Goal: Task Accomplishment & Management: Complete application form

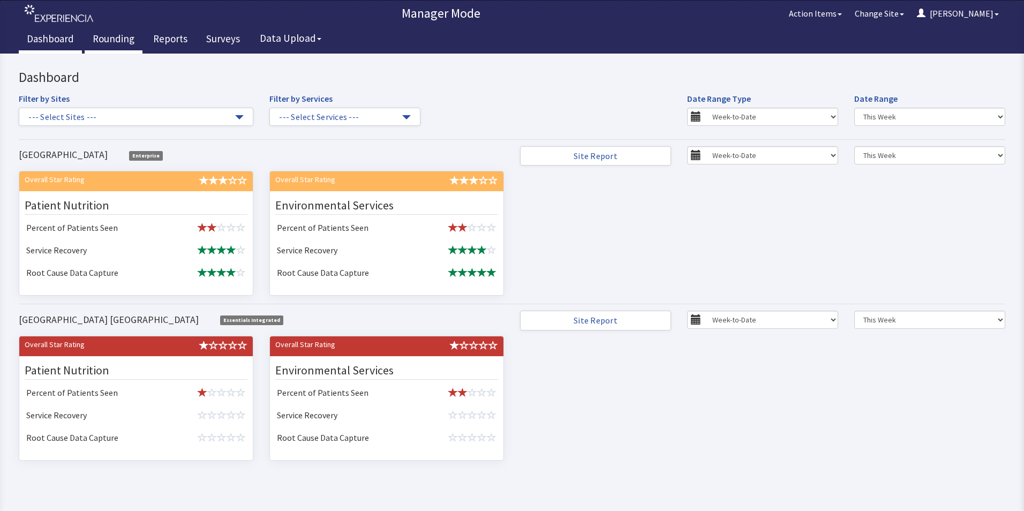
click at [106, 40] on link "Rounding" at bounding box center [114, 40] width 58 height 27
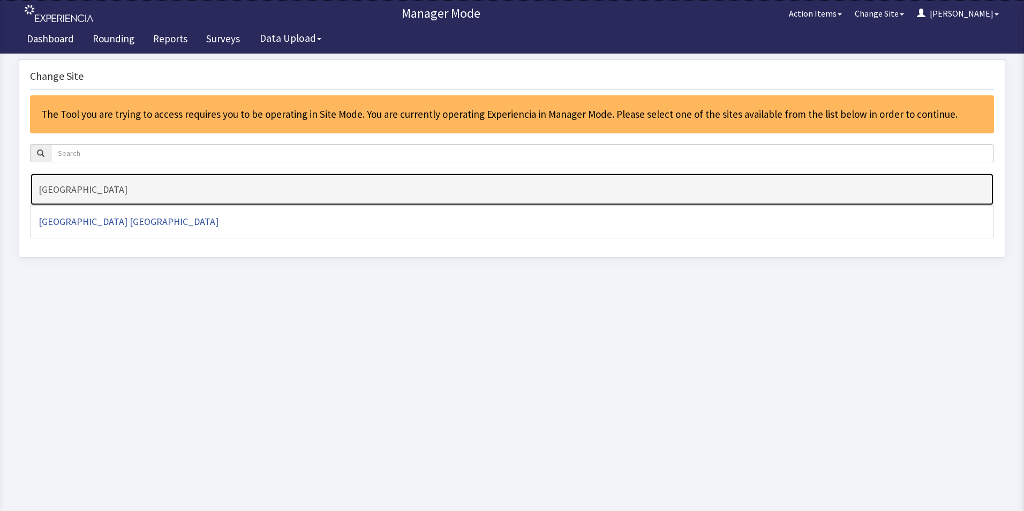
click at [73, 190] on h4 "[GEOGRAPHIC_DATA]" at bounding box center [512, 189] width 947 height 11
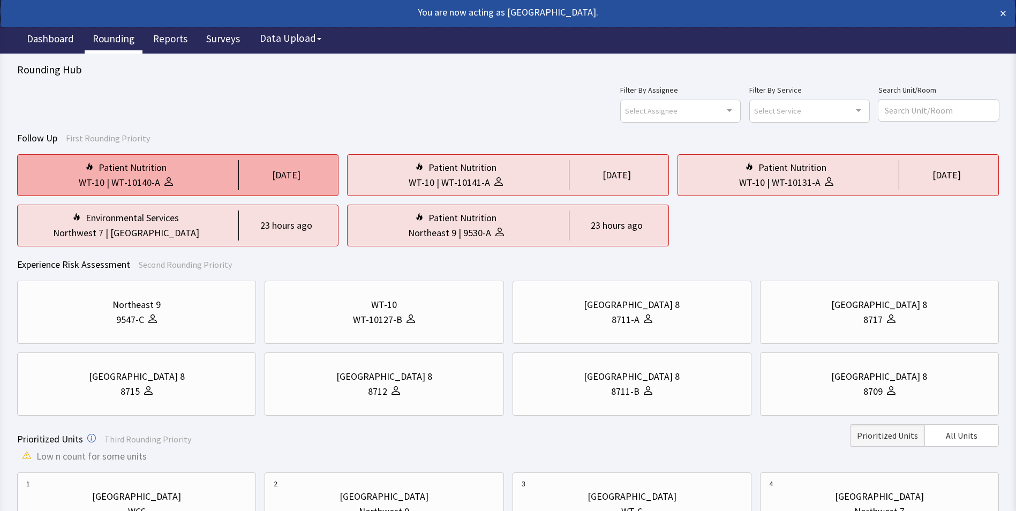
click at [173, 176] on div "WT-10 | WT-10140-A" at bounding box center [125, 182] width 199 height 15
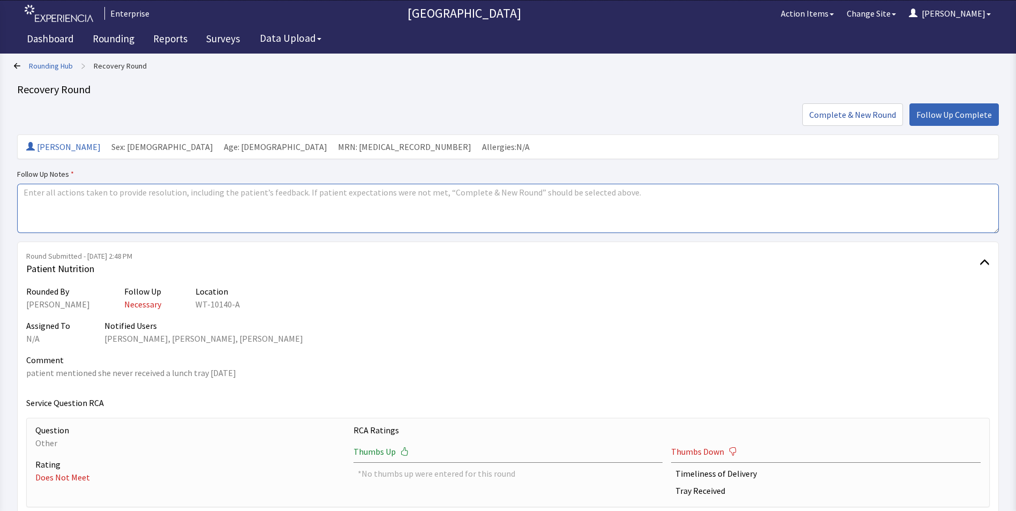
click at [40, 199] on textarea at bounding box center [508, 208] width 982 height 49
drag, startPoint x: 82, startPoint y: 193, endPoint x: 19, endPoint y: 188, distance: 63.9
click at [19, 188] on textarea "issue's resolved" at bounding box center [508, 208] width 982 height 49
type textarea "issue's resolved"
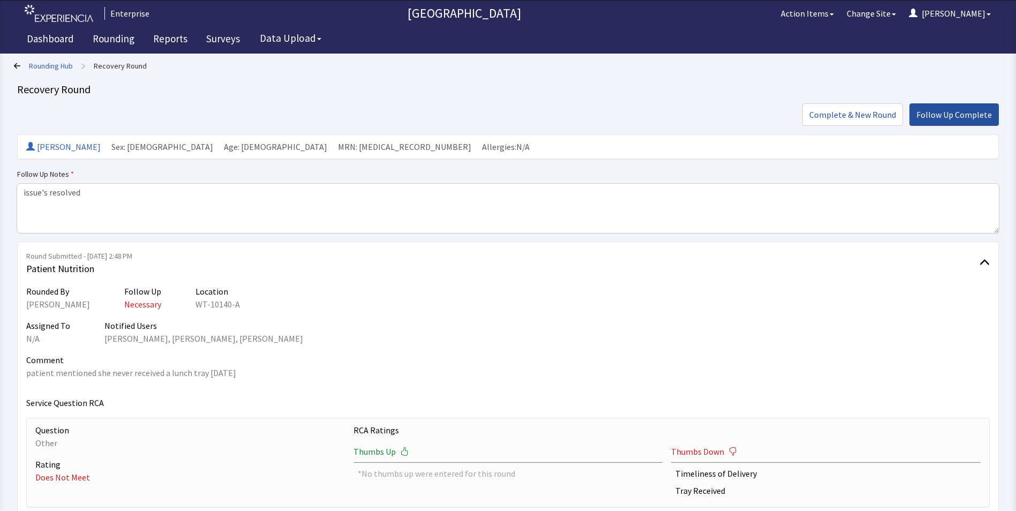
click at [946, 111] on span "Follow Up Complete" at bounding box center [954, 114] width 76 height 13
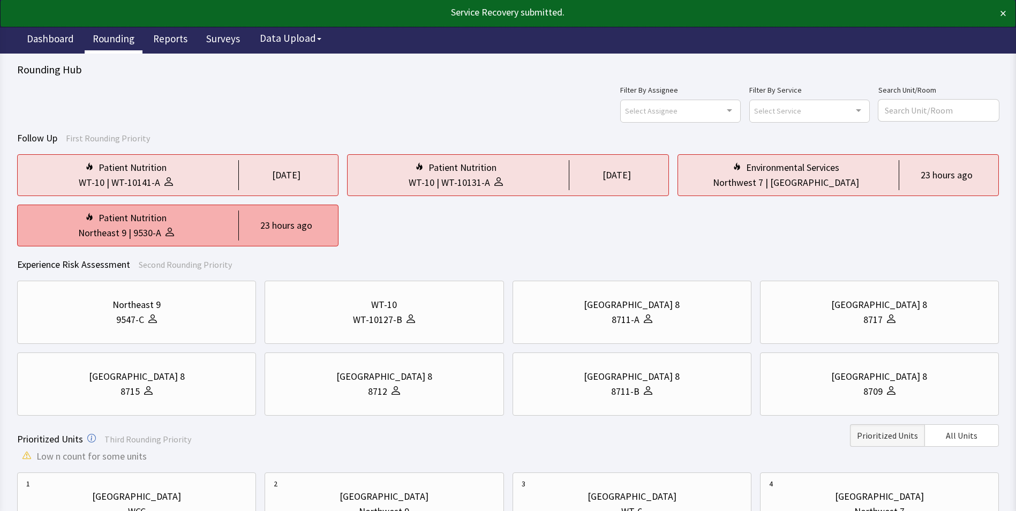
click at [111, 234] on div "Northeast 9" at bounding box center [102, 233] width 48 height 15
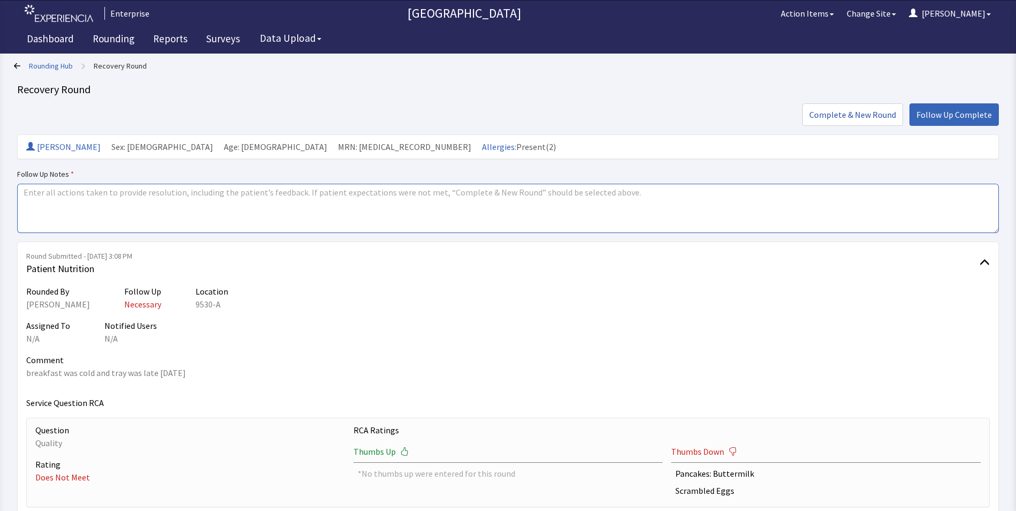
click at [28, 192] on textarea at bounding box center [508, 208] width 982 height 49
paste textarea "issue's resolved"
type textarea "issue's resolved"
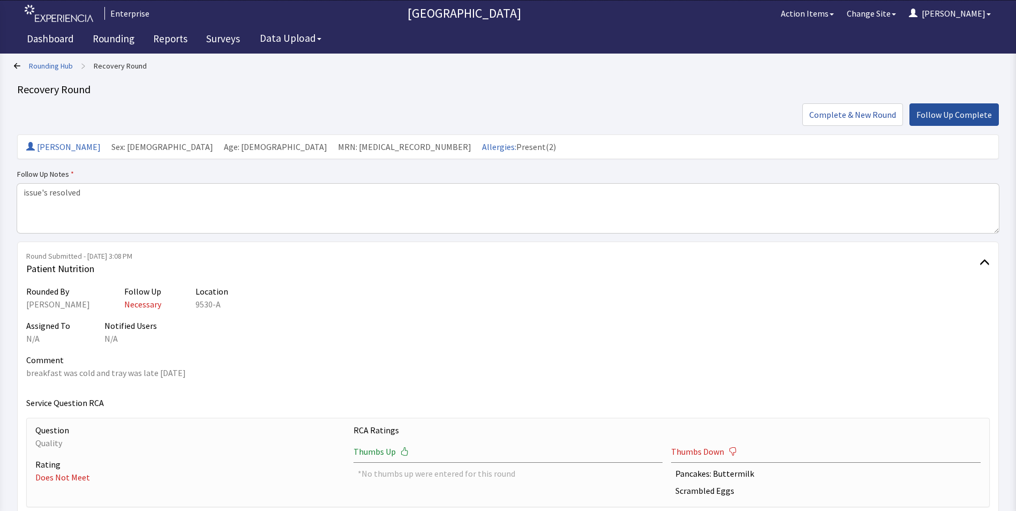
click at [946, 118] on span "Follow Up Complete" at bounding box center [954, 114] width 76 height 13
click at [946, 118] on div "Complete & New Round Follow Up Complete" at bounding box center [508, 114] width 982 height 22
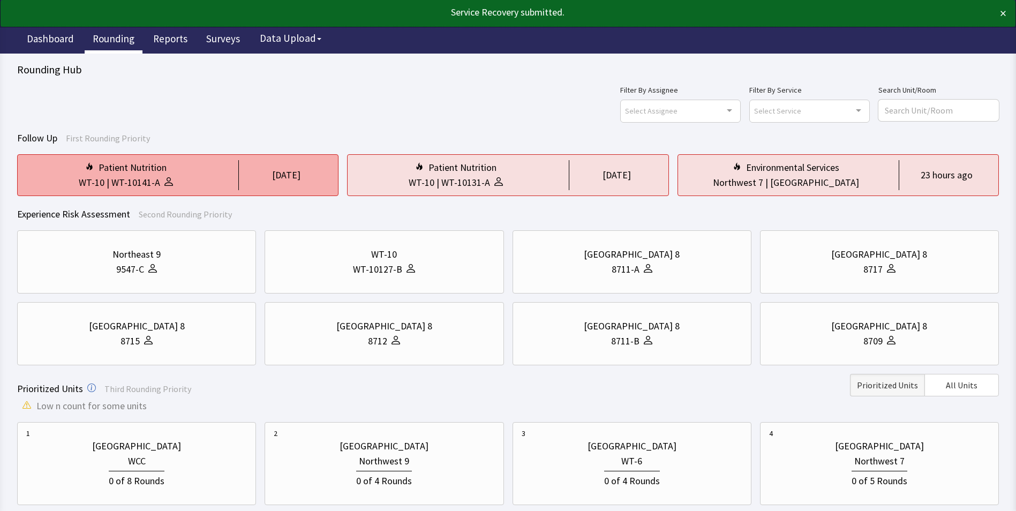
click at [231, 172] on div "Patient Nutrition WT-10 | WT-10141-A [DATE]" at bounding box center [177, 175] width 321 height 42
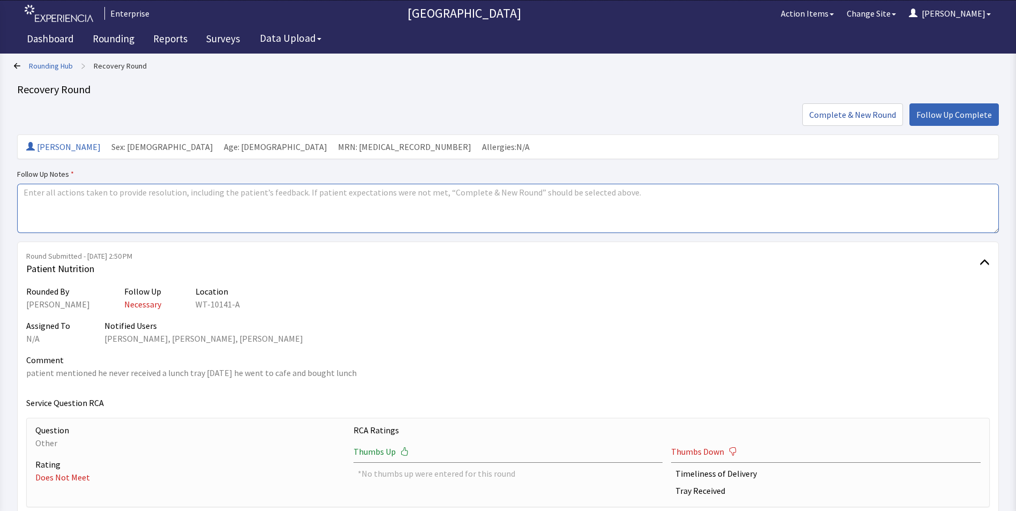
click at [24, 193] on textarea at bounding box center [508, 208] width 982 height 49
paste textarea "issue's resolved"
type textarea "issue's resolved"
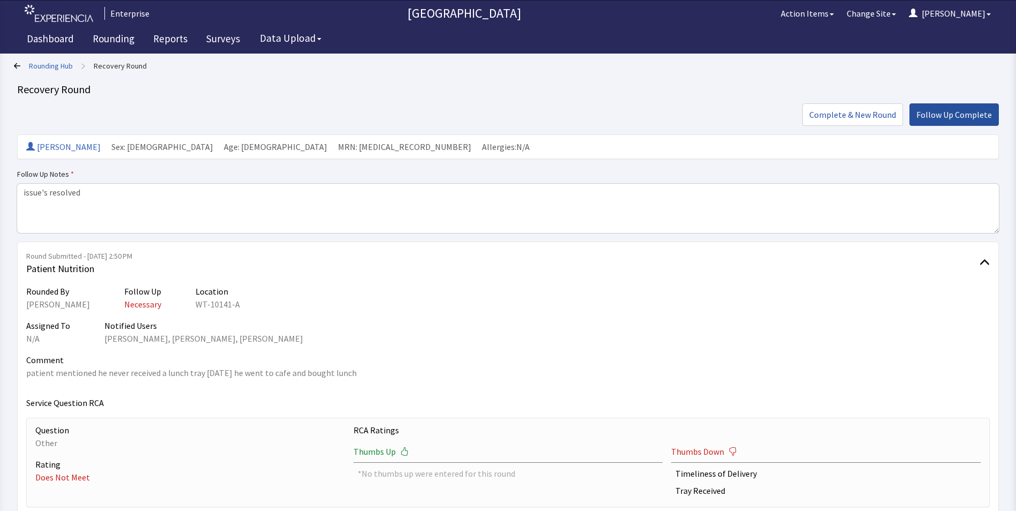
click at [940, 114] on span "Follow Up Complete" at bounding box center [954, 114] width 76 height 13
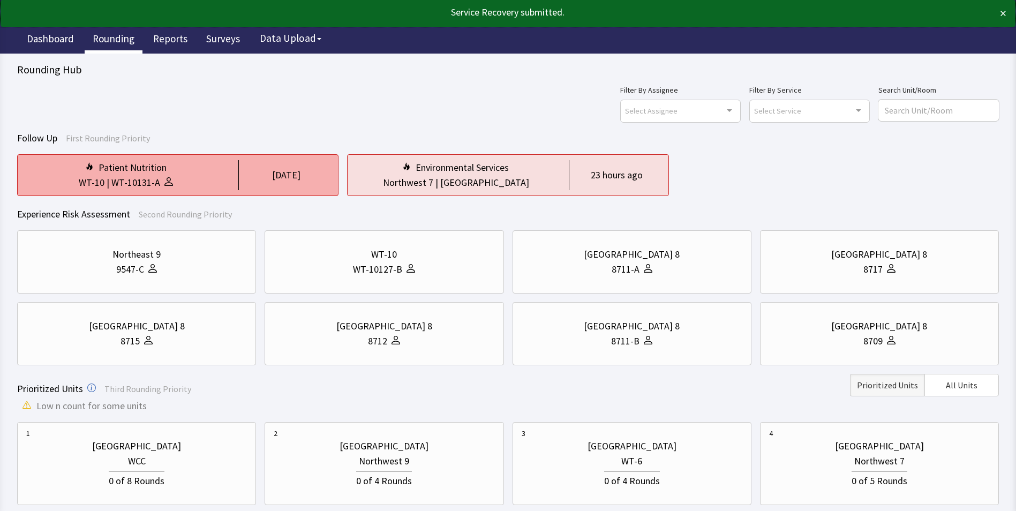
click at [188, 179] on div "WT-10 | WT-10131-A" at bounding box center [125, 182] width 199 height 15
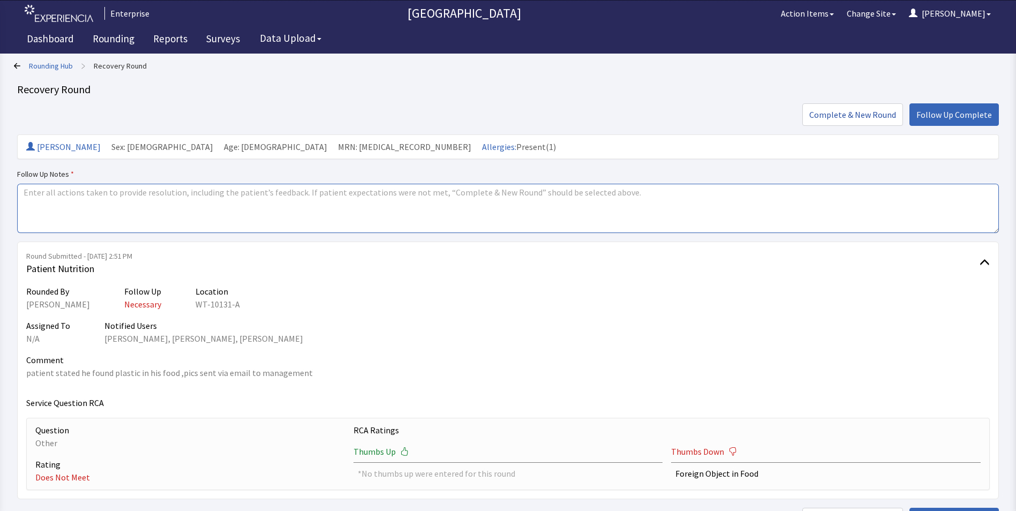
click at [27, 192] on textarea at bounding box center [508, 208] width 982 height 49
paste textarea "issue's resolved"
type textarea "issue's resolved"
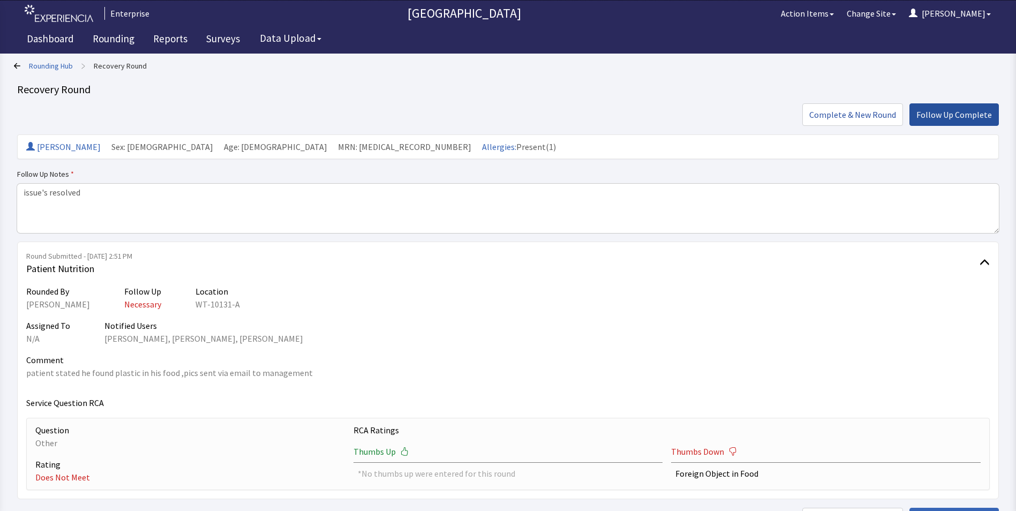
click at [960, 110] on span "Follow Up Complete" at bounding box center [954, 114] width 76 height 13
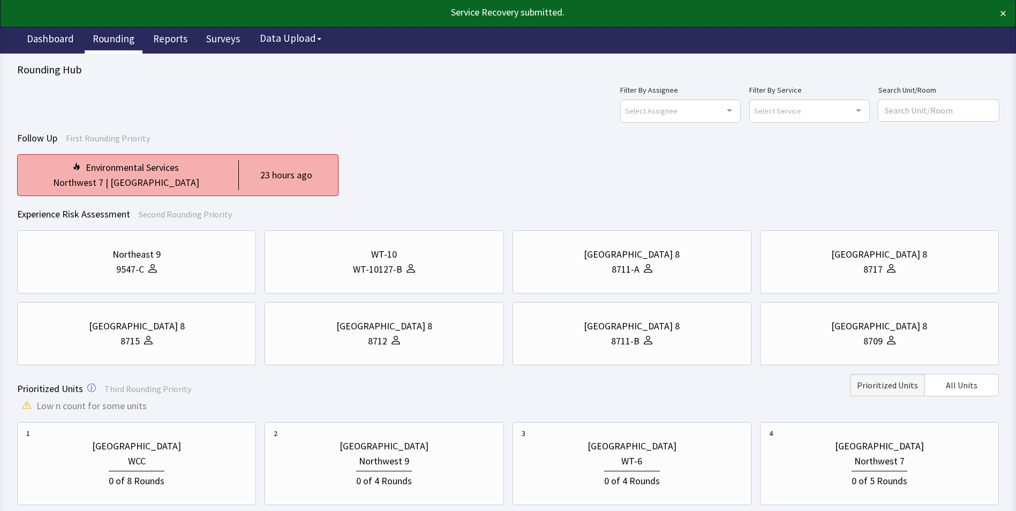
click at [174, 180] on div "Nurse Station" at bounding box center [154, 182] width 89 height 15
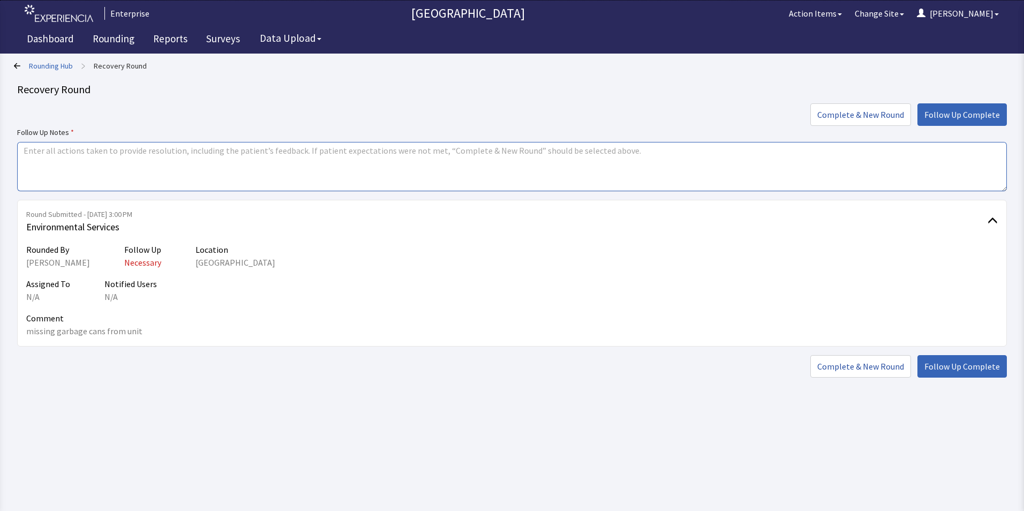
click at [29, 152] on textarea at bounding box center [512, 166] width 990 height 49
paste textarea "issue's resolved"
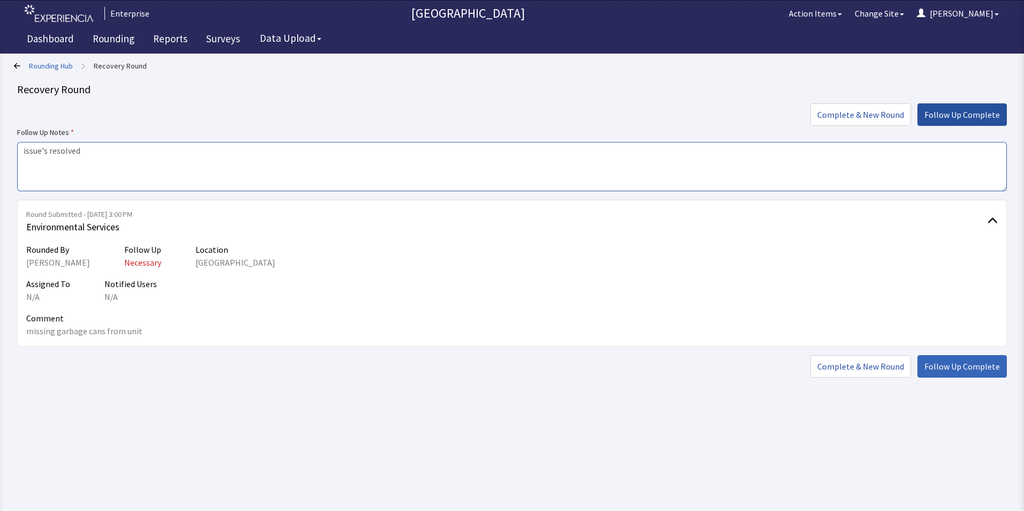
type textarea "issue's resolved"
click at [935, 114] on span "Follow Up Complete" at bounding box center [963, 114] width 76 height 13
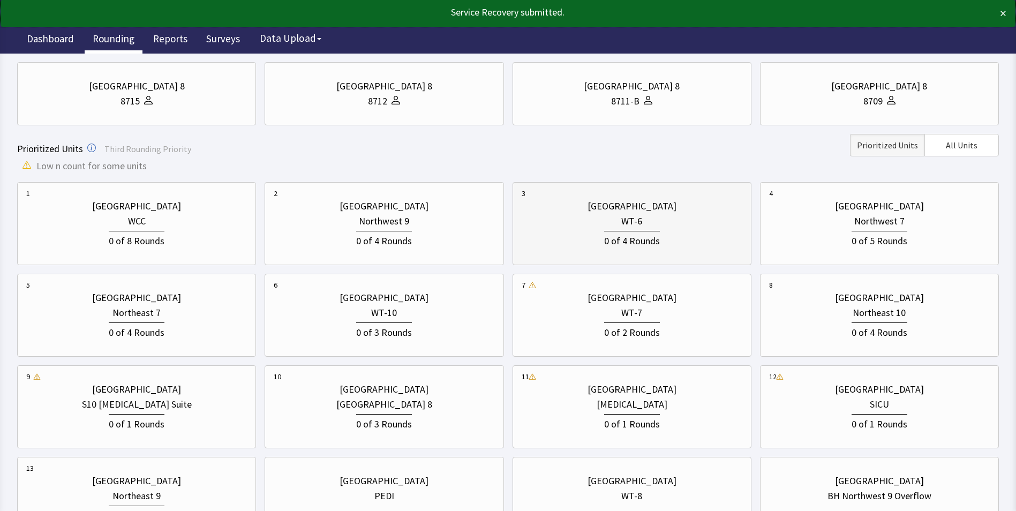
scroll to position [214, 0]
click at [202, 240] on div "0 of 8 Rounds" at bounding box center [136, 238] width 221 height 20
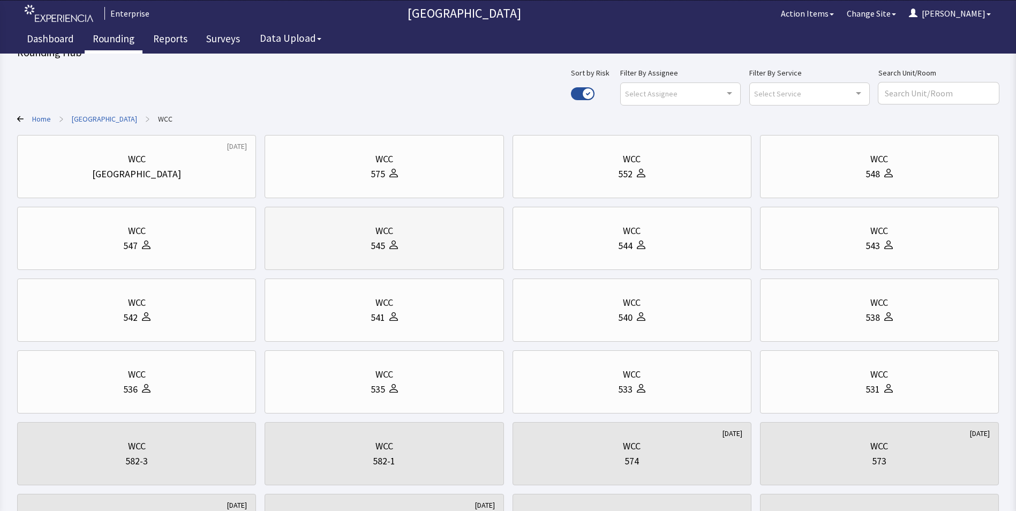
scroll to position [0, 0]
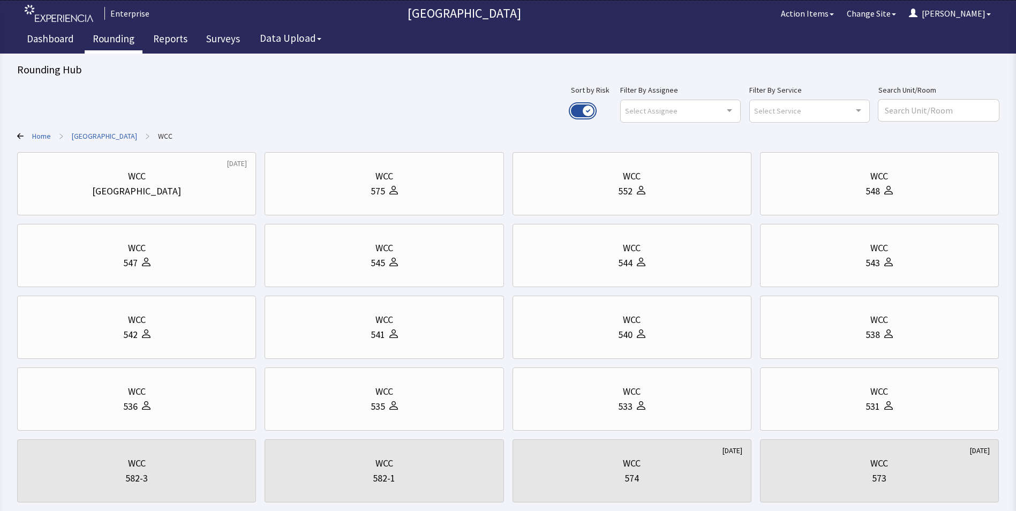
click at [595, 107] on button "Use setting" at bounding box center [583, 110] width 24 height 13
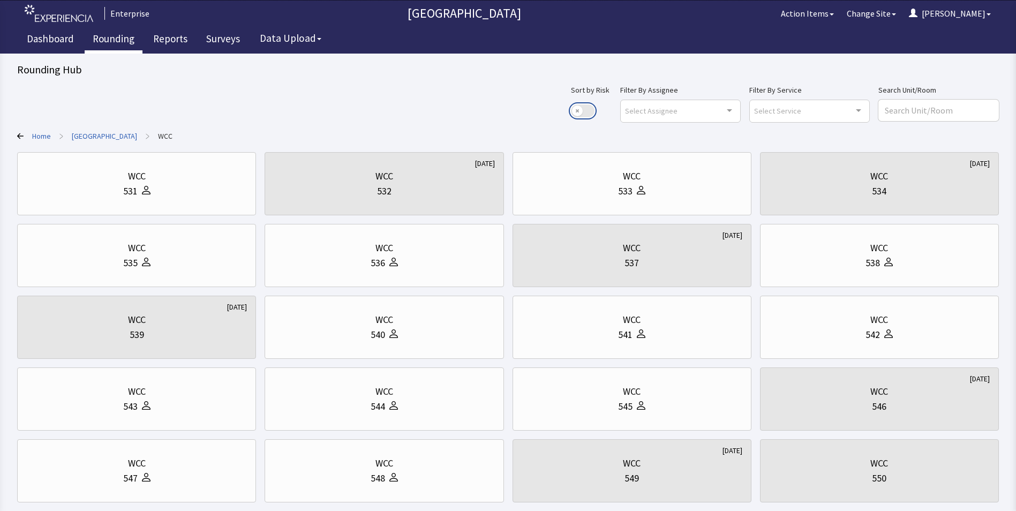
click at [595, 112] on button "Use setting" at bounding box center [583, 110] width 24 height 13
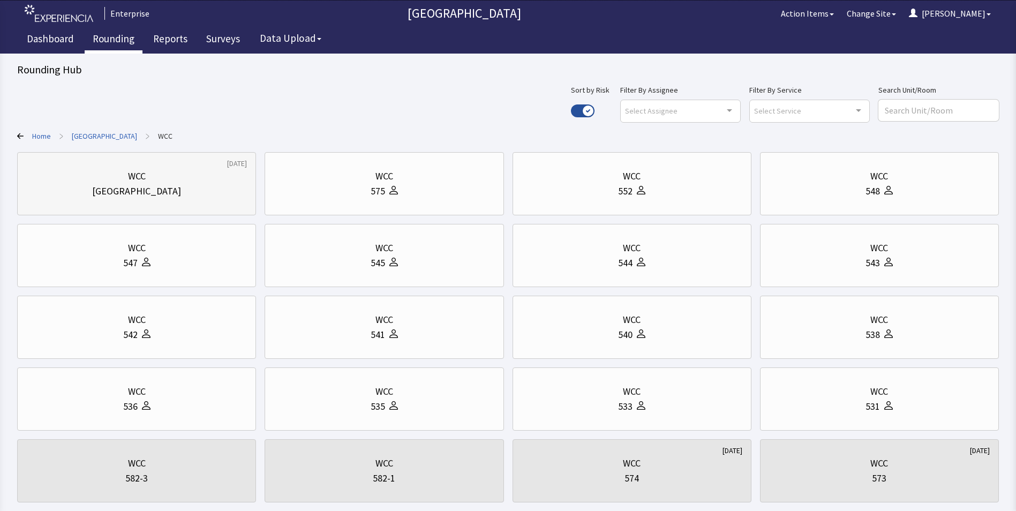
click at [150, 183] on div "WCC" at bounding box center [136, 176] width 221 height 15
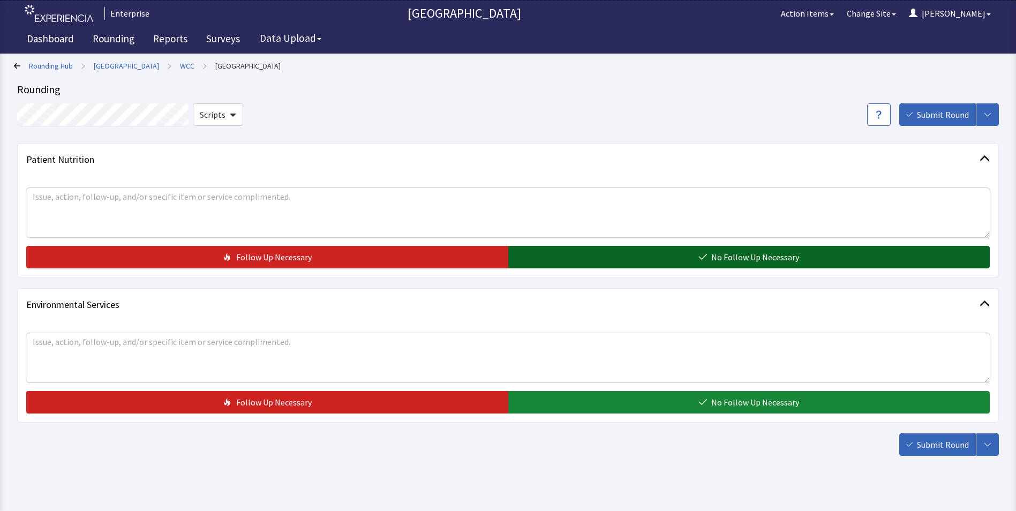
click at [566, 254] on button "No Follow Up Necessary" at bounding box center [749, 257] width 482 height 22
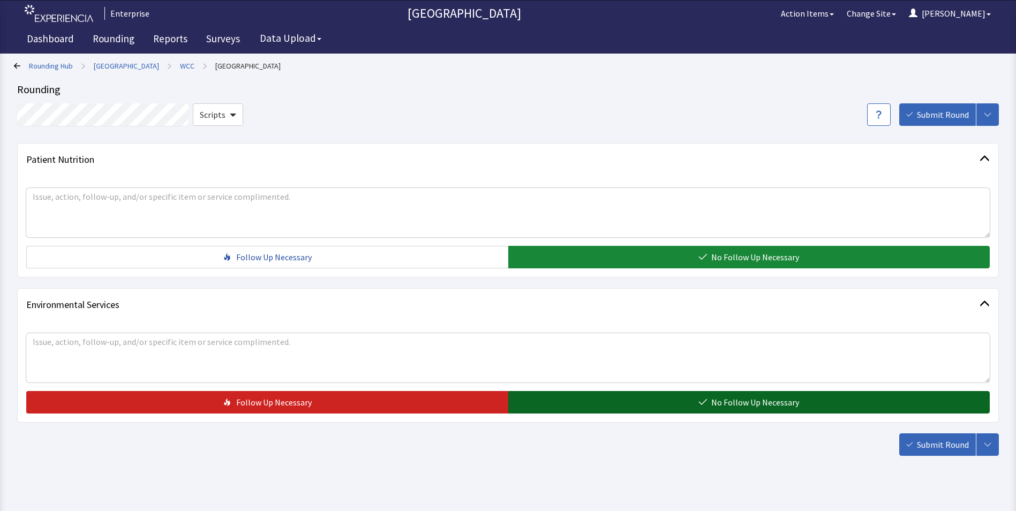
click at [589, 403] on button "No Follow Up Necessary" at bounding box center [749, 402] width 482 height 22
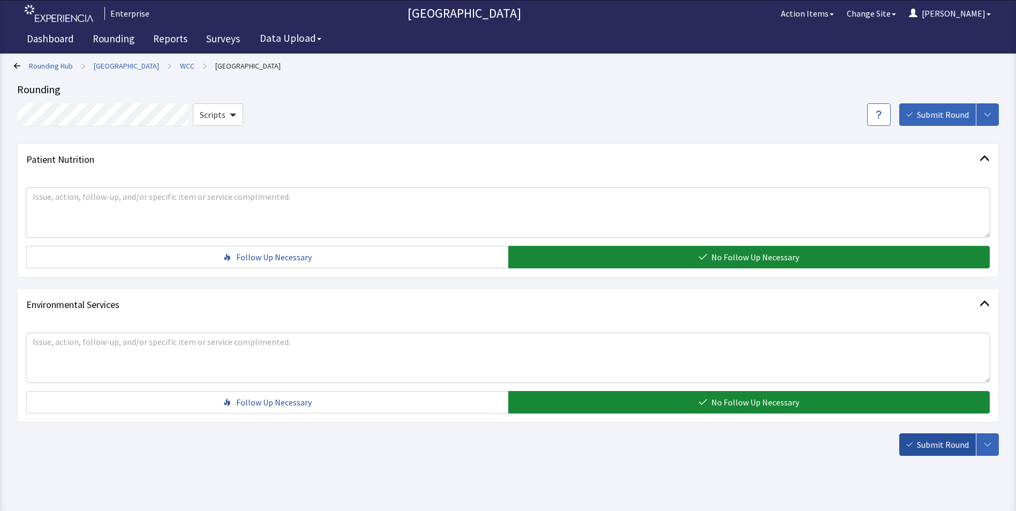
click at [946, 449] on span "Submit Round" at bounding box center [943, 444] width 52 height 13
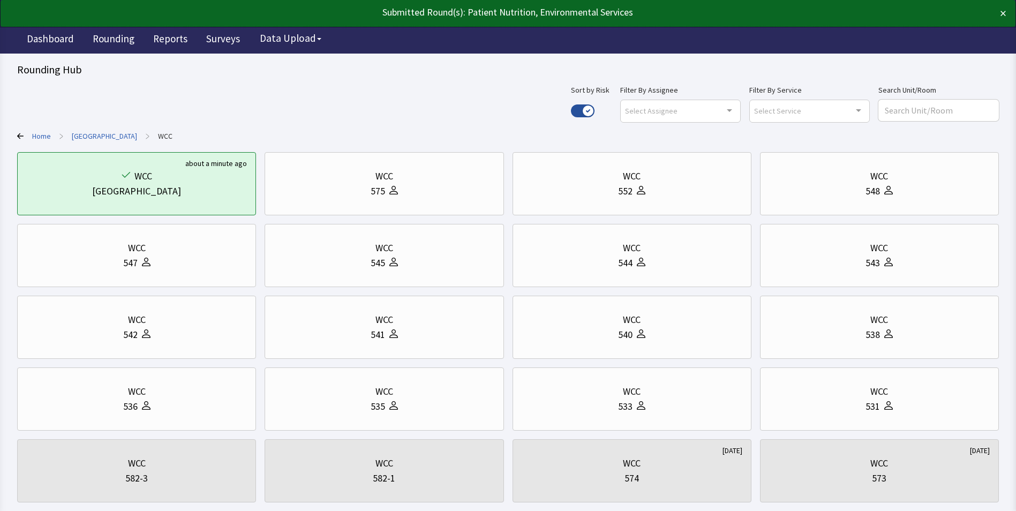
click at [96, 131] on link "[GEOGRAPHIC_DATA]" at bounding box center [104, 136] width 65 height 11
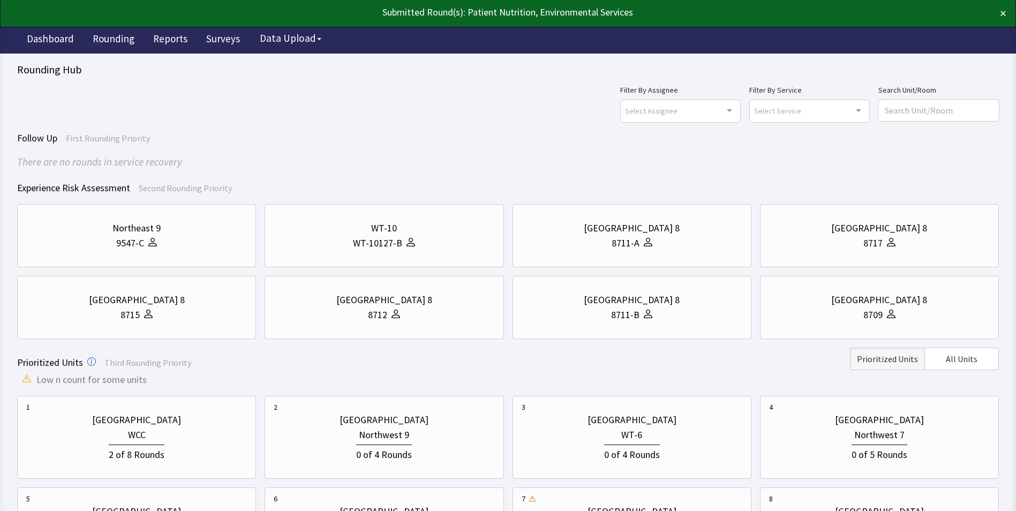
scroll to position [54, 0]
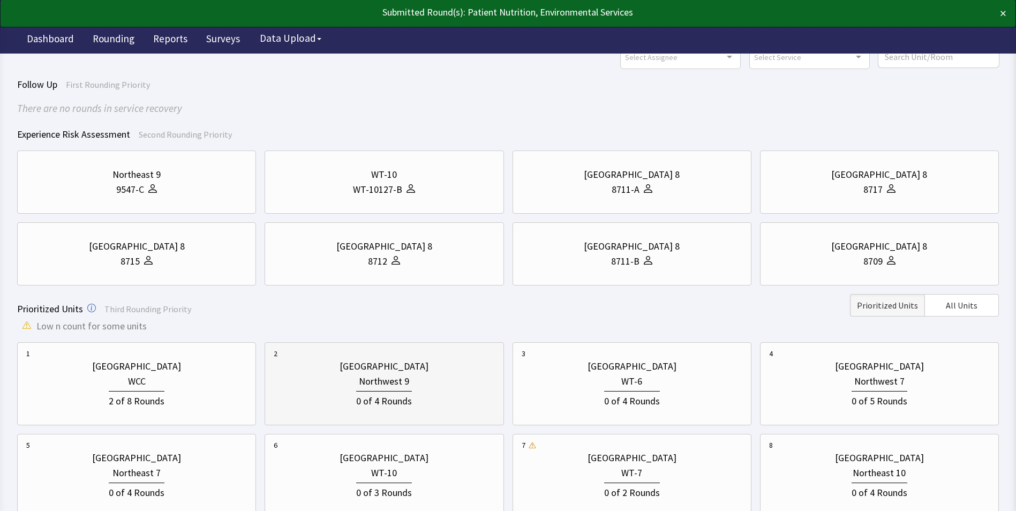
click at [421, 387] on div "Northwest 9" at bounding box center [384, 381] width 221 height 15
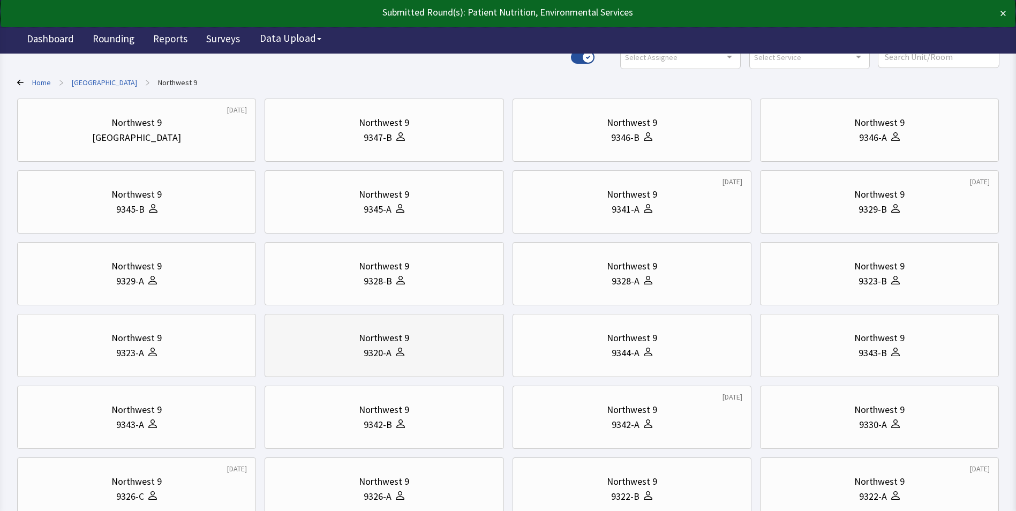
scroll to position [0, 0]
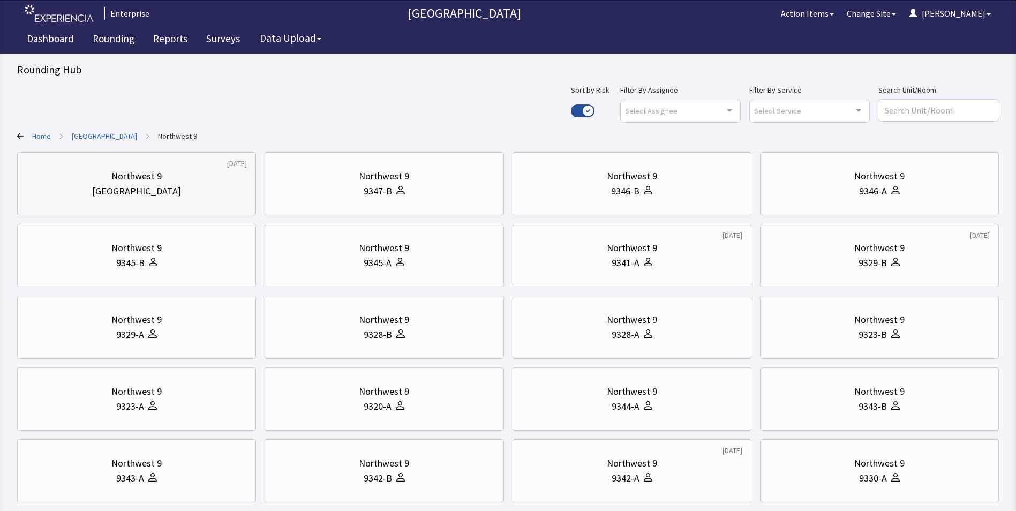
click at [211, 189] on div "[GEOGRAPHIC_DATA]" at bounding box center [136, 191] width 221 height 15
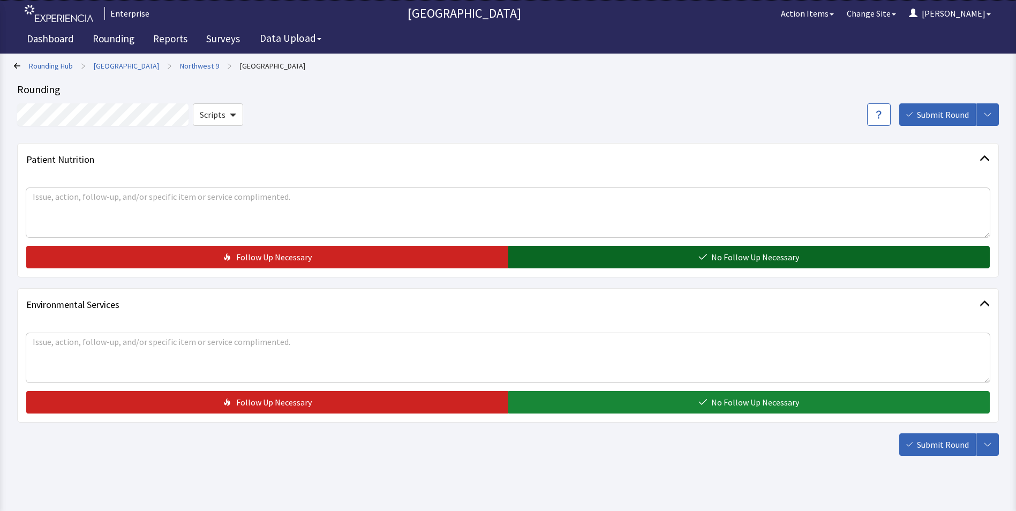
click at [545, 261] on button "No Follow Up Necessary" at bounding box center [749, 257] width 482 height 22
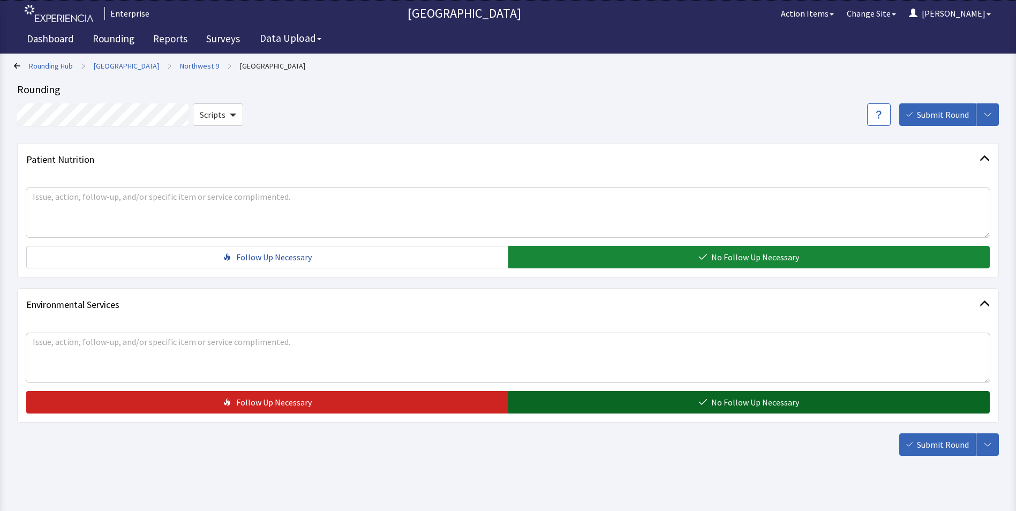
click at [550, 395] on button "No Follow Up Necessary" at bounding box center [749, 402] width 482 height 22
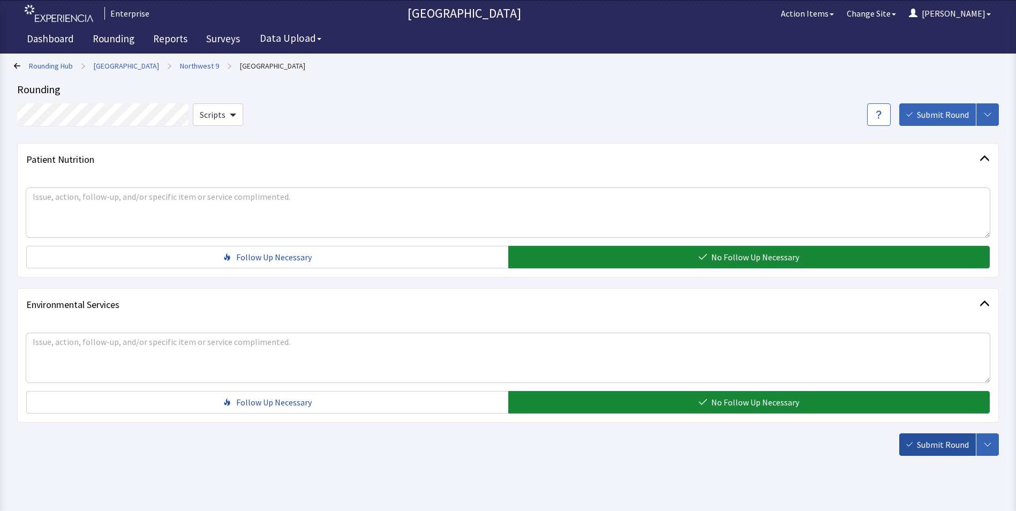
click at [944, 450] on span "Submit Round" at bounding box center [943, 444] width 52 height 13
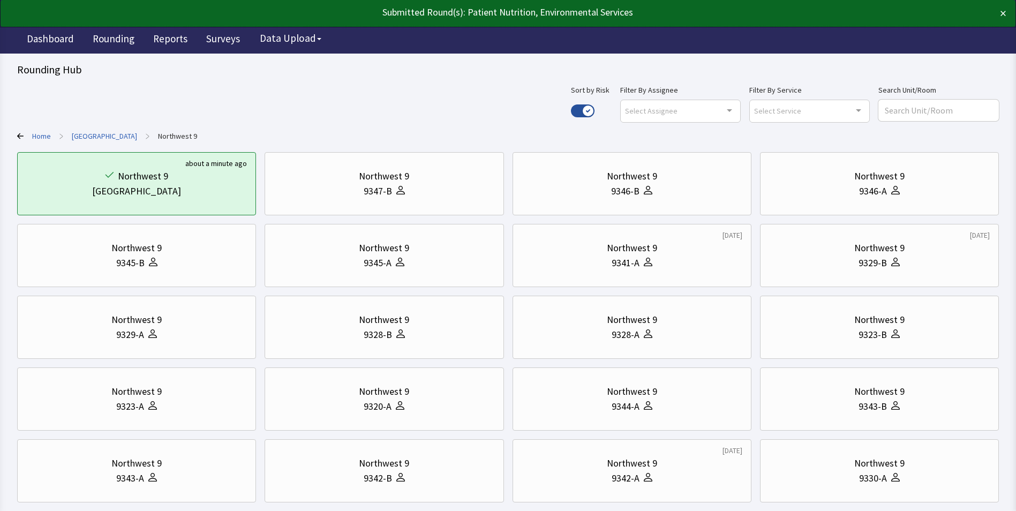
click at [108, 133] on link "[GEOGRAPHIC_DATA]" at bounding box center [104, 136] width 65 height 11
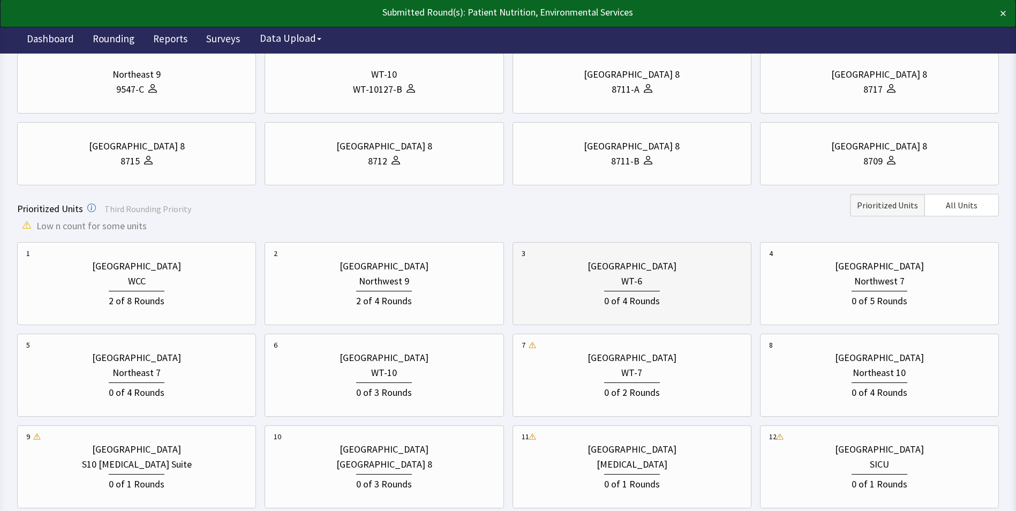
scroll to position [161, 0]
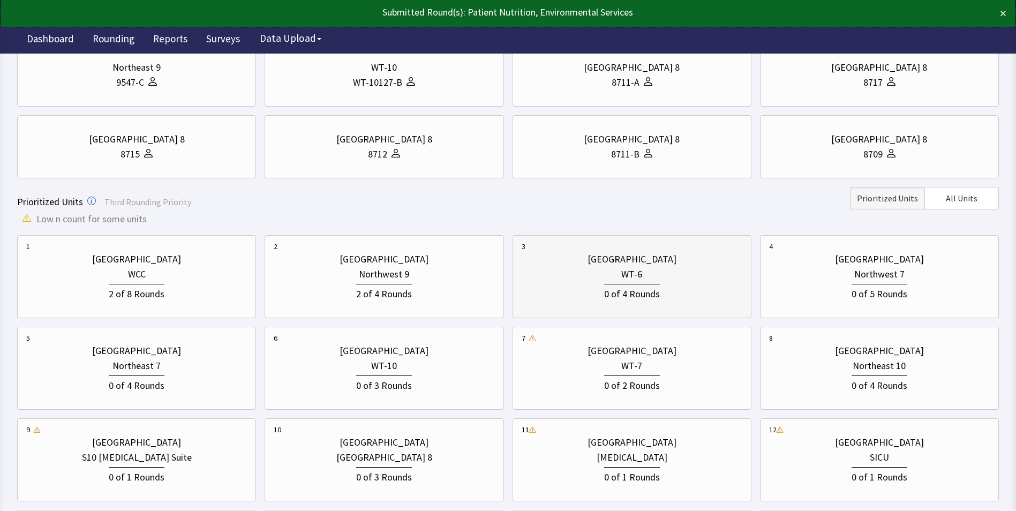
click at [582, 284] on div "0 of 4 Rounds" at bounding box center [632, 292] width 221 height 20
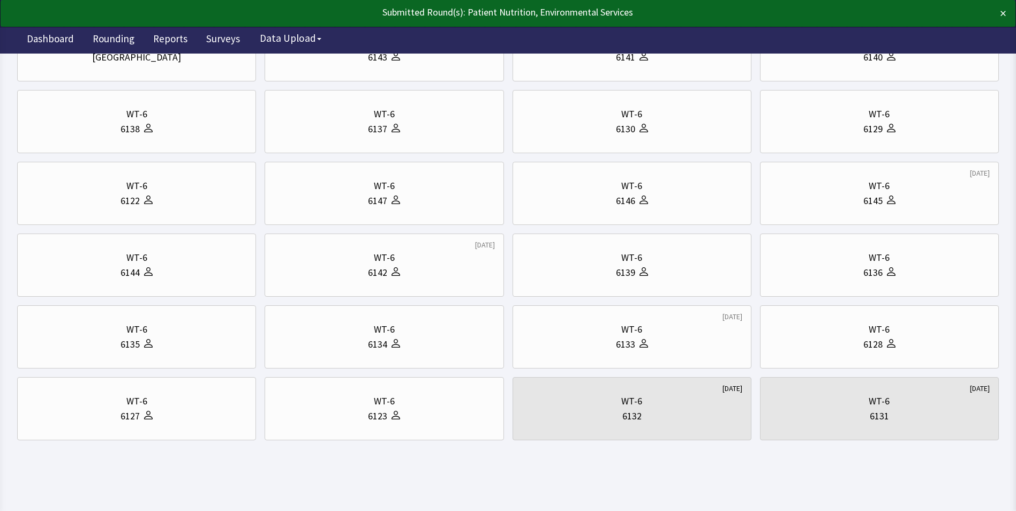
scroll to position [0, 0]
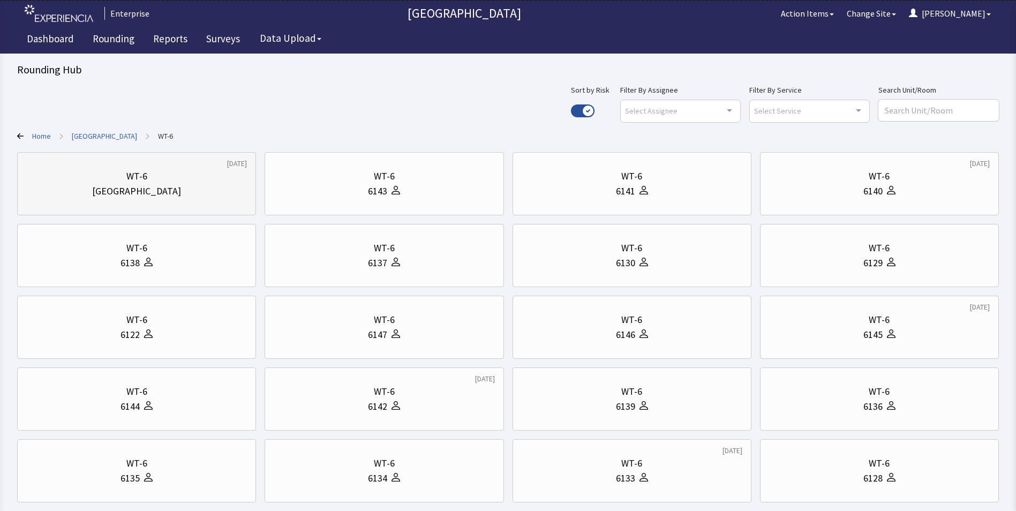
click at [152, 182] on div "WT-6" at bounding box center [136, 176] width 221 height 15
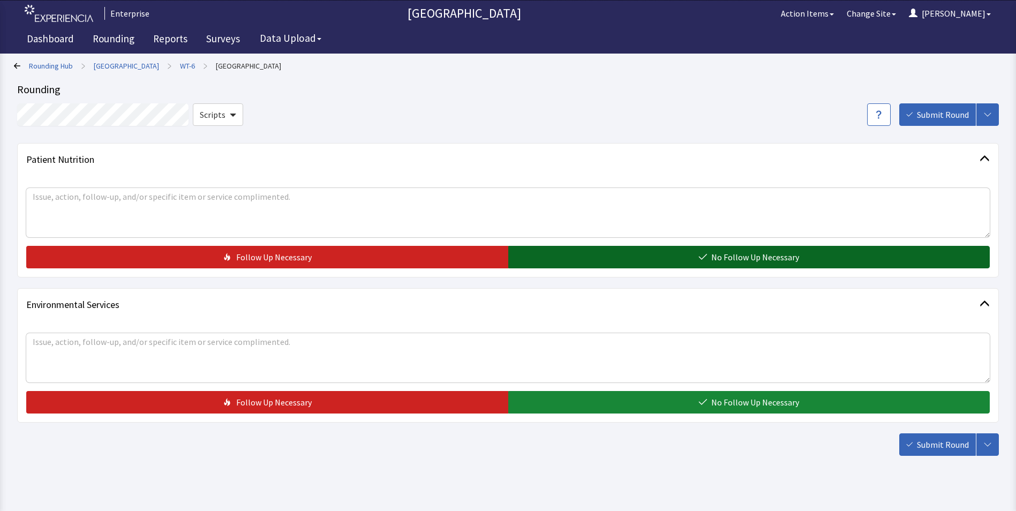
drag, startPoint x: 571, startPoint y: 255, endPoint x: 570, endPoint y: 275, distance: 20.4
click at [570, 255] on button "No Follow Up Necessary" at bounding box center [749, 257] width 482 height 22
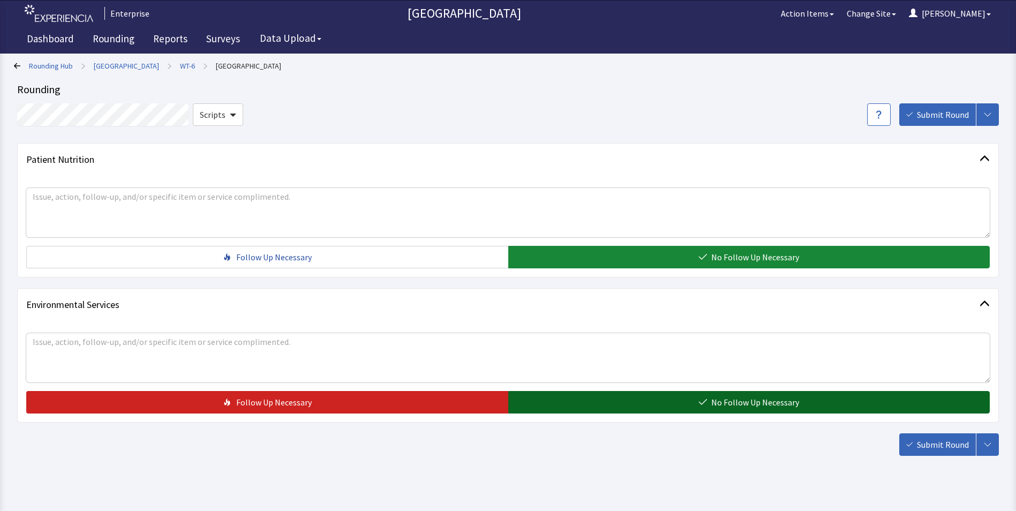
click at [584, 404] on button "No Follow Up Necessary" at bounding box center [749, 402] width 482 height 22
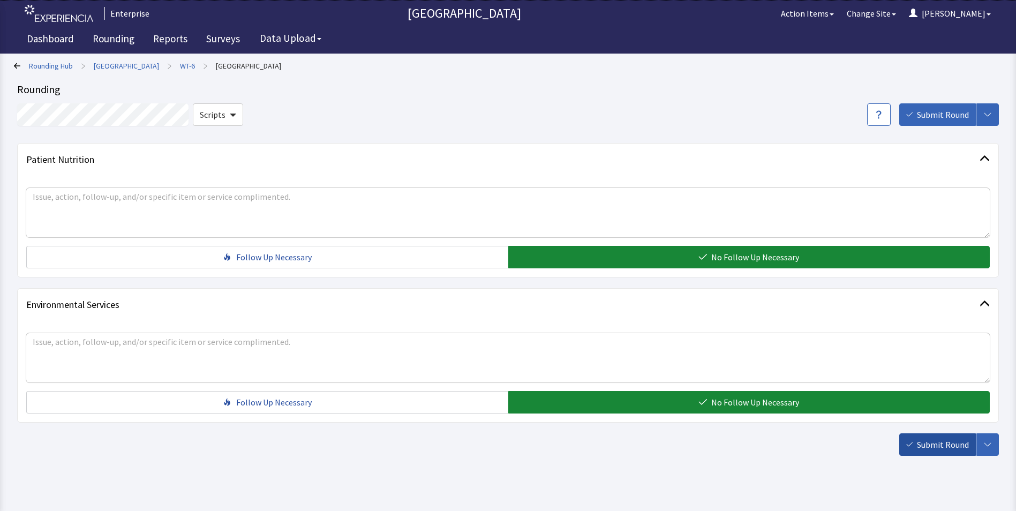
click at [919, 443] on span "Submit Round" at bounding box center [943, 444] width 52 height 13
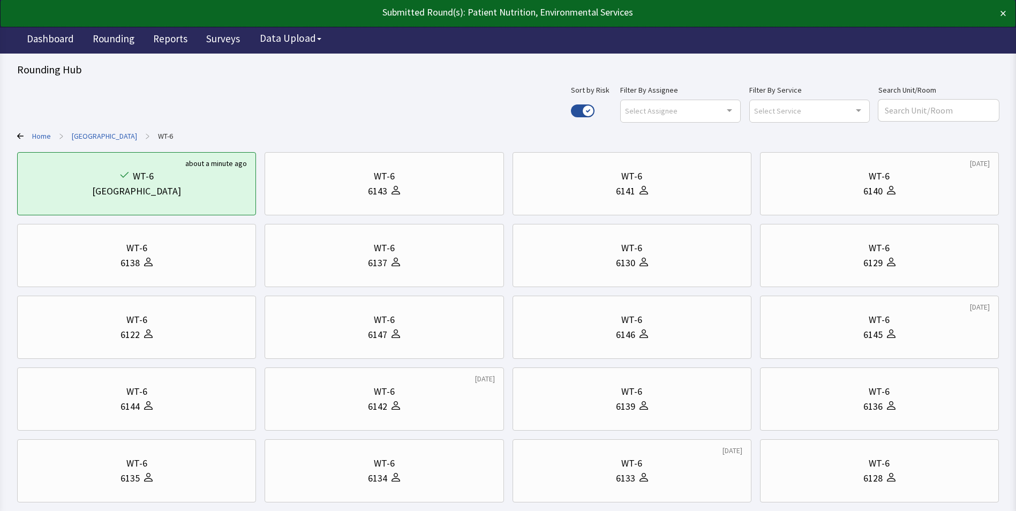
click at [78, 134] on link "[GEOGRAPHIC_DATA]" at bounding box center [104, 136] width 65 height 11
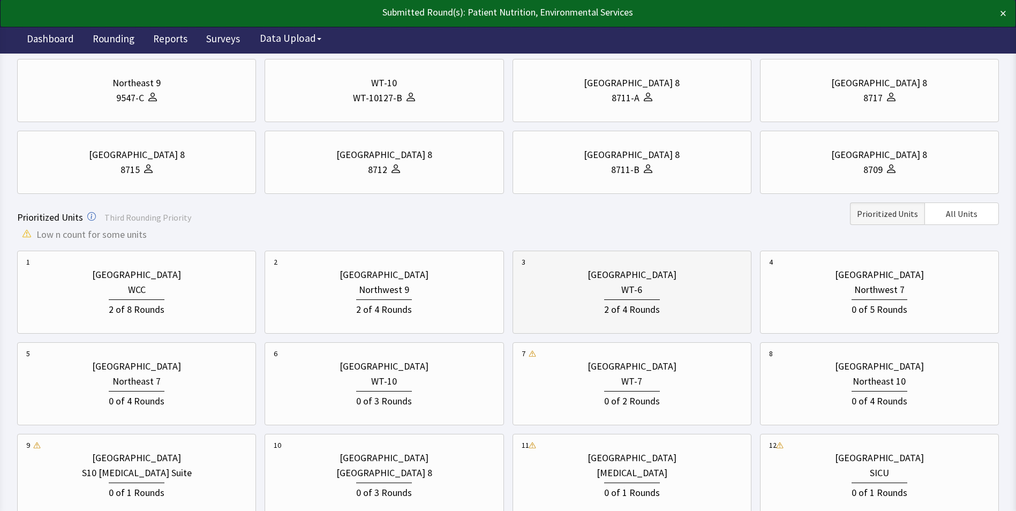
scroll to position [161, 0]
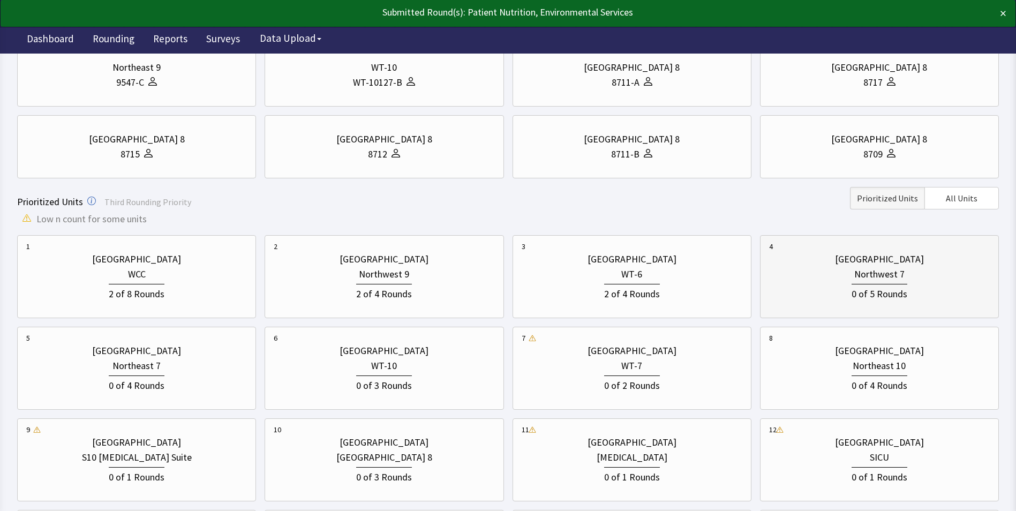
click at [845, 292] on div "0 of 5 Rounds" at bounding box center [879, 292] width 221 height 20
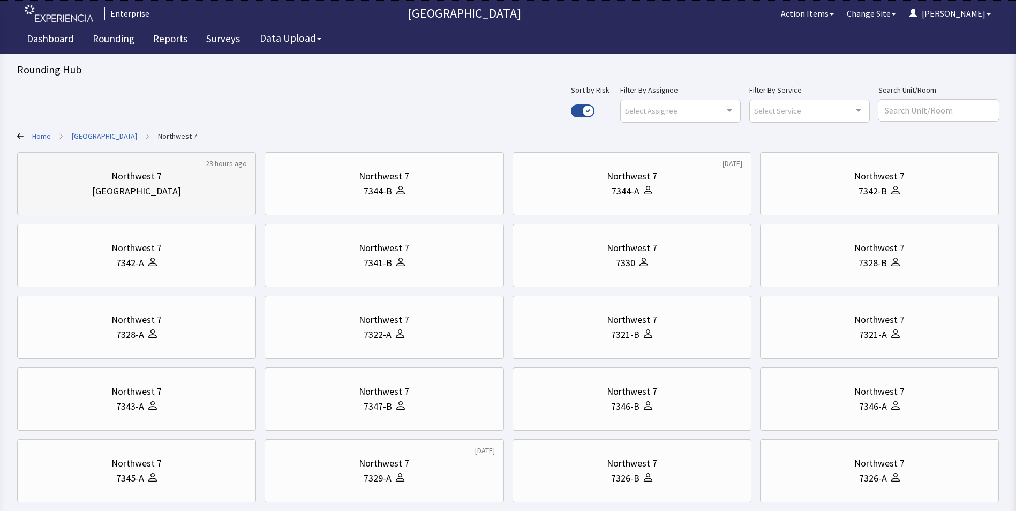
click at [148, 179] on div "Northwest 7" at bounding box center [136, 176] width 50 height 15
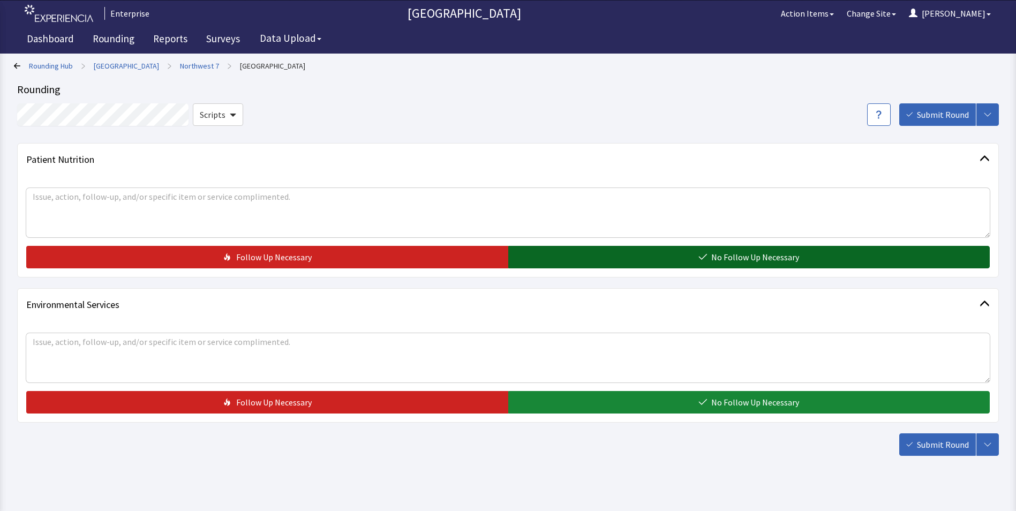
click at [596, 249] on button "No Follow Up Necessary" at bounding box center [749, 257] width 482 height 22
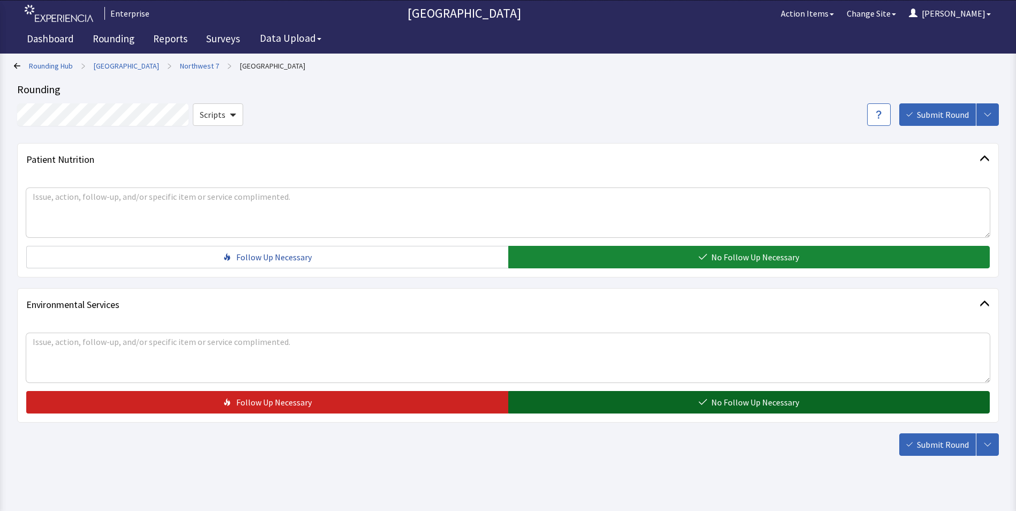
click at [610, 393] on button "No Follow Up Necessary" at bounding box center [749, 402] width 482 height 22
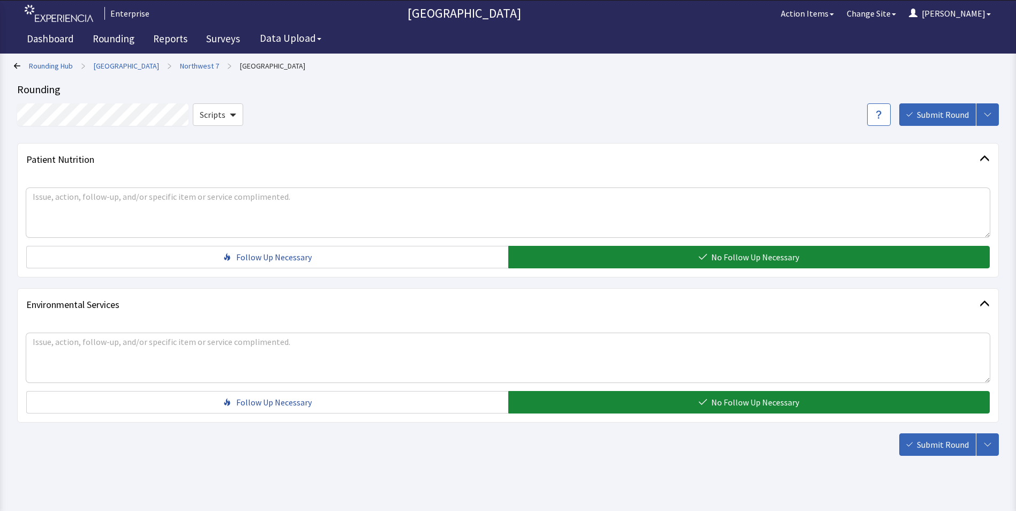
click at [953, 444] on span "Submit Round" at bounding box center [943, 444] width 52 height 13
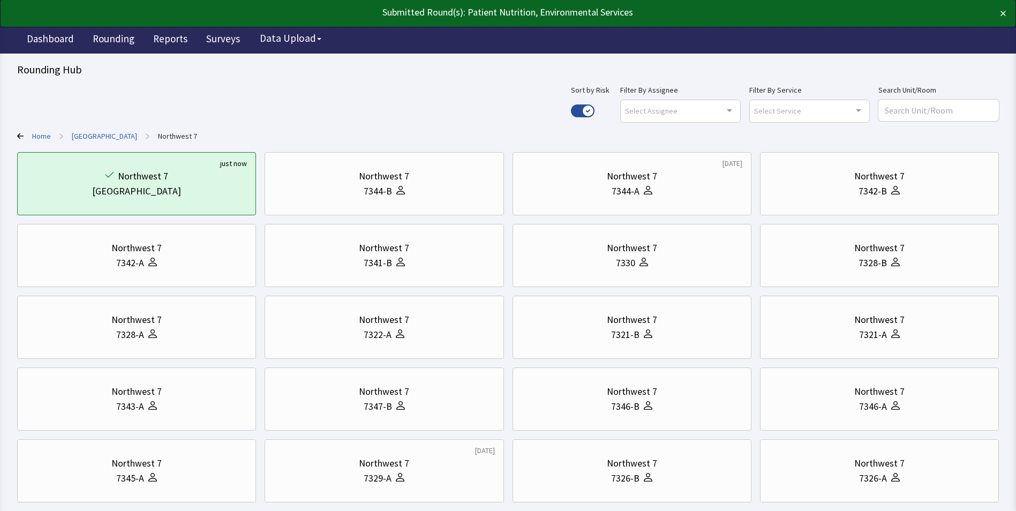
click at [97, 136] on link "[GEOGRAPHIC_DATA]" at bounding box center [104, 136] width 65 height 11
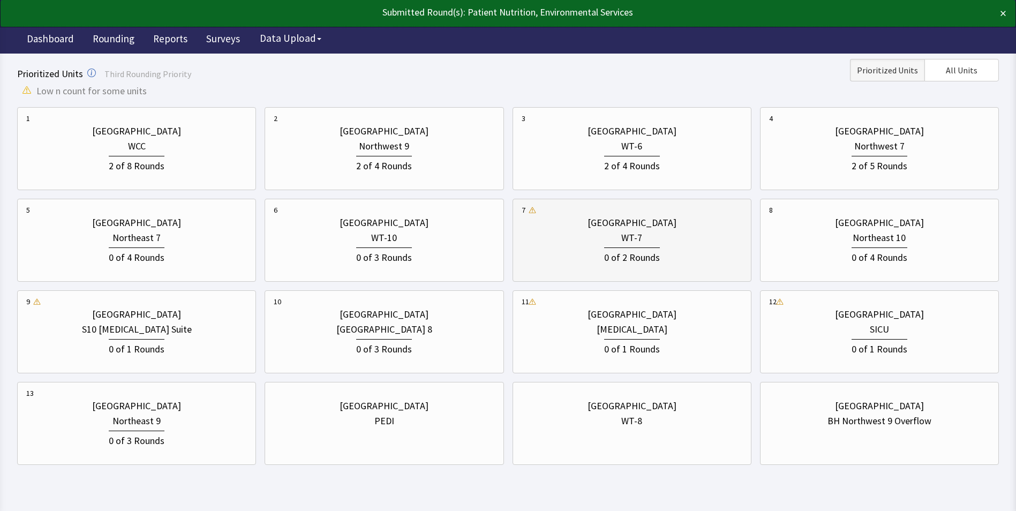
scroll to position [313, 0]
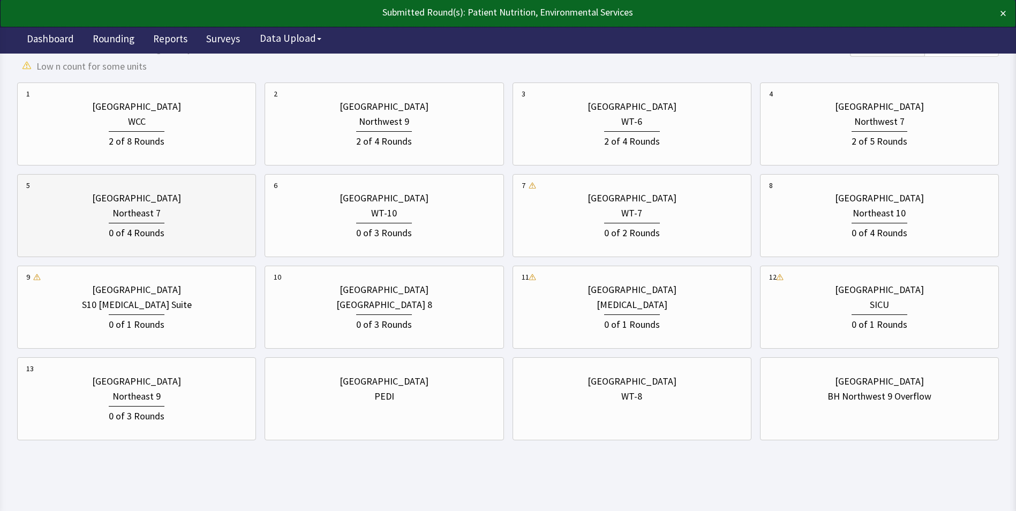
click at [130, 231] on div "0 of 4 Rounds" at bounding box center [137, 232] width 56 height 18
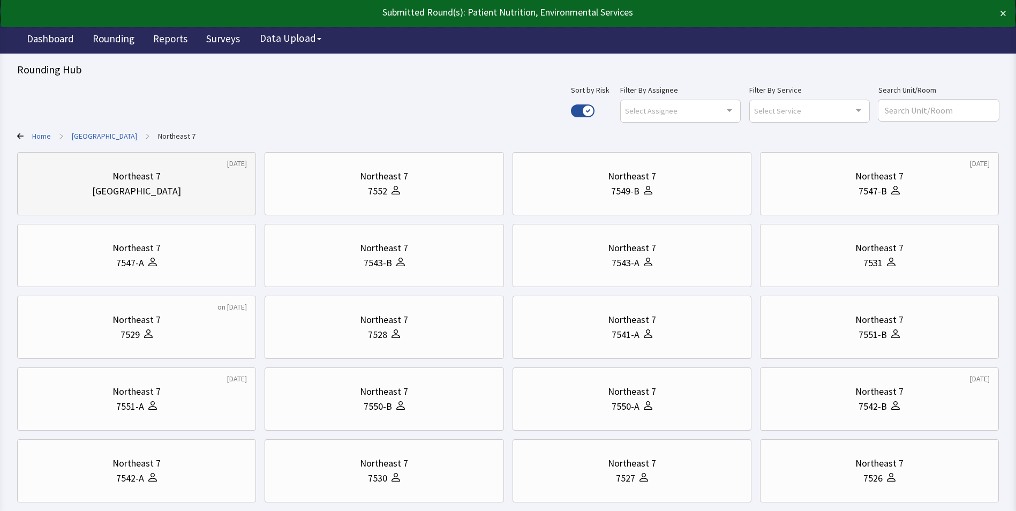
click at [156, 190] on div "[GEOGRAPHIC_DATA]" at bounding box center [136, 191] width 89 height 15
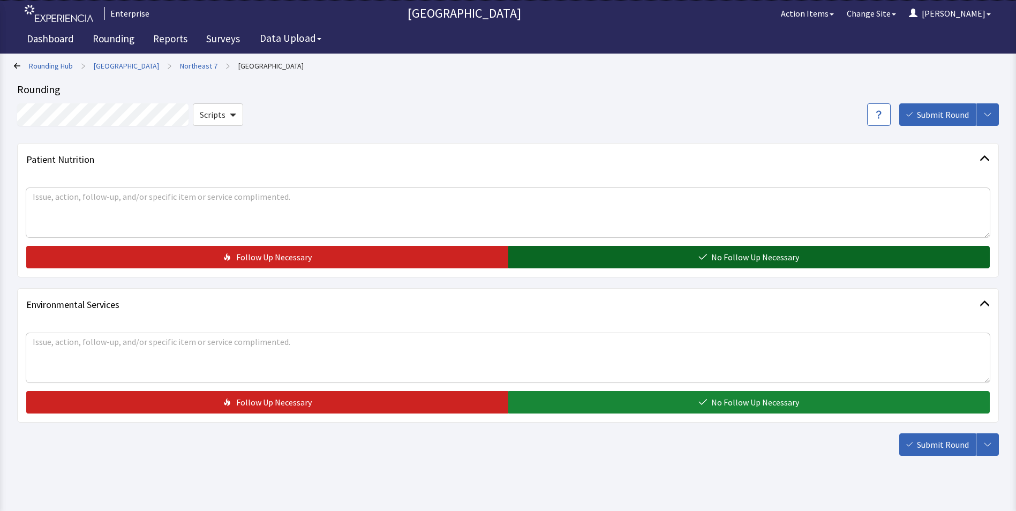
click at [540, 257] on button "No Follow Up Necessary" at bounding box center [749, 257] width 482 height 22
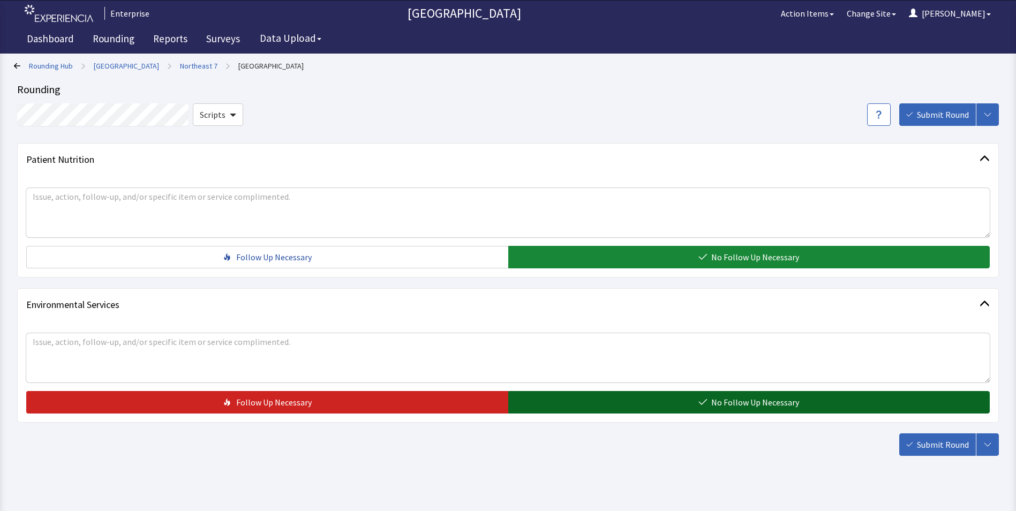
drag, startPoint x: 569, startPoint y: 397, endPoint x: 584, endPoint y: 400, distance: 15.8
click at [569, 397] on button "No Follow Up Necessary" at bounding box center [749, 402] width 482 height 22
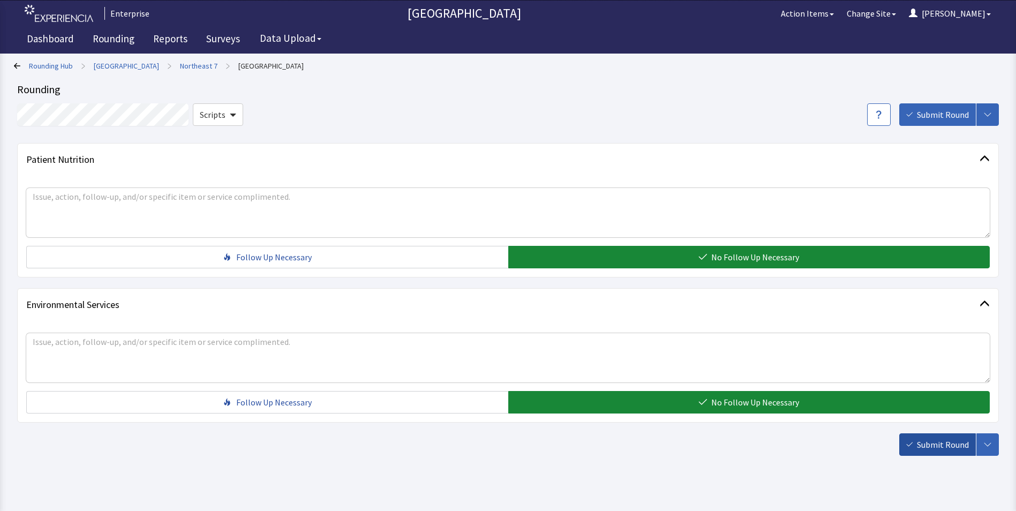
click at [953, 448] on span "Submit Round" at bounding box center [943, 444] width 52 height 13
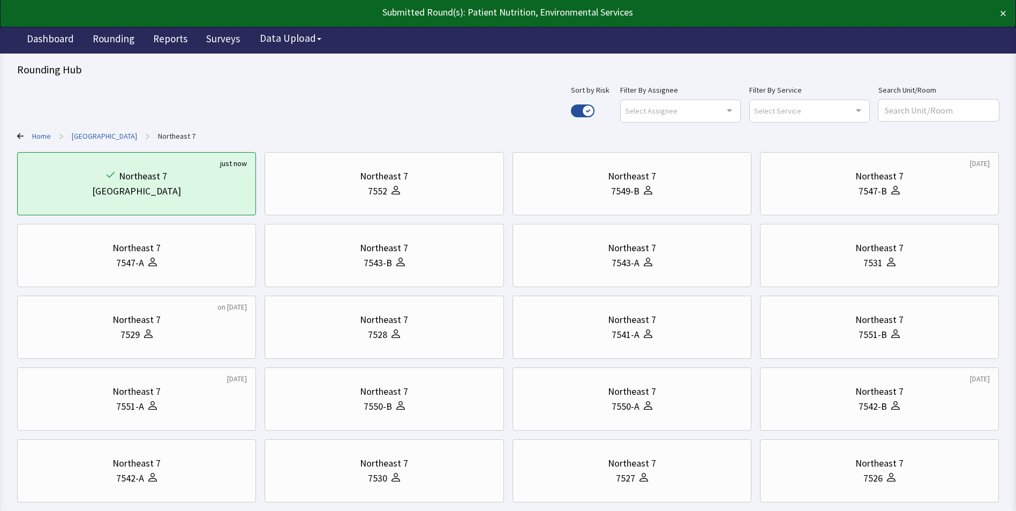
click at [113, 137] on link "[GEOGRAPHIC_DATA]" at bounding box center [104, 136] width 65 height 11
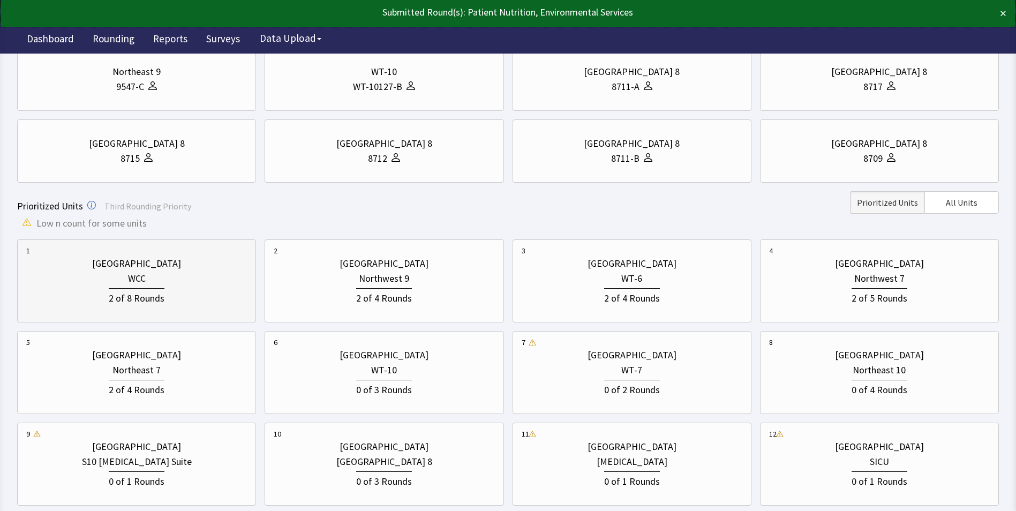
scroll to position [268, 0]
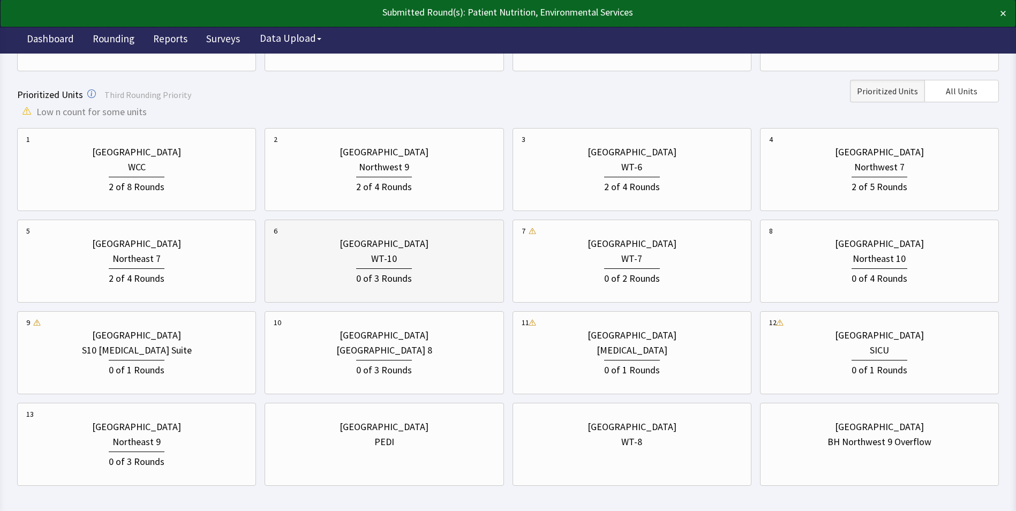
click at [429, 270] on div "0 of 3 Rounds" at bounding box center [384, 276] width 221 height 20
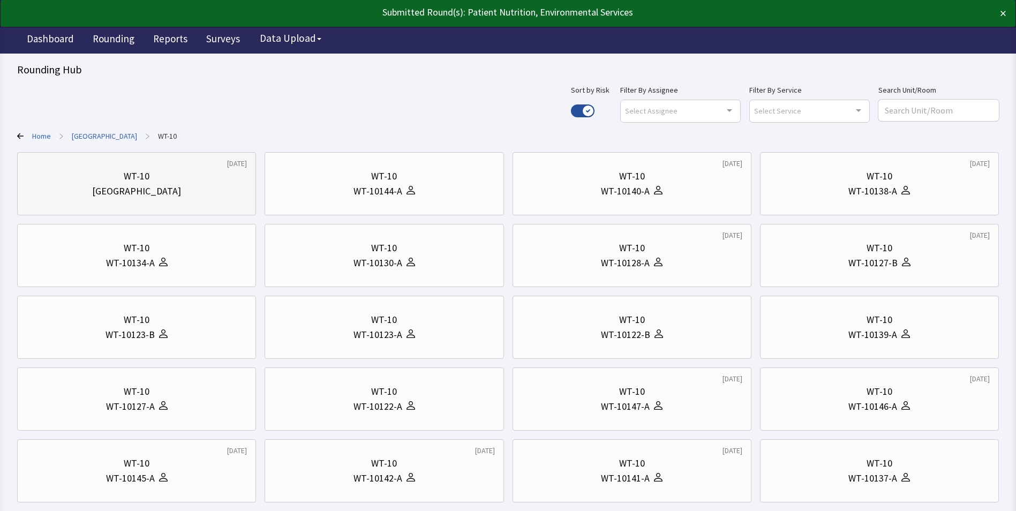
click at [186, 185] on div "[GEOGRAPHIC_DATA]" at bounding box center [136, 191] width 221 height 15
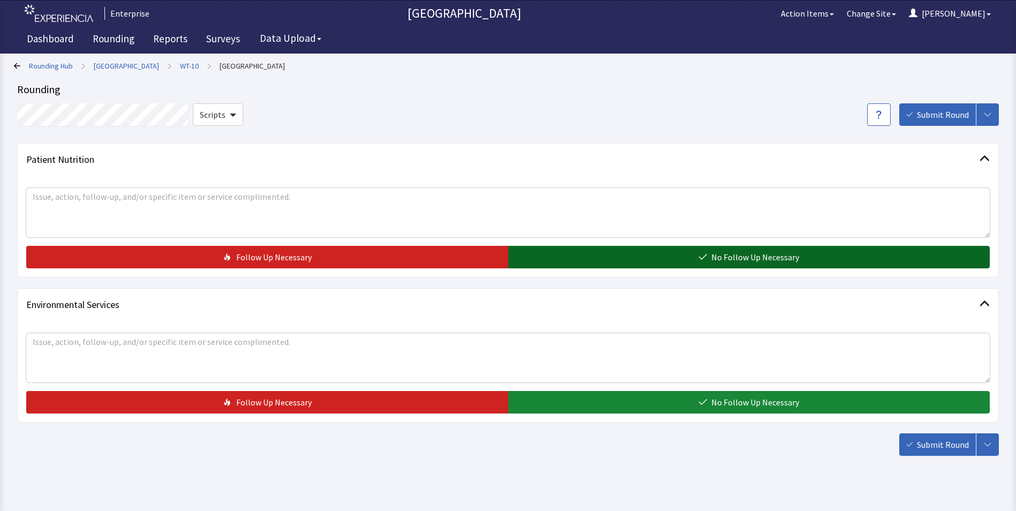
click at [617, 260] on button "No Follow Up Necessary" at bounding box center [749, 257] width 482 height 22
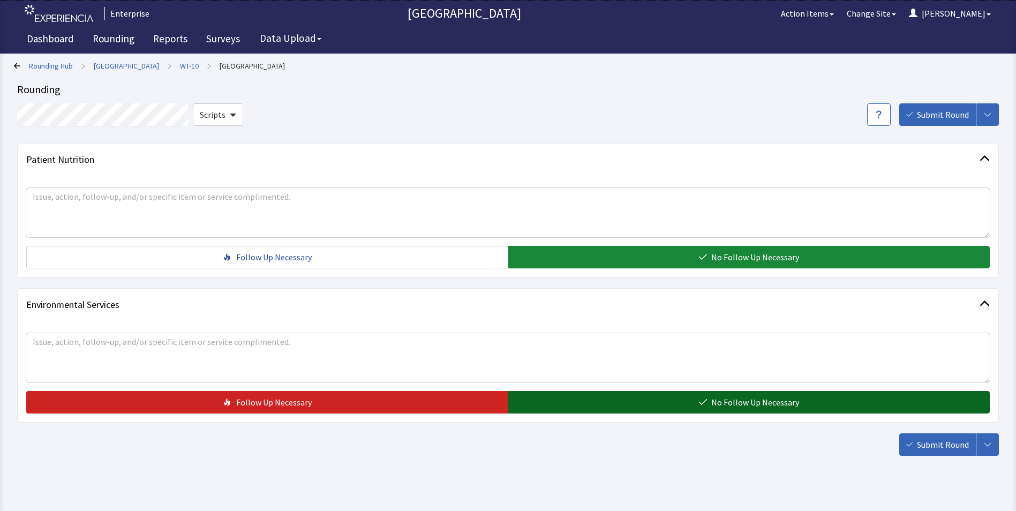
click at [626, 401] on button "No Follow Up Necessary" at bounding box center [749, 402] width 482 height 22
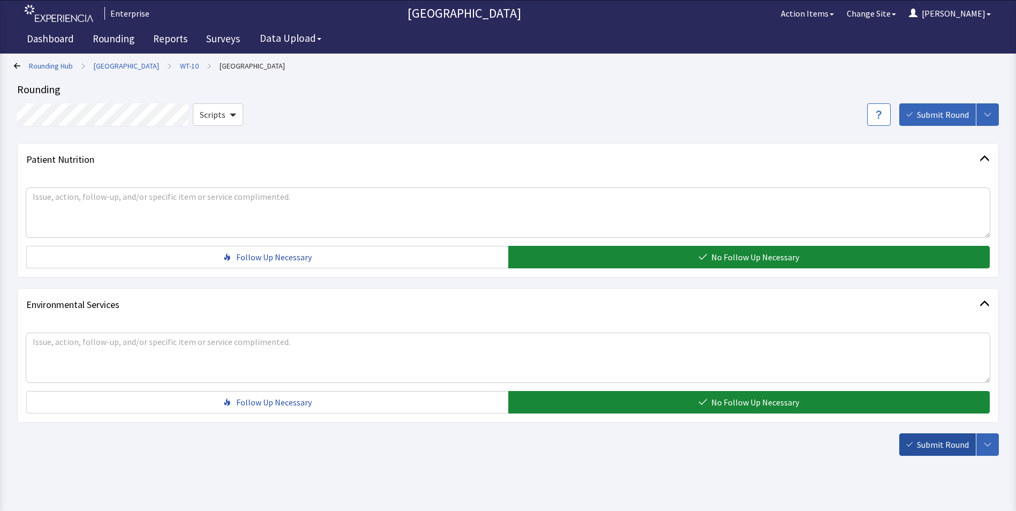
click at [940, 445] on span "Submit Round" at bounding box center [943, 444] width 52 height 13
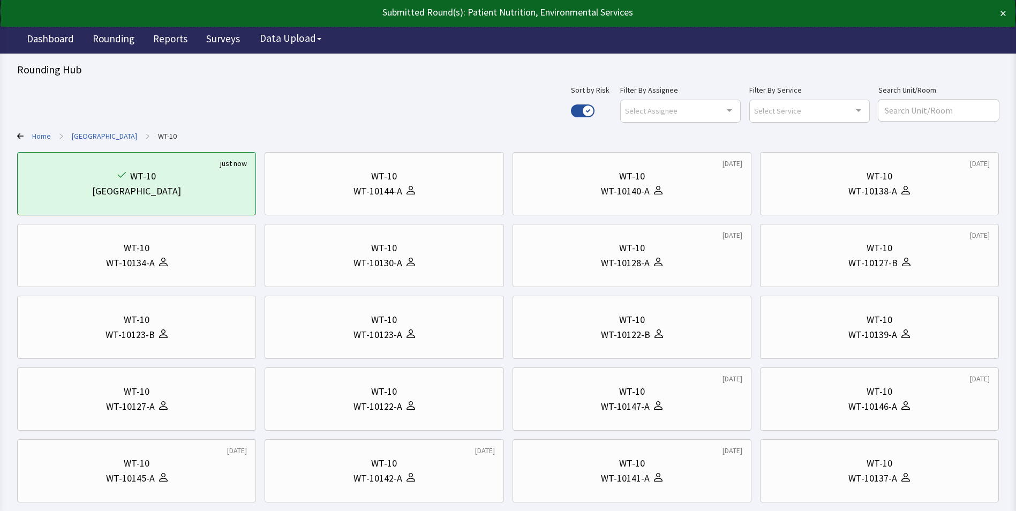
click at [108, 136] on link "[GEOGRAPHIC_DATA]" at bounding box center [104, 136] width 65 height 11
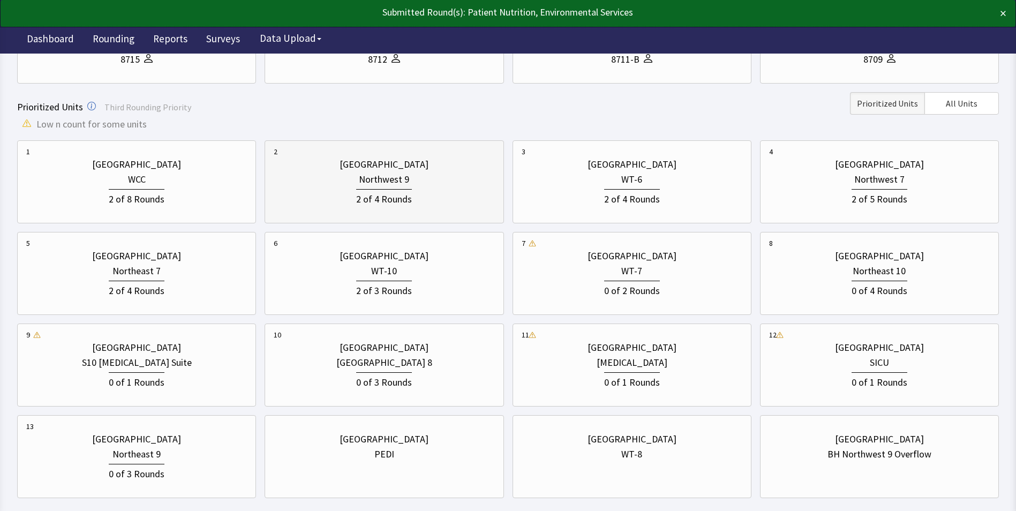
scroll to position [268, 0]
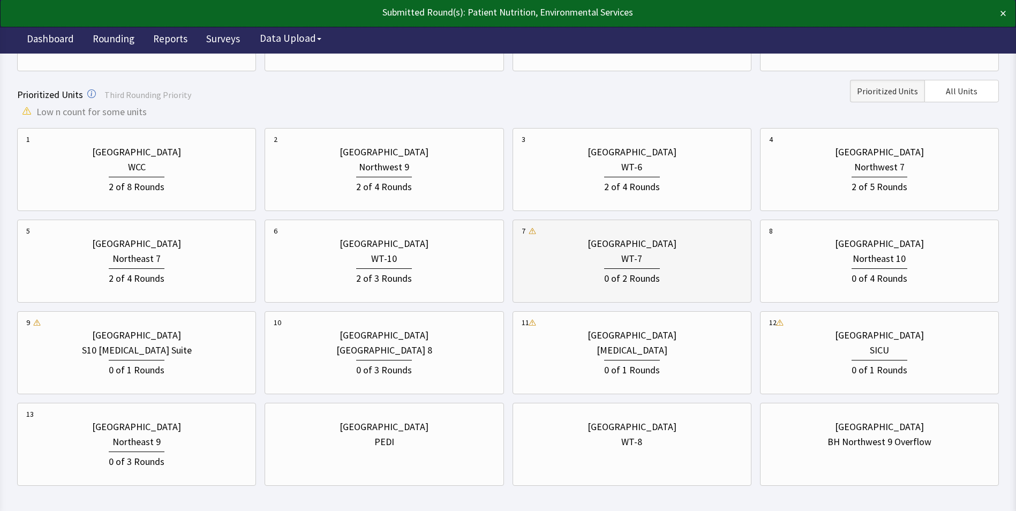
click at [614, 270] on div "0 of 2 Rounds" at bounding box center [632, 277] width 56 height 18
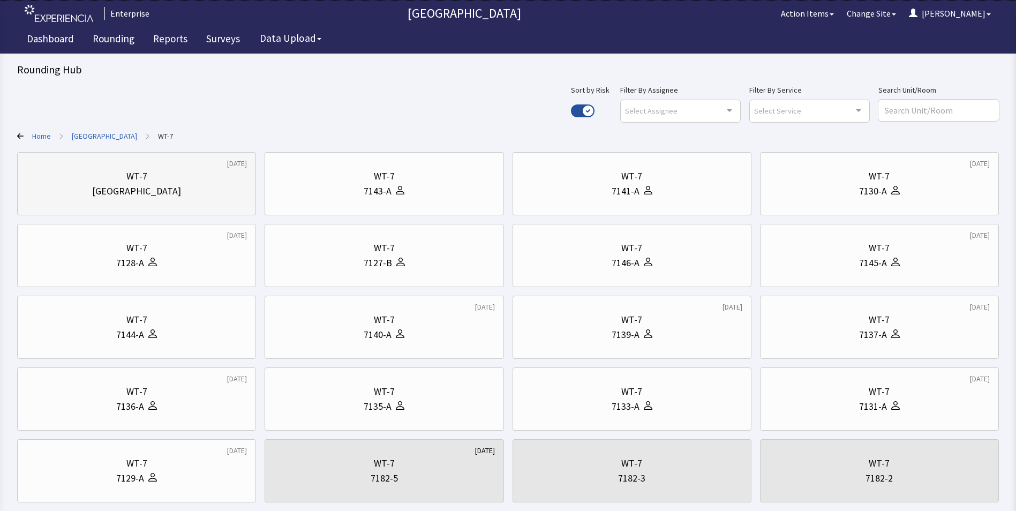
click at [210, 186] on div "[GEOGRAPHIC_DATA]" at bounding box center [136, 191] width 221 height 15
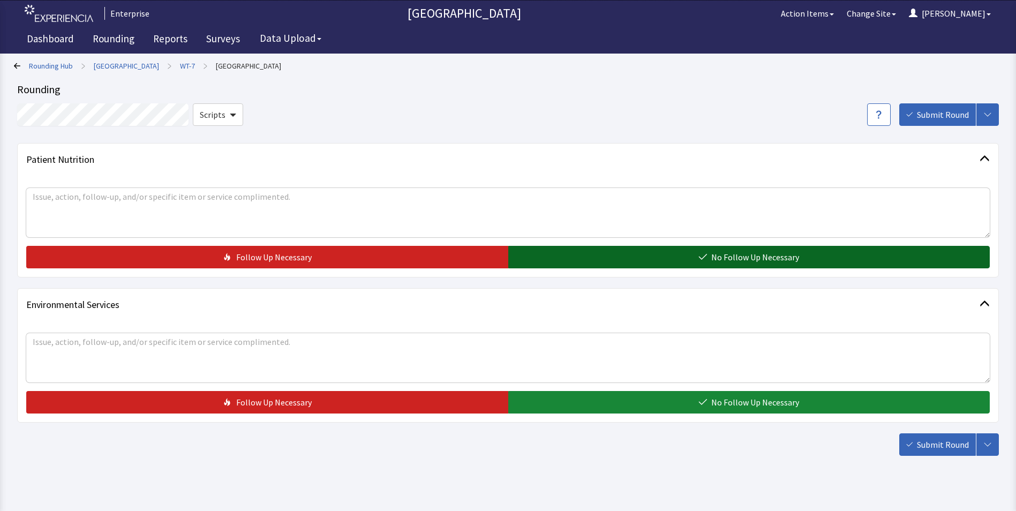
click at [592, 257] on button "No Follow Up Necessary" at bounding box center [749, 257] width 482 height 22
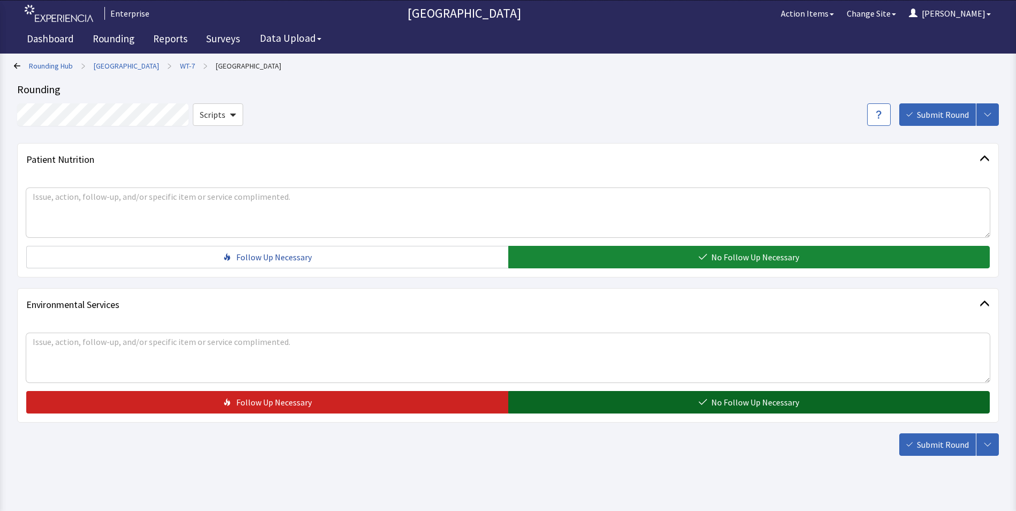
click at [581, 408] on button "No Follow Up Necessary" at bounding box center [749, 402] width 482 height 22
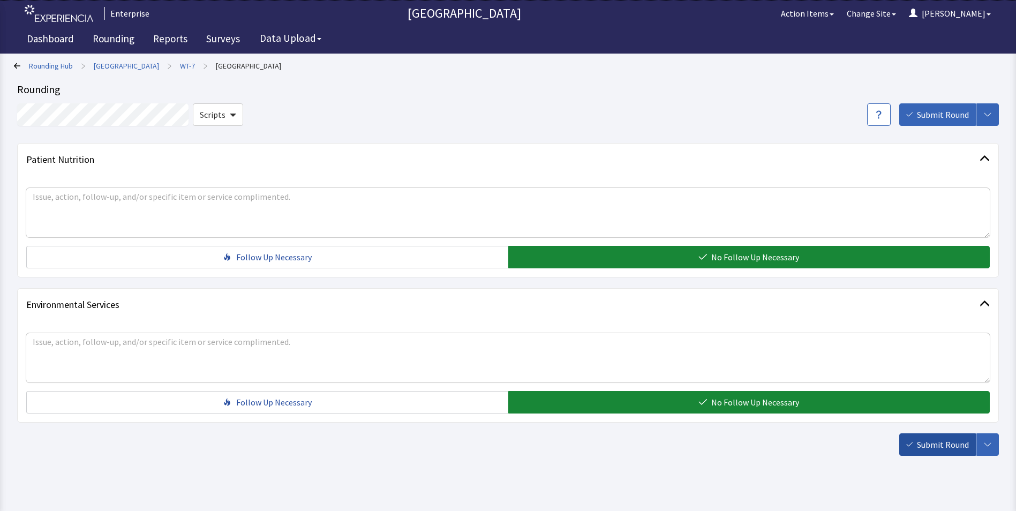
click at [954, 446] on span "Submit Round" at bounding box center [943, 444] width 52 height 13
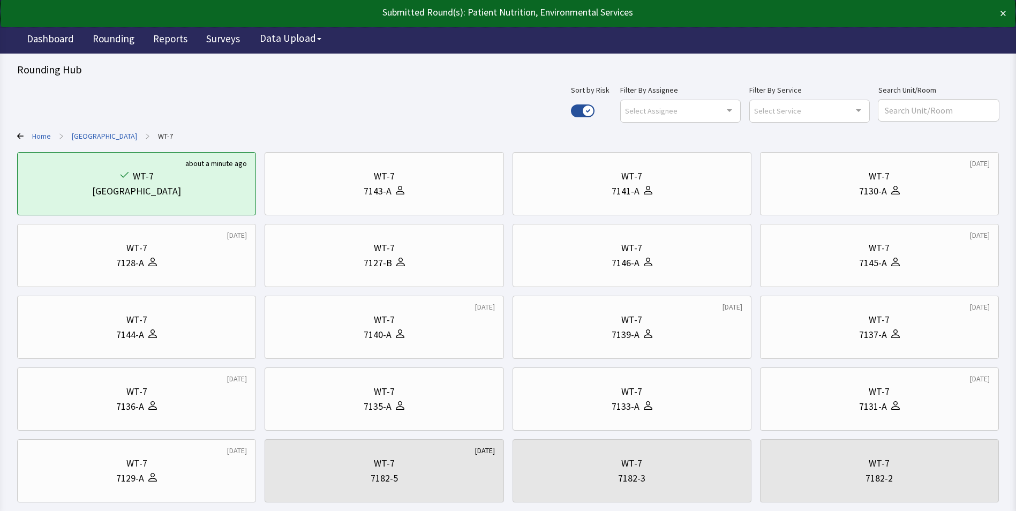
click at [100, 134] on link "[GEOGRAPHIC_DATA]" at bounding box center [104, 136] width 65 height 11
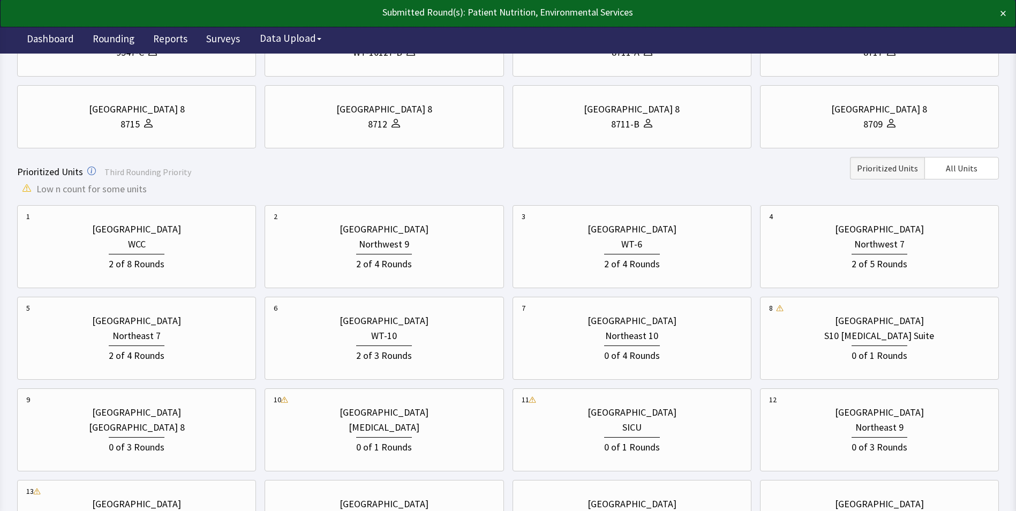
scroll to position [214, 0]
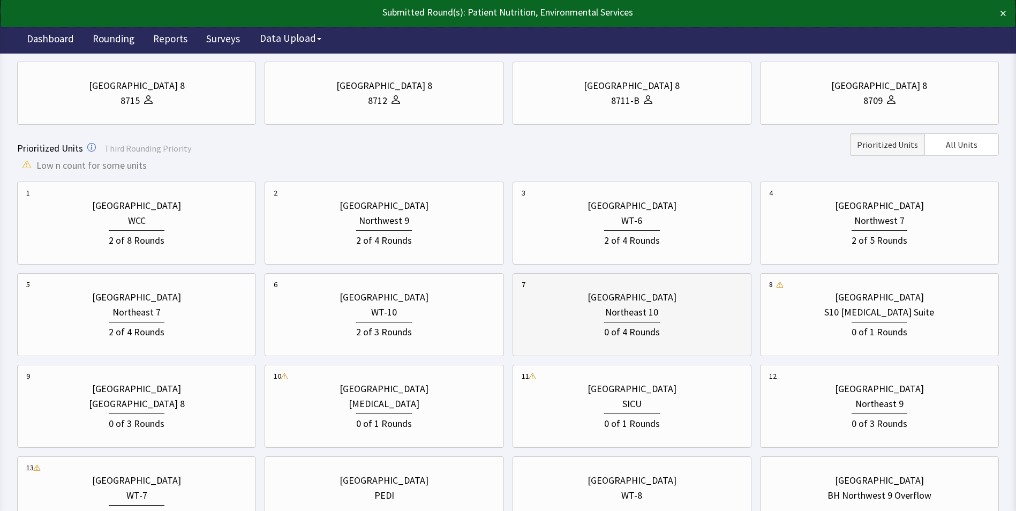
click at [664, 314] on div "Northeast 10" at bounding box center [632, 312] width 221 height 15
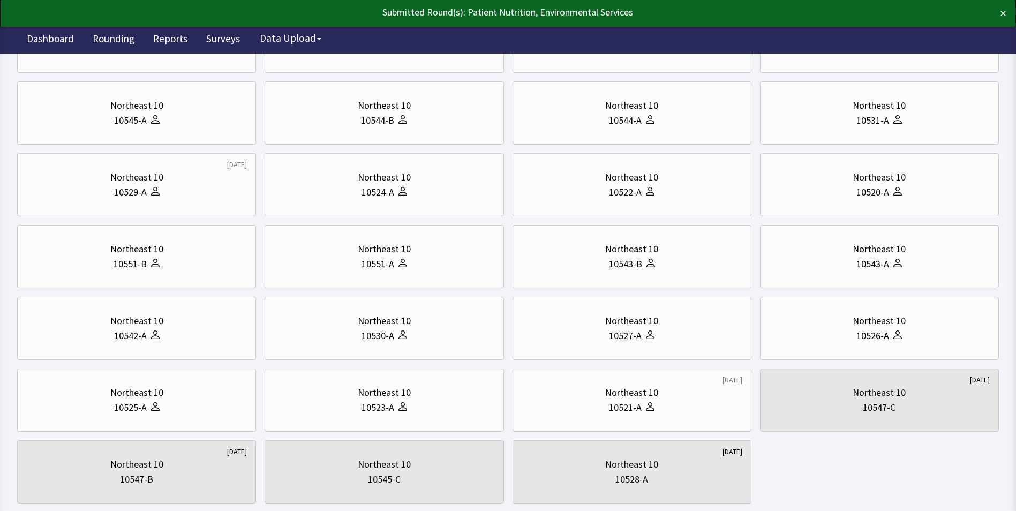
scroll to position [0, 0]
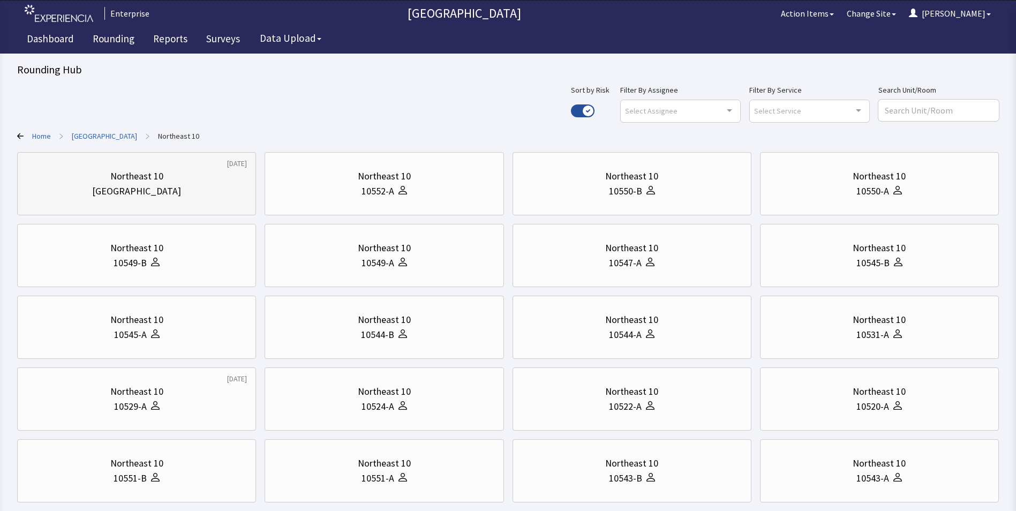
click at [185, 178] on div "Northeast 10" at bounding box center [136, 176] width 221 height 15
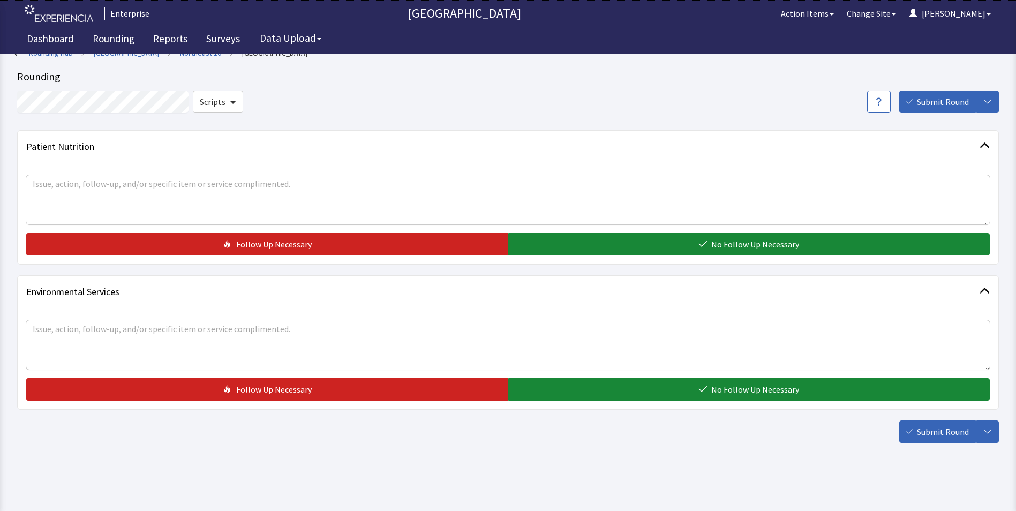
scroll to position [16, 0]
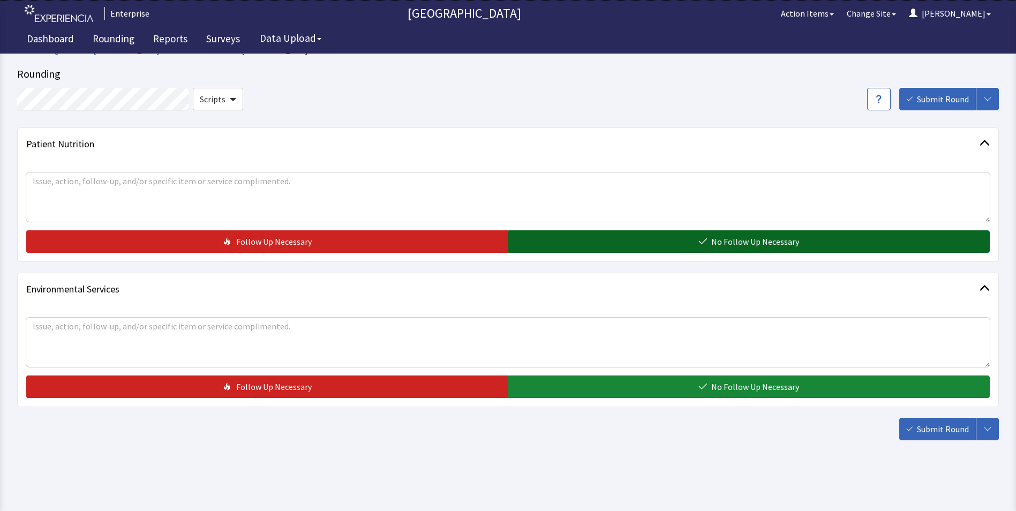
click at [591, 237] on button "No Follow Up Necessary" at bounding box center [749, 241] width 482 height 22
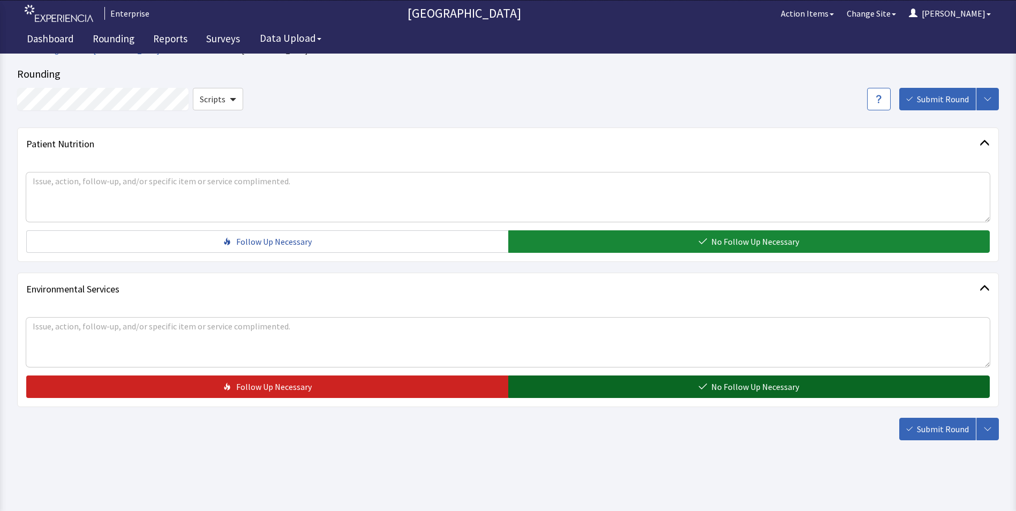
drag, startPoint x: 585, startPoint y: 393, endPoint x: 676, endPoint y: 401, distance: 91.5
click at [585, 393] on button "No Follow Up Necessary" at bounding box center [749, 386] width 482 height 22
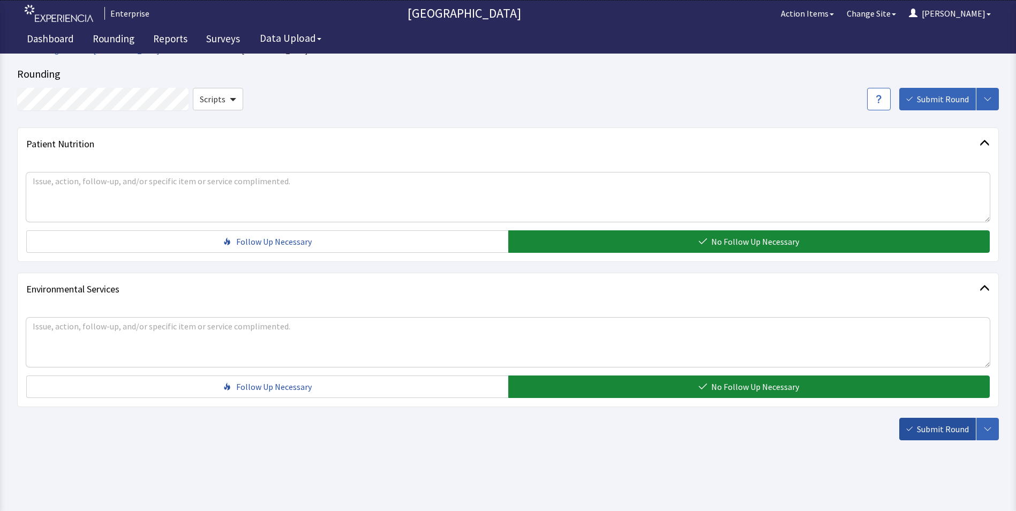
click at [933, 433] on span "Submit Round" at bounding box center [943, 429] width 52 height 13
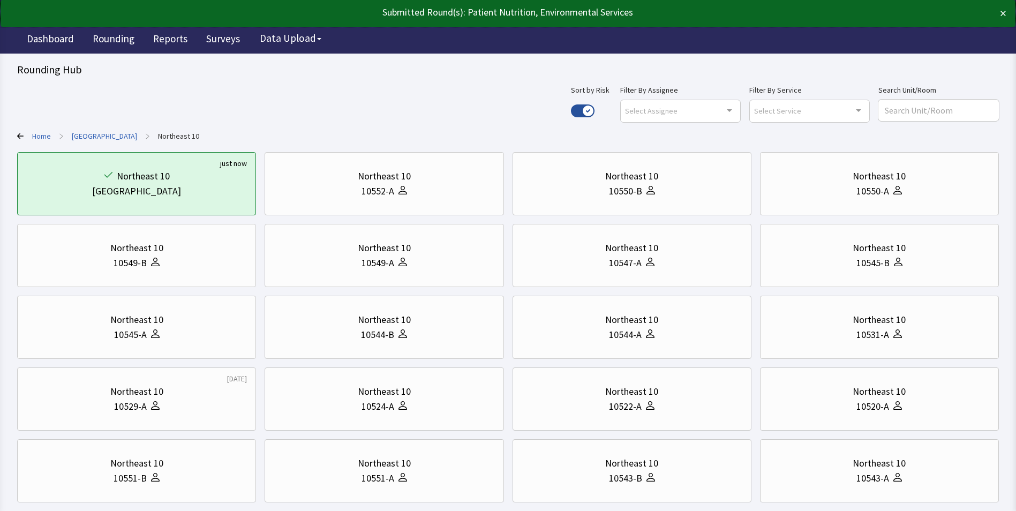
click at [94, 136] on link "[GEOGRAPHIC_DATA]" at bounding box center [104, 136] width 65 height 11
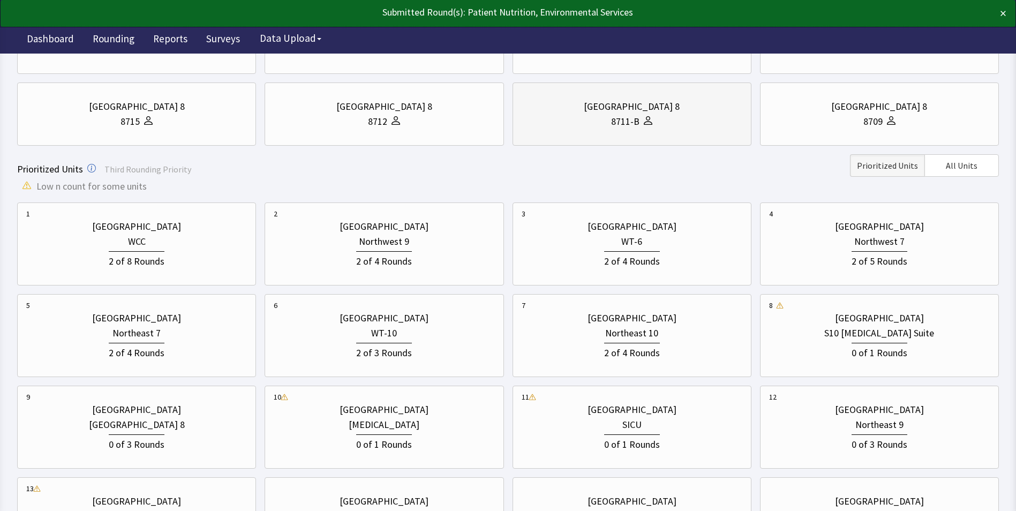
scroll to position [214, 0]
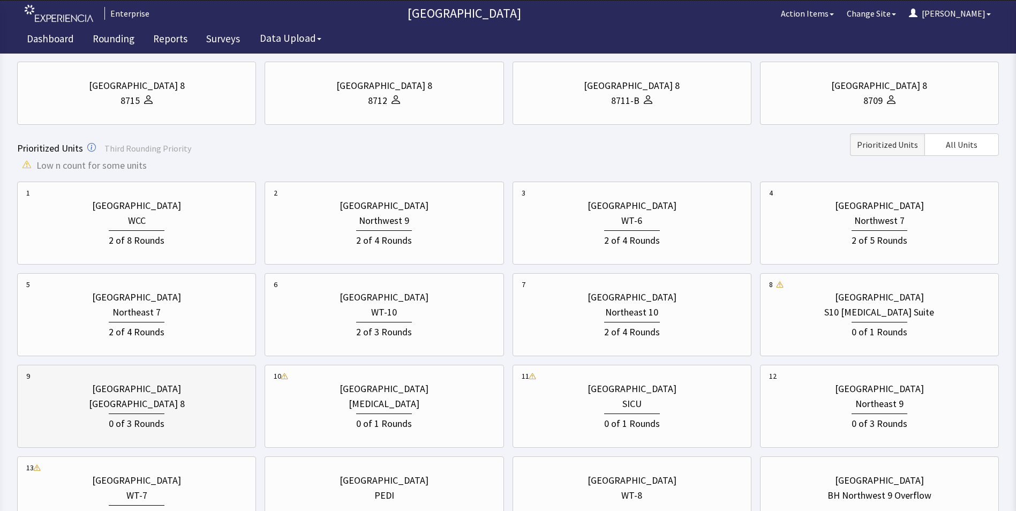
click at [182, 402] on div "[GEOGRAPHIC_DATA] 8" at bounding box center [136, 403] width 221 height 15
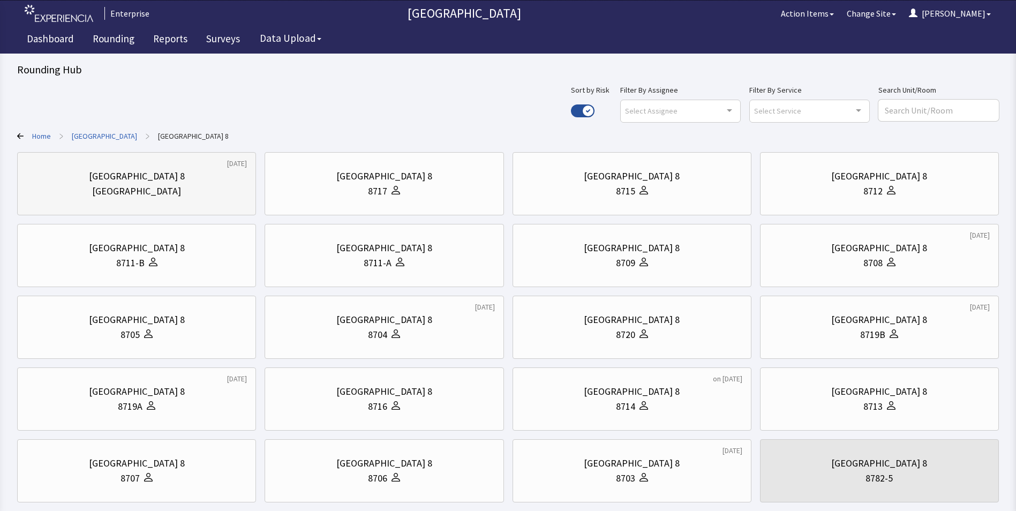
click at [187, 181] on div "[GEOGRAPHIC_DATA] 8" at bounding box center [136, 176] width 221 height 15
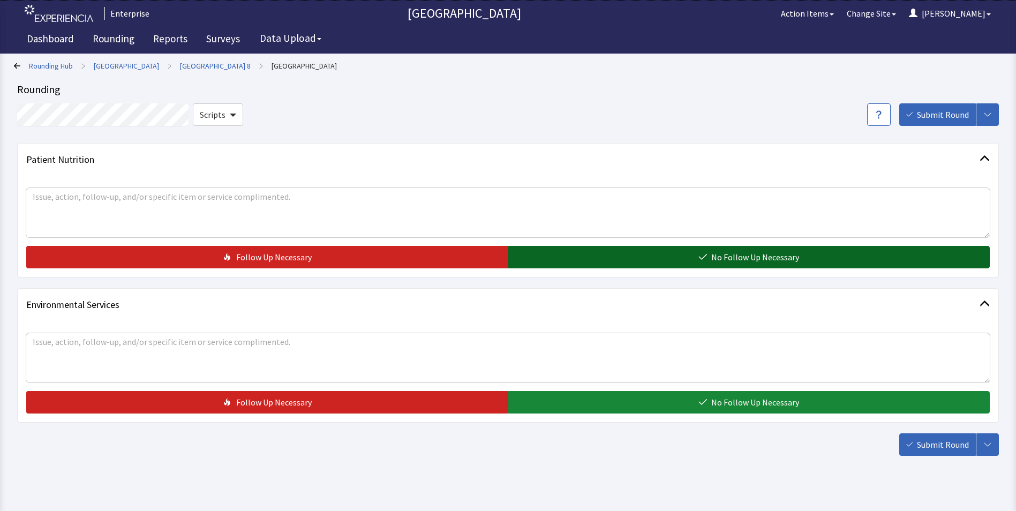
click at [578, 247] on button "No Follow Up Necessary" at bounding box center [749, 257] width 482 height 22
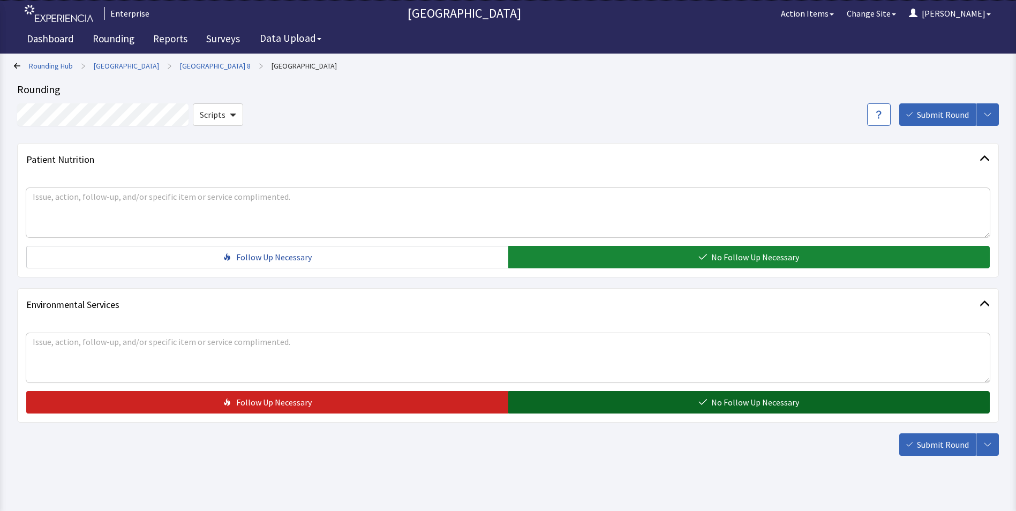
click at [593, 402] on button "No Follow Up Necessary" at bounding box center [749, 402] width 482 height 22
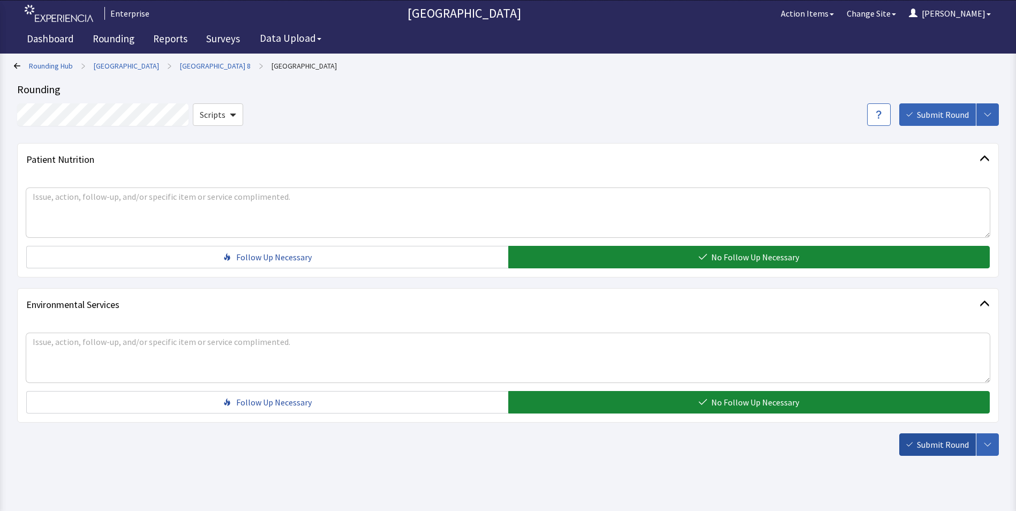
click at [934, 442] on span "Submit Round" at bounding box center [943, 444] width 52 height 13
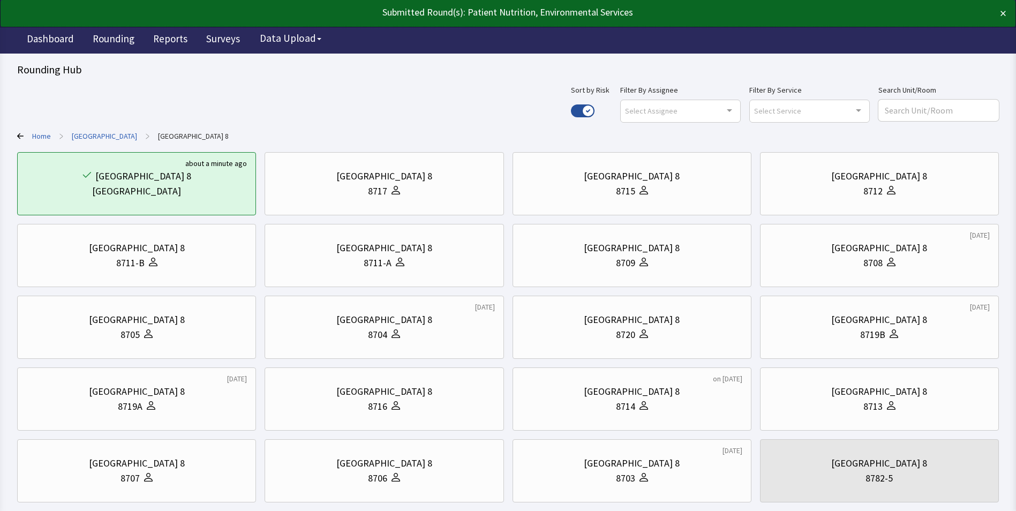
click at [107, 137] on link "[GEOGRAPHIC_DATA]" at bounding box center [104, 136] width 65 height 11
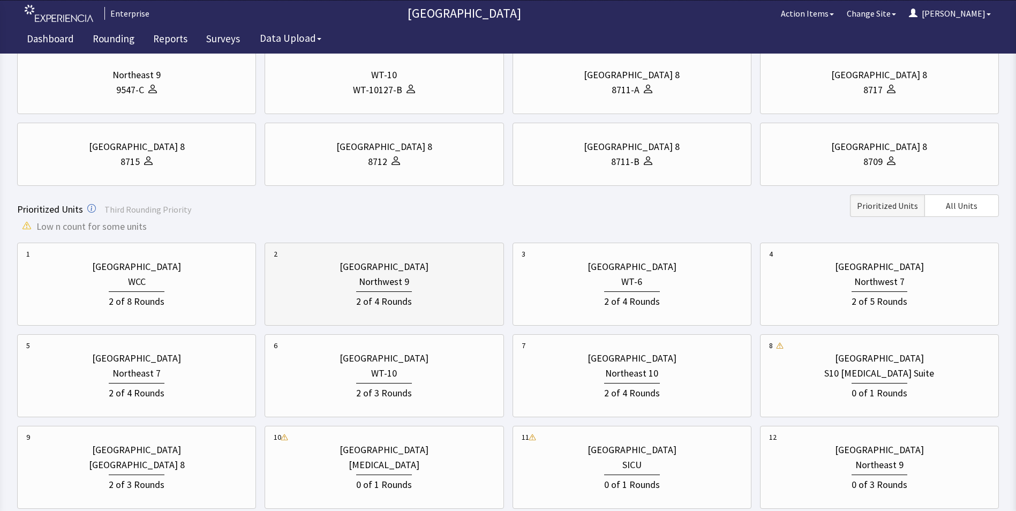
scroll to position [214, 0]
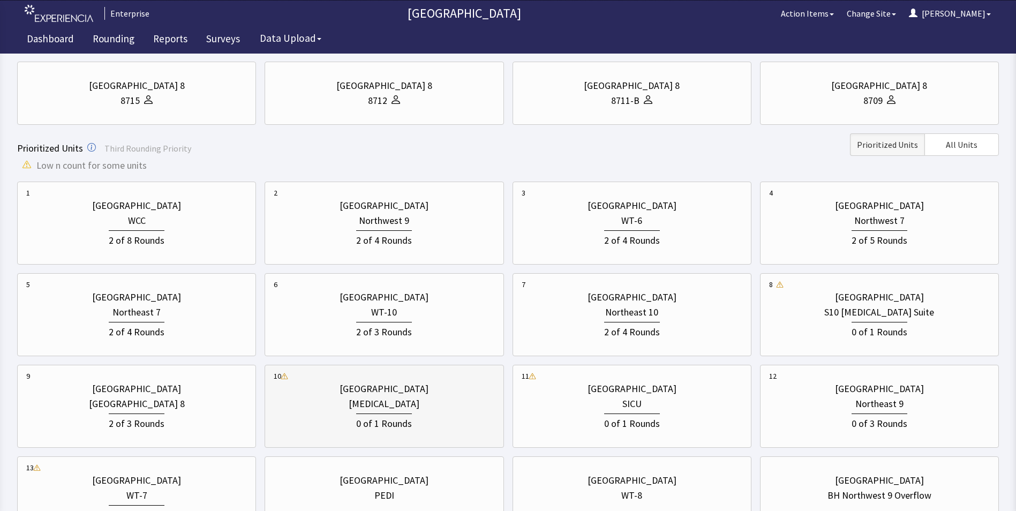
click at [385, 416] on div "0 of 1 Rounds" at bounding box center [384, 423] width 56 height 18
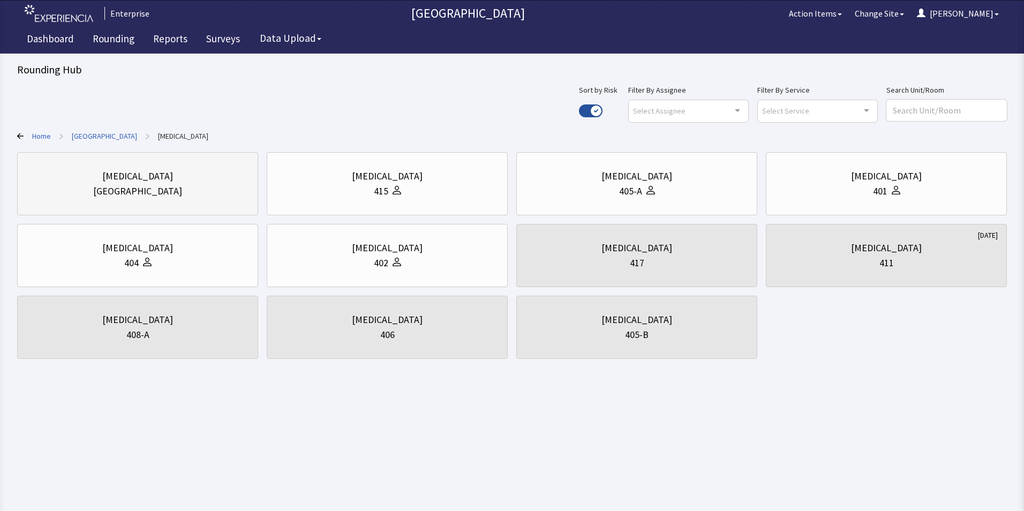
click at [120, 173] on div "Burn Unit" at bounding box center [137, 176] width 71 height 15
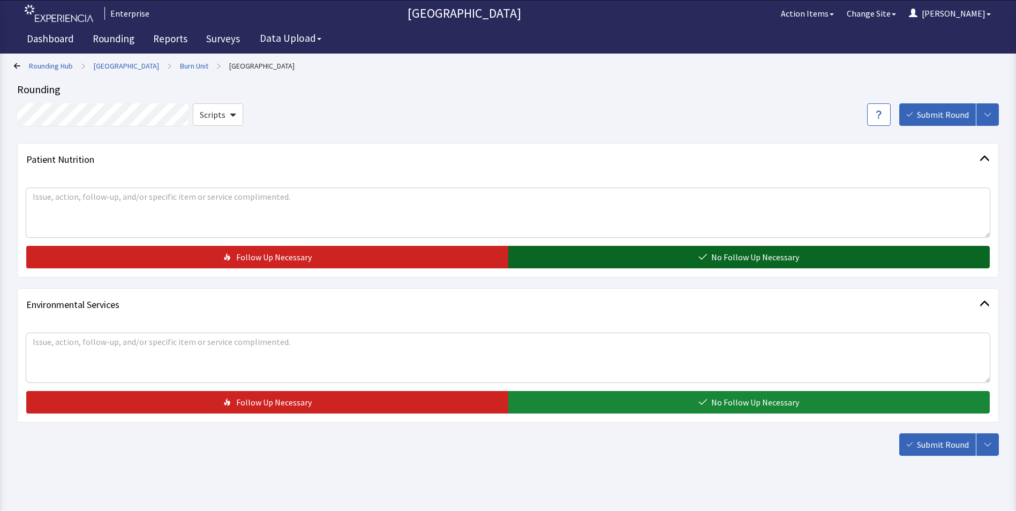
click at [598, 258] on button "No Follow Up Necessary" at bounding box center [749, 257] width 482 height 22
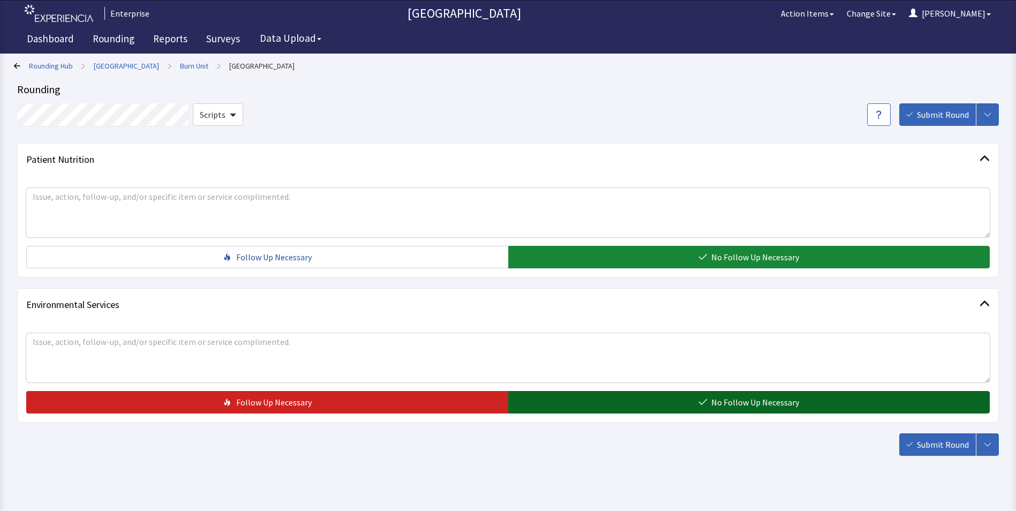
click at [626, 408] on button "No Follow Up Necessary" at bounding box center [749, 402] width 482 height 22
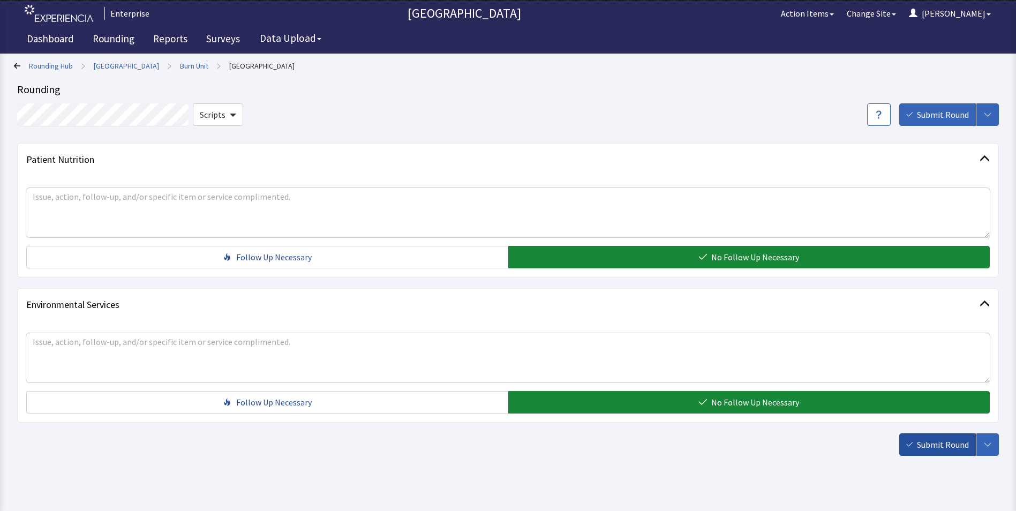
click at [938, 439] on span "Submit Round" at bounding box center [943, 444] width 52 height 13
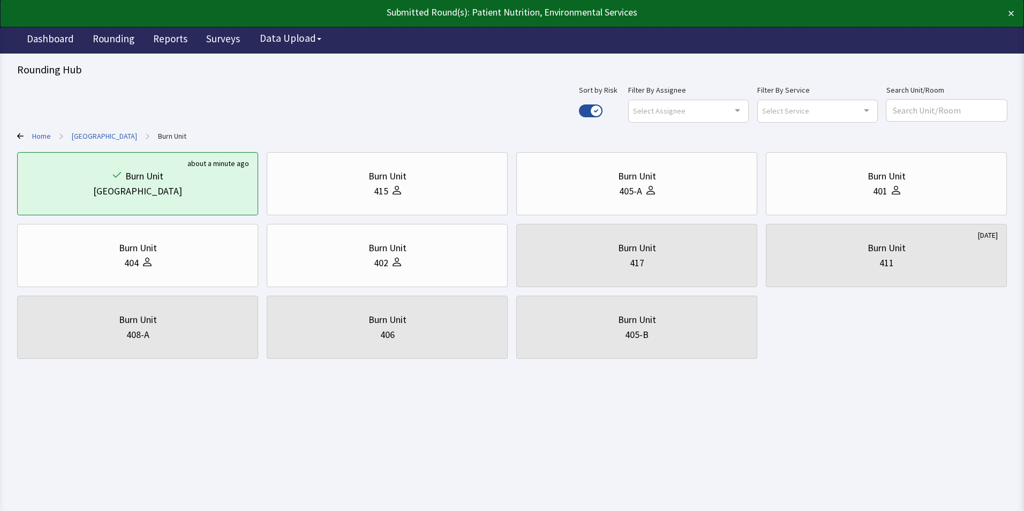
click at [95, 135] on link "[GEOGRAPHIC_DATA]" at bounding box center [104, 136] width 65 height 11
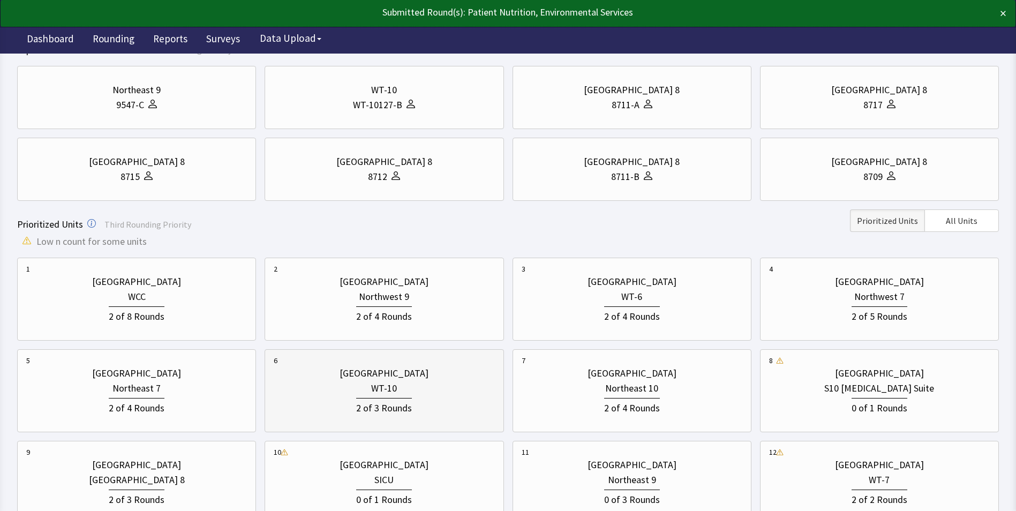
scroll to position [268, 0]
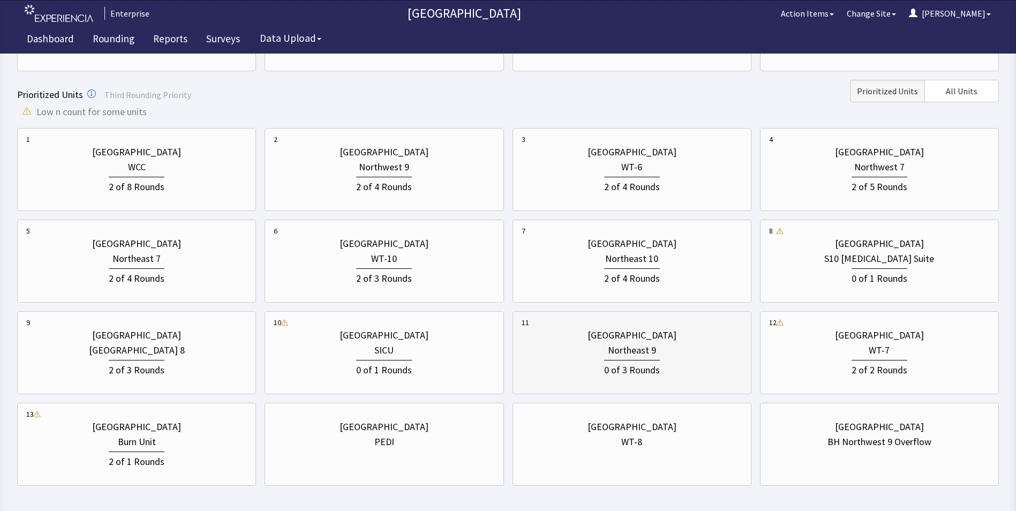
click at [668, 354] on div "Northeast 9" at bounding box center [632, 350] width 221 height 15
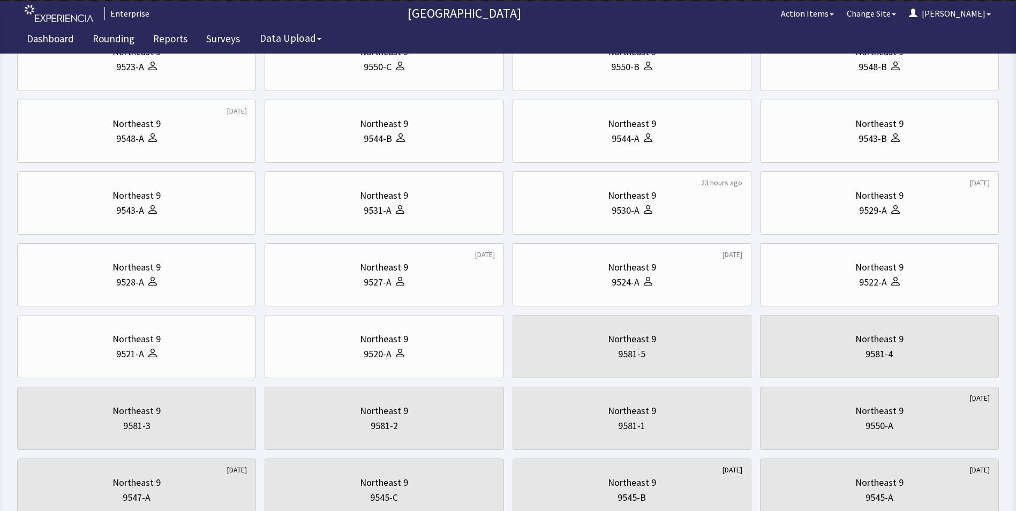
scroll to position [0, 0]
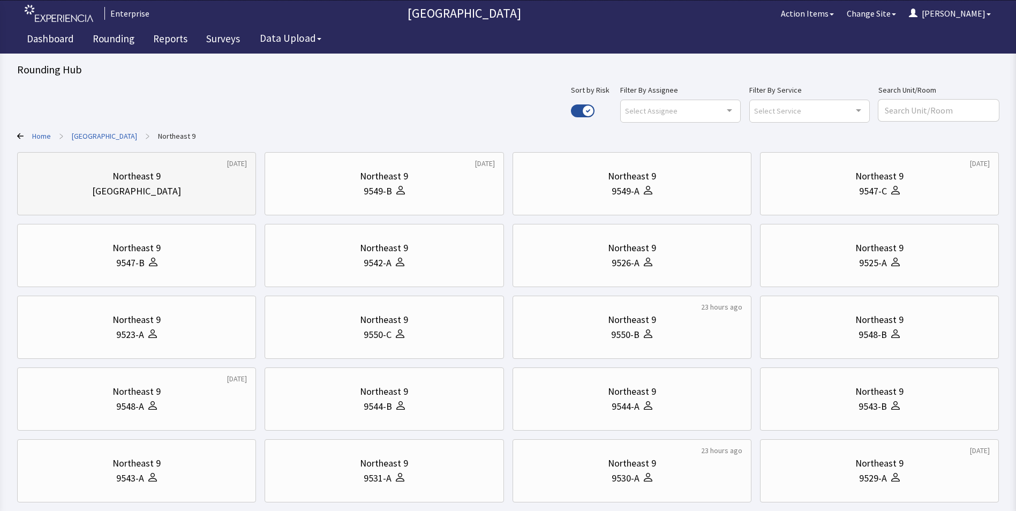
click at [74, 173] on div "Northeast 9" at bounding box center [136, 176] width 221 height 15
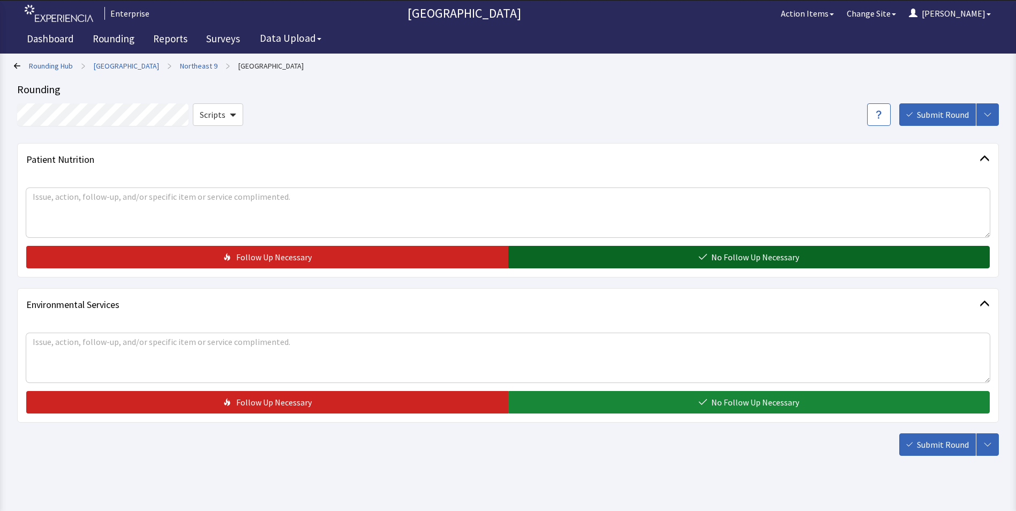
click at [533, 259] on button "No Follow Up Necessary" at bounding box center [749, 257] width 482 height 22
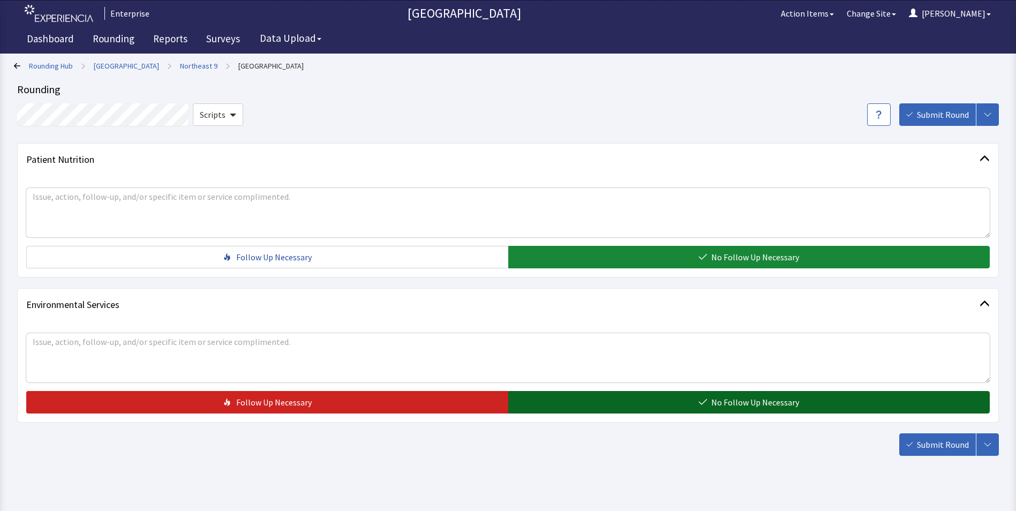
drag, startPoint x: 538, startPoint y: 402, endPoint x: 568, endPoint y: 404, distance: 30.0
click at [539, 402] on button "No Follow Up Necessary" at bounding box center [749, 402] width 482 height 22
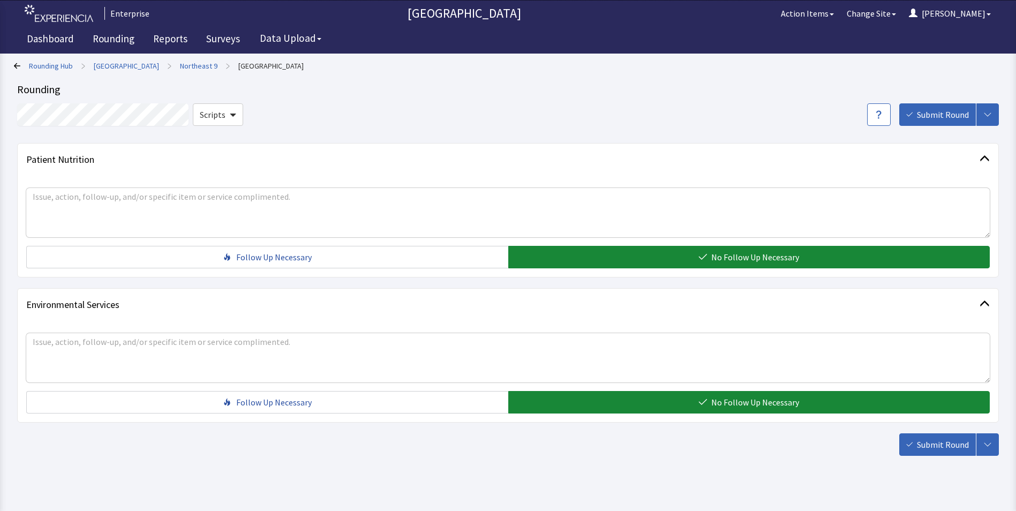
click at [924, 442] on span "Submit Round" at bounding box center [943, 444] width 52 height 13
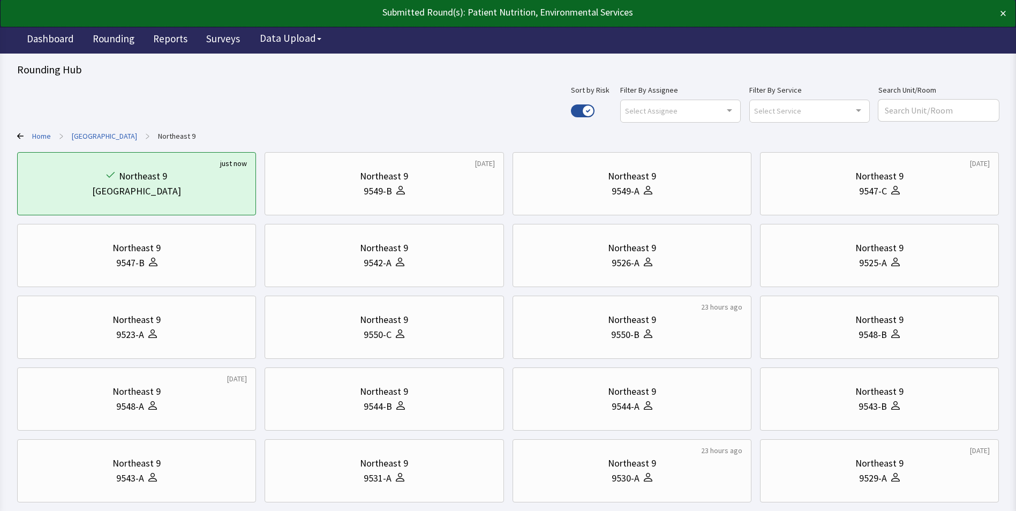
click at [100, 136] on link "[GEOGRAPHIC_DATA]" at bounding box center [104, 136] width 65 height 11
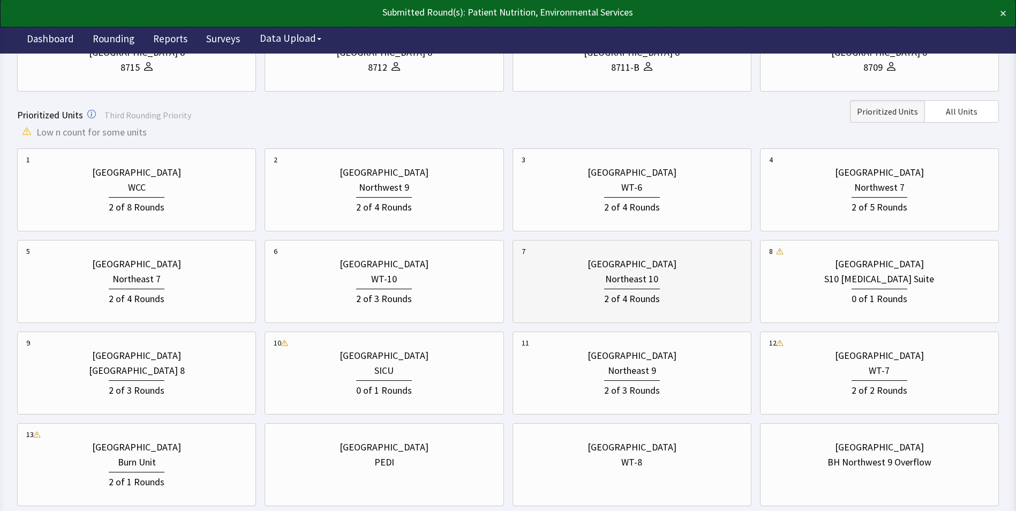
scroll to position [268, 0]
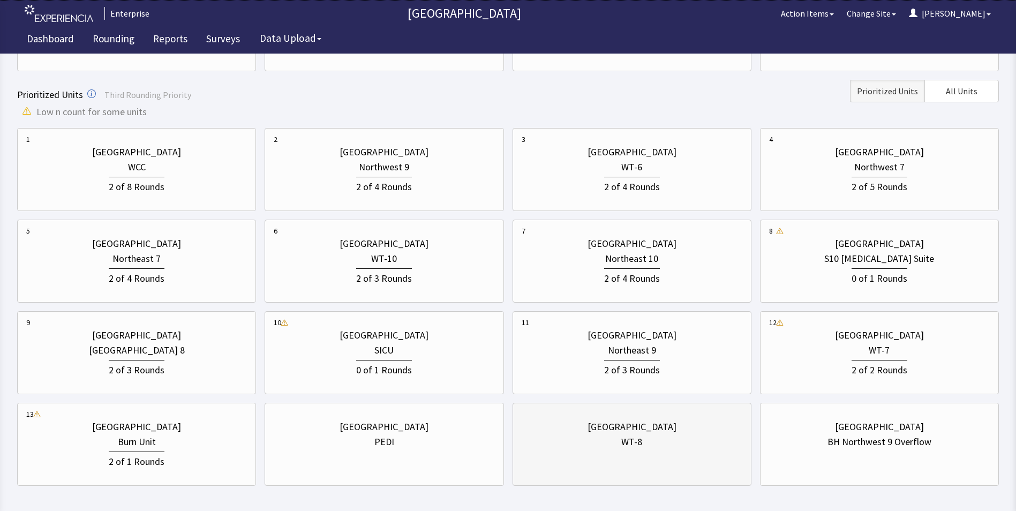
click at [635, 428] on div "[GEOGRAPHIC_DATA]" at bounding box center [632, 426] width 89 height 15
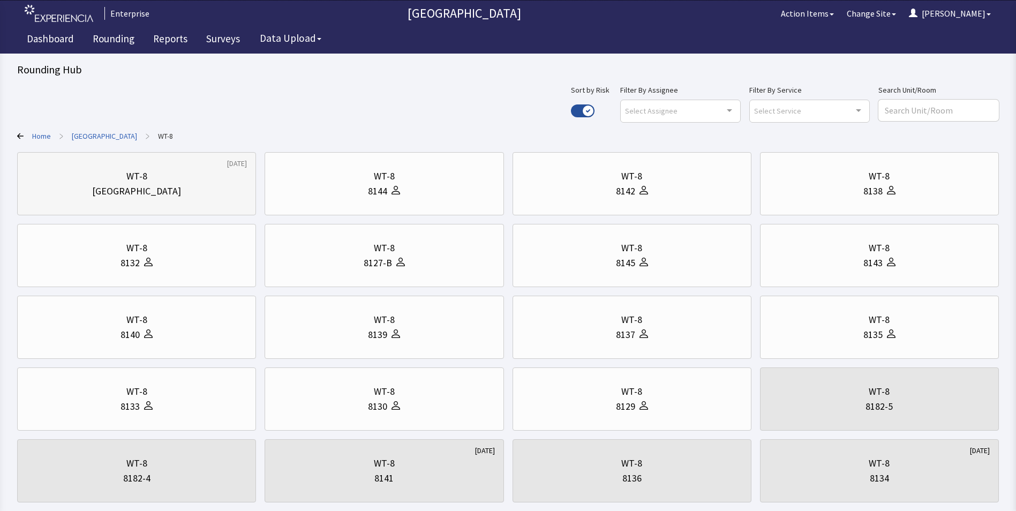
click at [136, 195] on div "[GEOGRAPHIC_DATA]" at bounding box center [136, 191] width 89 height 15
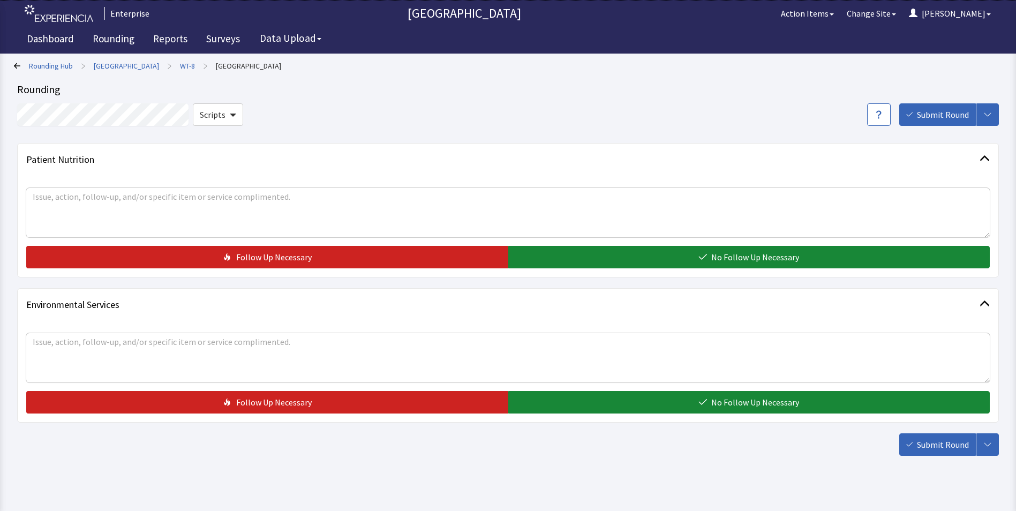
scroll to position [16, 0]
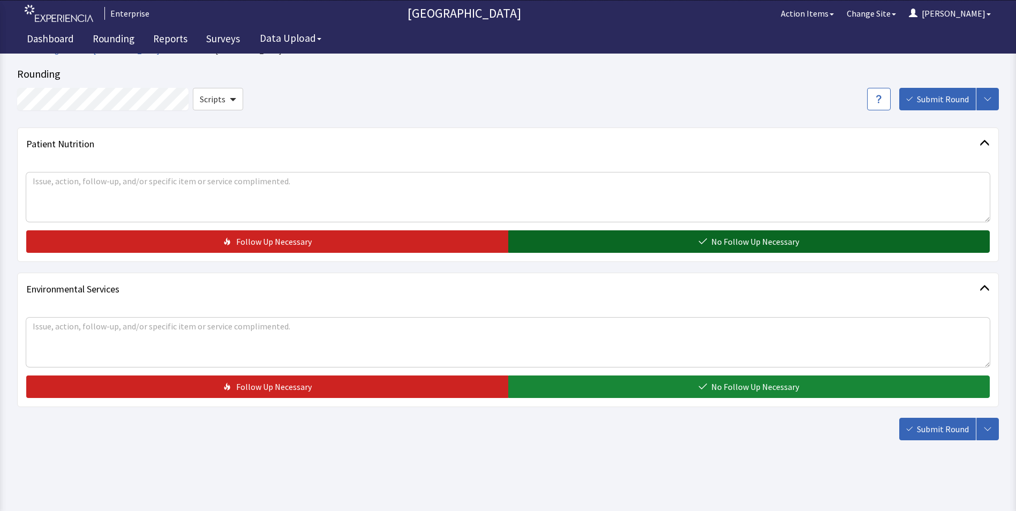
click at [541, 246] on button "No Follow Up Necessary" at bounding box center [749, 241] width 482 height 22
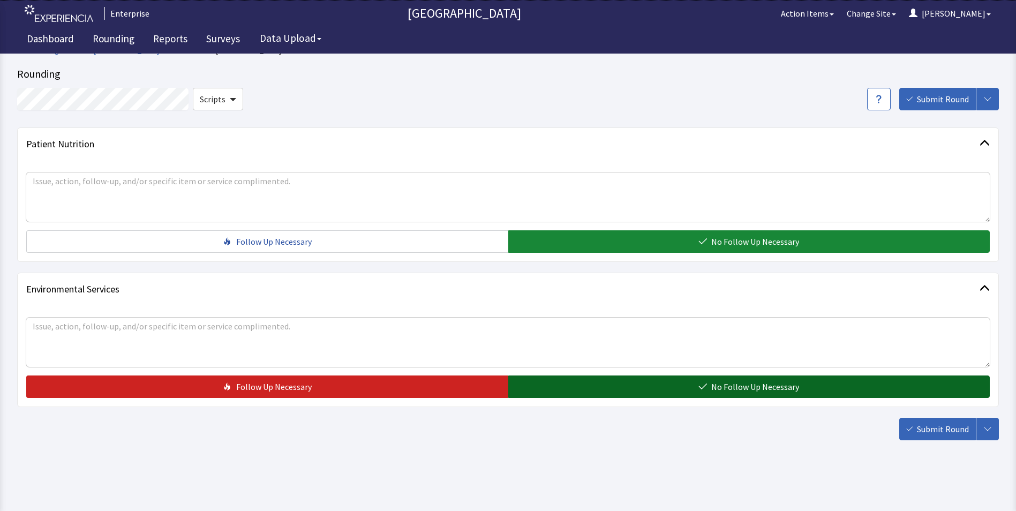
click at [562, 381] on button "No Follow Up Necessary" at bounding box center [749, 386] width 482 height 22
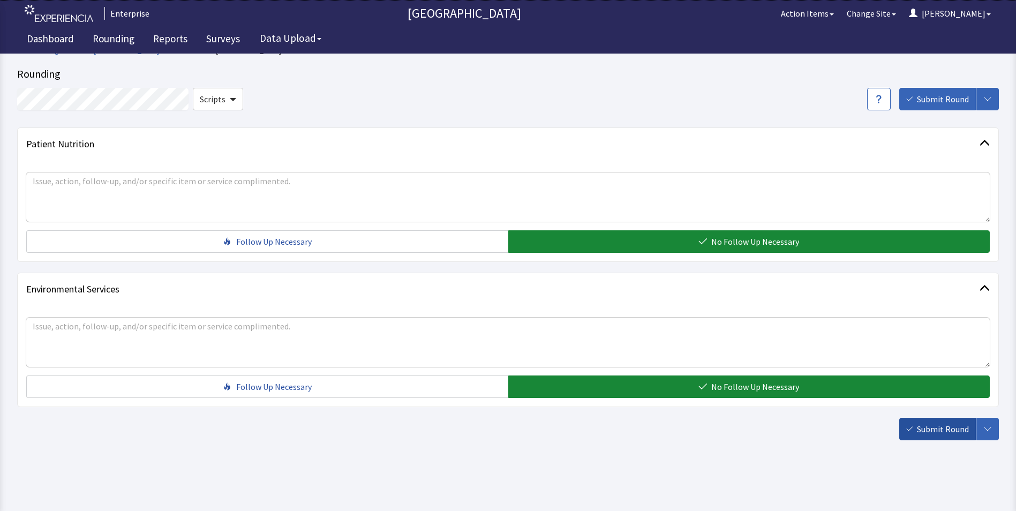
click at [950, 429] on span "Submit Round" at bounding box center [943, 429] width 52 height 13
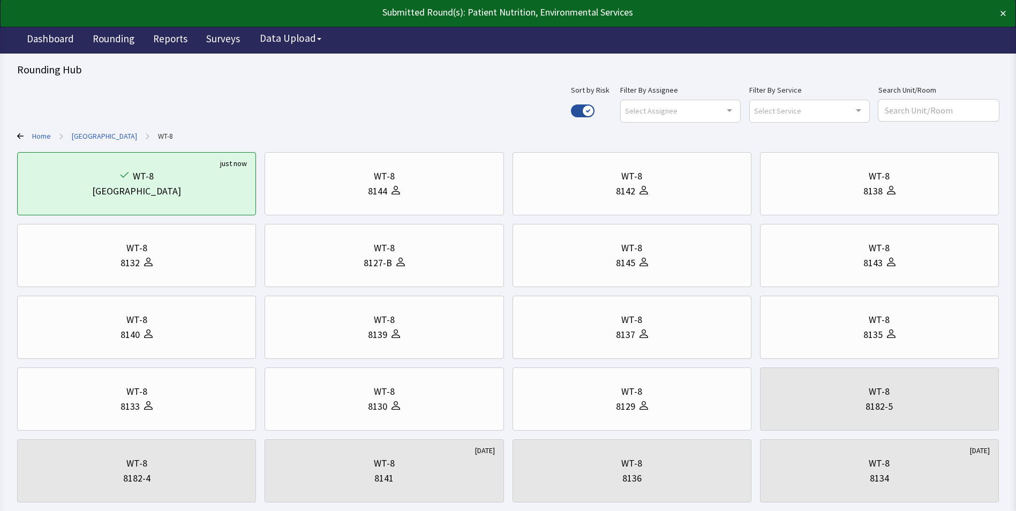
click at [101, 138] on link "[GEOGRAPHIC_DATA]" at bounding box center [104, 136] width 65 height 11
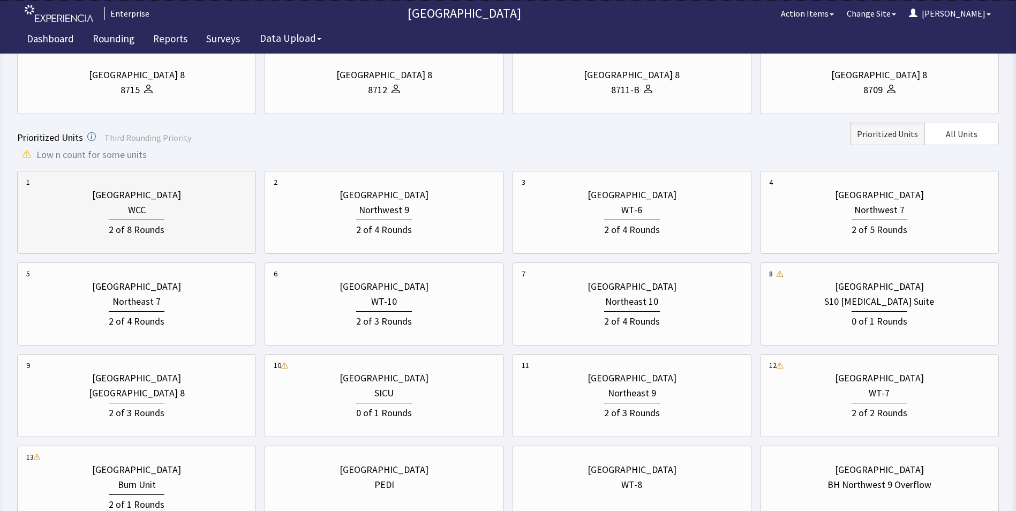
scroll to position [161, 0]
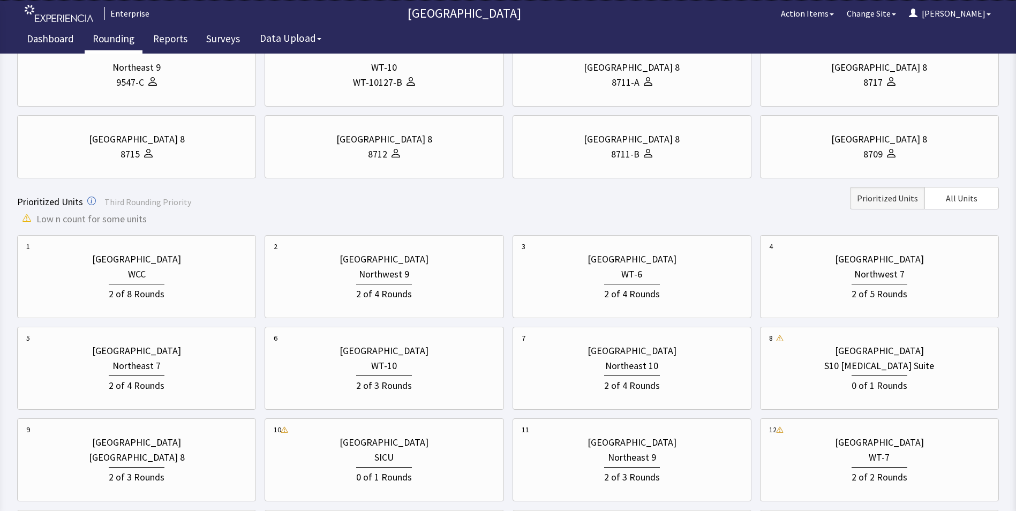
click at [101, 37] on link "Rounding" at bounding box center [114, 40] width 58 height 27
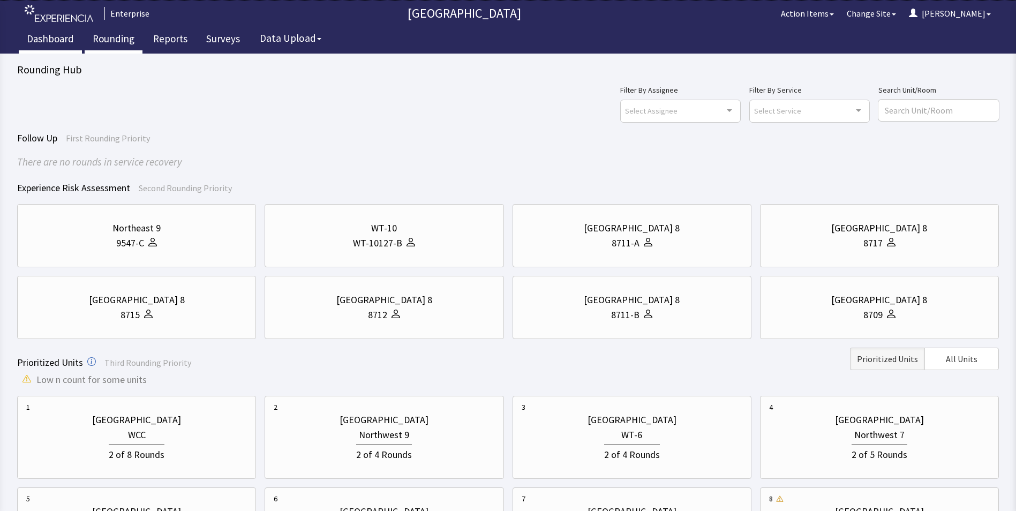
click at [37, 37] on link "Dashboard" at bounding box center [50, 40] width 63 height 27
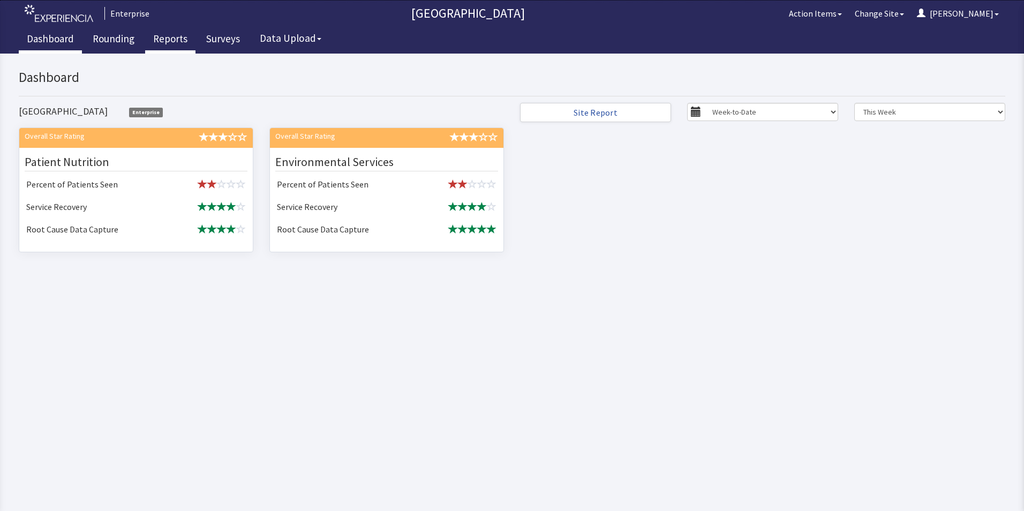
click at [161, 39] on link "Reports" at bounding box center [170, 40] width 50 height 27
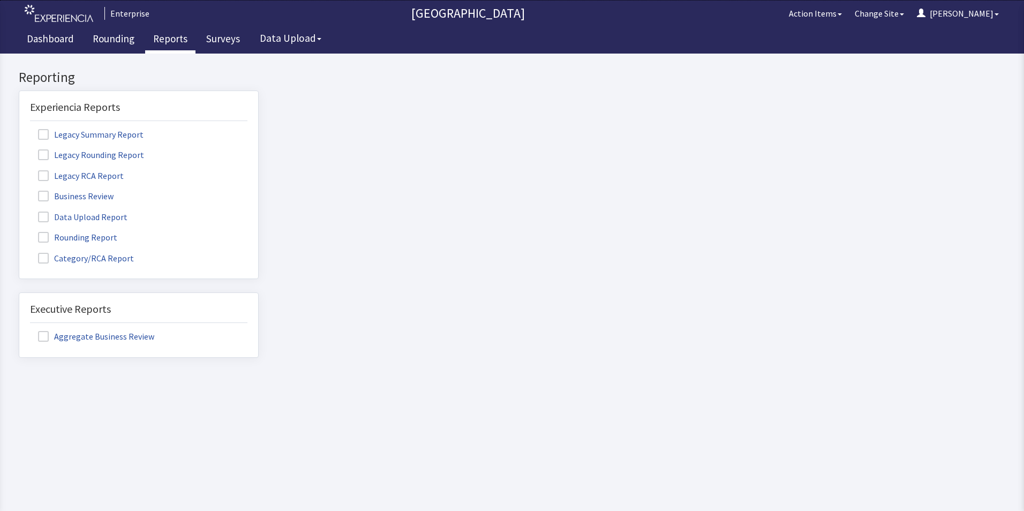
click at [89, 237] on label "Rounding Report" at bounding box center [79, 237] width 98 height 14
click at [19, 231] on input "Rounding Report" at bounding box center [19, 231] width 0 height 0
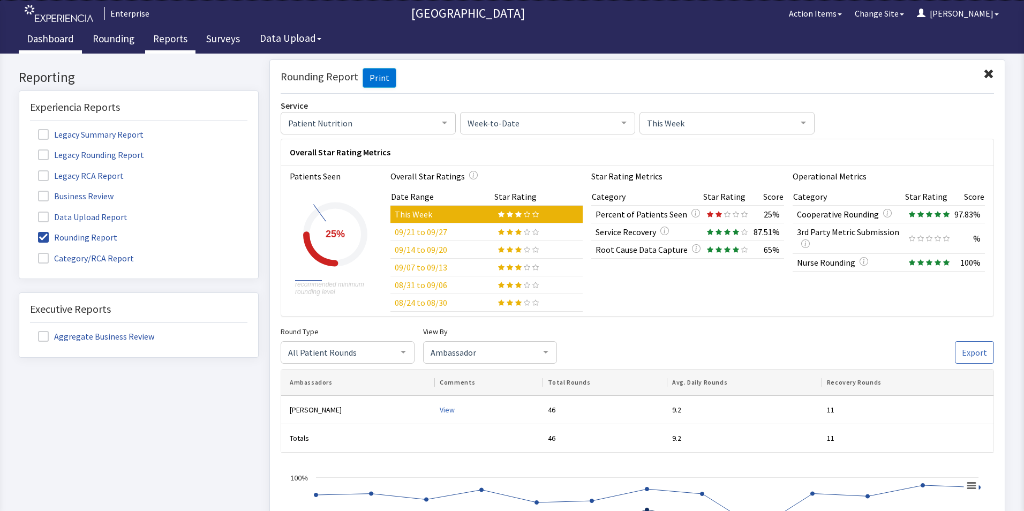
click at [42, 34] on link "Dashboard" at bounding box center [50, 40] width 63 height 27
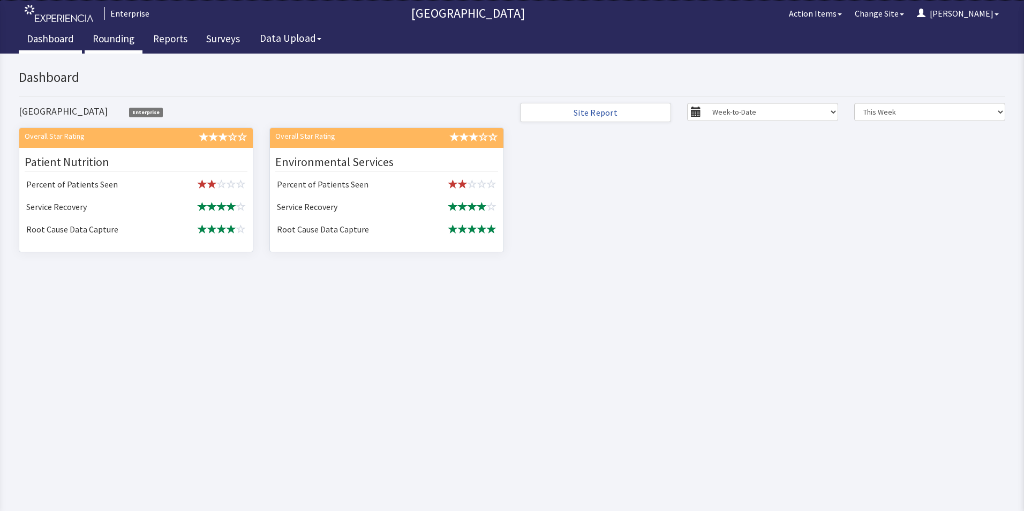
click at [111, 37] on link "Rounding" at bounding box center [114, 40] width 58 height 27
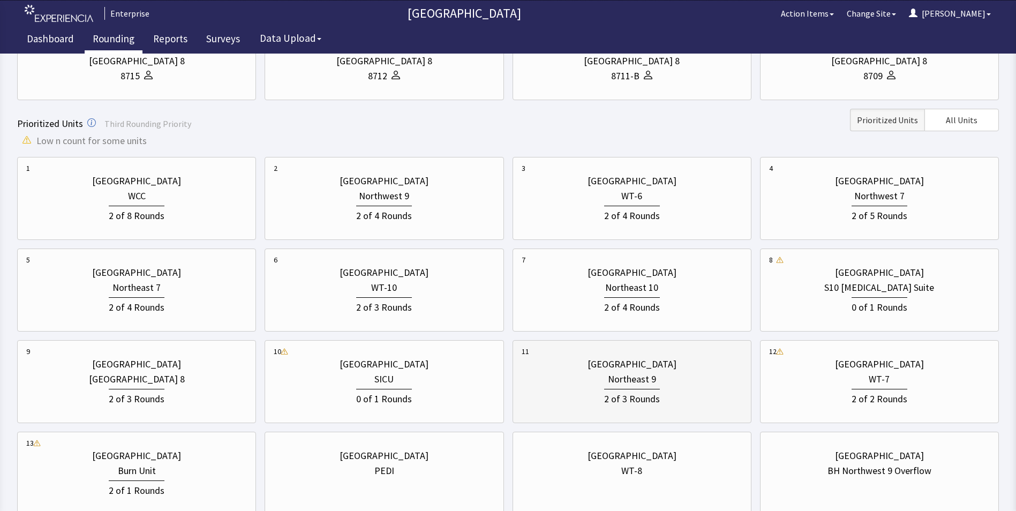
scroll to position [268, 0]
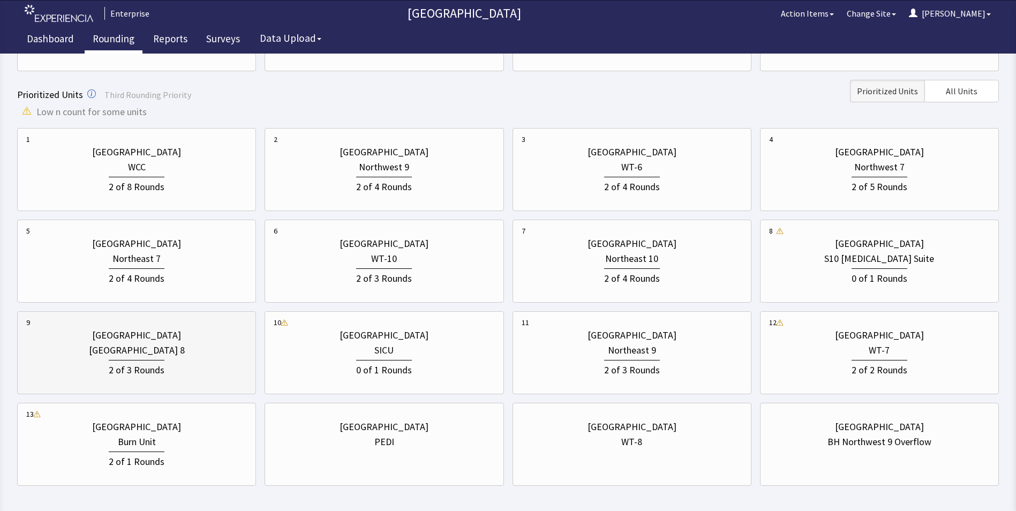
click at [149, 355] on div "East Tower 8" at bounding box center [137, 350] width 96 height 15
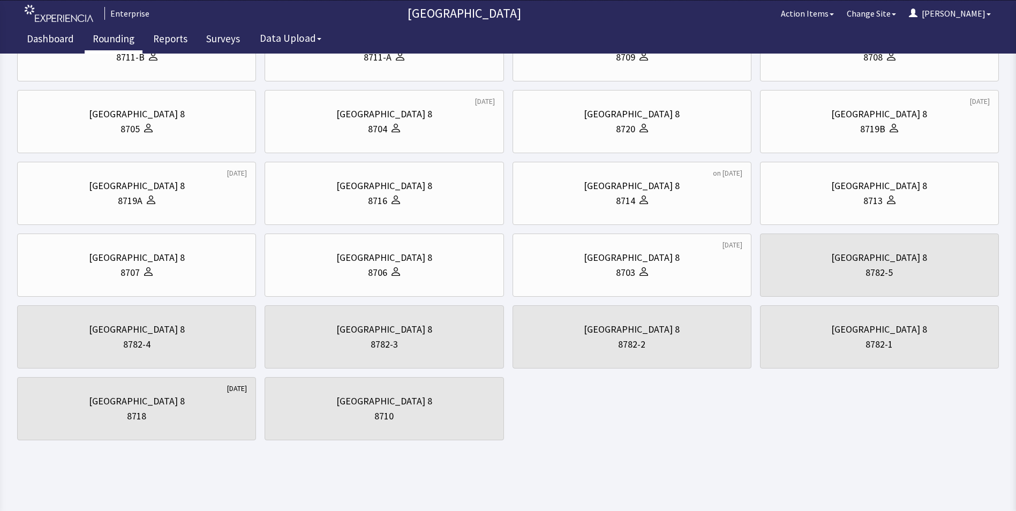
scroll to position [0, 0]
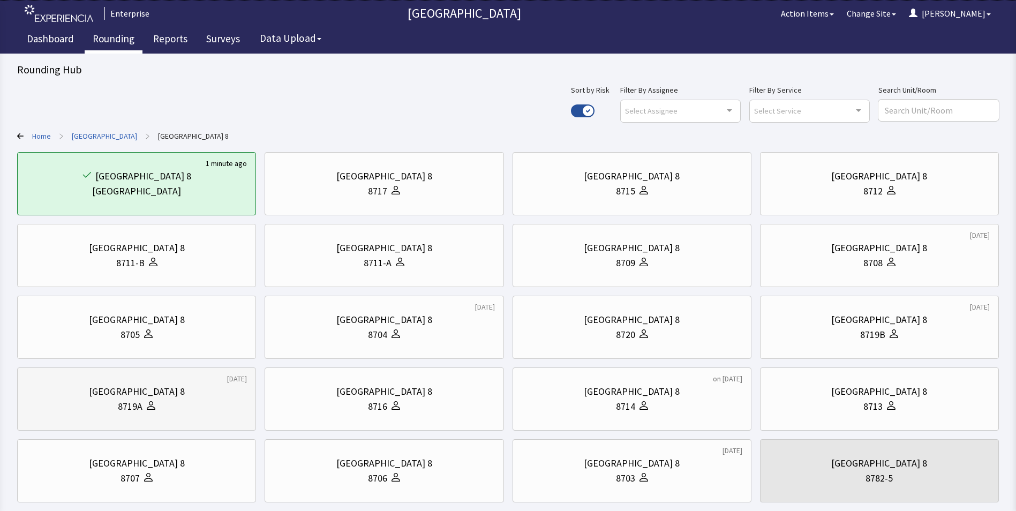
click at [171, 389] on div "East Tower 8" at bounding box center [136, 391] width 221 height 15
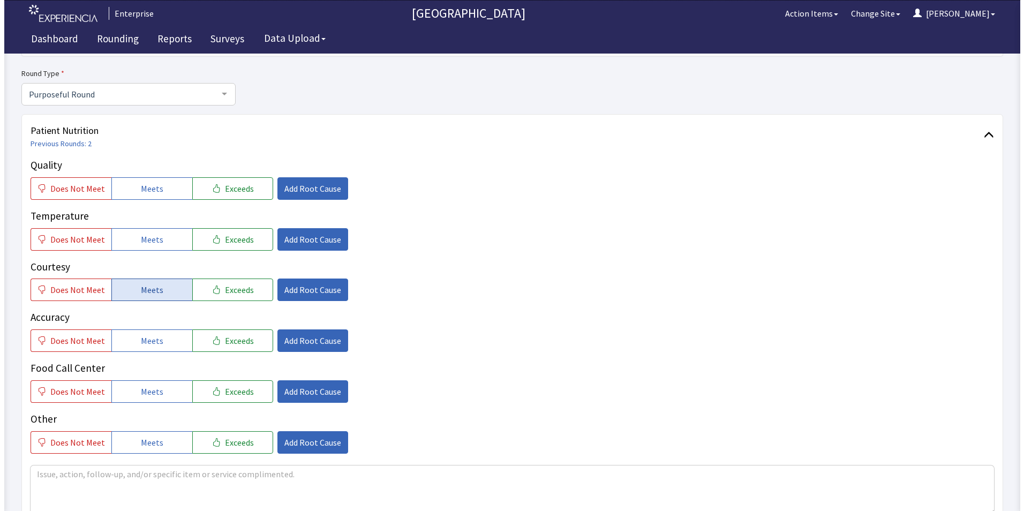
scroll to position [107, 0]
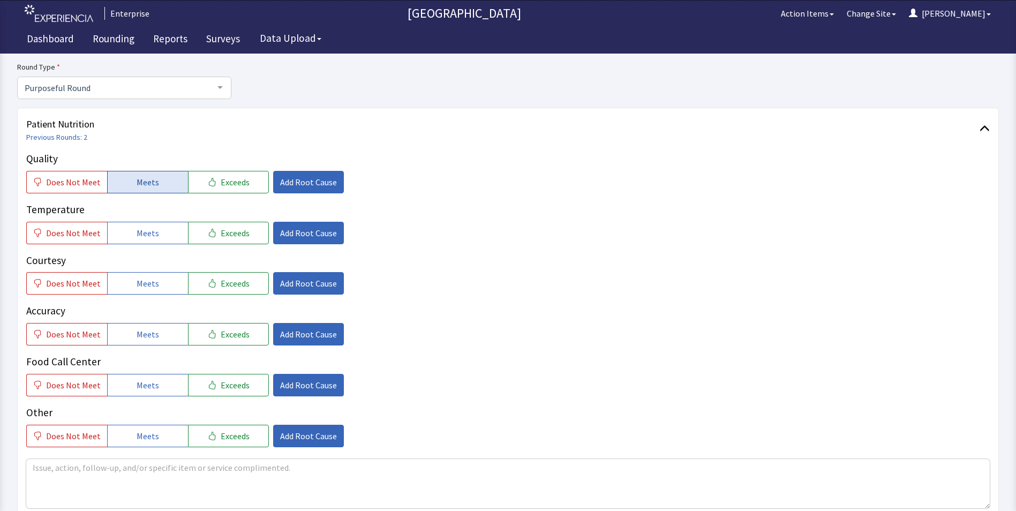
click at [147, 188] on span "Meets" at bounding box center [148, 182] width 22 height 13
click at [149, 242] on button "Meets" at bounding box center [147, 233] width 81 height 22
drag, startPoint x: 151, startPoint y: 284, endPoint x: 153, endPoint y: 317, distance: 33.3
click at [151, 288] on span "Meets" at bounding box center [148, 283] width 22 height 13
drag, startPoint x: 152, startPoint y: 332, endPoint x: 152, endPoint y: 354, distance: 22.0
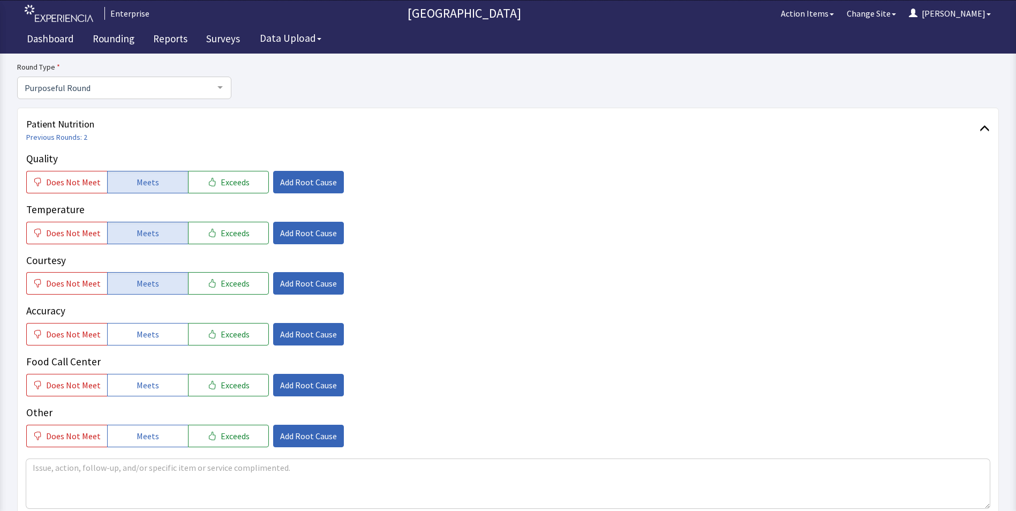
click at [152, 334] on span "Meets" at bounding box center [148, 334] width 22 height 13
click at [147, 386] on span "Meets" at bounding box center [148, 385] width 22 height 13
click at [302, 176] on span "Add Root Cause" at bounding box center [308, 182] width 57 height 13
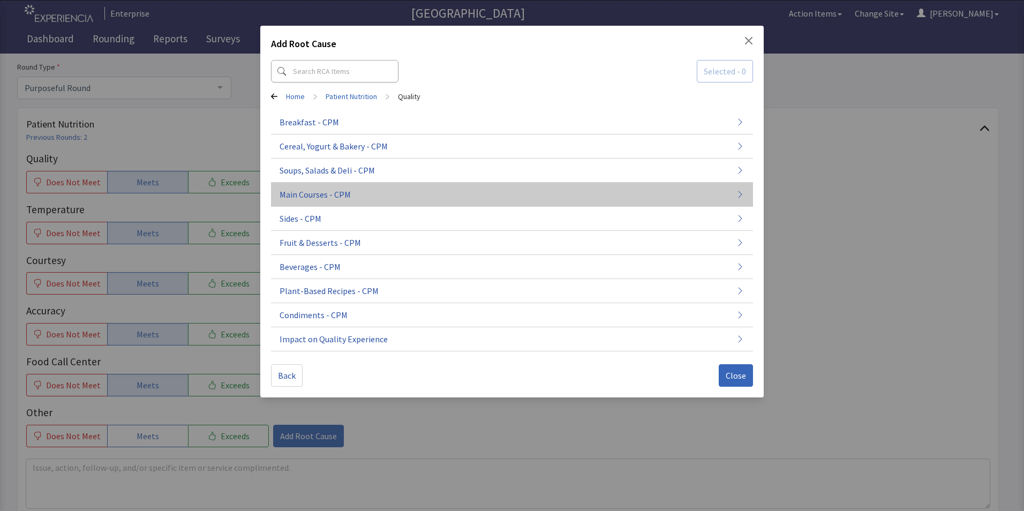
click at [329, 197] on span "Main Courses - CPM" at bounding box center [315, 194] width 71 height 13
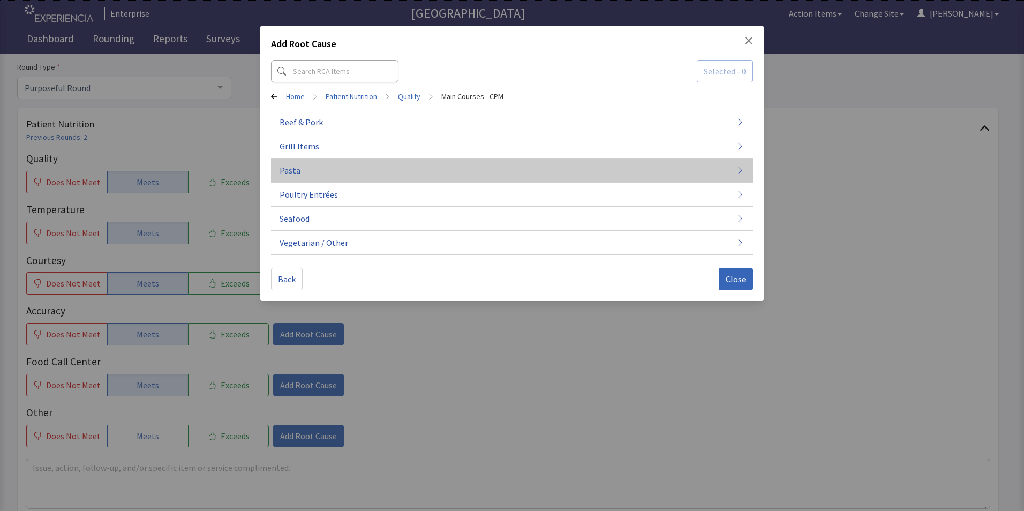
click at [339, 171] on button "Pasta" at bounding box center [512, 171] width 482 height 24
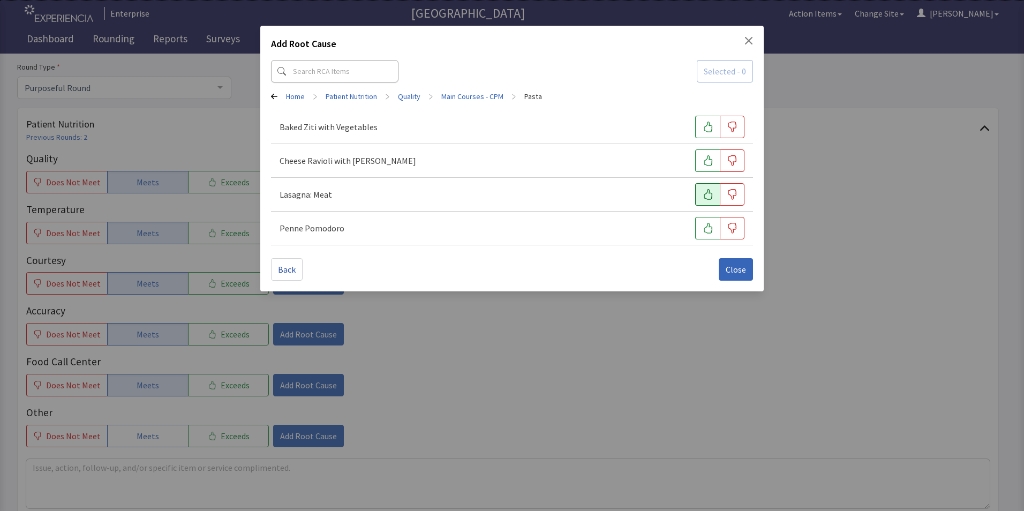
click at [703, 194] on icon "button" at bounding box center [708, 194] width 11 height 11
click at [740, 274] on span "Close" at bounding box center [736, 269] width 20 height 13
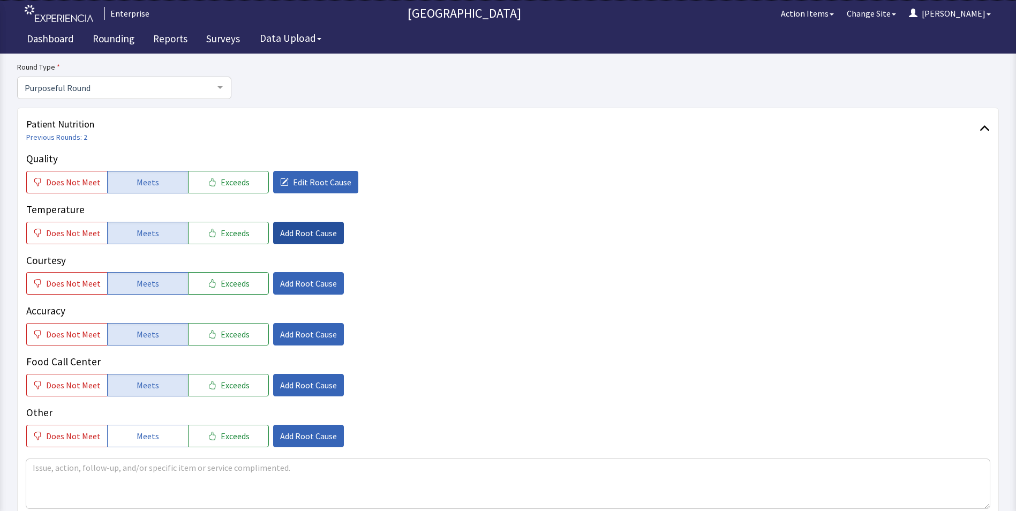
click at [299, 236] on span "Add Root Cause" at bounding box center [308, 233] width 57 height 13
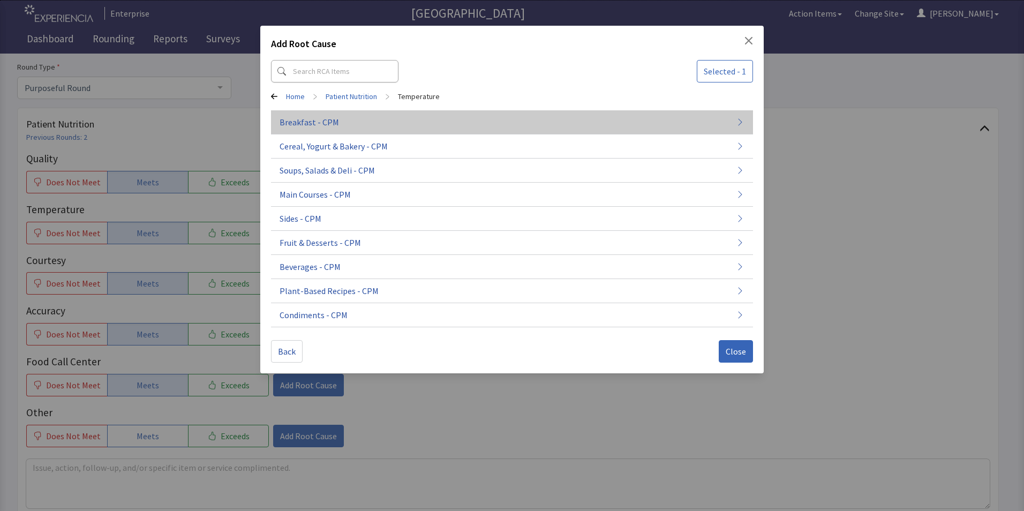
click at [307, 128] on span "Breakfast - CPM" at bounding box center [309, 122] width 59 height 13
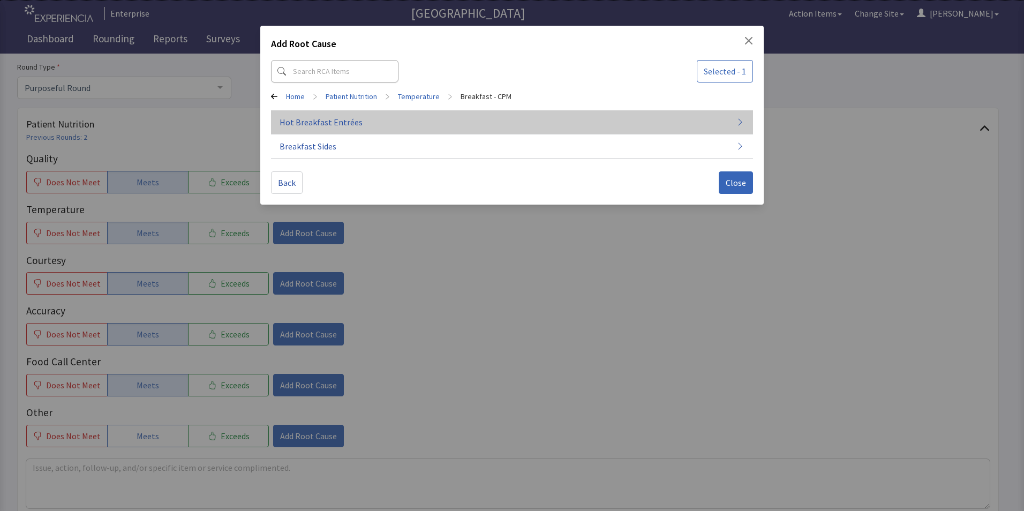
click at [323, 124] on span "Hot Breakfast Entrées" at bounding box center [321, 122] width 83 height 13
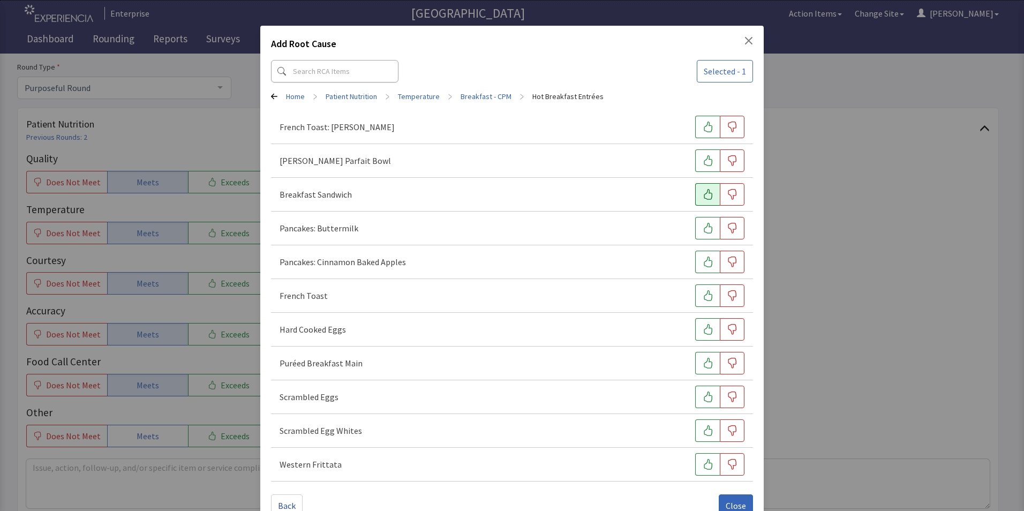
click at [696, 198] on button "button" at bounding box center [707, 194] width 25 height 22
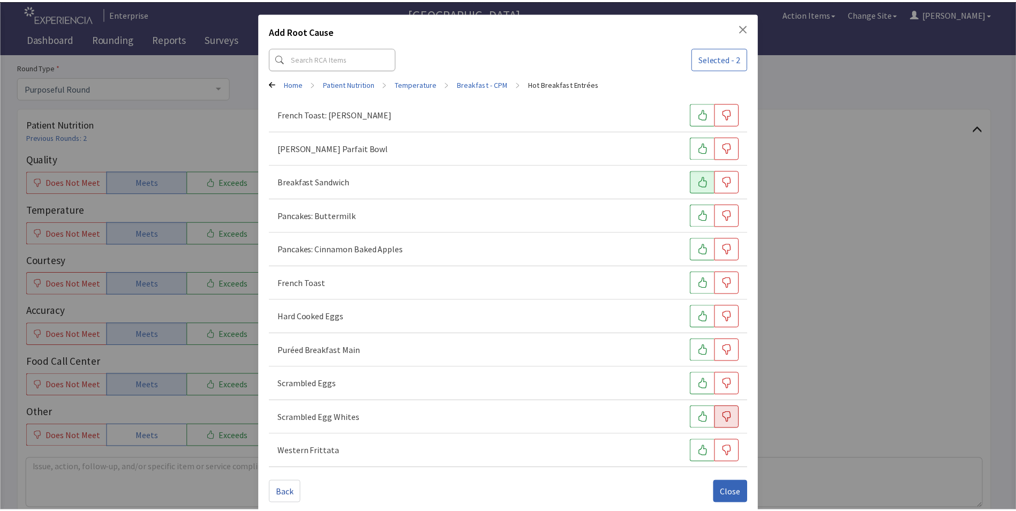
scroll to position [25, 0]
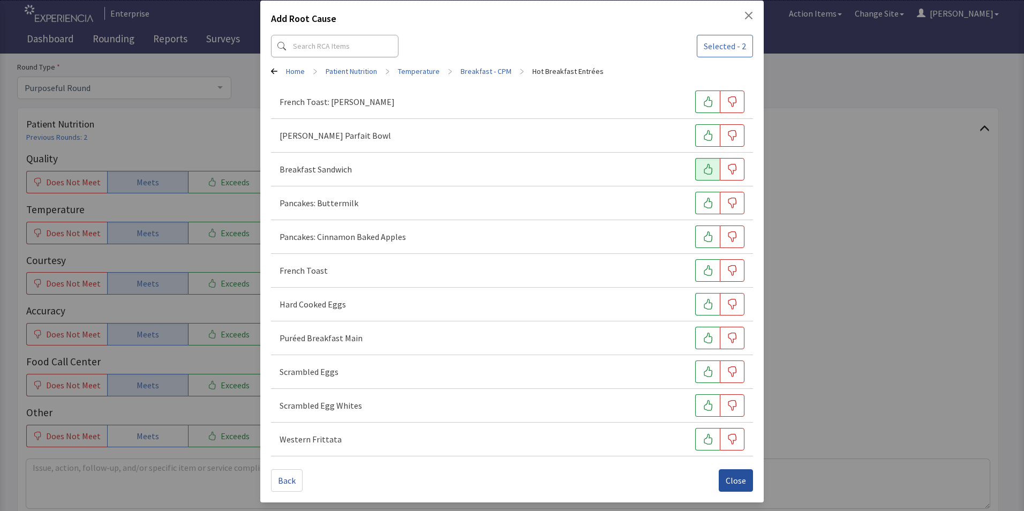
click at [726, 484] on span "Close" at bounding box center [736, 480] width 20 height 13
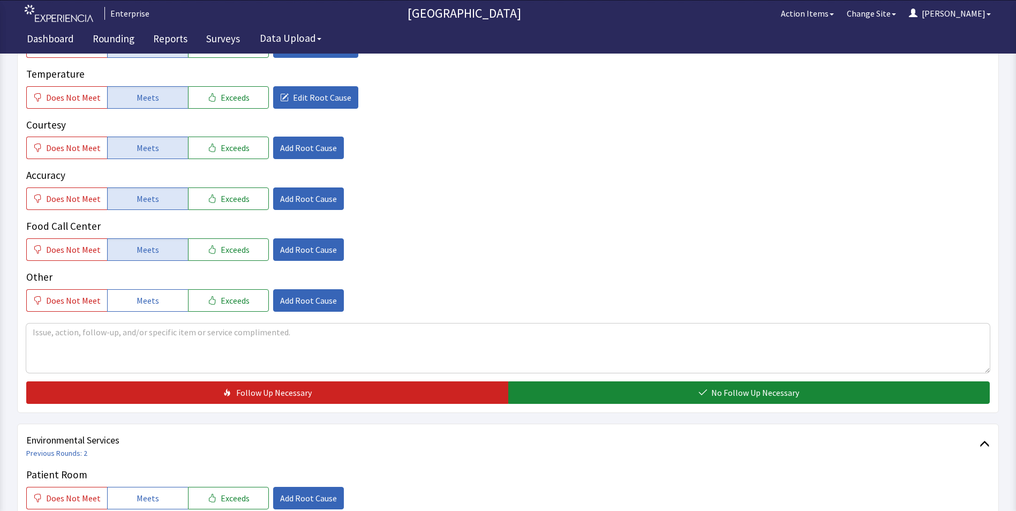
scroll to position [268, 0]
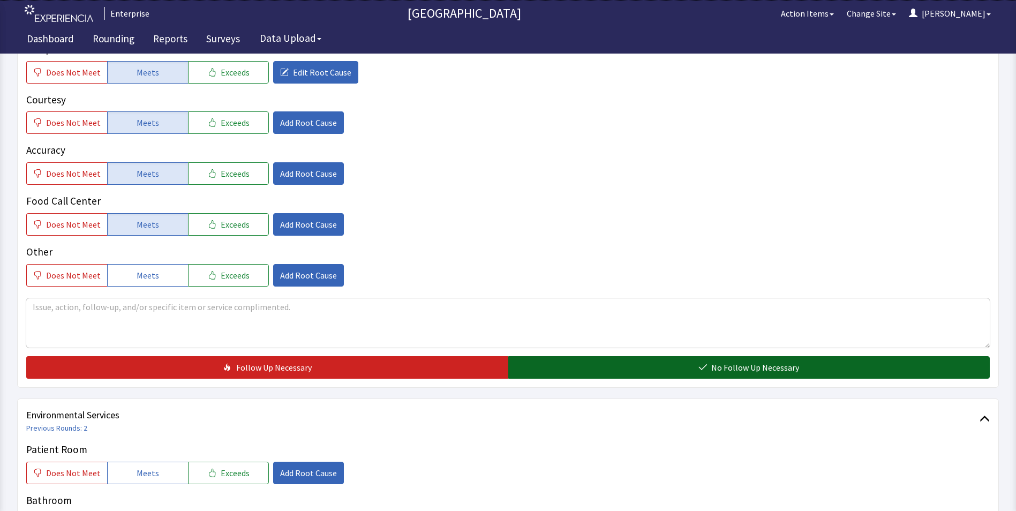
click at [552, 369] on button "No Follow Up Necessary" at bounding box center [749, 367] width 482 height 22
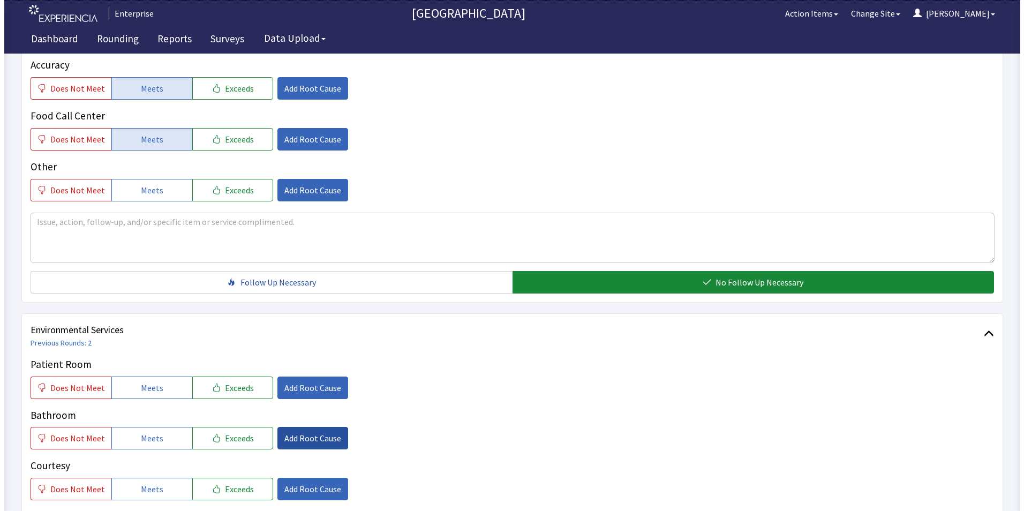
scroll to position [429, 0]
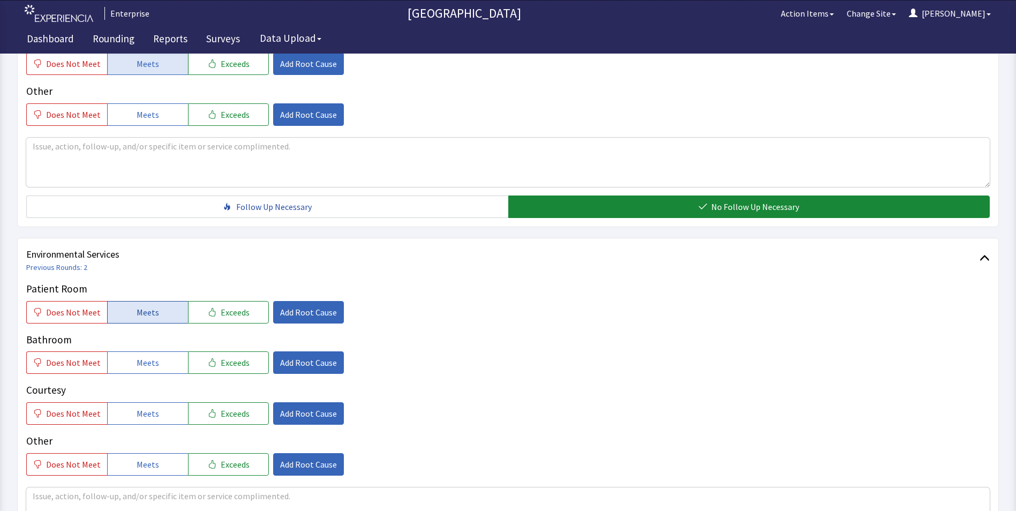
click at [169, 308] on button "Meets" at bounding box center [147, 312] width 81 height 22
drag, startPoint x: 151, startPoint y: 366, endPoint x: 151, endPoint y: 398, distance: 32.1
click at [151, 370] on button "Meets" at bounding box center [147, 362] width 81 height 22
click at [150, 412] on span "Meets" at bounding box center [148, 413] width 22 height 13
click at [287, 315] on span "Add Root Cause" at bounding box center [308, 312] width 57 height 13
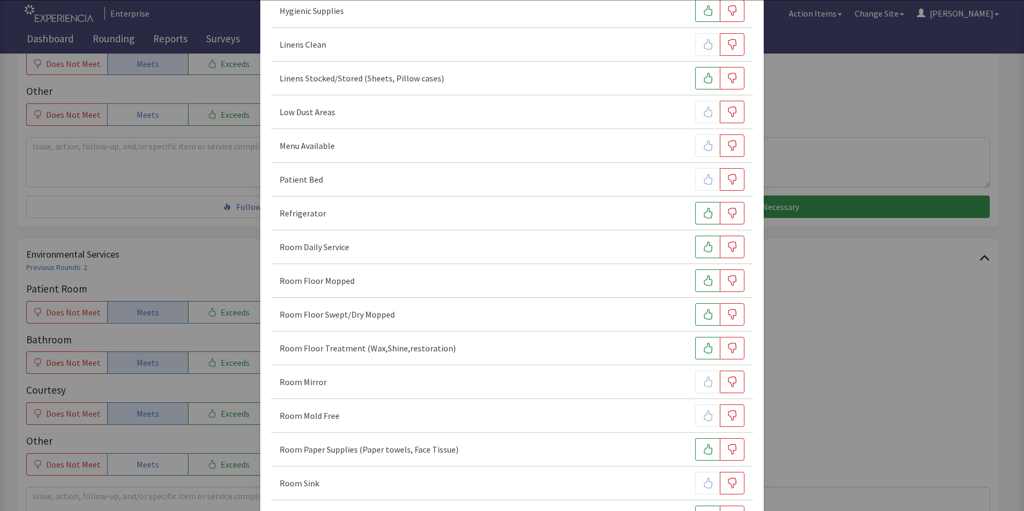
scroll to position [268, 0]
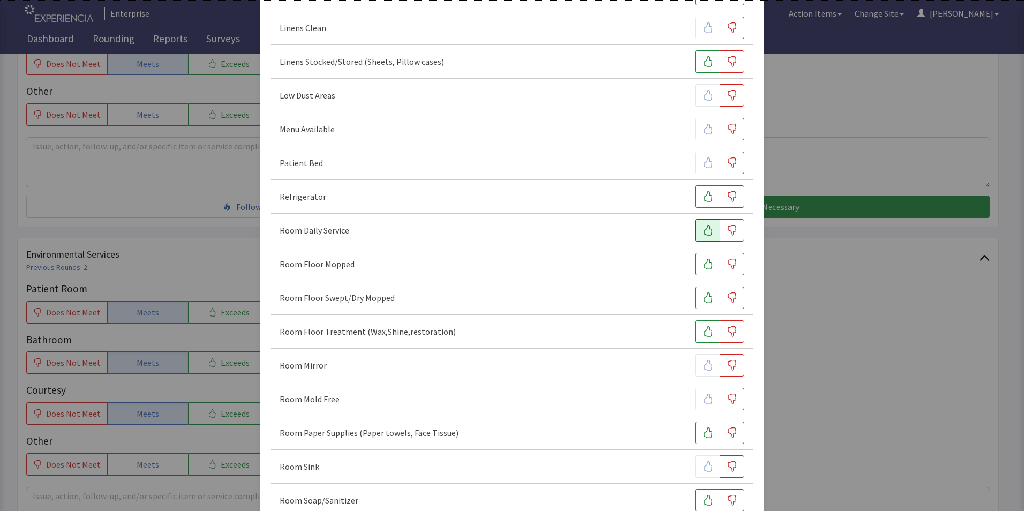
click at [703, 230] on icon "button" at bounding box center [708, 230] width 11 height 11
click at [695, 258] on button "button" at bounding box center [707, 264] width 25 height 22
drag, startPoint x: 704, startPoint y: 297, endPoint x: 705, endPoint y: 306, distance: 9.1
click at [704, 297] on icon "button" at bounding box center [708, 297] width 11 height 11
click at [731, 335] on icon "button" at bounding box center [732, 331] width 11 height 11
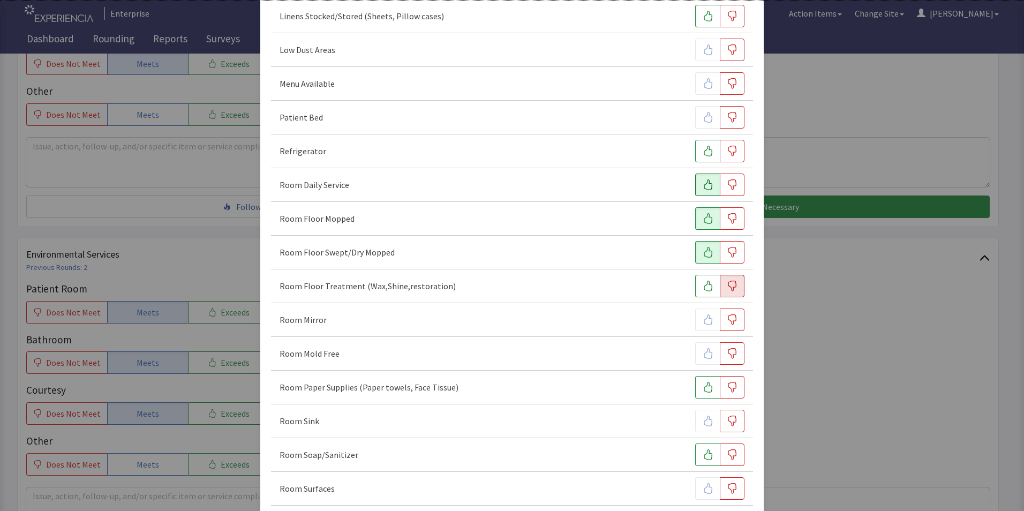
scroll to position [375, 0]
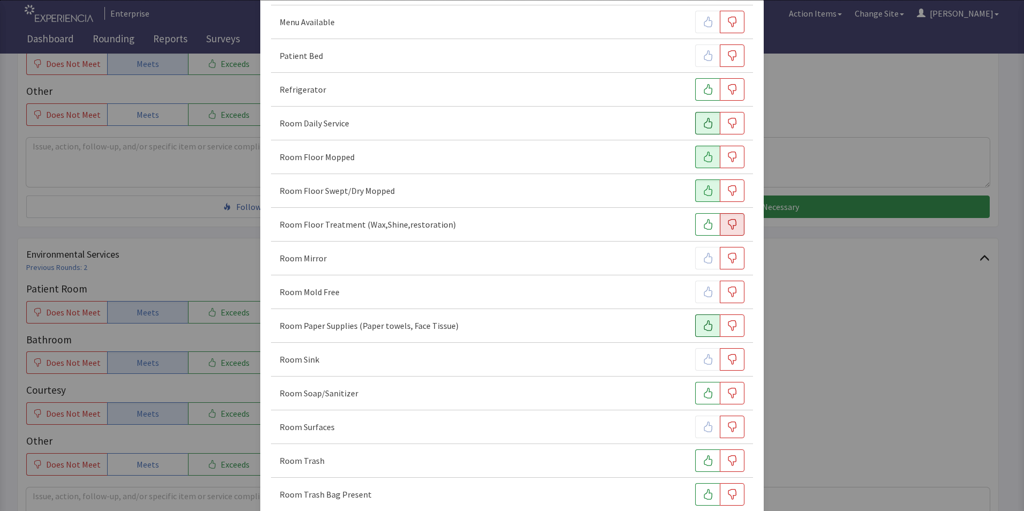
click at [703, 322] on icon "button" at bounding box center [708, 325] width 11 height 11
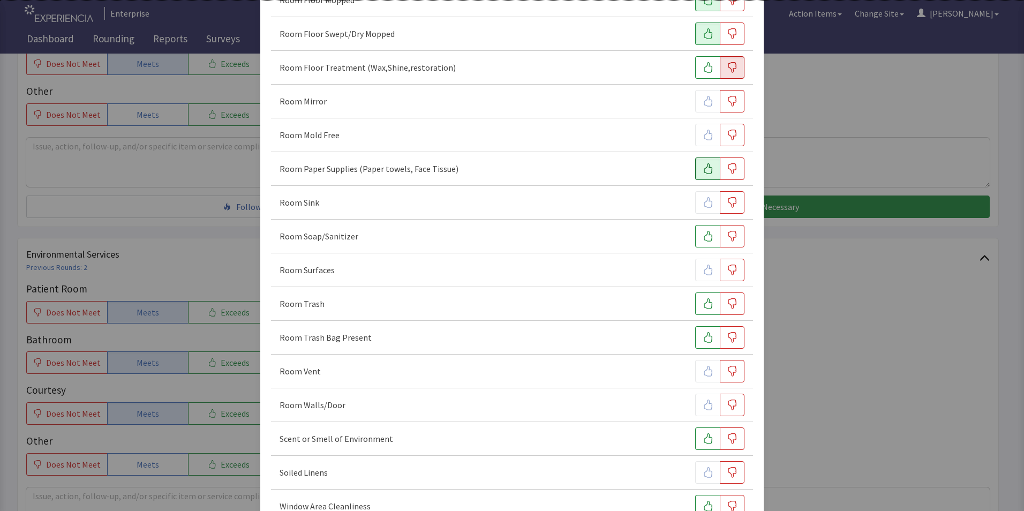
scroll to position [536, 0]
click at [703, 237] on icon "button" at bounding box center [708, 232] width 11 height 11
click at [703, 301] on icon "button" at bounding box center [708, 300] width 11 height 11
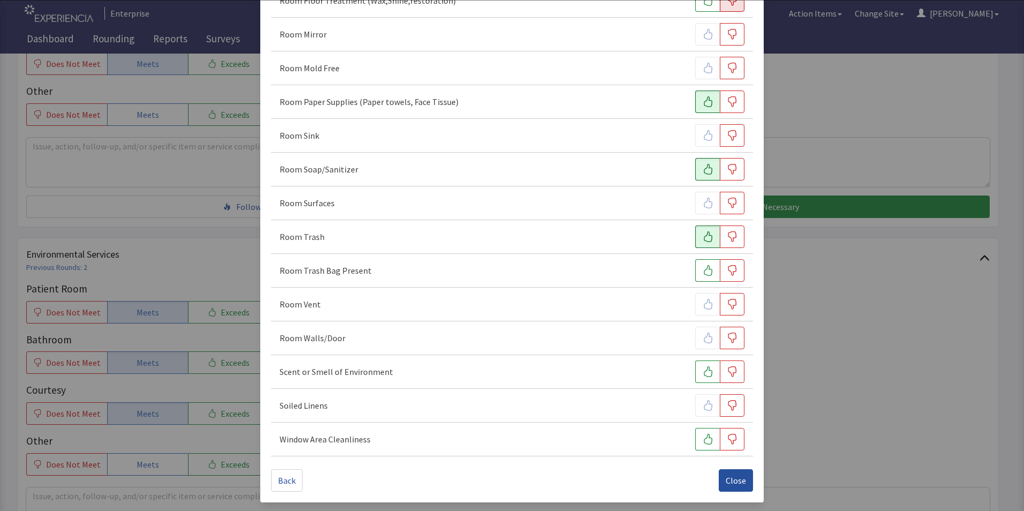
click at [732, 480] on span "Close" at bounding box center [736, 480] width 20 height 13
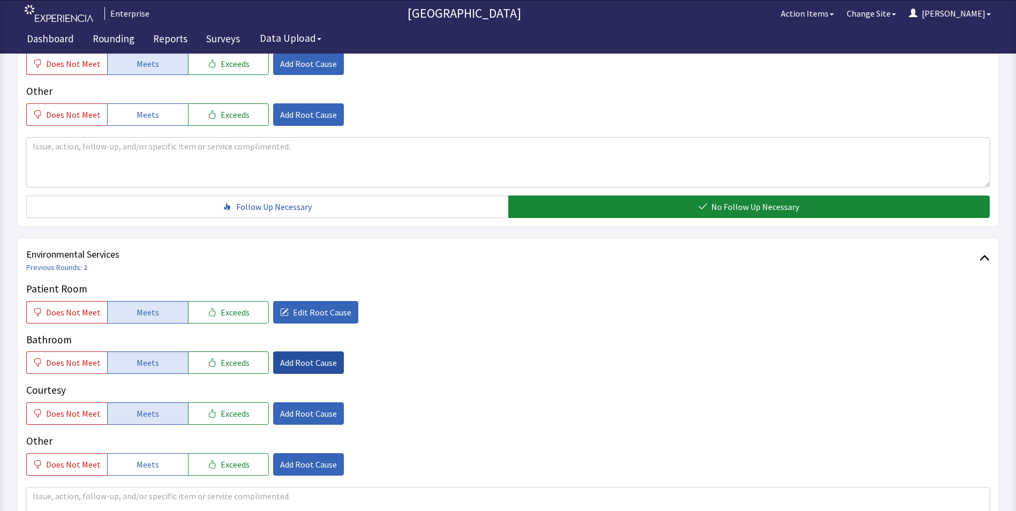
click at [306, 365] on span "Add Root Cause" at bounding box center [308, 362] width 57 height 13
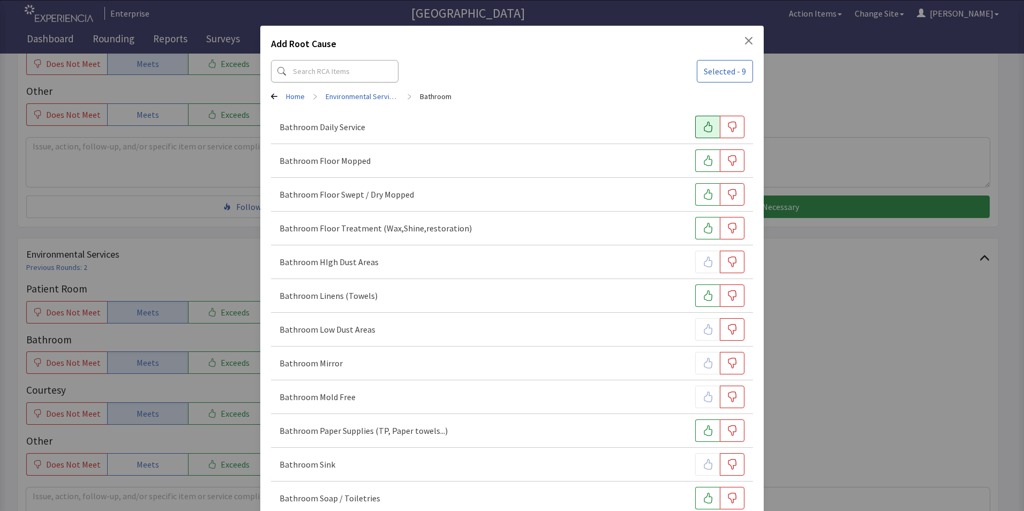
click at [703, 128] on icon "button" at bounding box center [708, 127] width 11 height 11
drag, startPoint x: 704, startPoint y: 160, endPoint x: 705, endPoint y: 170, distance: 10.2
click at [704, 162] on icon "button" at bounding box center [708, 160] width 11 height 11
drag, startPoint x: 700, startPoint y: 196, endPoint x: 701, endPoint y: 217, distance: 22.0
click at [703, 196] on icon "button" at bounding box center [708, 194] width 11 height 11
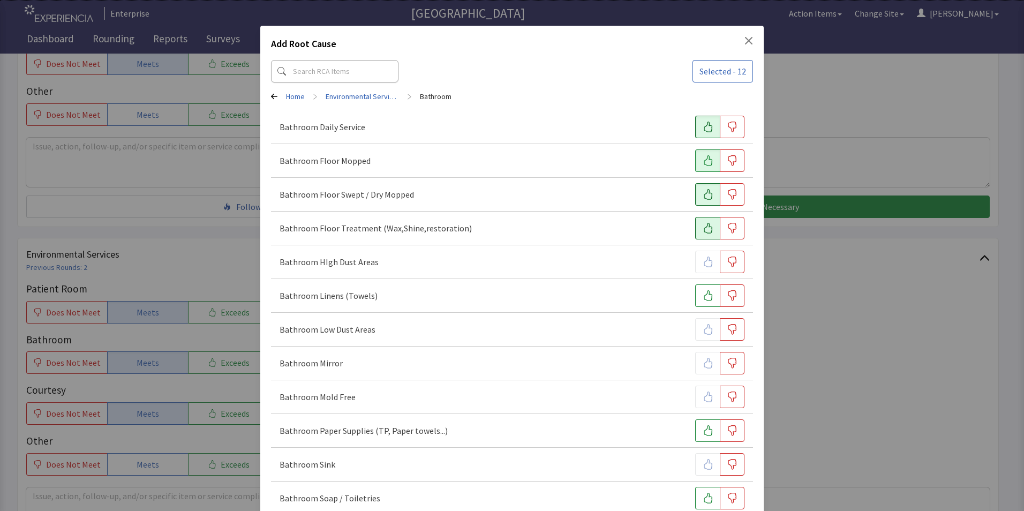
click at [702, 221] on button "button" at bounding box center [707, 228] width 25 height 22
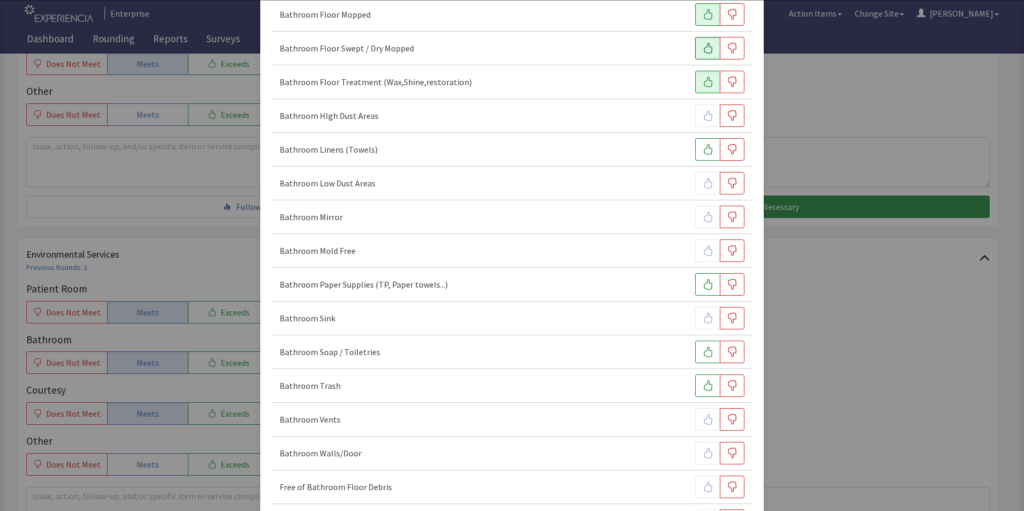
scroll to position [161, 0]
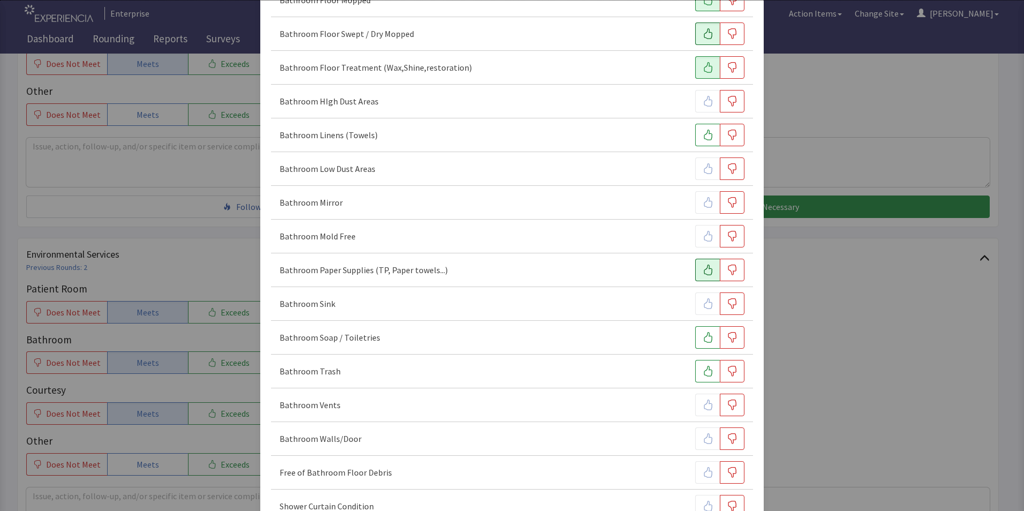
click at [704, 275] on icon "button" at bounding box center [708, 270] width 9 height 11
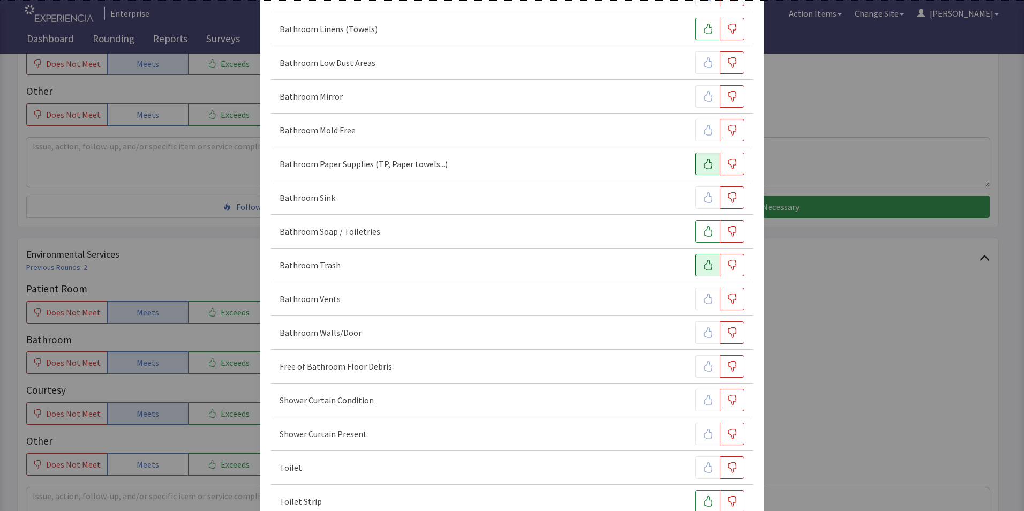
scroll to position [268, 0]
click at [704, 265] on icon "button" at bounding box center [708, 264] width 9 height 11
click at [703, 231] on icon "button" at bounding box center [708, 230] width 11 height 11
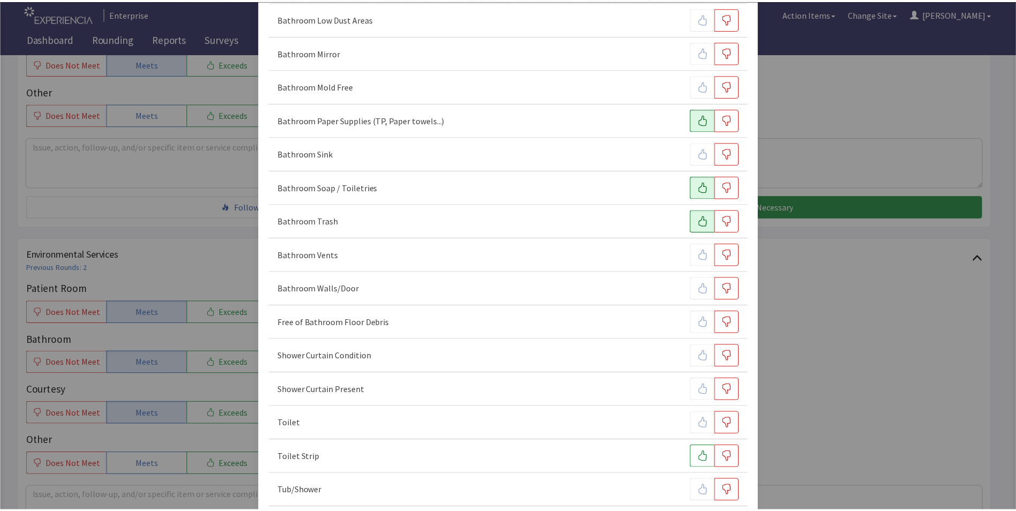
scroll to position [363, 0]
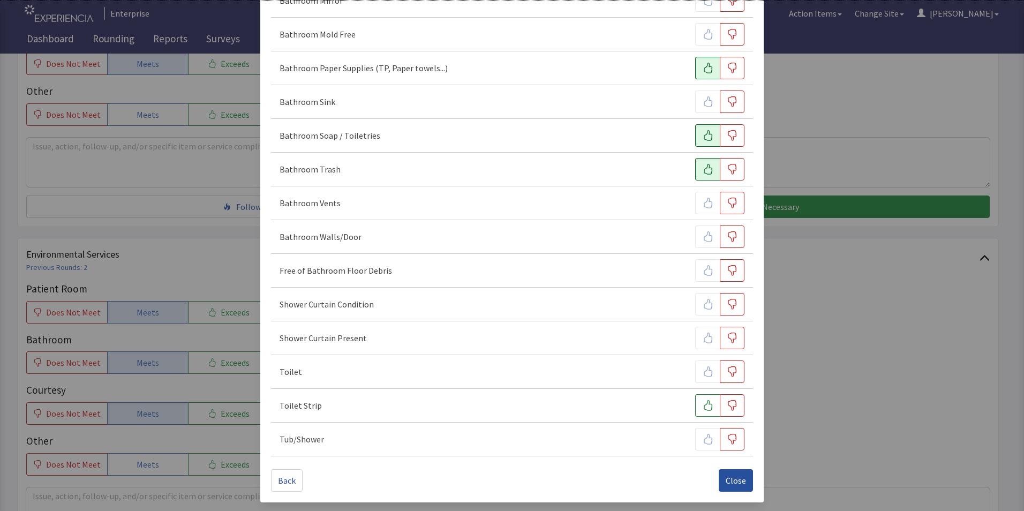
drag, startPoint x: 733, startPoint y: 477, endPoint x: 710, endPoint y: 466, distance: 26.1
click at [733, 477] on span "Close" at bounding box center [736, 480] width 20 height 13
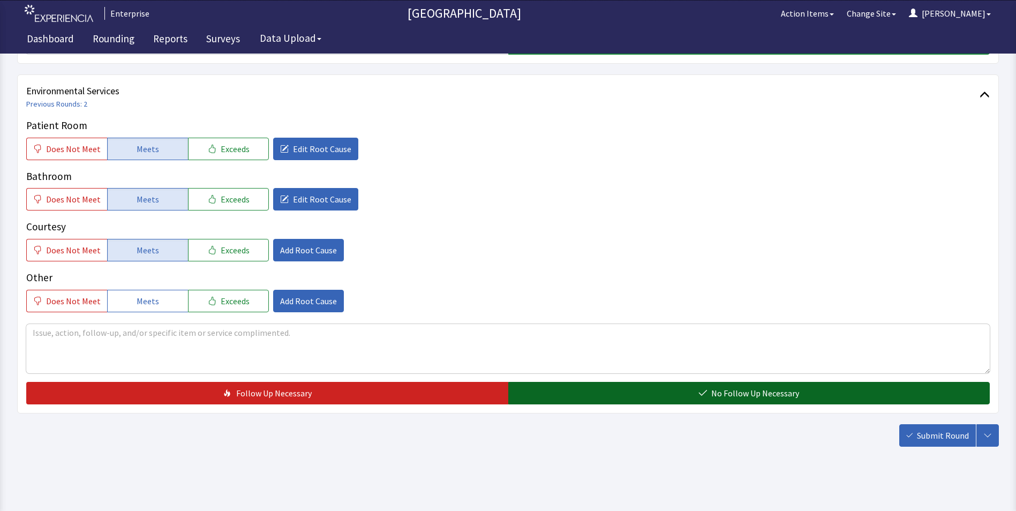
scroll to position [598, 0]
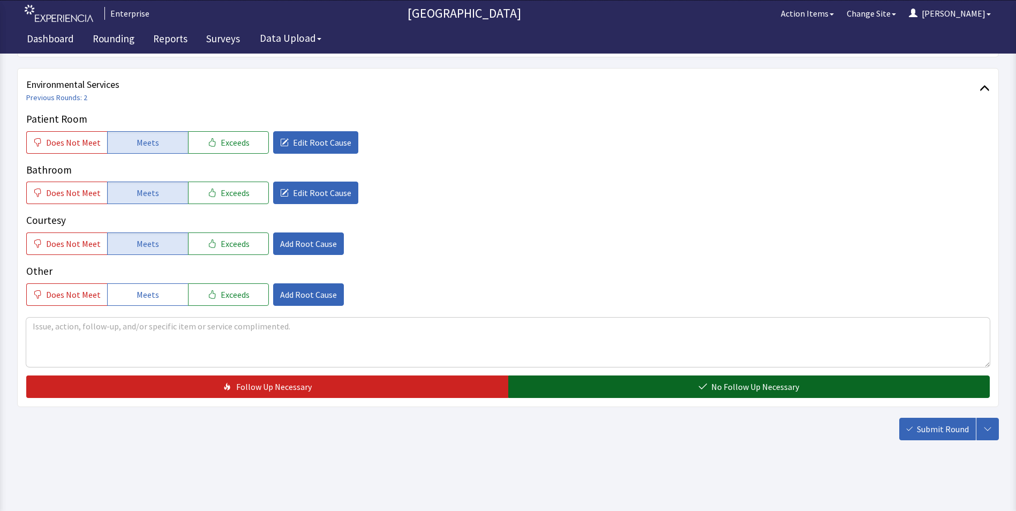
drag, startPoint x: 634, startPoint y: 381, endPoint x: 659, endPoint y: 390, distance: 26.6
click at [640, 385] on button "No Follow Up Necessary" at bounding box center [749, 386] width 482 height 22
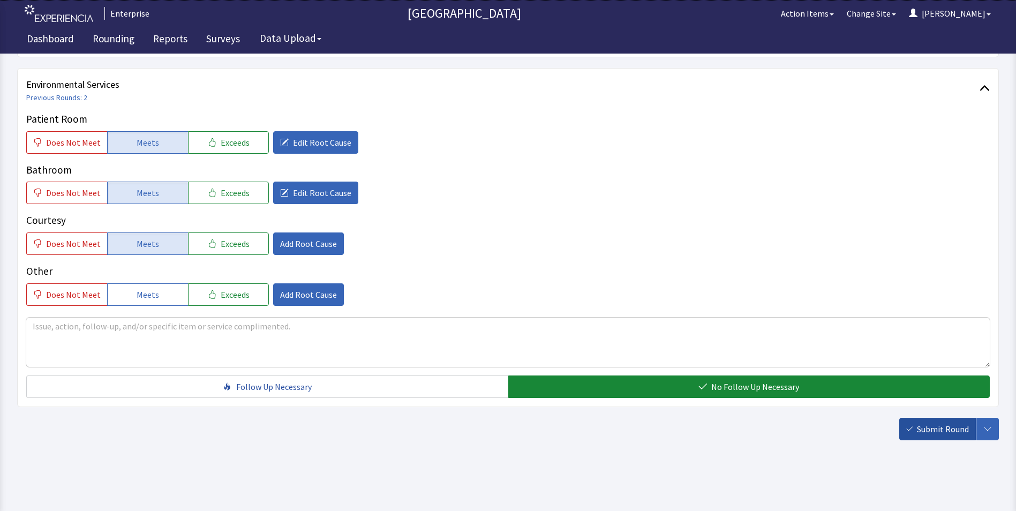
drag, startPoint x: 941, startPoint y: 433, endPoint x: 930, endPoint y: 426, distance: 12.8
click at [941, 433] on span "Submit Round" at bounding box center [943, 429] width 52 height 13
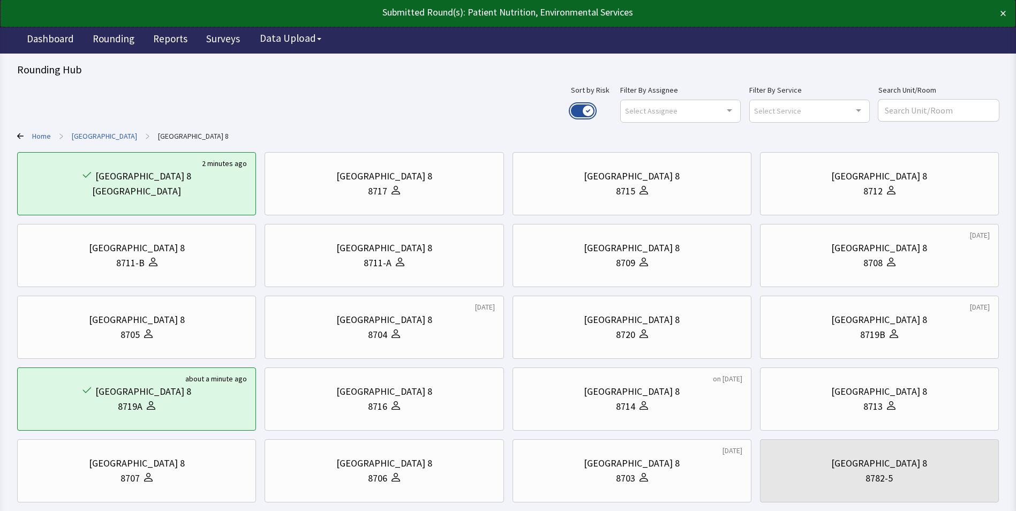
click at [595, 111] on button "Use setting" at bounding box center [583, 110] width 24 height 13
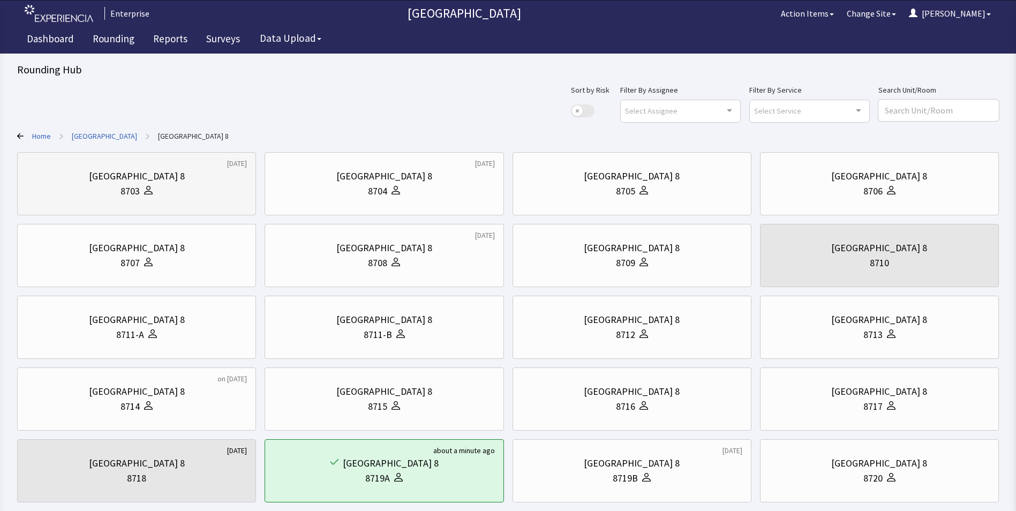
click at [197, 196] on div "8703" at bounding box center [136, 191] width 221 height 15
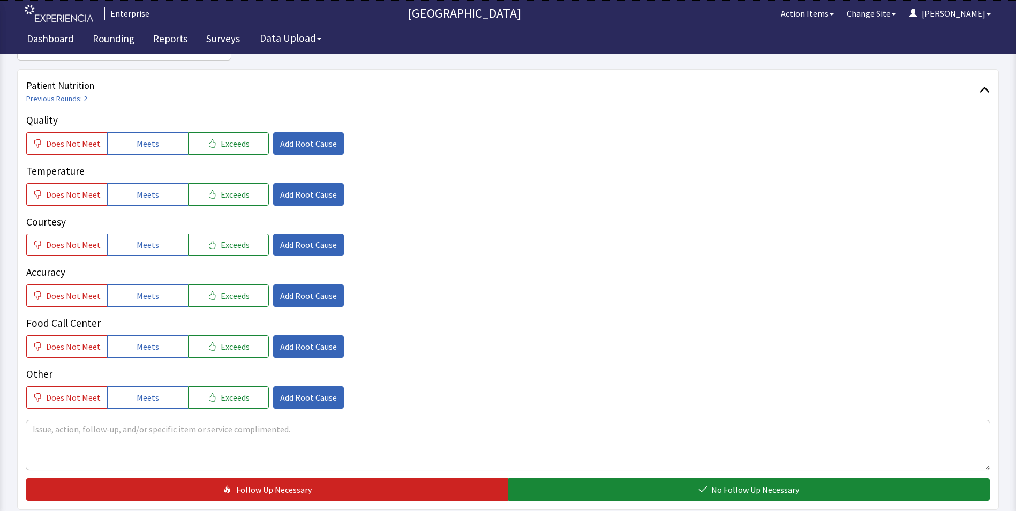
scroll to position [161, 0]
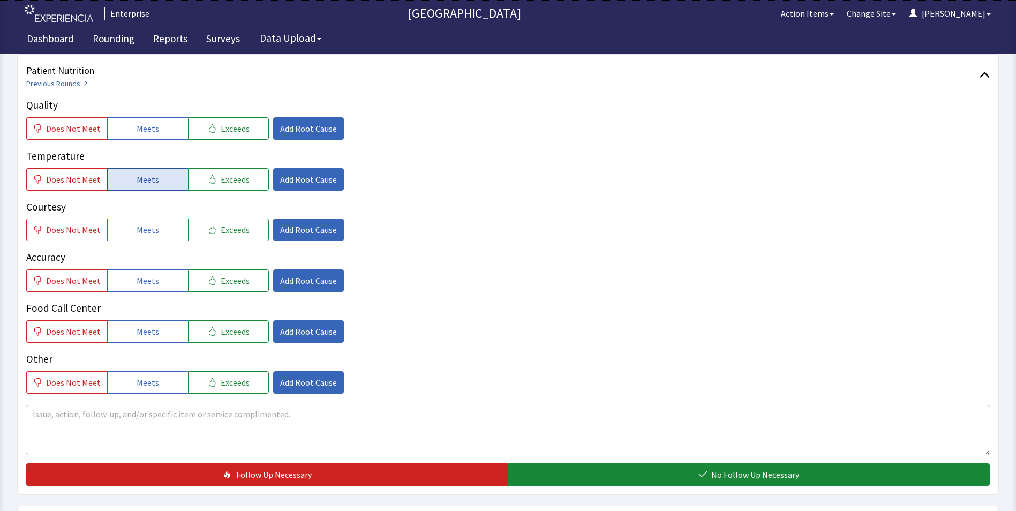
drag, startPoint x: 147, startPoint y: 123, endPoint x: 162, endPoint y: 176, distance: 55.0
click at [147, 126] on span "Meets" at bounding box center [148, 128] width 22 height 13
click at [165, 188] on button "Meets" at bounding box center [147, 179] width 81 height 22
click at [153, 238] on button "Meets" at bounding box center [147, 230] width 81 height 22
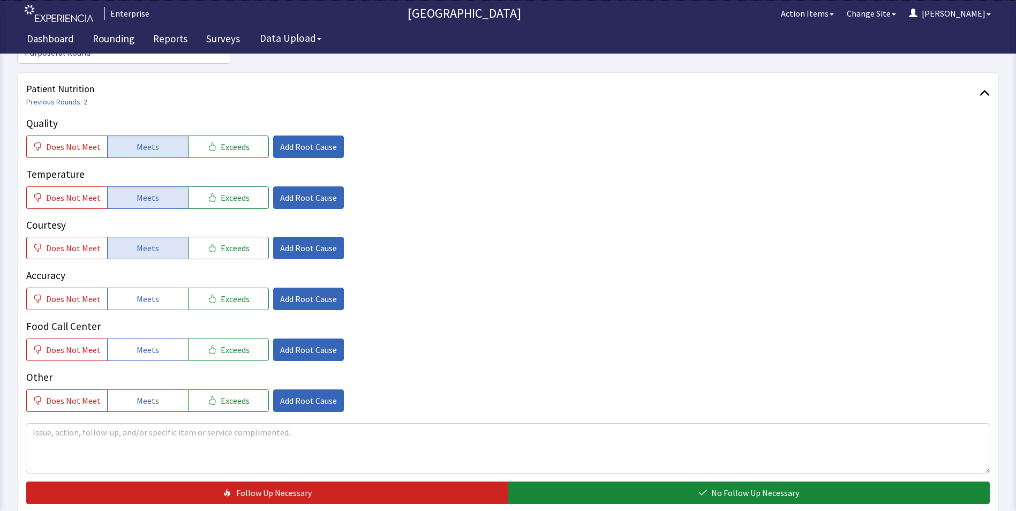
drag, startPoint x: 149, startPoint y: 284, endPoint x: 151, endPoint y: 298, distance: 14.6
click at [151, 288] on button "Meets" at bounding box center [147, 299] width 81 height 22
click at [151, 343] on span "Meets" at bounding box center [148, 349] width 22 height 13
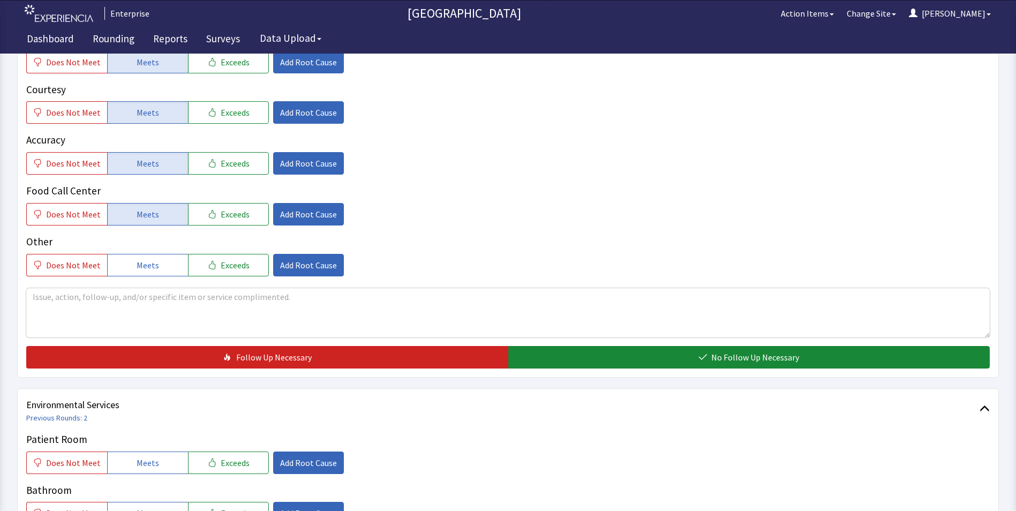
scroll to position [375, 0]
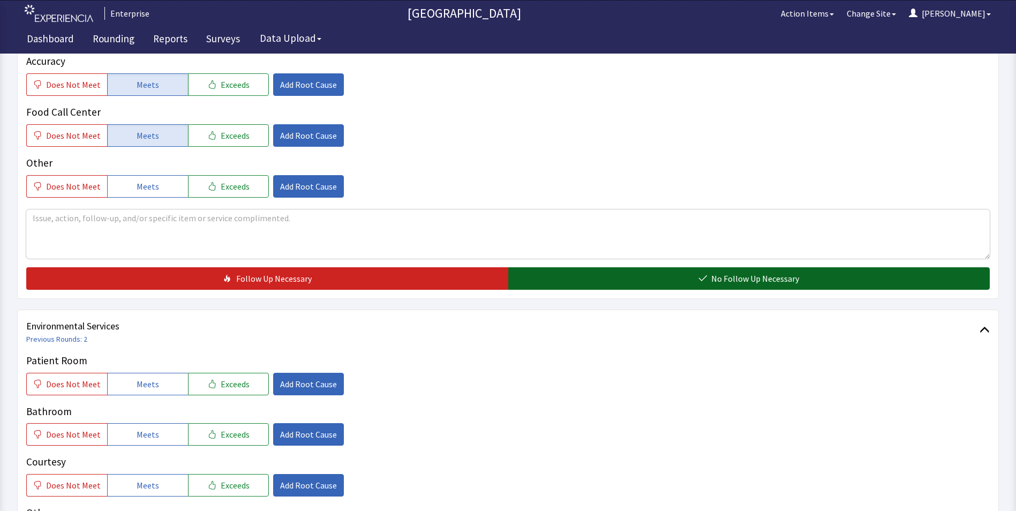
click at [585, 267] on button "No Follow Up Necessary" at bounding box center [749, 278] width 482 height 22
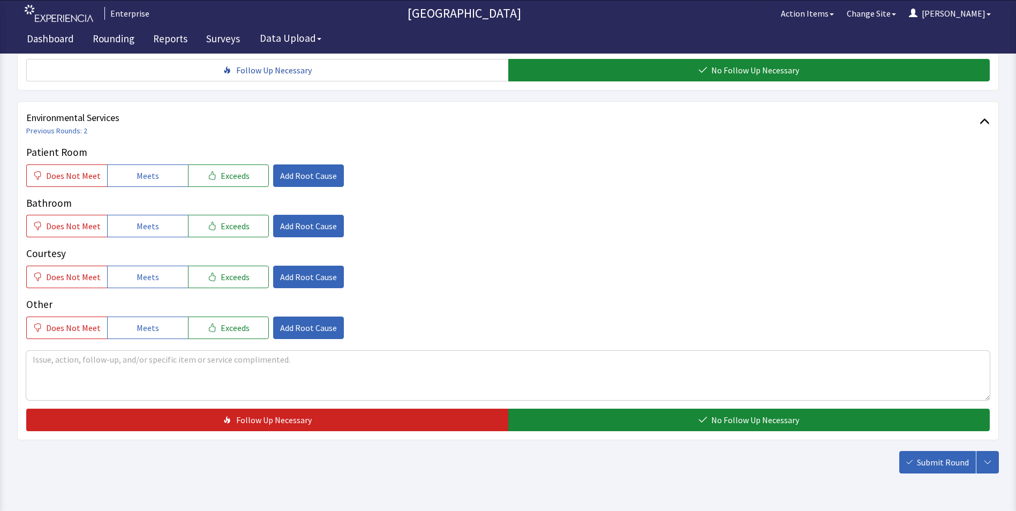
scroll to position [589, 0]
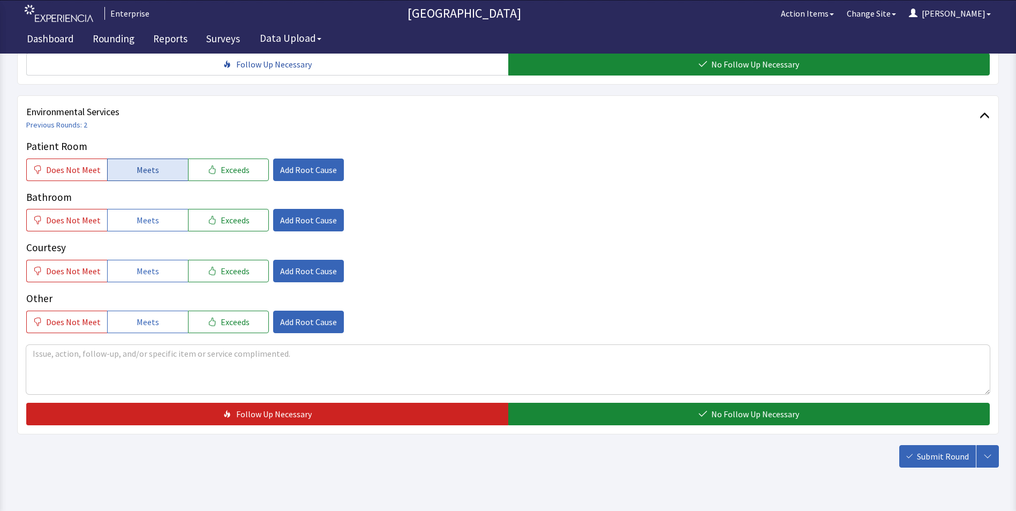
drag, startPoint x: 134, startPoint y: 151, endPoint x: 138, endPoint y: 190, distance: 39.9
click at [137, 163] on span "Meets" at bounding box center [148, 169] width 22 height 13
click at [140, 214] on span "Meets" at bounding box center [148, 220] width 22 height 13
drag, startPoint x: 144, startPoint y: 255, endPoint x: 319, endPoint y: 334, distance: 192.3
click at [149, 261] on button "Meets" at bounding box center [147, 271] width 81 height 22
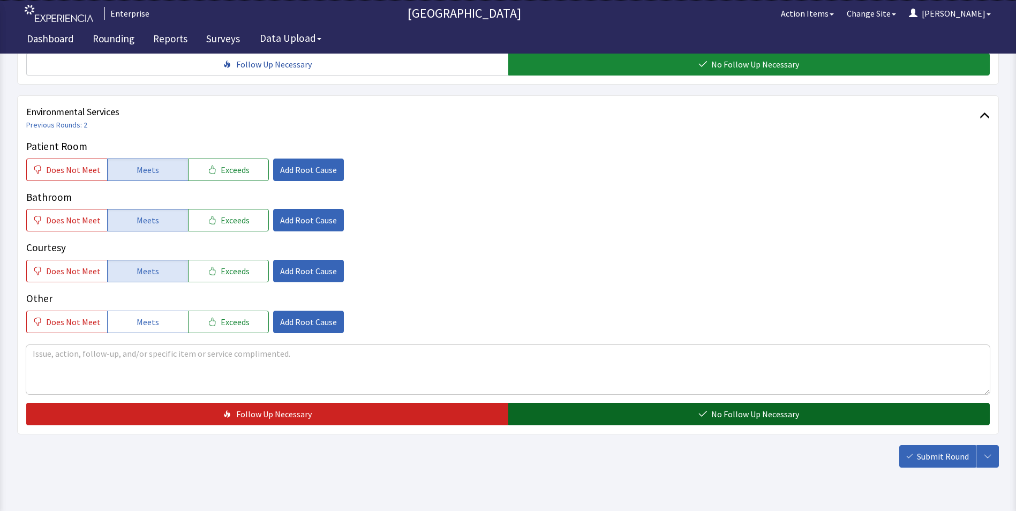
drag, startPoint x: 548, startPoint y: 390, endPoint x: 568, endPoint y: 401, distance: 22.3
click at [549, 403] on button "No Follow Up Necessary" at bounding box center [749, 414] width 482 height 22
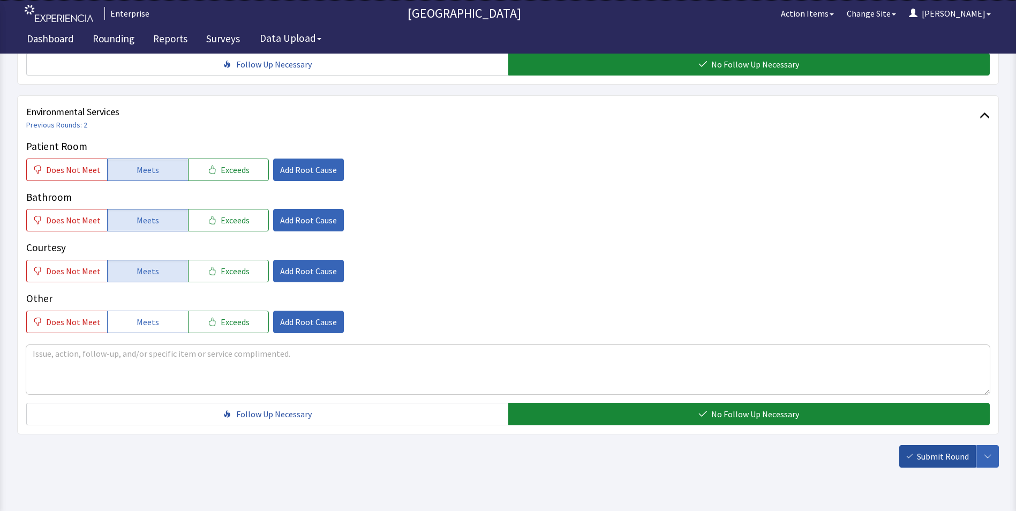
click at [939, 450] on span "Submit Round" at bounding box center [943, 456] width 52 height 13
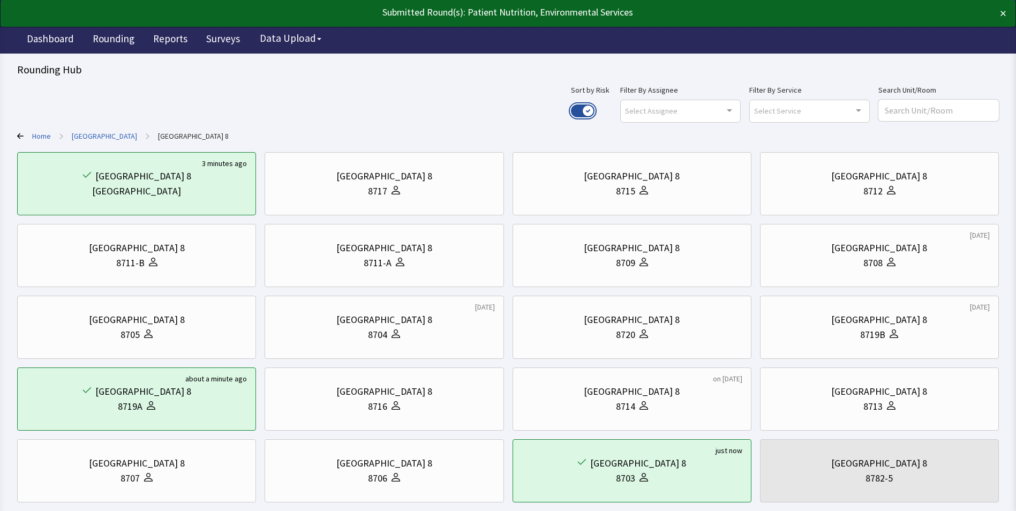
click at [595, 110] on button "Use setting" at bounding box center [583, 110] width 24 height 13
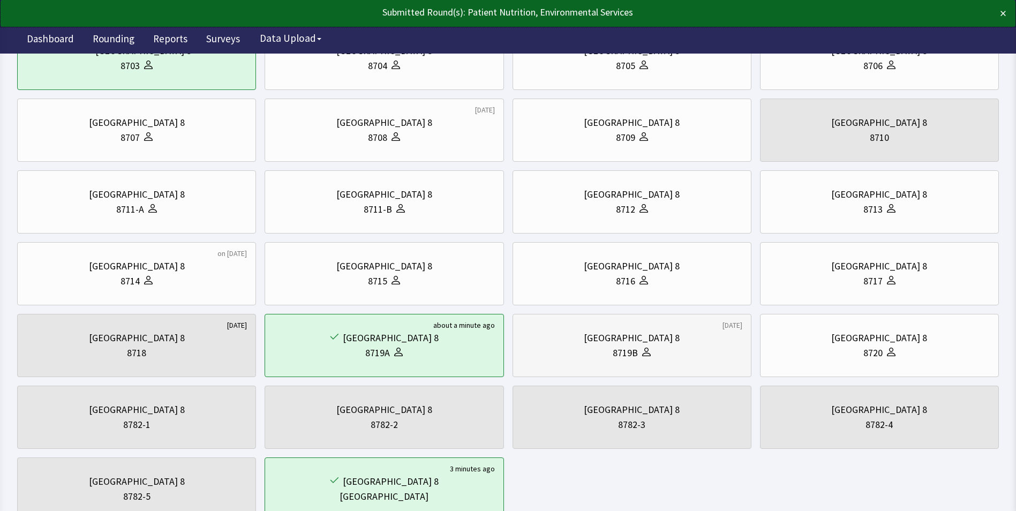
scroll to position [161, 0]
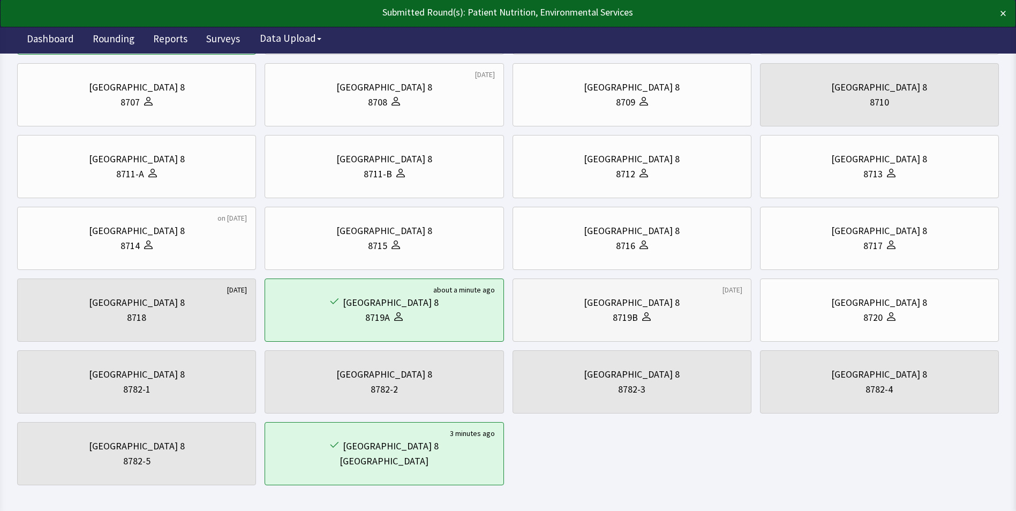
click at [626, 316] on div "8719B" at bounding box center [625, 317] width 25 height 15
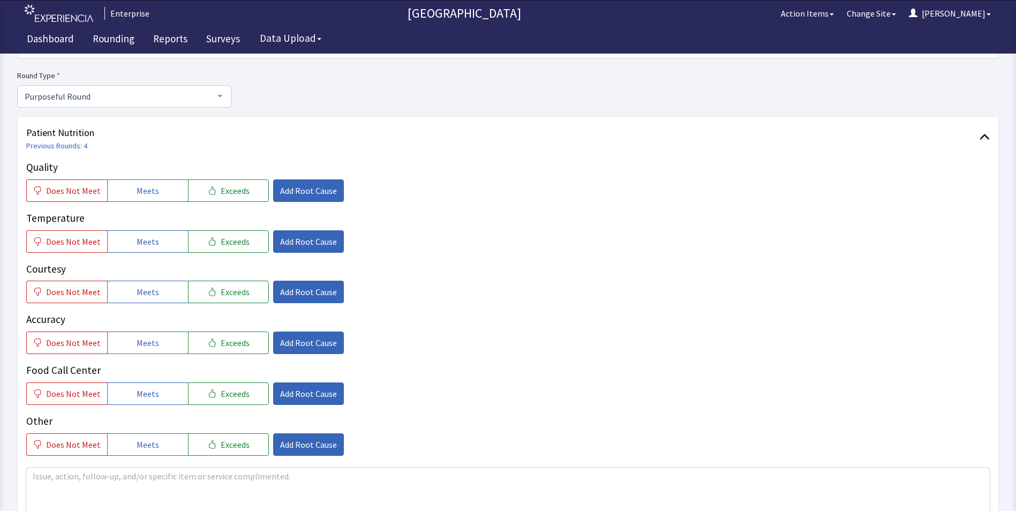
scroll to position [107, 0]
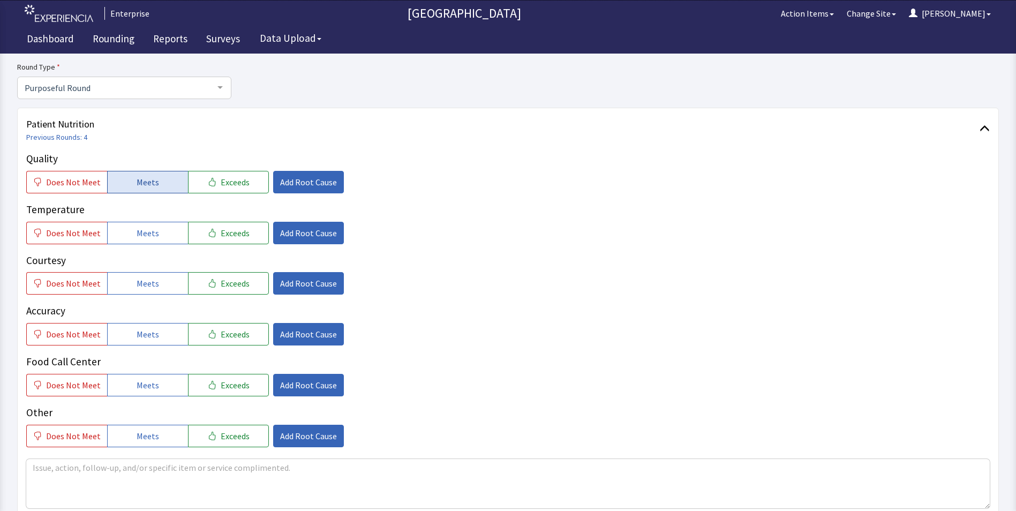
click at [152, 183] on span "Meets" at bounding box center [148, 182] width 22 height 13
click at [153, 235] on span "Meets" at bounding box center [148, 233] width 22 height 13
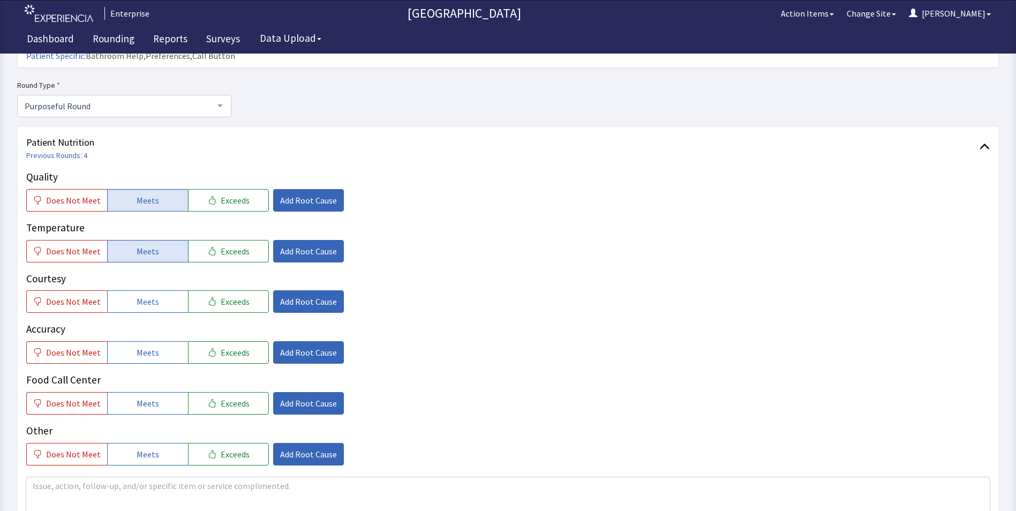
drag, startPoint x: 150, startPoint y: 287, endPoint x: 153, endPoint y: 315, distance: 28.6
click at [150, 295] on span "Meets" at bounding box center [148, 301] width 22 height 13
drag, startPoint x: 153, startPoint y: 330, endPoint x: 154, endPoint y: 346, distance: 15.6
click at [153, 342] on button "Meets" at bounding box center [147, 352] width 81 height 22
click at [152, 397] on span "Meets" at bounding box center [148, 403] width 22 height 13
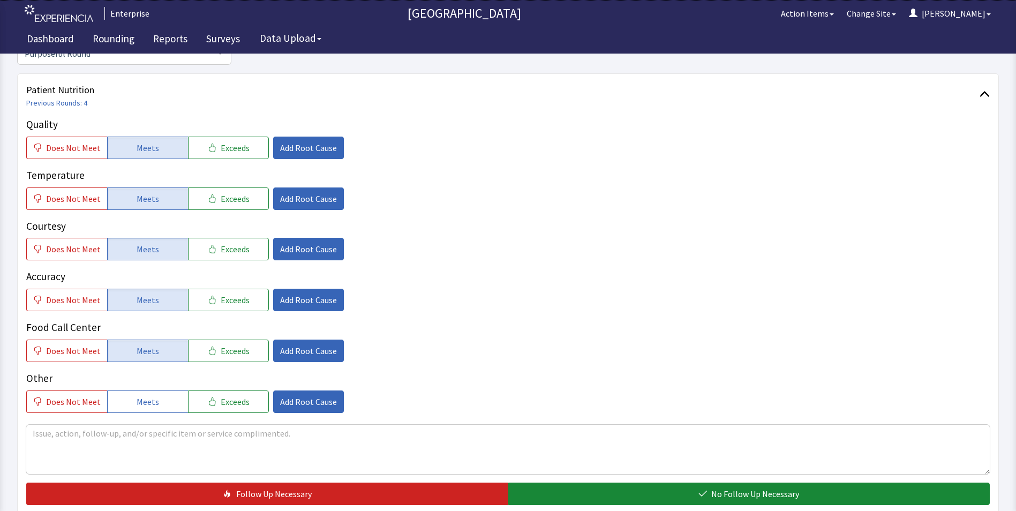
scroll to position [268, 0]
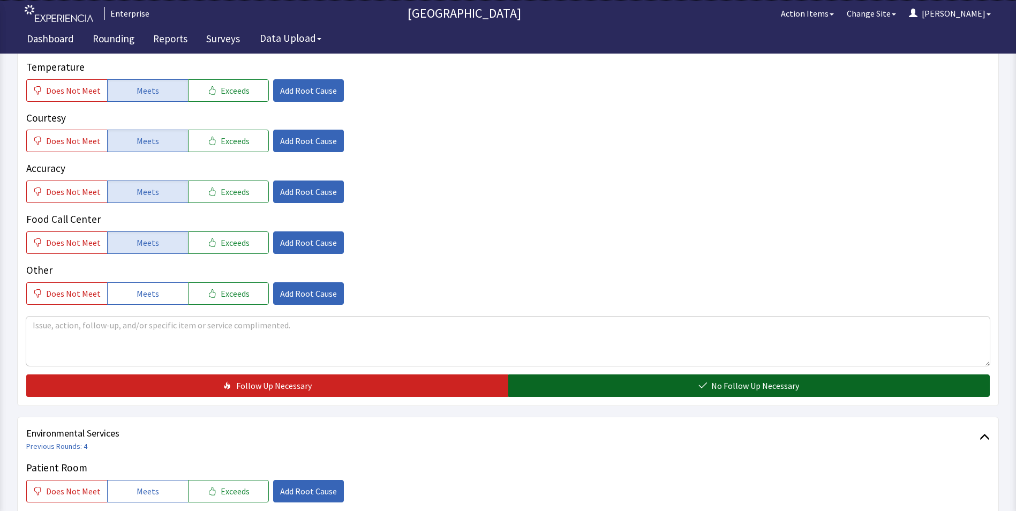
click at [545, 374] on button "No Follow Up Necessary" at bounding box center [749, 385] width 482 height 22
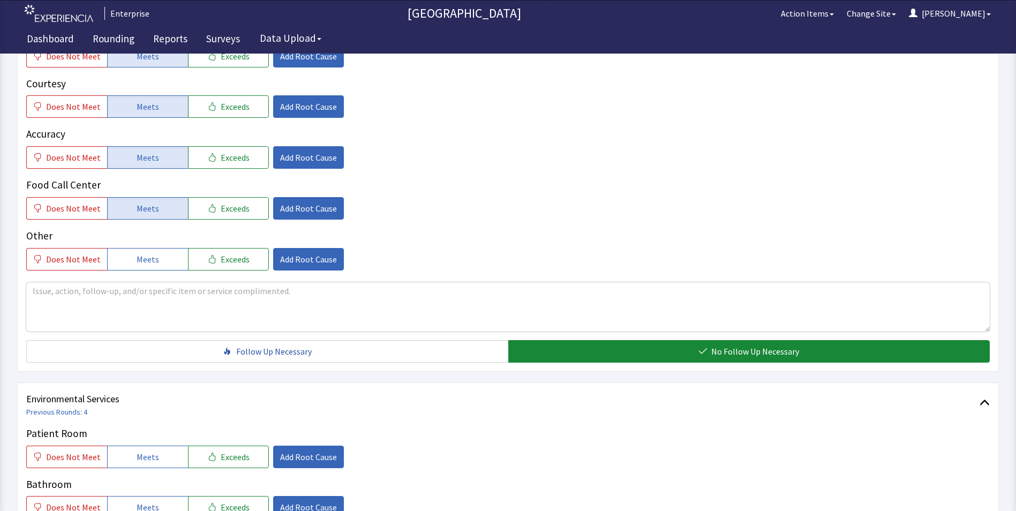
scroll to position [482, 0]
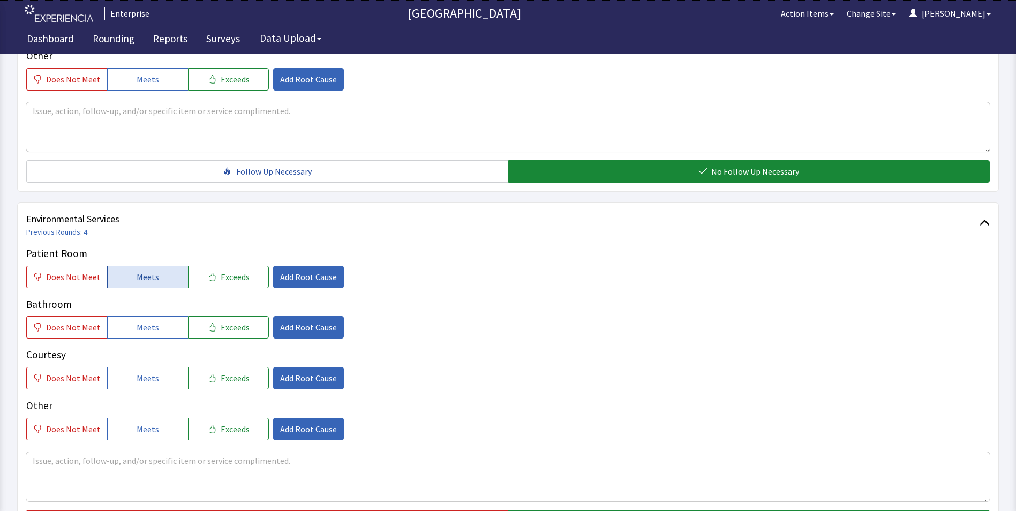
drag, startPoint x: 139, startPoint y: 260, endPoint x: 139, endPoint y: 280, distance: 19.8
click at [139, 270] on span "Meets" at bounding box center [148, 276] width 22 height 13
click at [137, 319] on button "Meets" at bounding box center [147, 327] width 81 height 22
click at [141, 372] on span "Meets" at bounding box center [148, 378] width 22 height 13
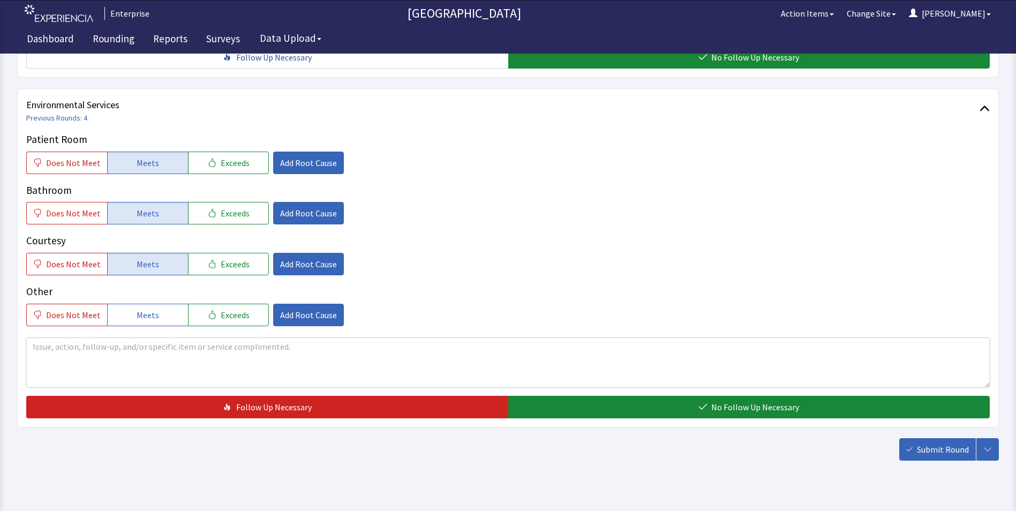
scroll to position [598, 0]
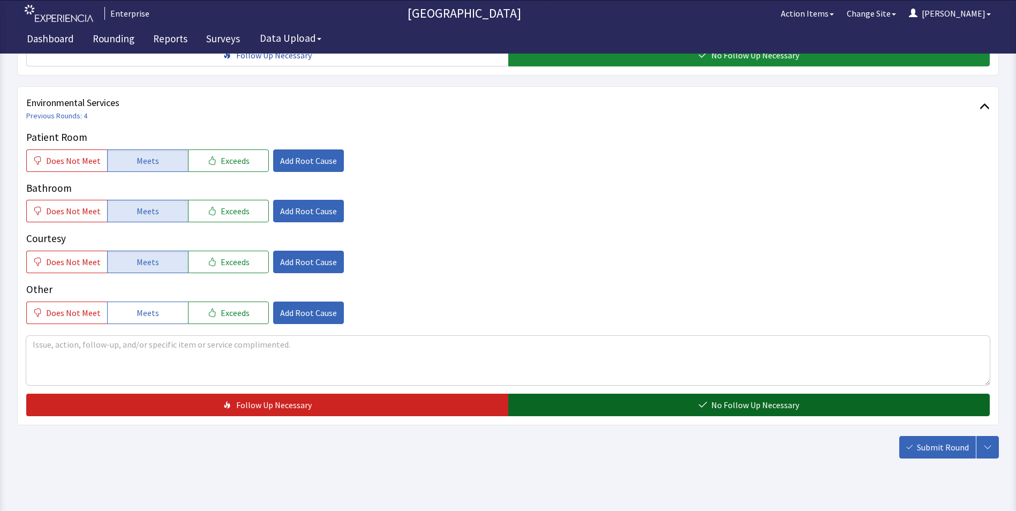
click at [533, 394] on button "No Follow Up Necessary" at bounding box center [749, 405] width 482 height 22
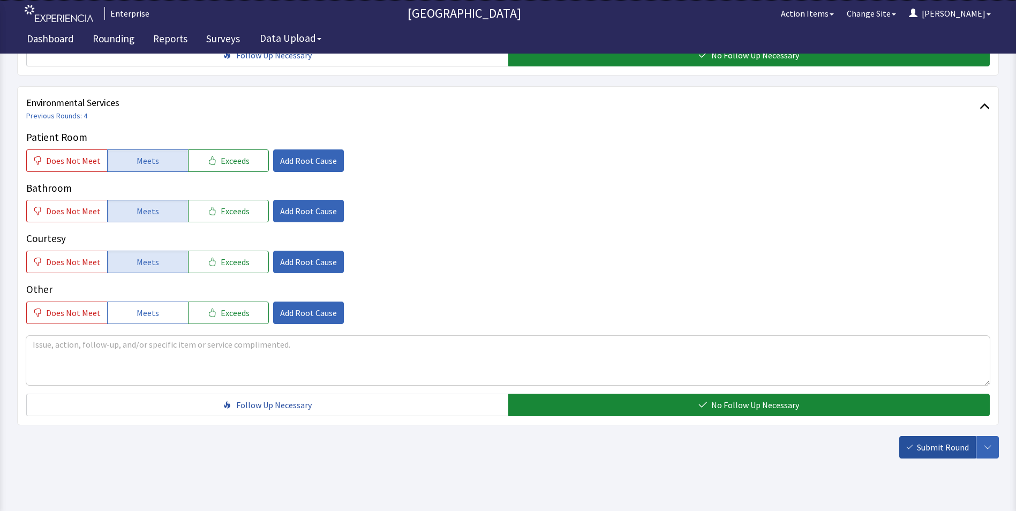
click at [939, 441] on span "Submit Round" at bounding box center [943, 447] width 52 height 13
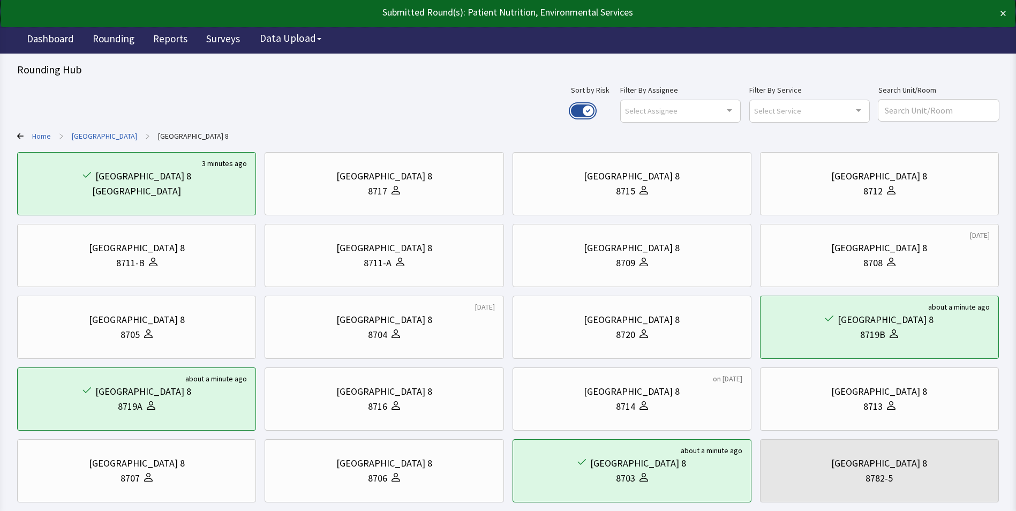
click at [595, 111] on button "Use setting" at bounding box center [583, 110] width 24 height 13
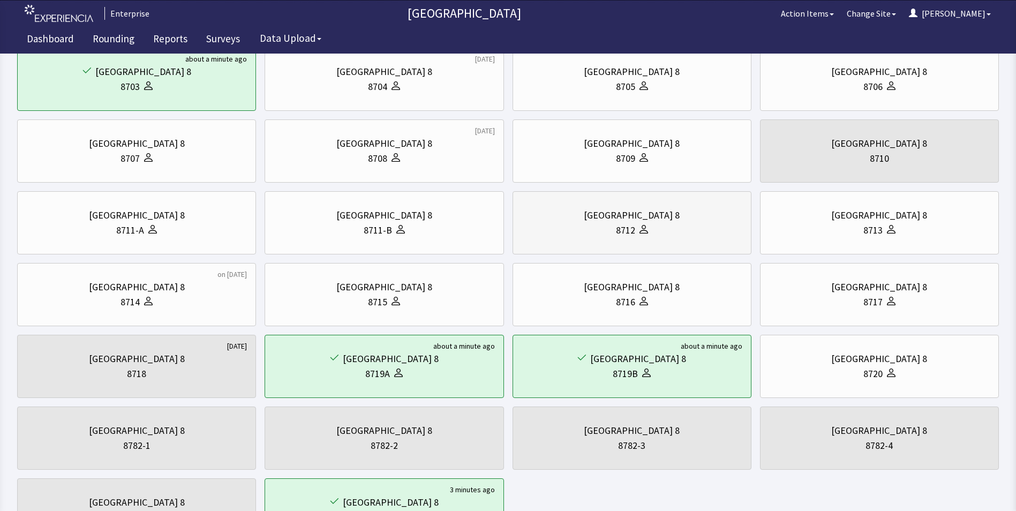
scroll to position [45, 0]
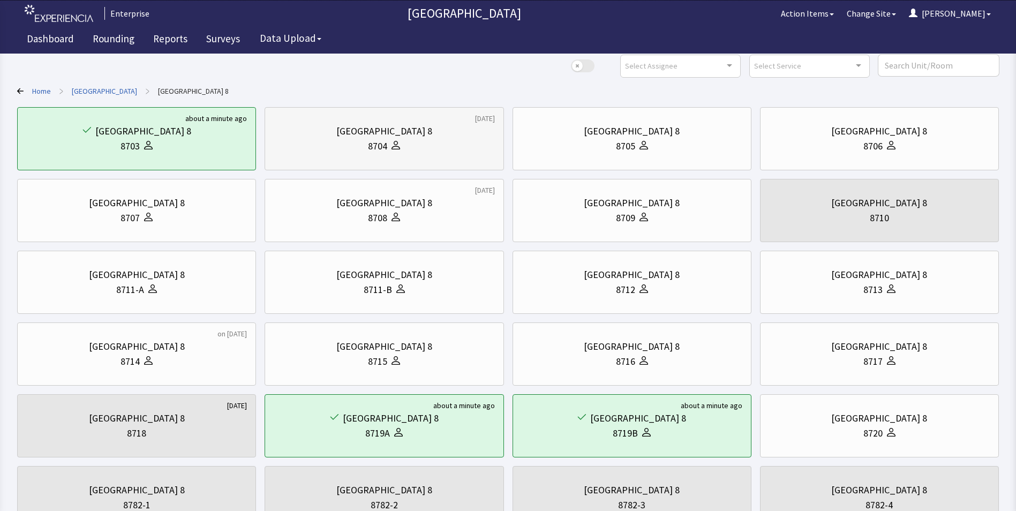
click at [416, 135] on div "[GEOGRAPHIC_DATA] 8" at bounding box center [384, 131] width 221 height 15
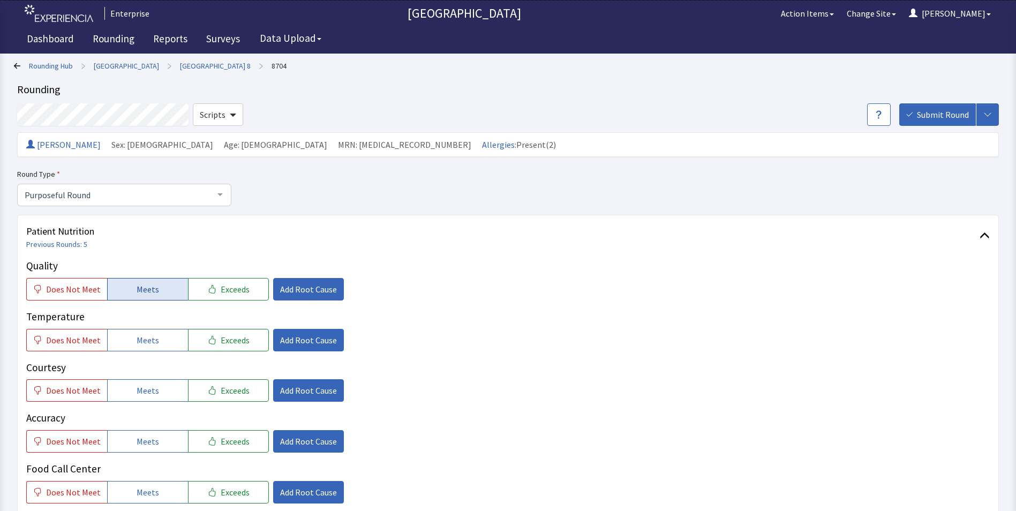
click at [158, 278] on button "Meets" at bounding box center [147, 289] width 81 height 22
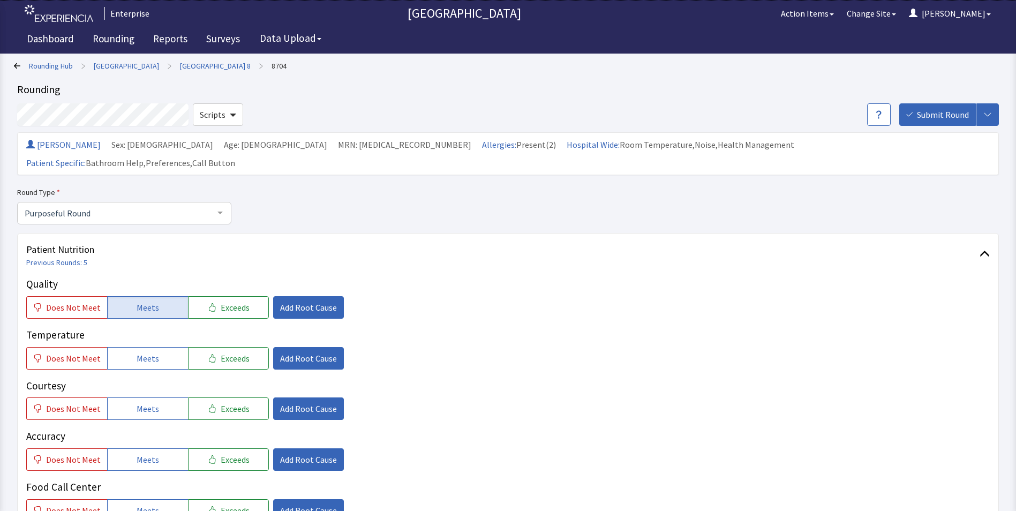
drag, startPoint x: 152, startPoint y: 337, endPoint x: 152, endPoint y: 369, distance: 31.6
click at [152, 352] on span "Meets" at bounding box center [148, 358] width 22 height 13
drag, startPoint x: 146, startPoint y: 385, endPoint x: 149, endPoint y: 408, distance: 22.8
click at [147, 402] on span "Meets" at bounding box center [148, 408] width 22 height 13
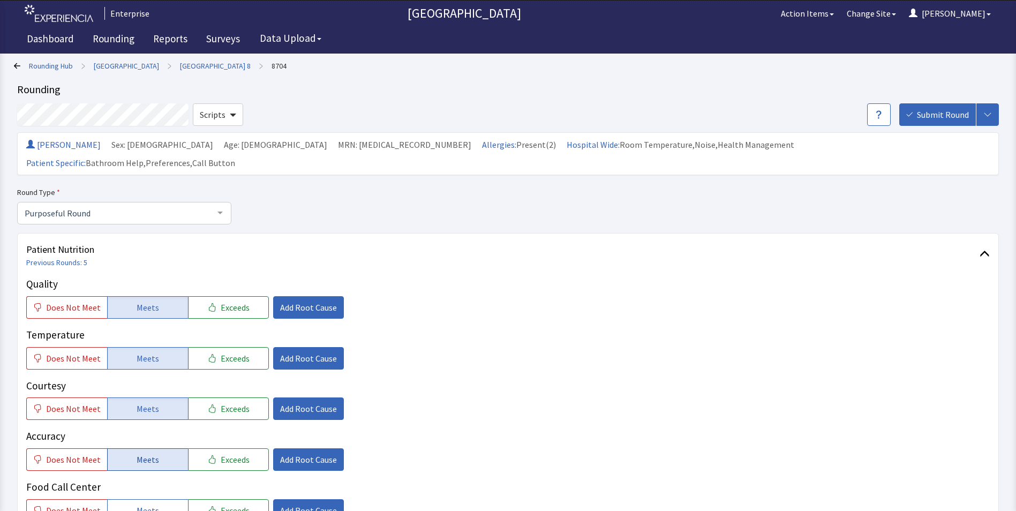
click at [144, 453] on span "Meets" at bounding box center [148, 459] width 22 height 13
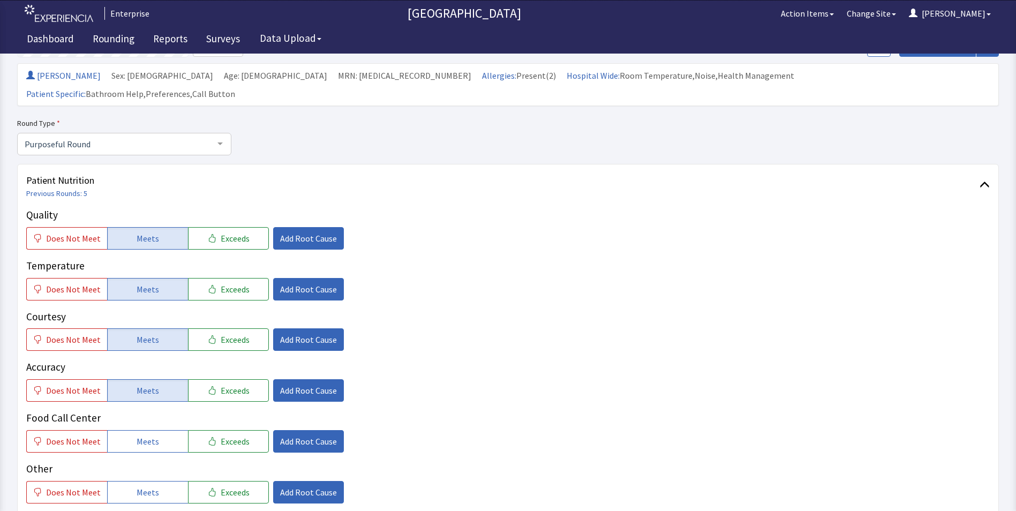
scroll to position [161, 0]
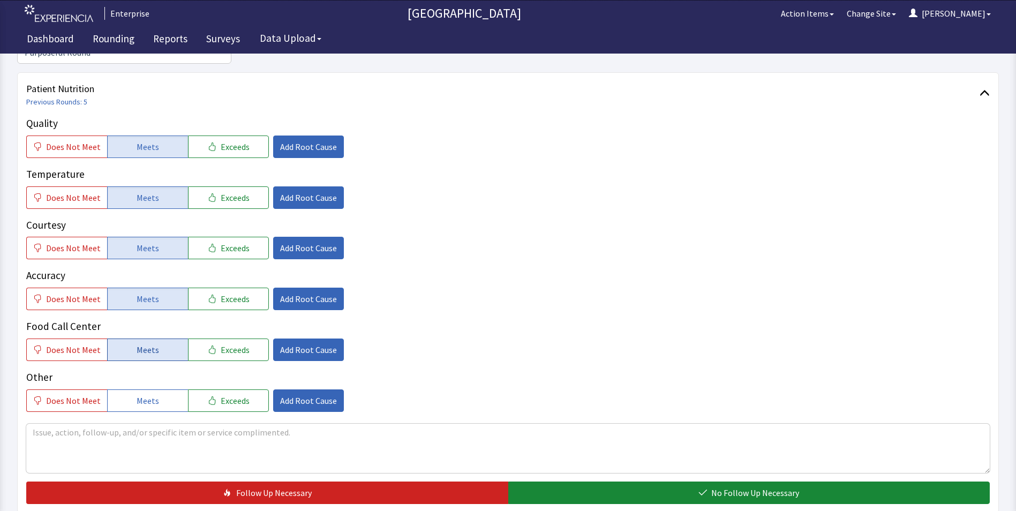
click at [147, 343] on span "Meets" at bounding box center [148, 349] width 22 height 13
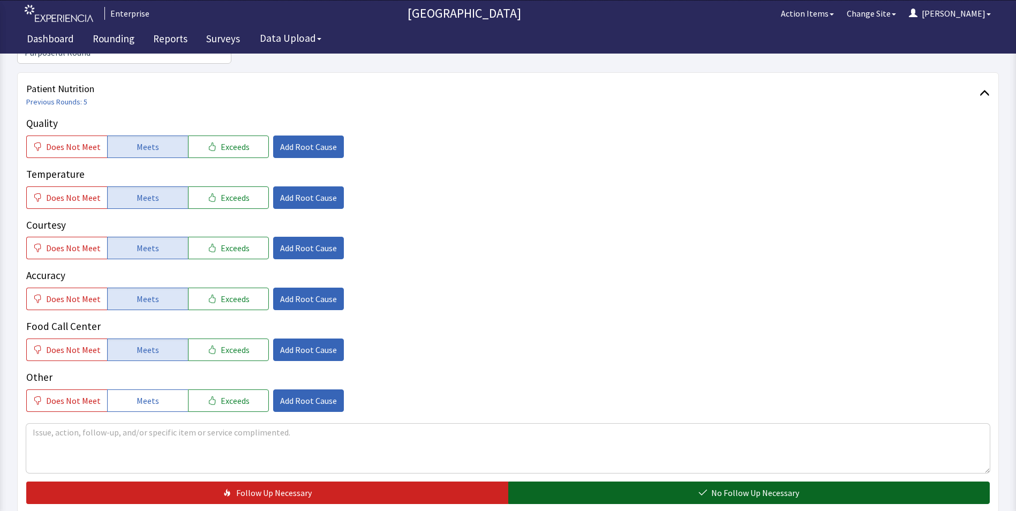
click at [547, 482] on button "No Follow Up Necessary" at bounding box center [749, 493] width 482 height 22
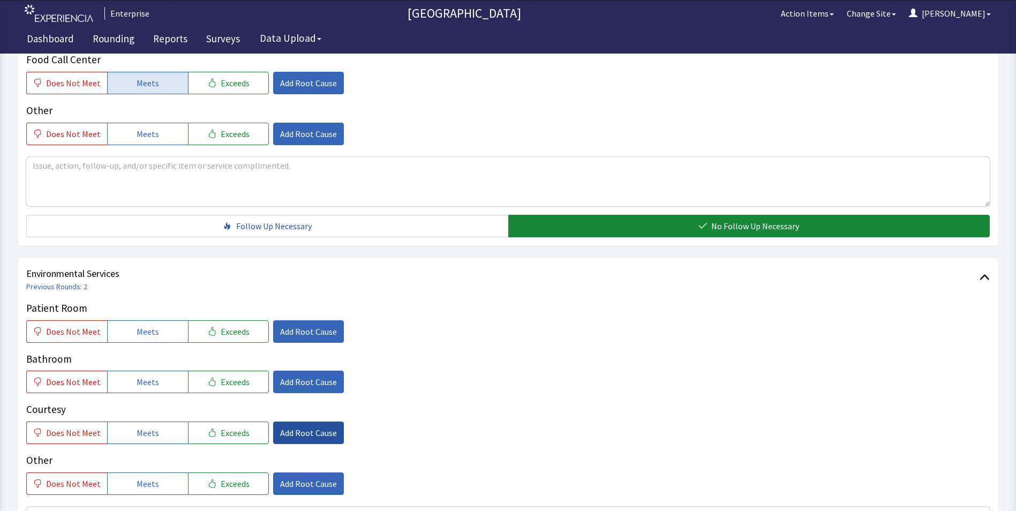
scroll to position [429, 0]
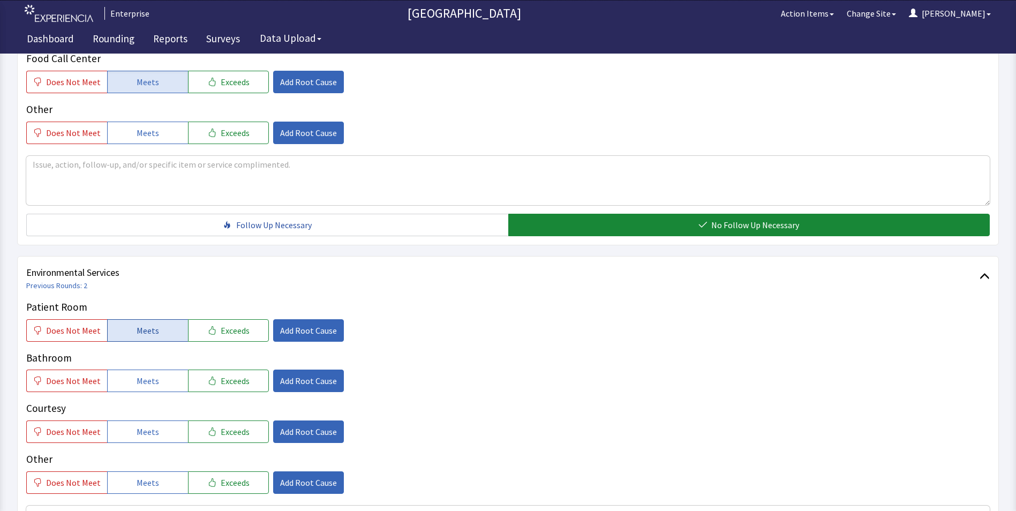
drag, startPoint x: 160, startPoint y: 307, endPoint x: 160, endPoint y: 353, distance: 45.5
click at [160, 319] on button "Meets" at bounding box center [147, 330] width 81 height 22
click at [160, 370] on button "Meets" at bounding box center [147, 381] width 81 height 22
click at [157, 420] on button "Meets" at bounding box center [147, 431] width 81 height 22
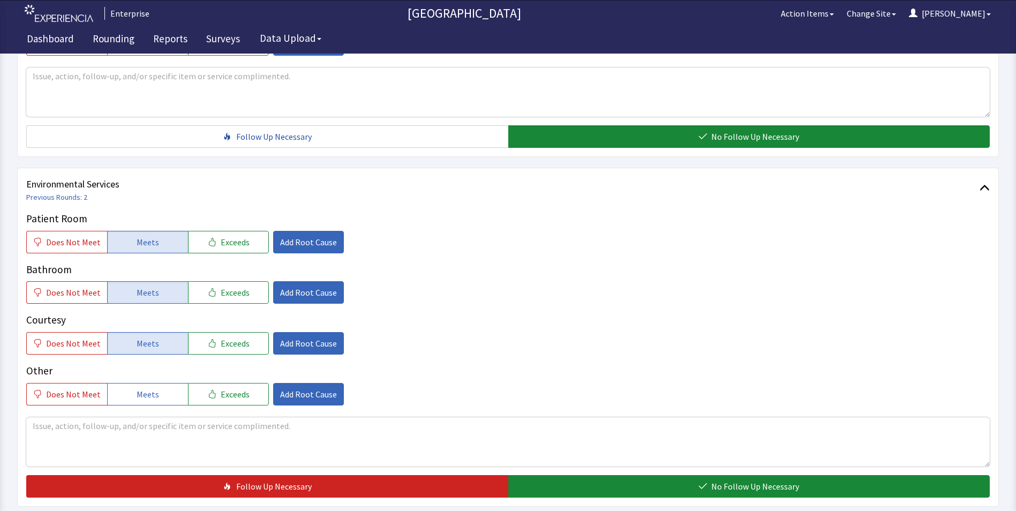
scroll to position [598, 0]
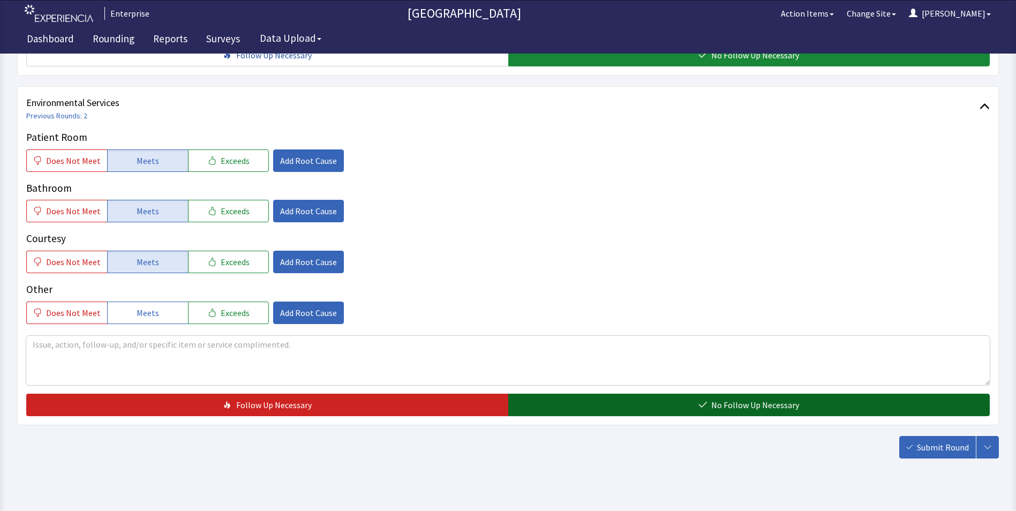
click at [597, 394] on button "No Follow Up Necessary" at bounding box center [749, 405] width 482 height 22
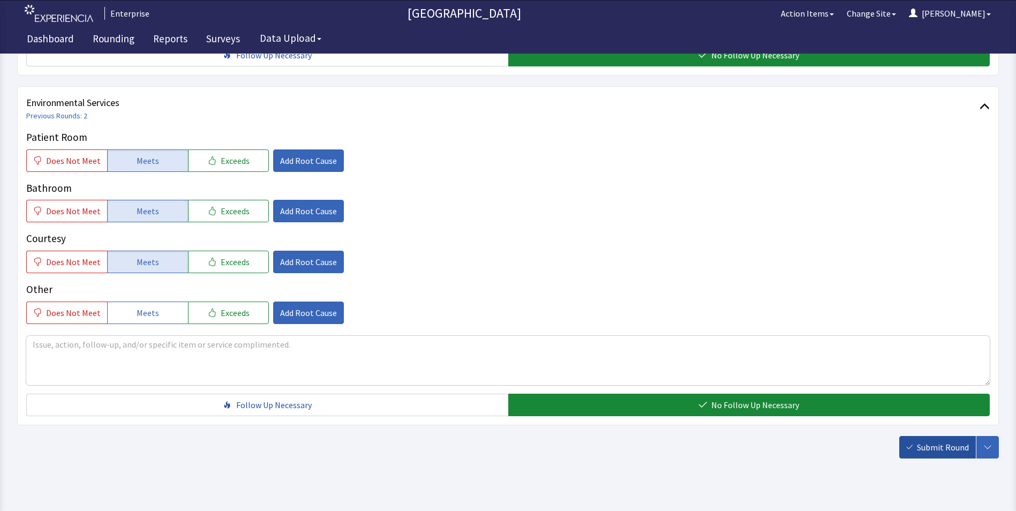
click at [945, 436] on button "Submit Round" at bounding box center [937, 447] width 77 height 22
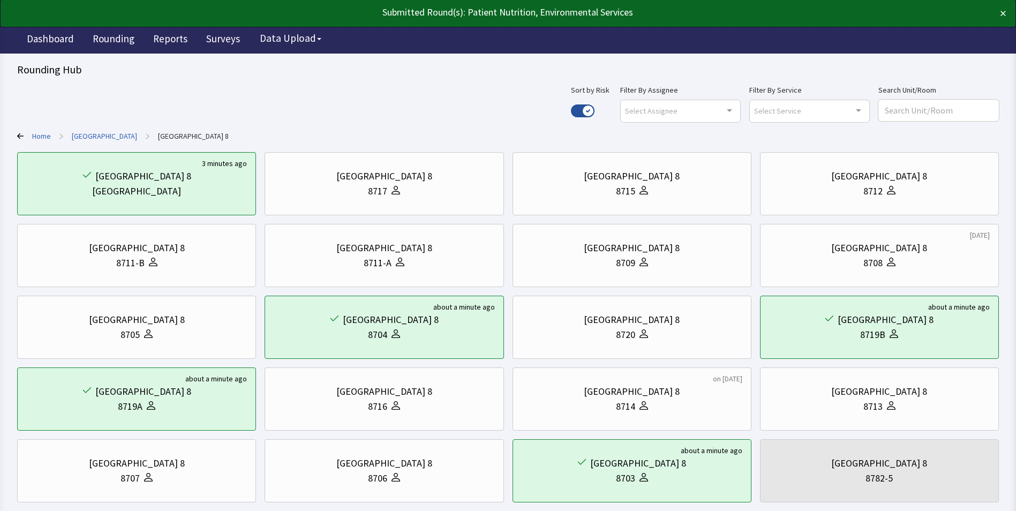
click at [110, 134] on link "[GEOGRAPHIC_DATA]" at bounding box center [104, 136] width 65 height 11
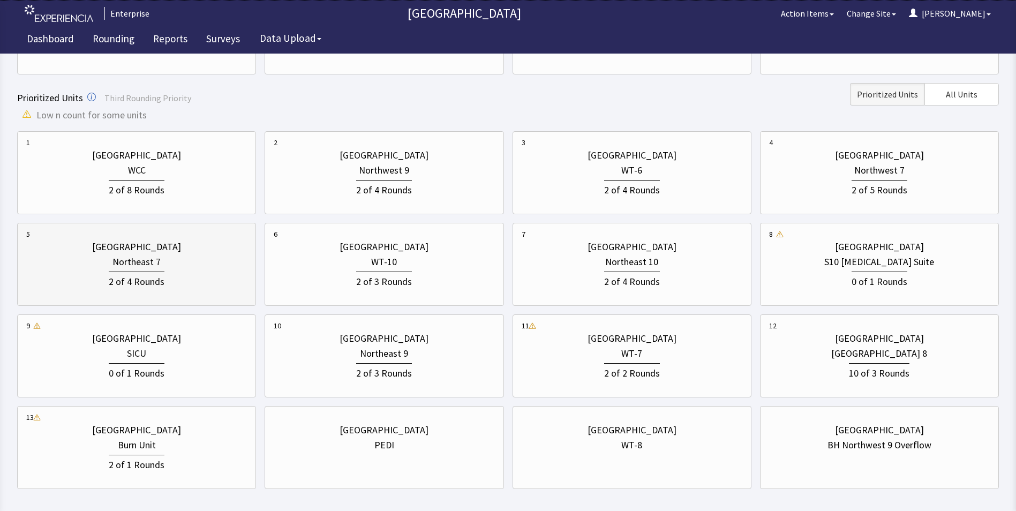
scroll to position [313, 0]
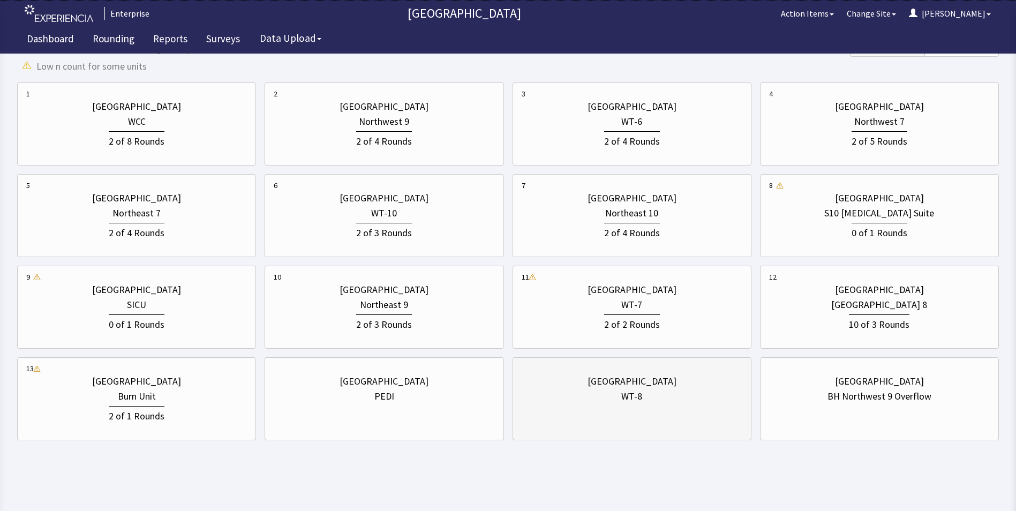
click at [653, 392] on div "WT-8" at bounding box center [632, 396] width 221 height 15
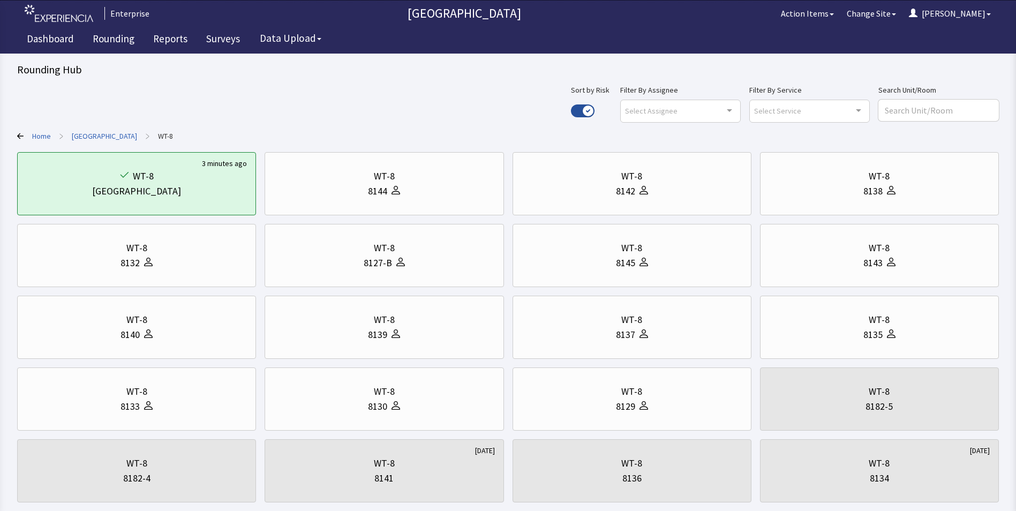
click at [94, 134] on link "[GEOGRAPHIC_DATA]" at bounding box center [104, 136] width 65 height 11
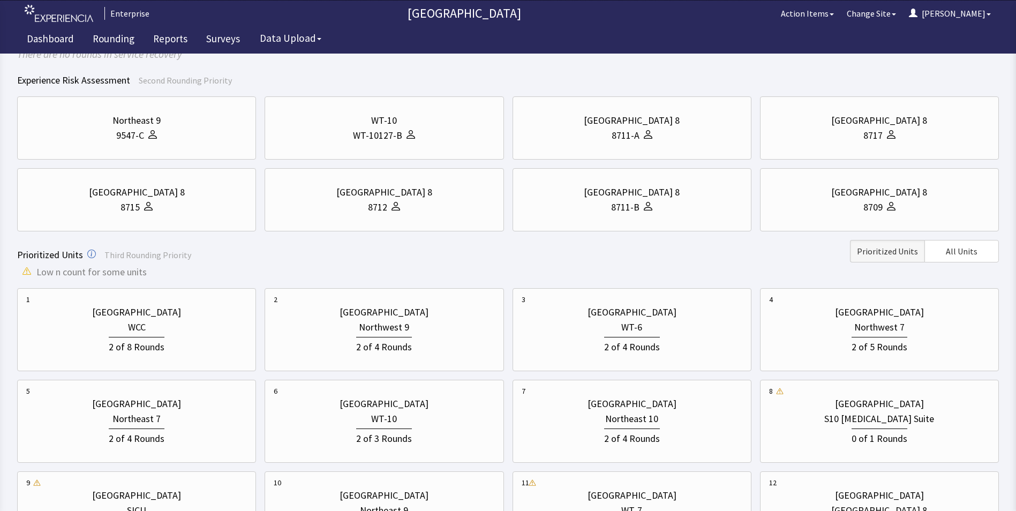
scroll to position [107, 0]
click at [115, 36] on link "Rounding" at bounding box center [114, 40] width 58 height 27
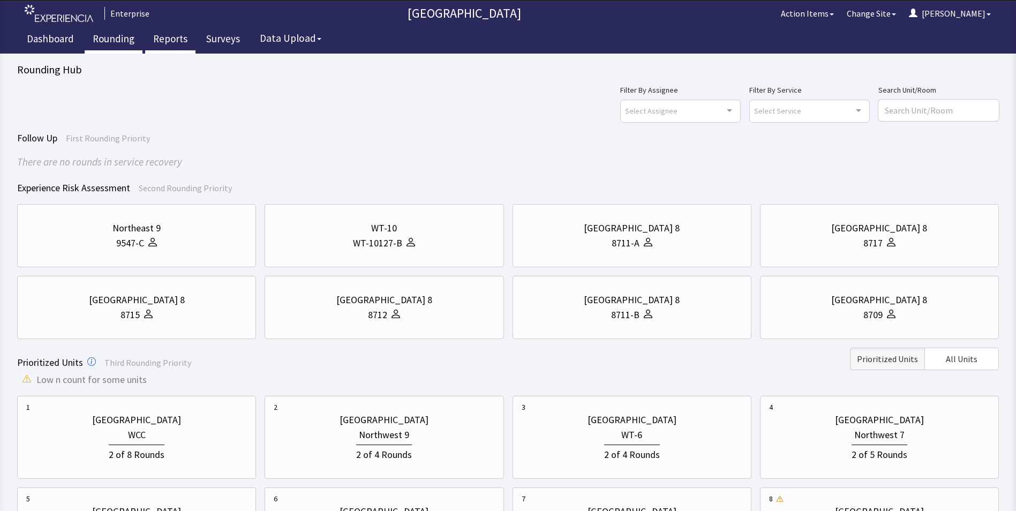
click at [173, 41] on link "Reports" at bounding box center [170, 40] width 50 height 27
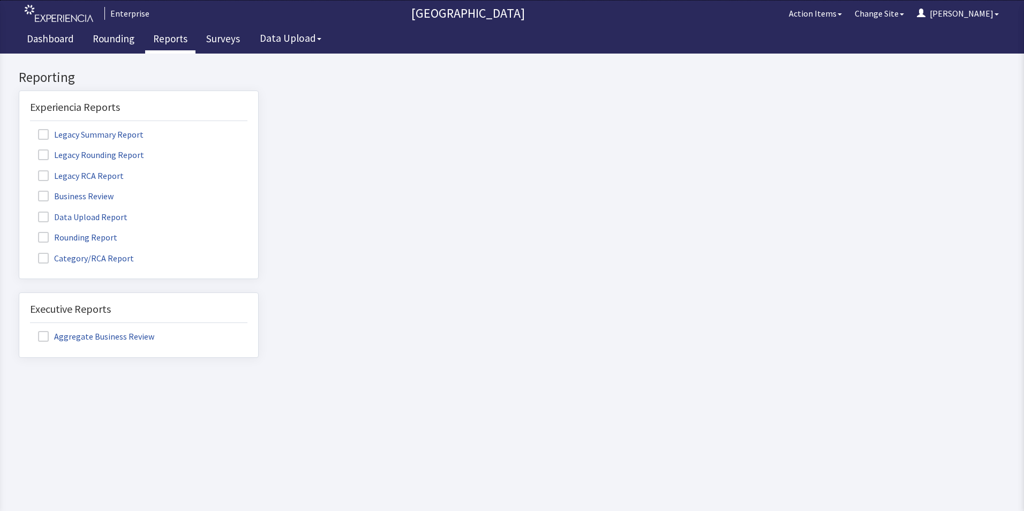
click at [100, 236] on label "Rounding Report" at bounding box center [79, 237] width 98 height 14
click at [19, 231] on input "Rounding Report" at bounding box center [19, 231] width 0 height 0
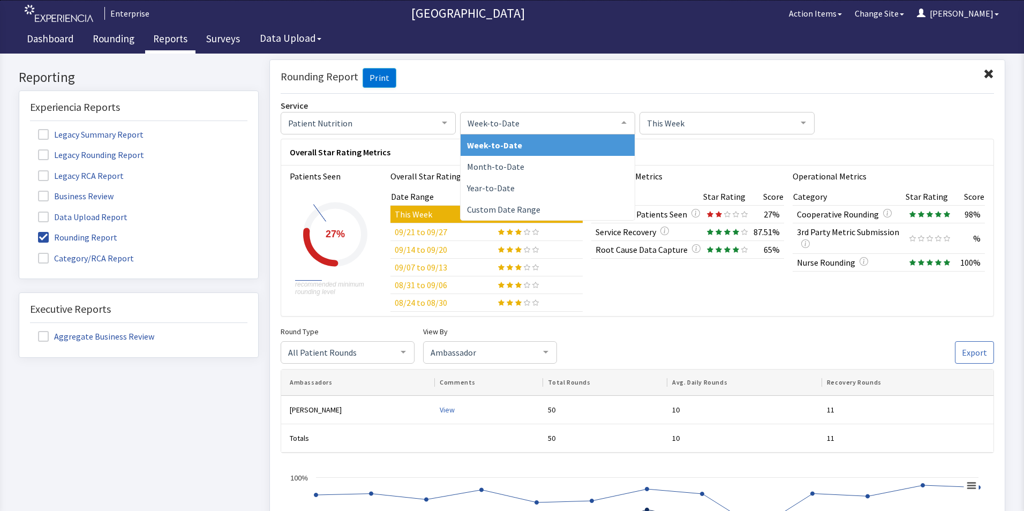
click at [617, 124] on div at bounding box center [623, 122] width 21 height 20
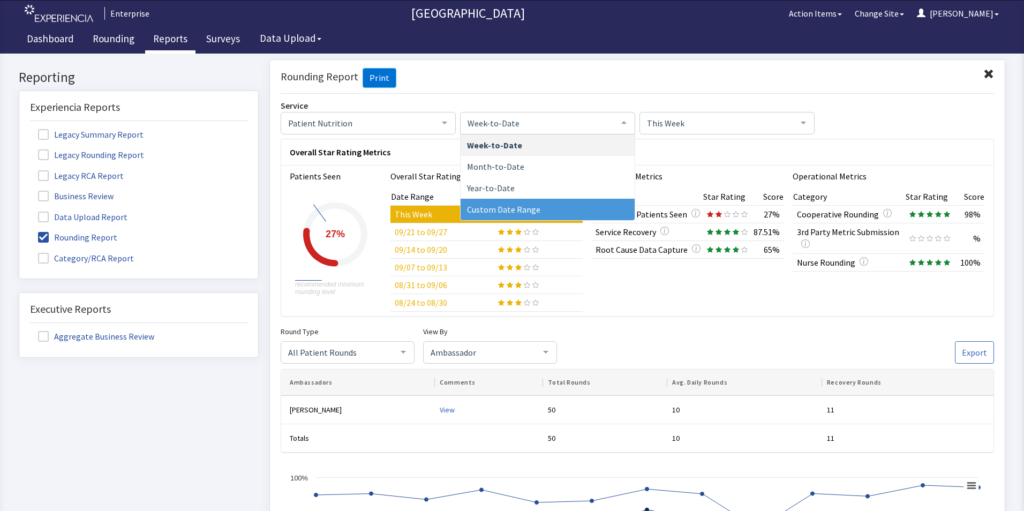
click at [604, 206] on span "Custom Date Range" at bounding box center [548, 208] width 174 height 21
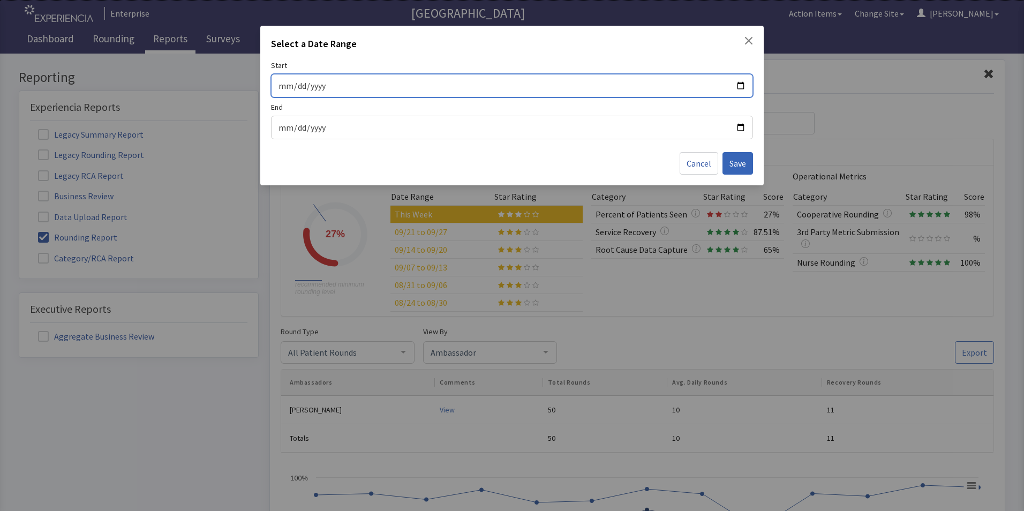
click at [739, 87] on input "Start" at bounding box center [512, 86] width 468 height 14
type input "2025-10-02"
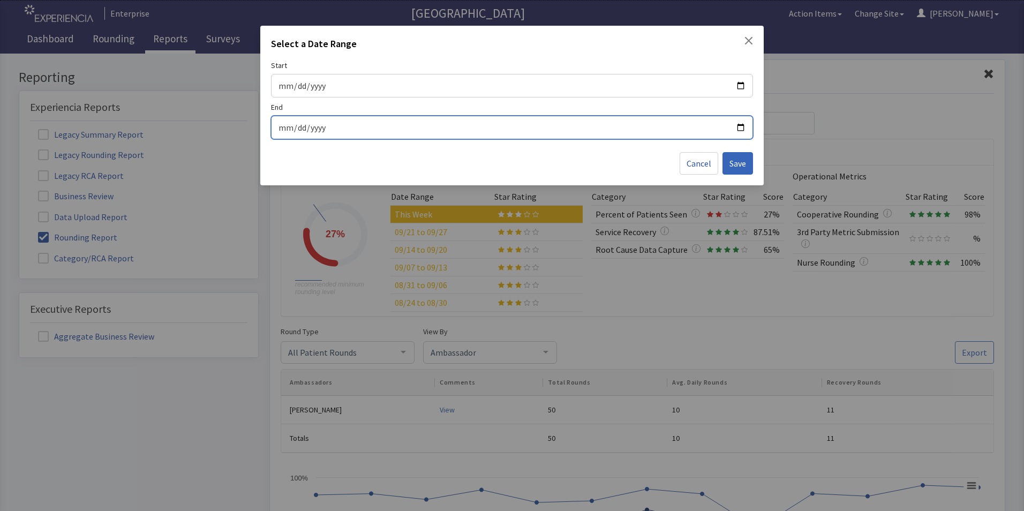
click at [737, 125] on input "End" at bounding box center [512, 128] width 468 height 14
type input "2025-10-02"
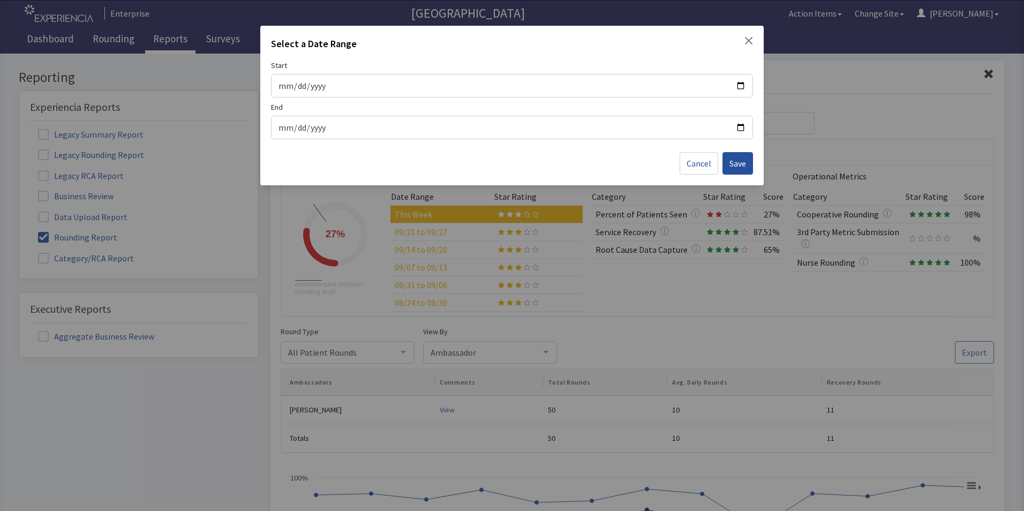
click at [733, 162] on span "Save" at bounding box center [738, 163] width 17 height 13
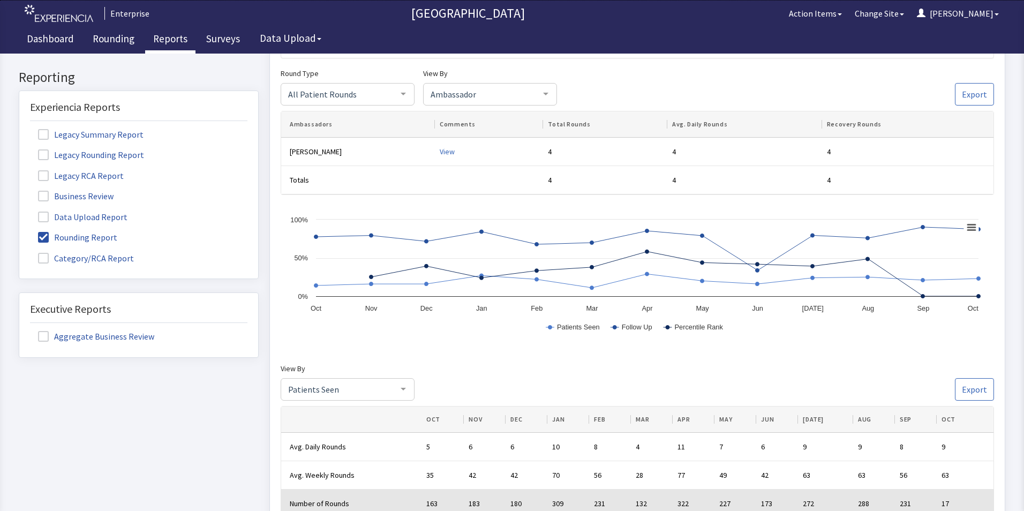
scroll to position [236, 0]
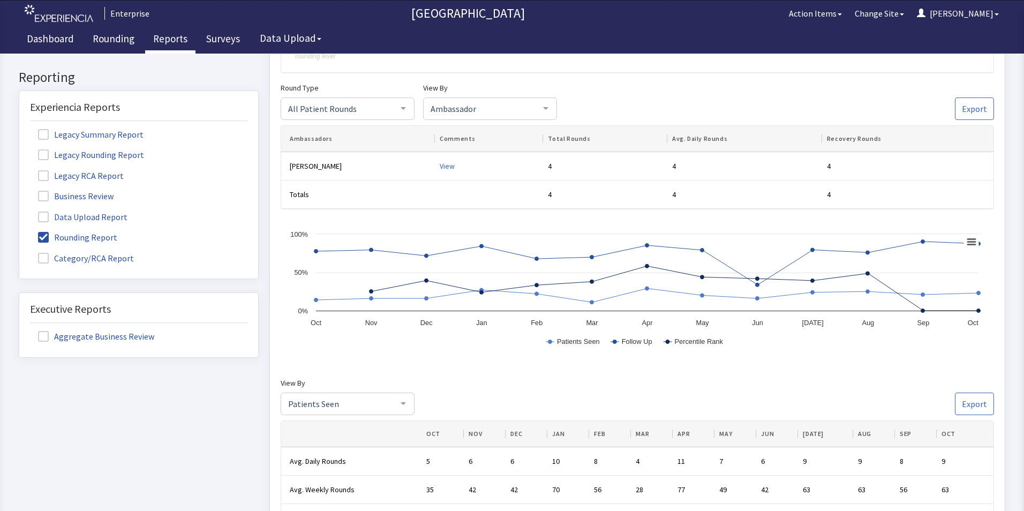
click at [406, 407] on div at bounding box center [403, 403] width 21 height 20
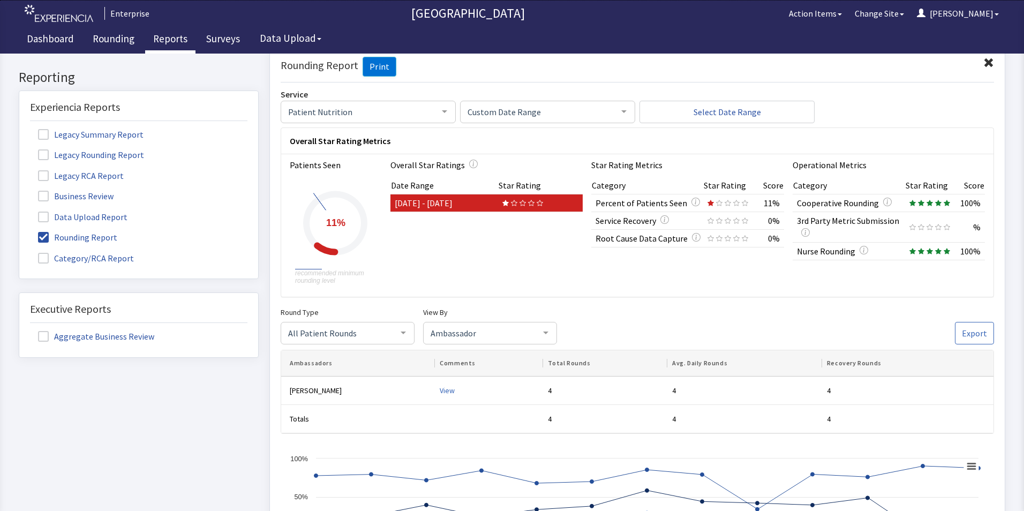
scroll to position [0, 0]
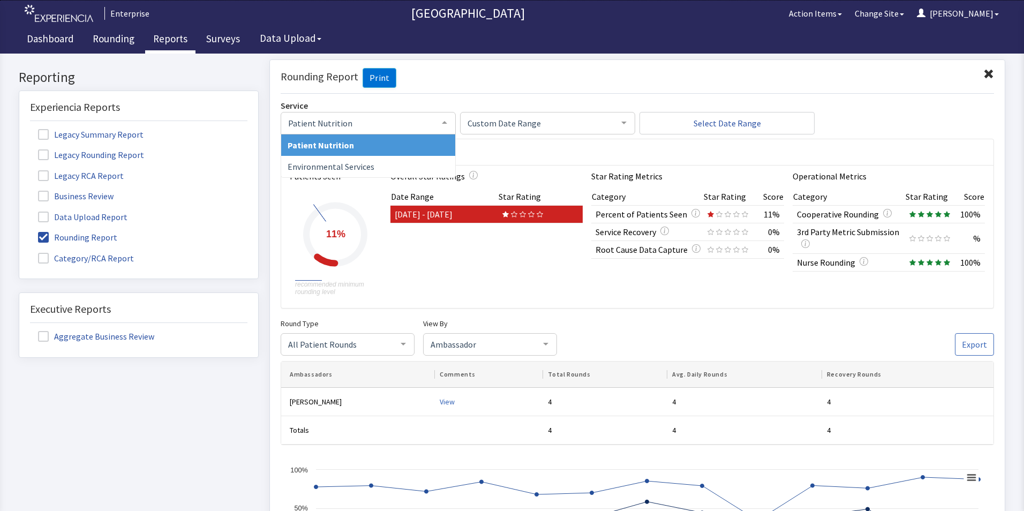
click at [440, 125] on div at bounding box center [444, 122] width 21 height 20
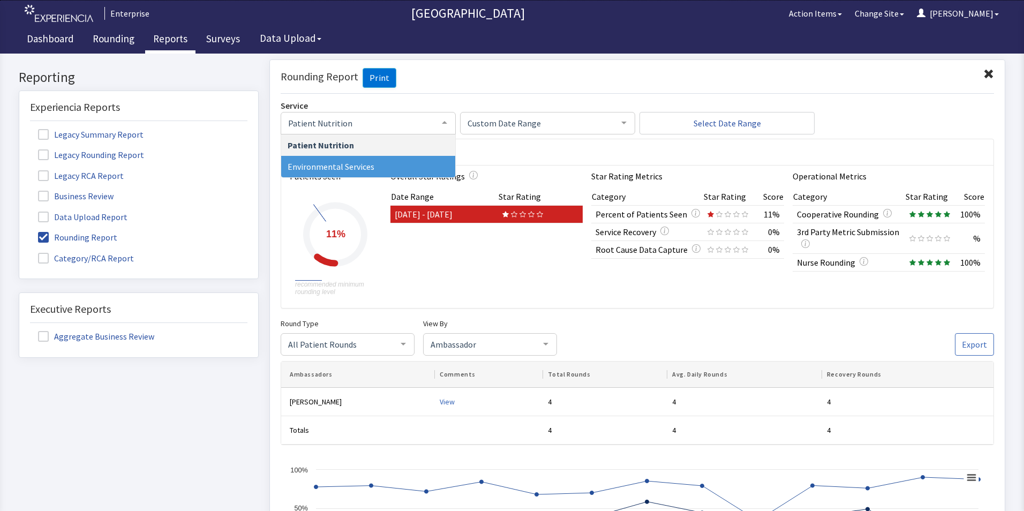
click at [414, 159] on span "Environmental Services" at bounding box center [368, 165] width 174 height 21
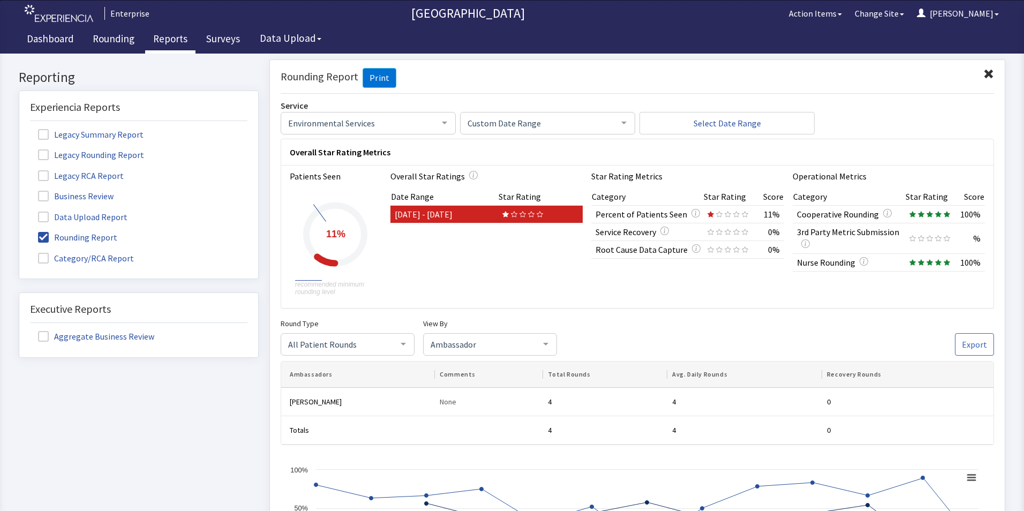
click at [983, 73] on span at bounding box center [988, 74] width 11 height 11
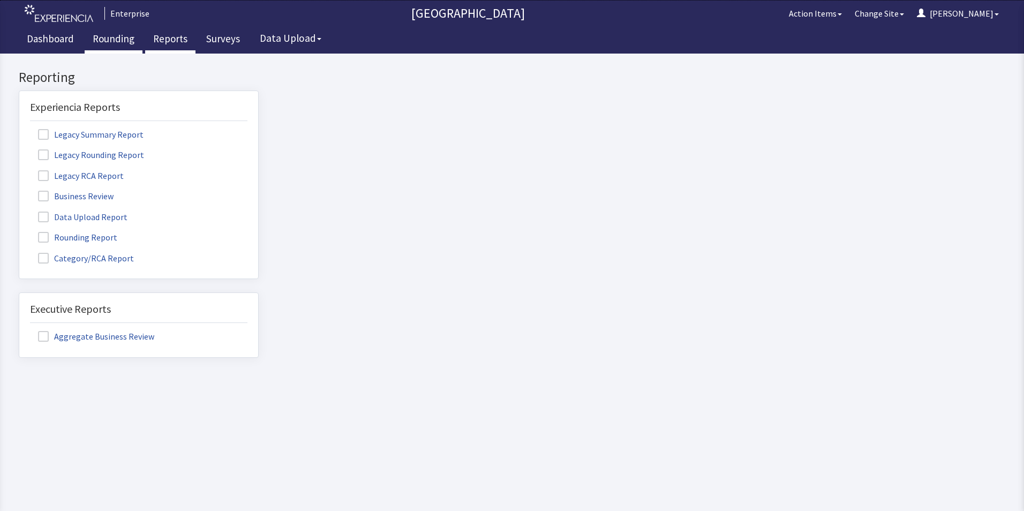
click at [110, 36] on link "Rounding" at bounding box center [114, 40] width 58 height 27
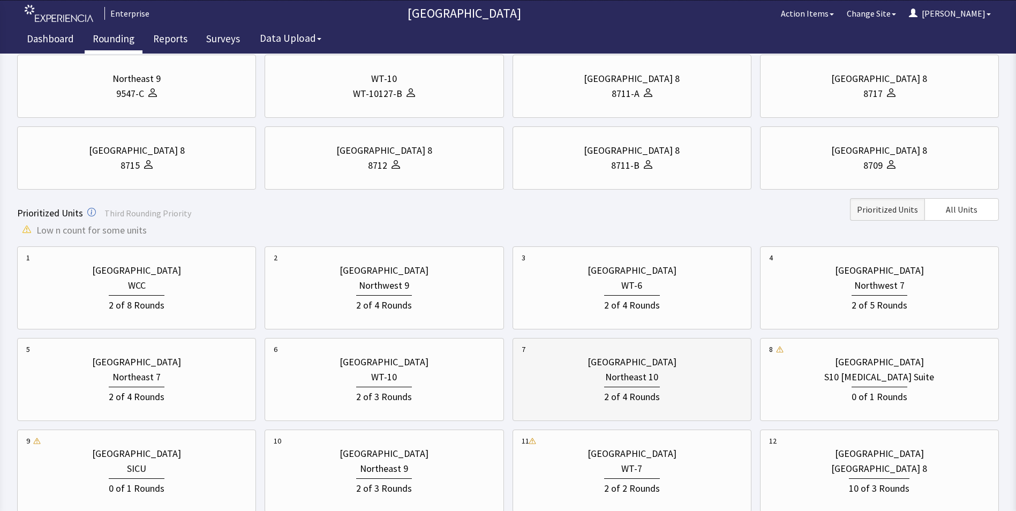
scroll to position [161, 0]
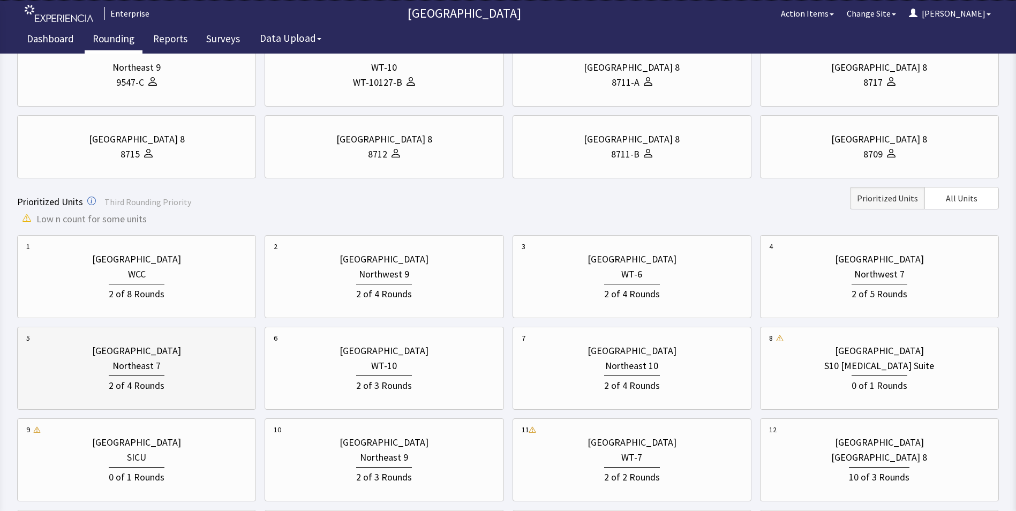
click at [209, 384] on div "2 of 4 Rounds" at bounding box center [136, 383] width 221 height 20
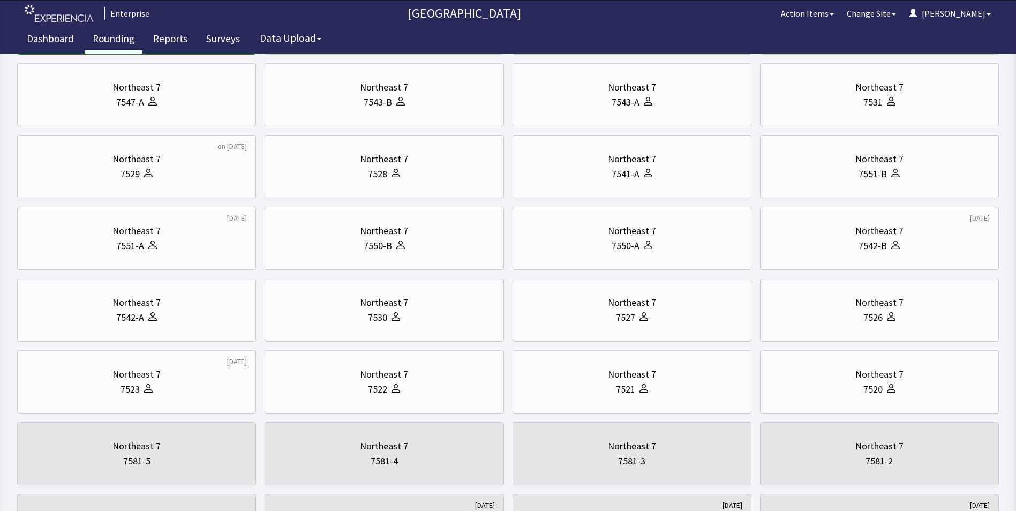
scroll to position [0, 0]
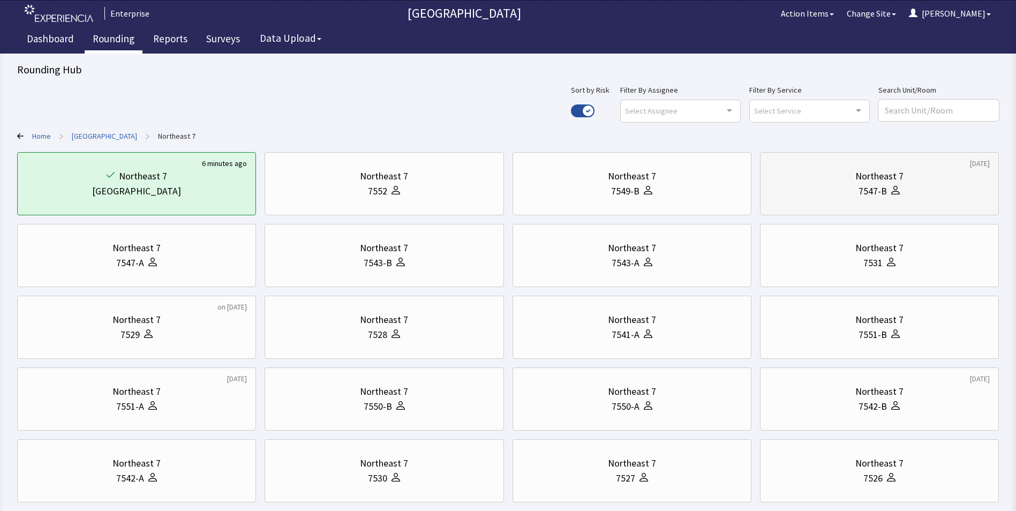
click at [844, 202] on div "Northeast 7 7547-B" at bounding box center [879, 183] width 221 height 51
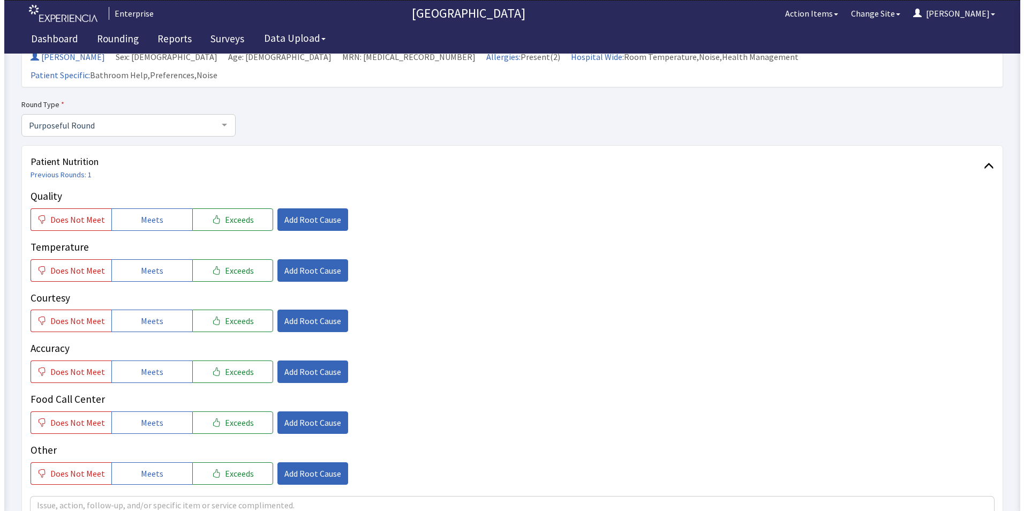
scroll to position [107, 0]
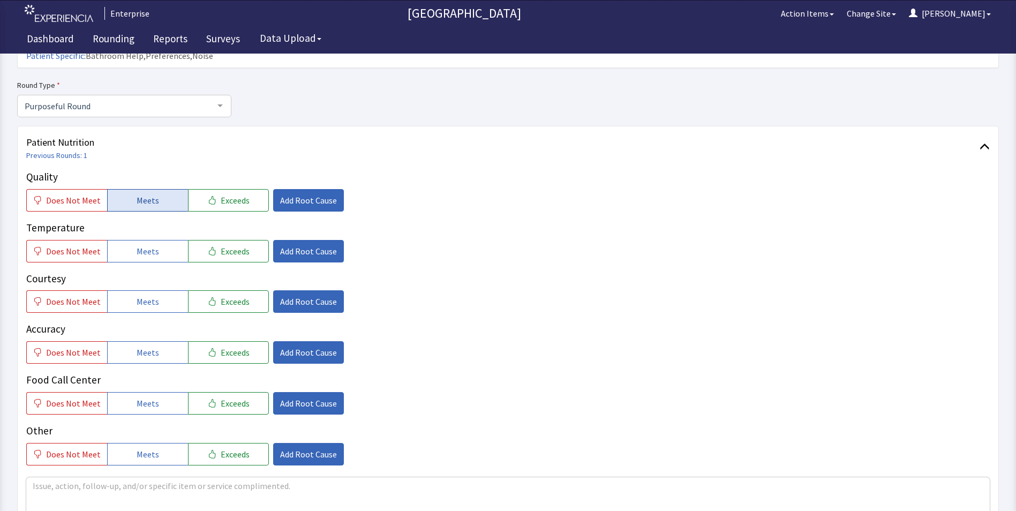
click at [137, 194] on span "Meets" at bounding box center [148, 200] width 22 height 13
click at [58, 240] on button "Does Not Meet" at bounding box center [66, 251] width 81 height 22
drag, startPoint x: 140, startPoint y: 287, endPoint x: 139, endPoint y: 314, distance: 26.8
click at [141, 295] on span "Meets" at bounding box center [148, 301] width 22 height 13
drag, startPoint x: 136, startPoint y: 330, endPoint x: 138, endPoint y: 360, distance: 29.5
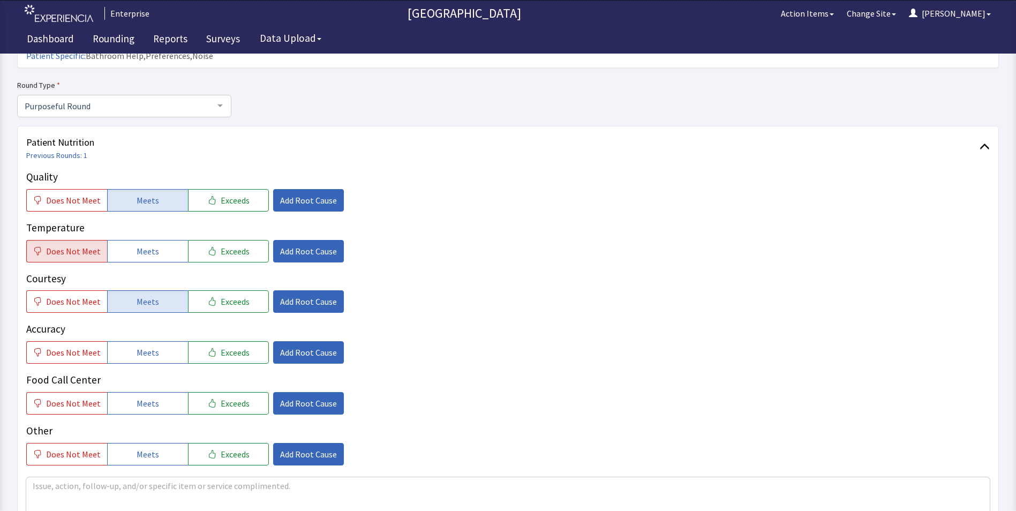
click at [137, 346] on span "Meets" at bounding box center [148, 352] width 22 height 13
click at [141, 397] on span "Meets" at bounding box center [148, 403] width 22 height 13
click at [285, 245] on span "Add Root Cause" at bounding box center [308, 251] width 57 height 13
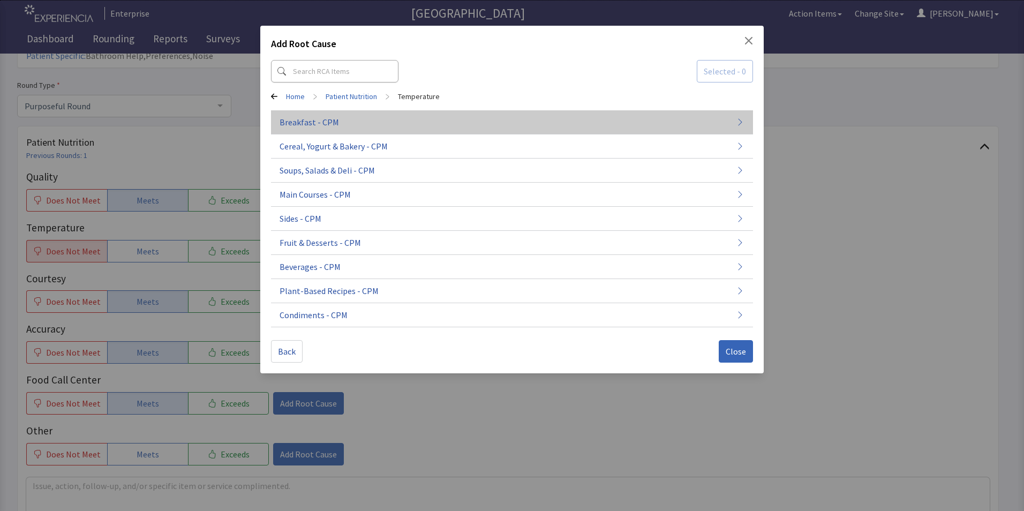
click at [348, 126] on button "Breakfast - CPM" at bounding box center [512, 122] width 482 height 24
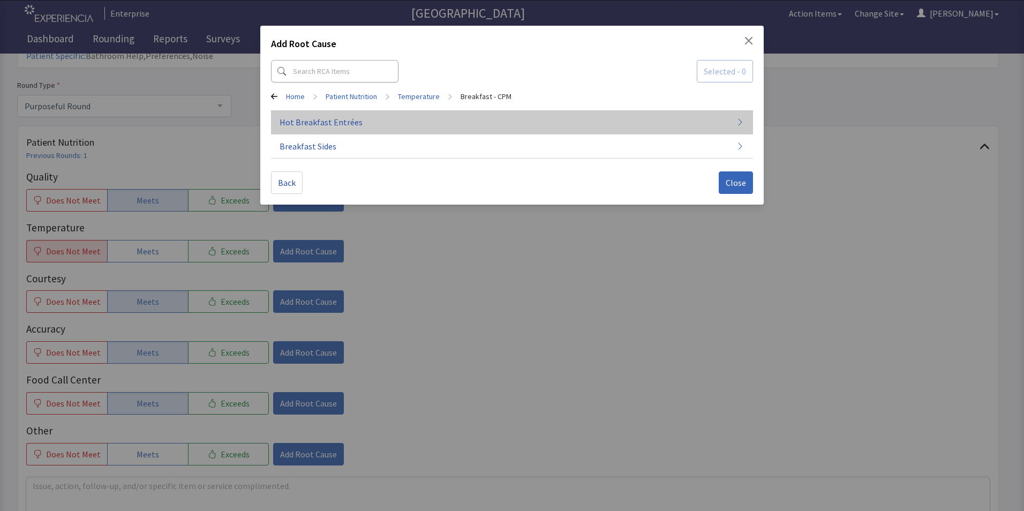
click at [358, 129] on button "Hot Breakfast Entrées" at bounding box center [512, 122] width 482 height 24
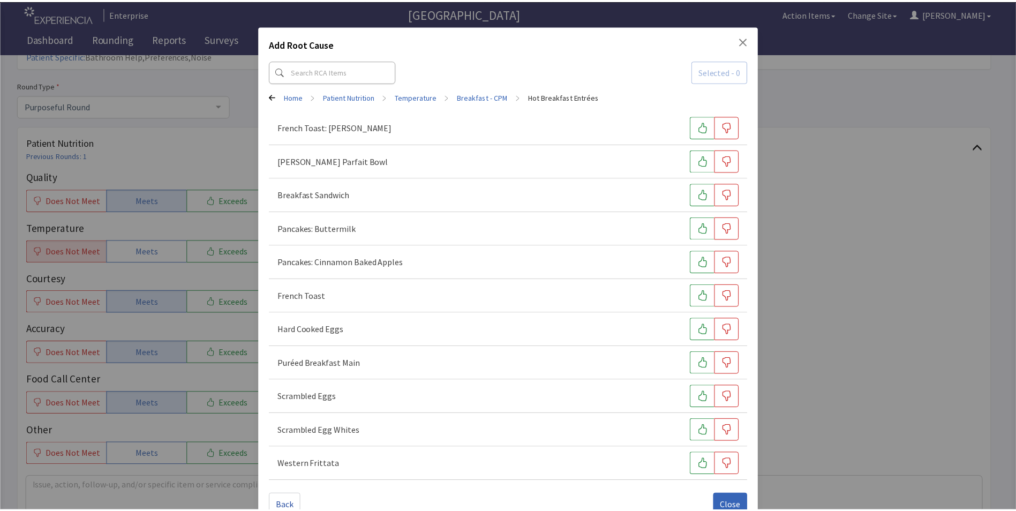
scroll to position [25, 0]
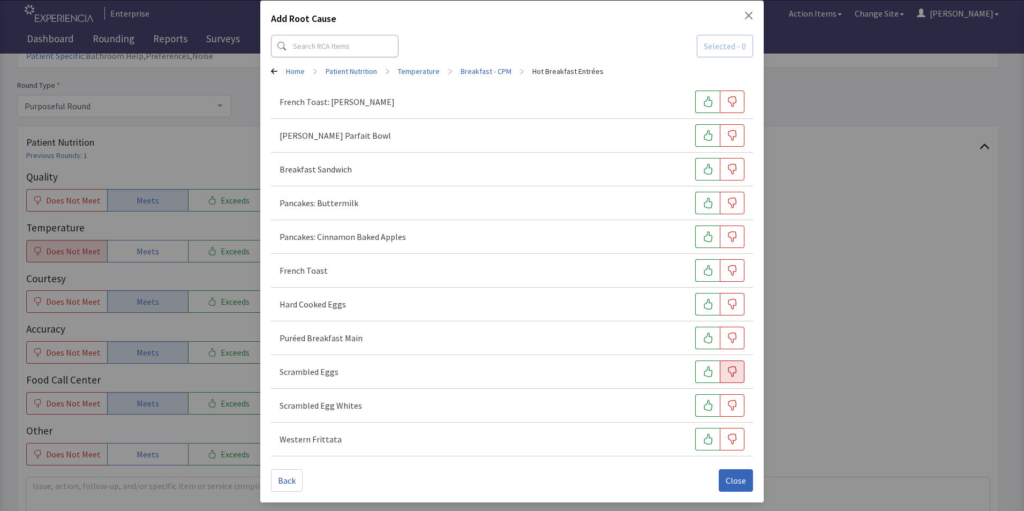
click at [727, 370] on icon "button" at bounding box center [732, 371] width 11 height 11
click at [726, 479] on span "Close" at bounding box center [736, 480] width 20 height 13
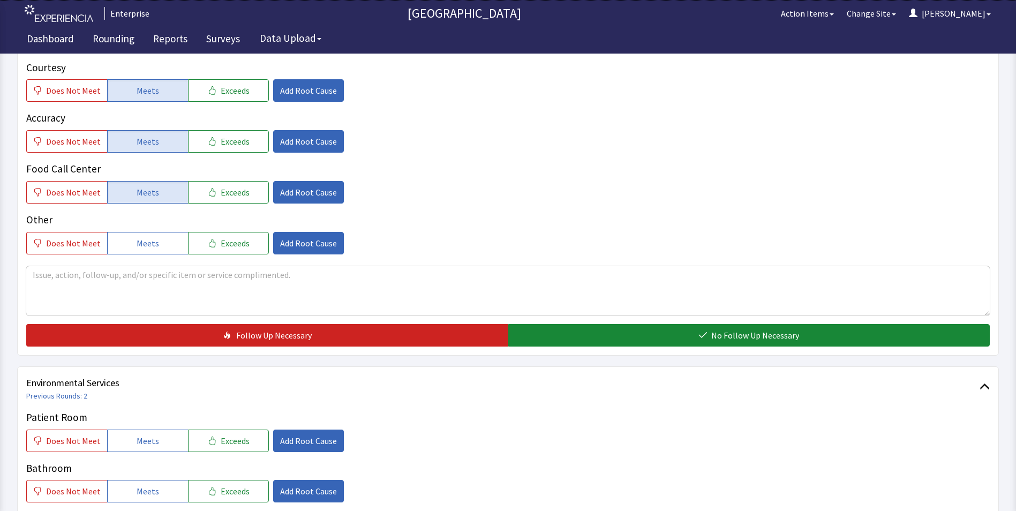
scroll to position [321, 0]
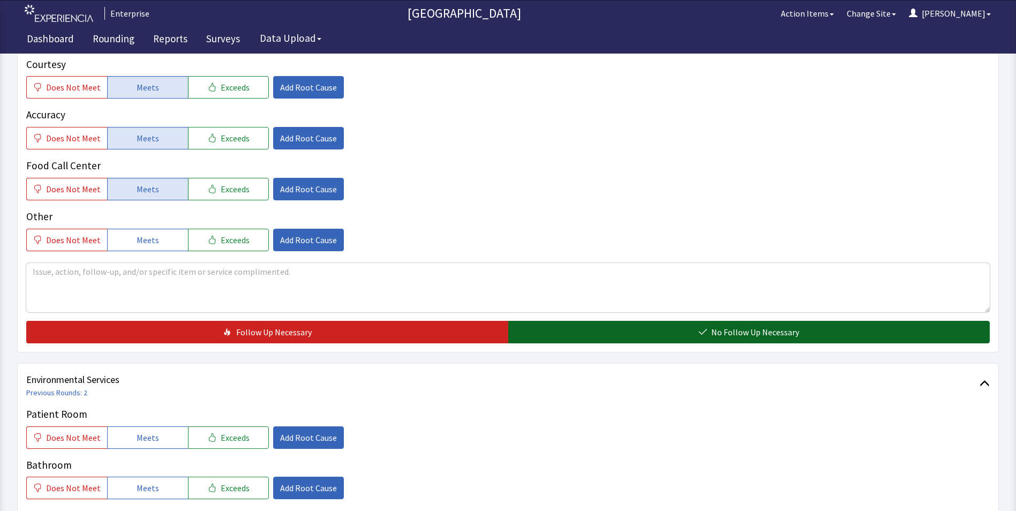
click at [570, 321] on button "No Follow Up Necessary" at bounding box center [749, 332] width 482 height 22
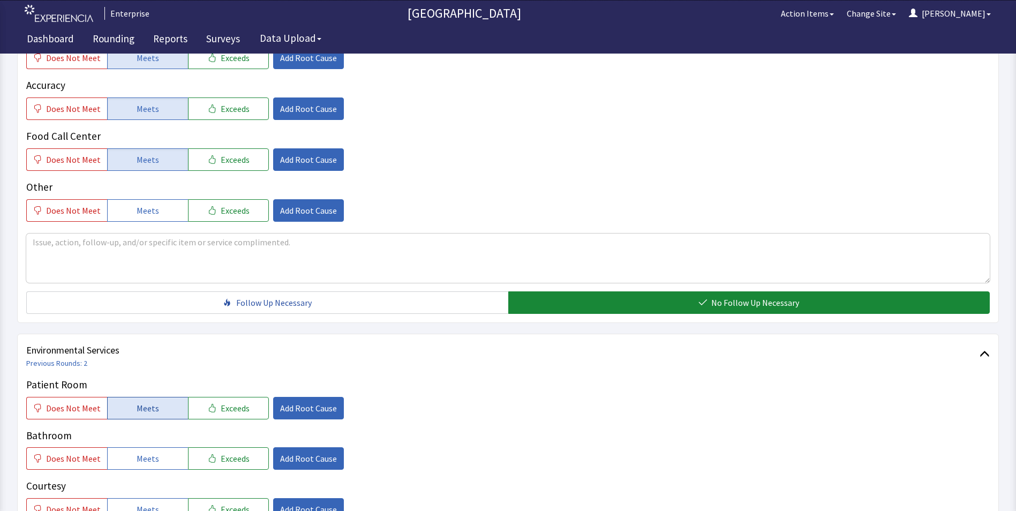
scroll to position [375, 0]
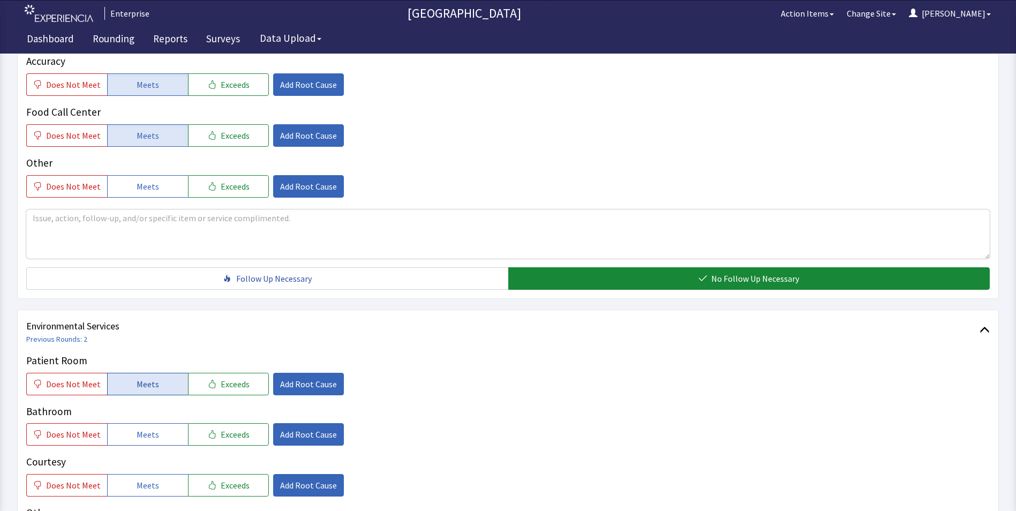
drag, startPoint x: 179, startPoint y: 369, endPoint x: 177, endPoint y: 376, distance: 7.1
click at [178, 373] on button "Meets" at bounding box center [147, 384] width 81 height 22
click at [142, 428] on span "Meets" at bounding box center [148, 434] width 22 height 13
click at [145, 479] on span "Meets" at bounding box center [148, 485] width 22 height 13
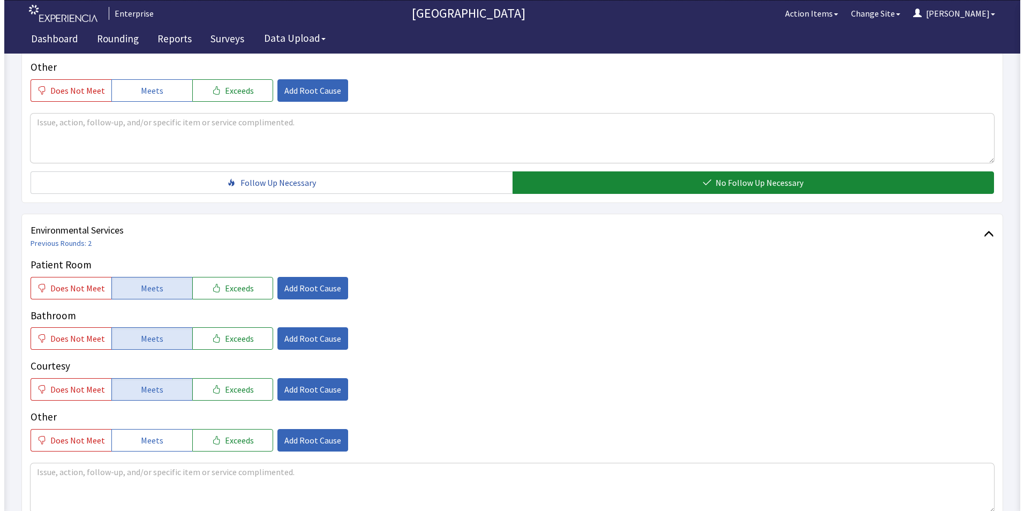
scroll to position [482, 0]
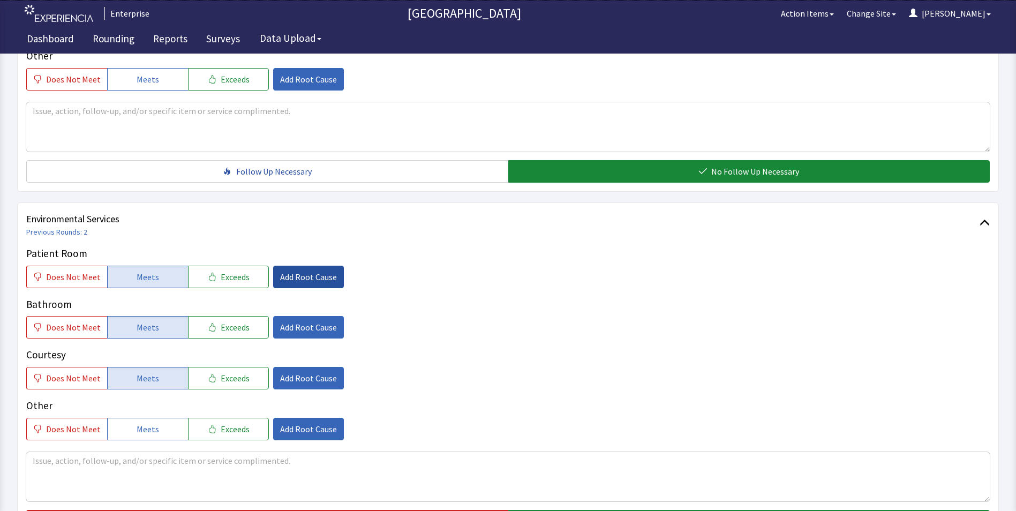
click at [315, 266] on button "Add Root Cause" at bounding box center [308, 277] width 71 height 22
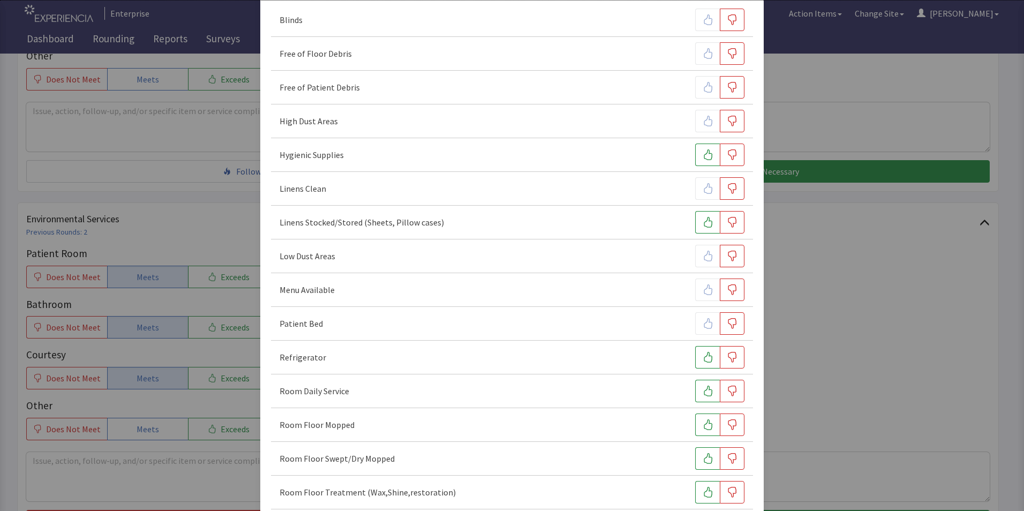
scroll to position [161, 0]
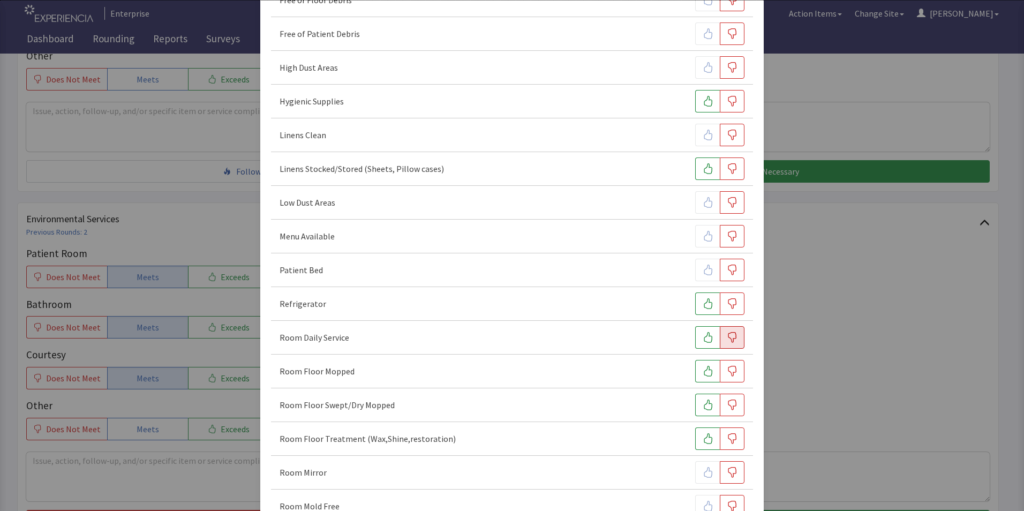
click at [727, 336] on icon "button" at bounding box center [732, 337] width 11 height 11
click at [727, 373] on icon "button" at bounding box center [732, 371] width 11 height 11
click at [728, 410] on icon "button" at bounding box center [732, 405] width 9 height 11
click at [732, 439] on button "button" at bounding box center [732, 438] width 25 height 22
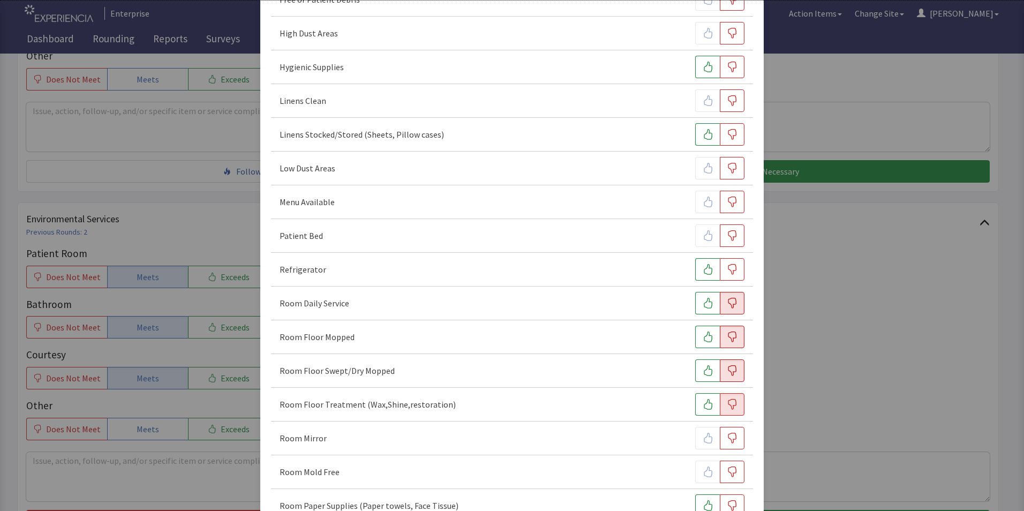
scroll to position [321, 0]
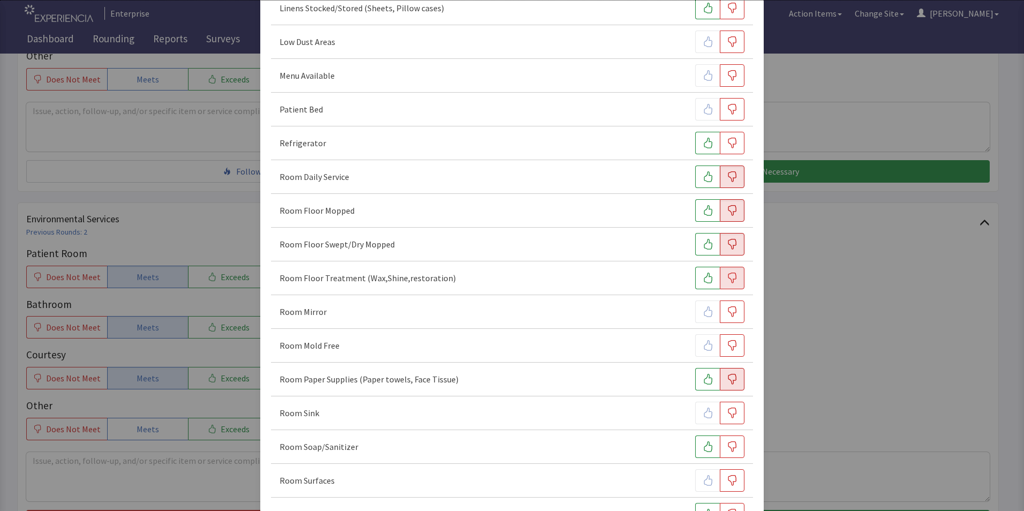
drag, startPoint x: 722, startPoint y: 379, endPoint x: 716, endPoint y: 382, distance: 6.7
click at [727, 379] on icon "button" at bounding box center [732, 379] width 11 height 11
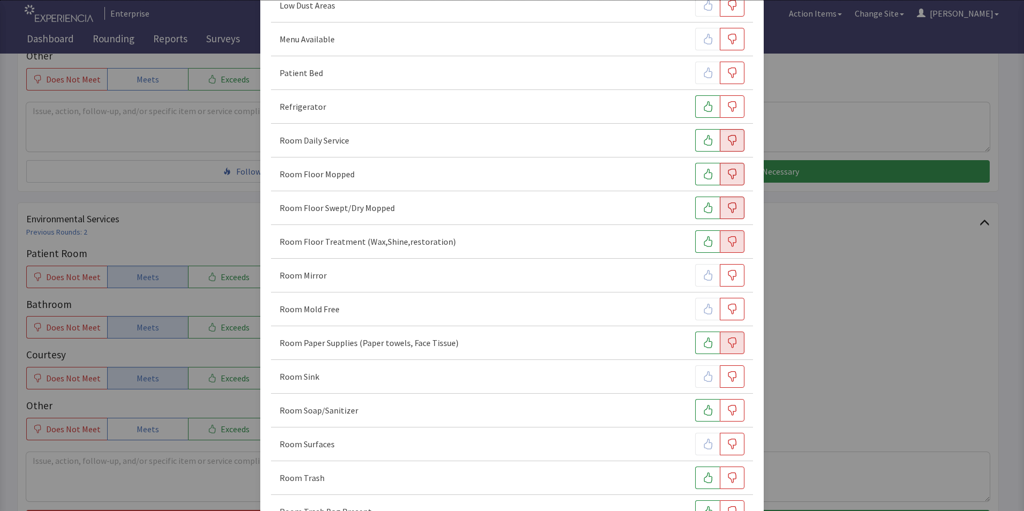
scroll to position [429, 0]
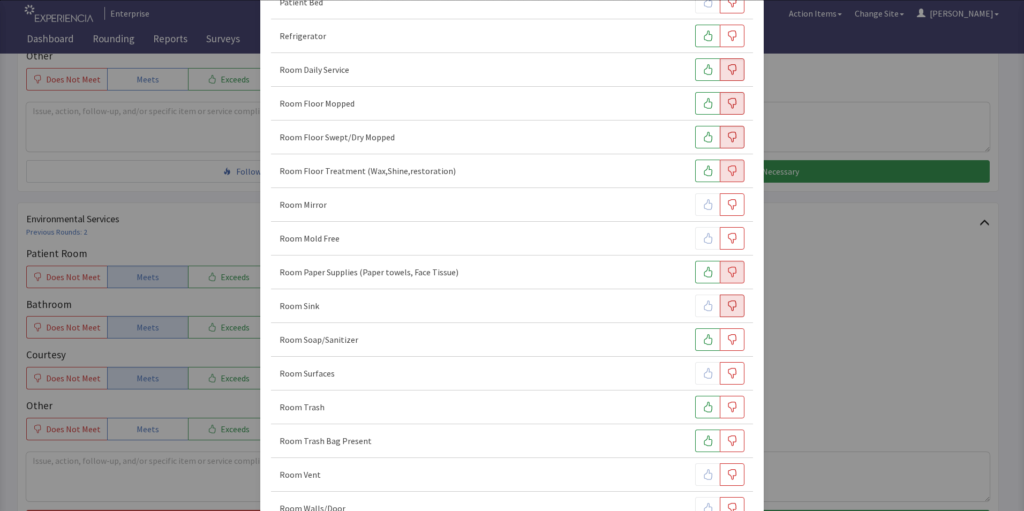
click at [727, 307] on icon "button" at bounding box center [732, 305] width 11 height 11
click at [695, 406] on button "button" at bounding box center [707, 407] width 25 height 22
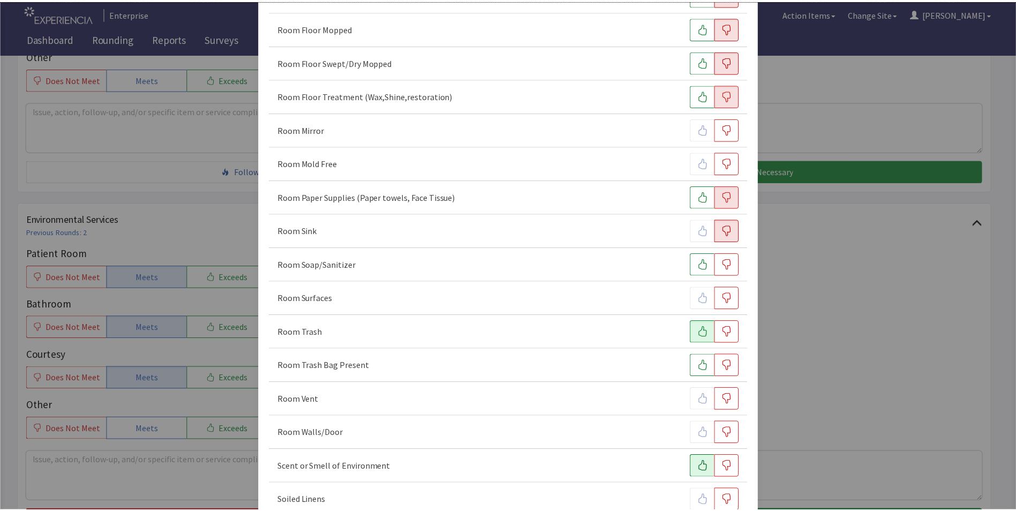
scroll to position [599, 0]
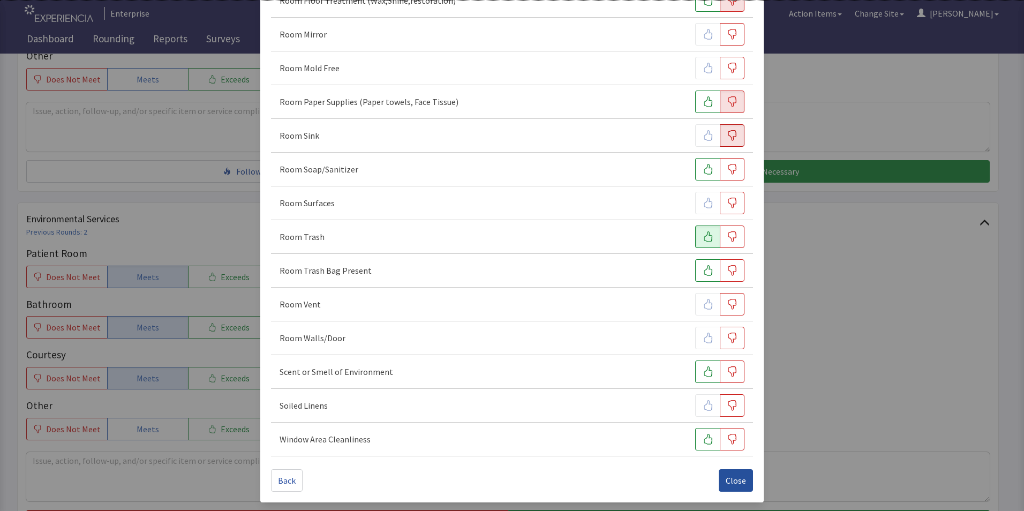
drag, startPoint x: 730, startPoint y: 477, endPoint x: 715, endPoint y: 476, distance: 15.0
click at [726, 478] on span "Close" at bounding box center [736, 480] width 20 height 13
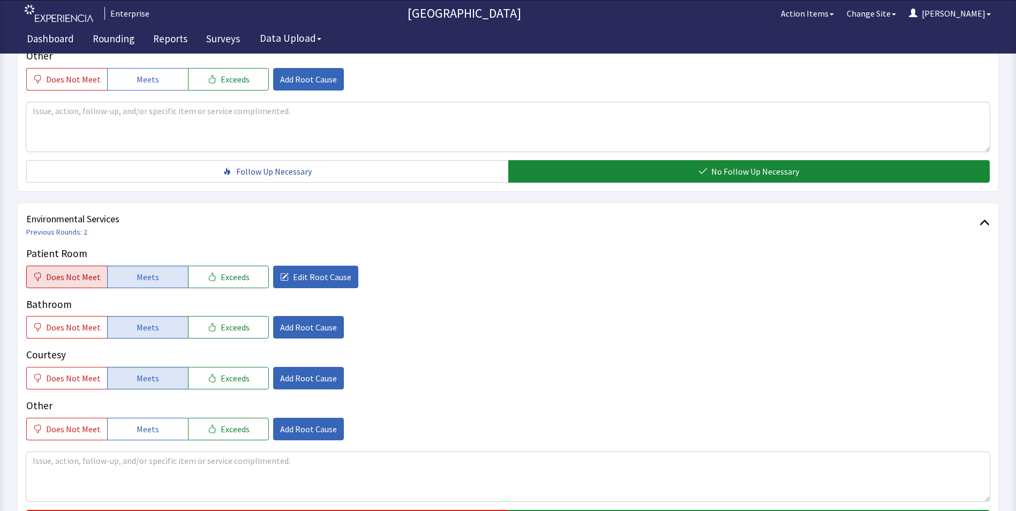
click at [78, 270] on span "Does Not Meet" at bounding box center [73, 276] width 55 height 13
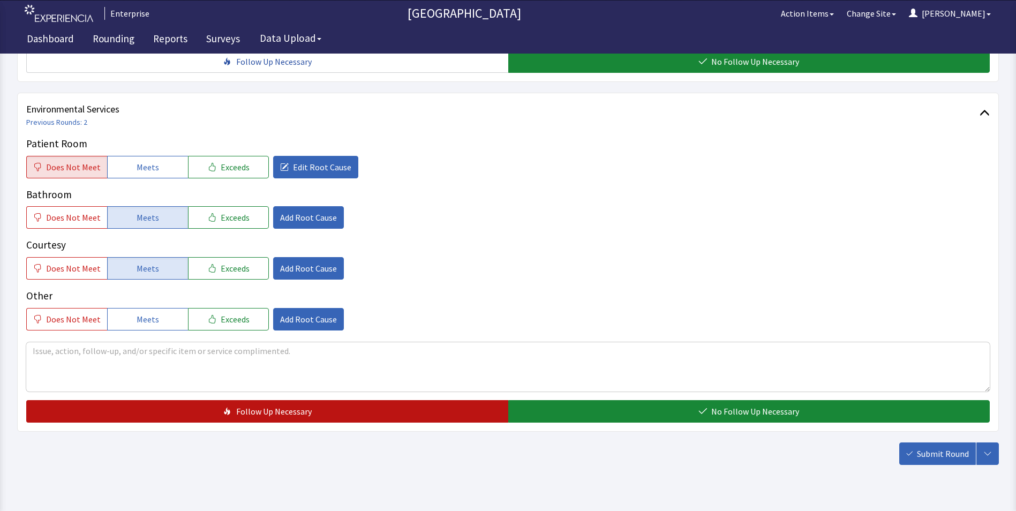
scroll to position [598, 0]
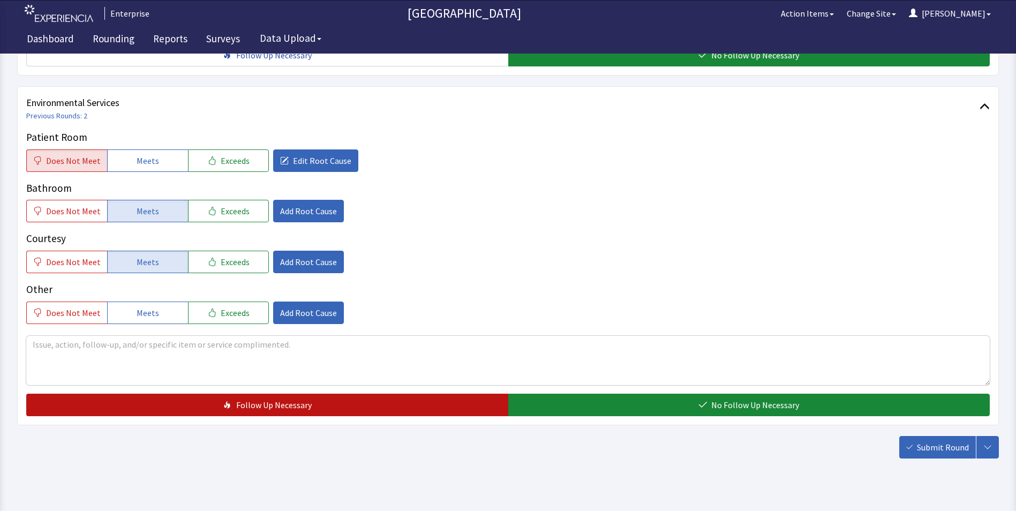
click at [270, 399] on span "Follow Up Necessary" at bounding box center [274, 405] width 76 height 13
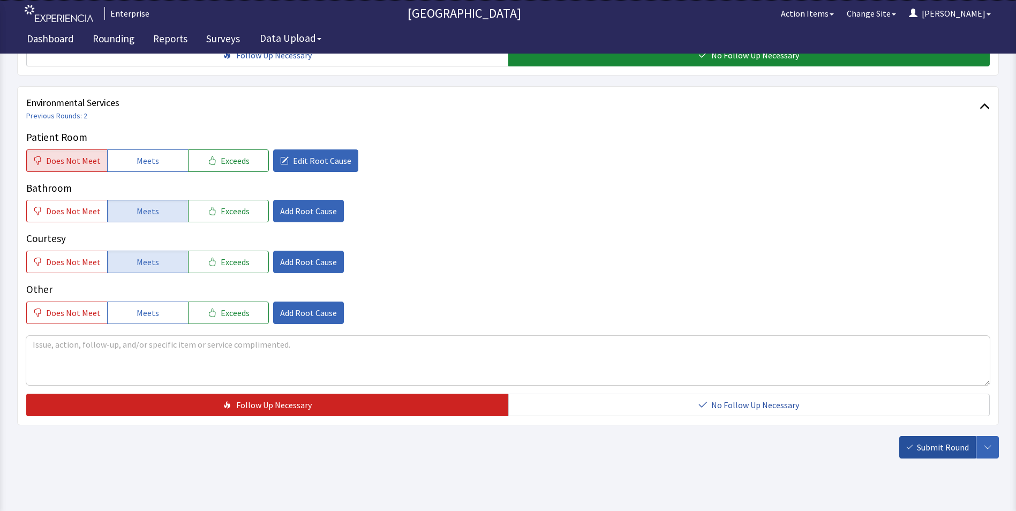
click at [931, 441] on span "Submit Round" at bounding box center [943, 447] width 52 height 13
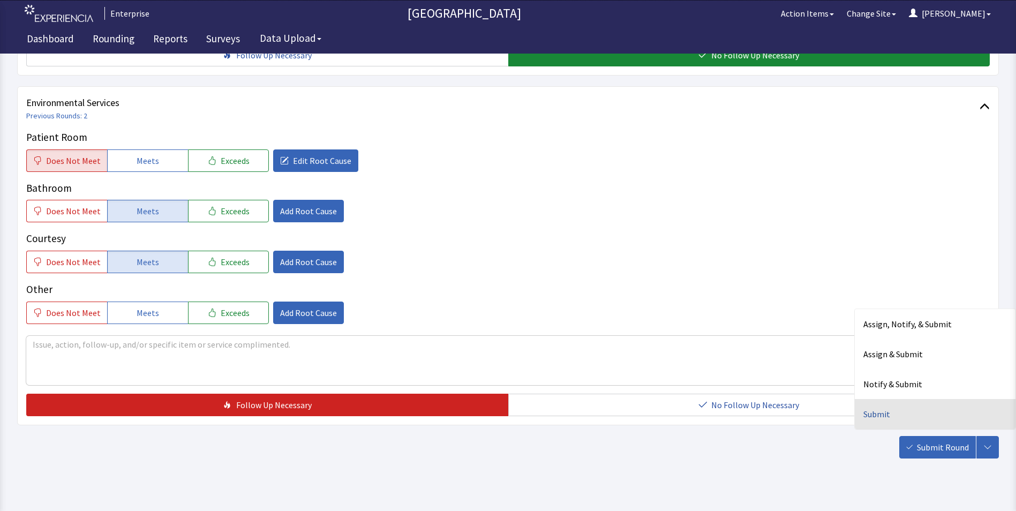
click at [883, 399] on div "Submit" at bounding box center [935, 414] width 161 height 30
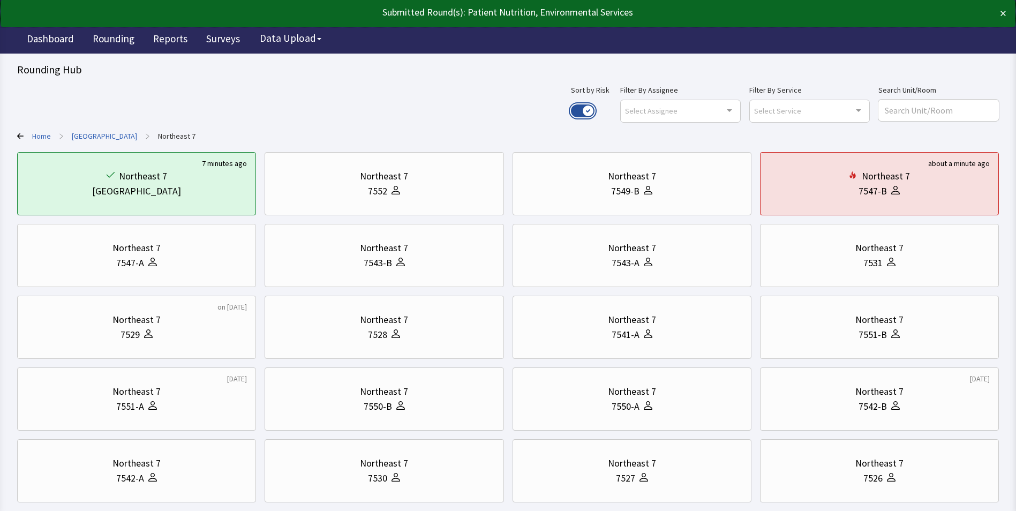
click at [595, 110] on button "Use setting" at bounding box center [583, 110] width 24 height 13
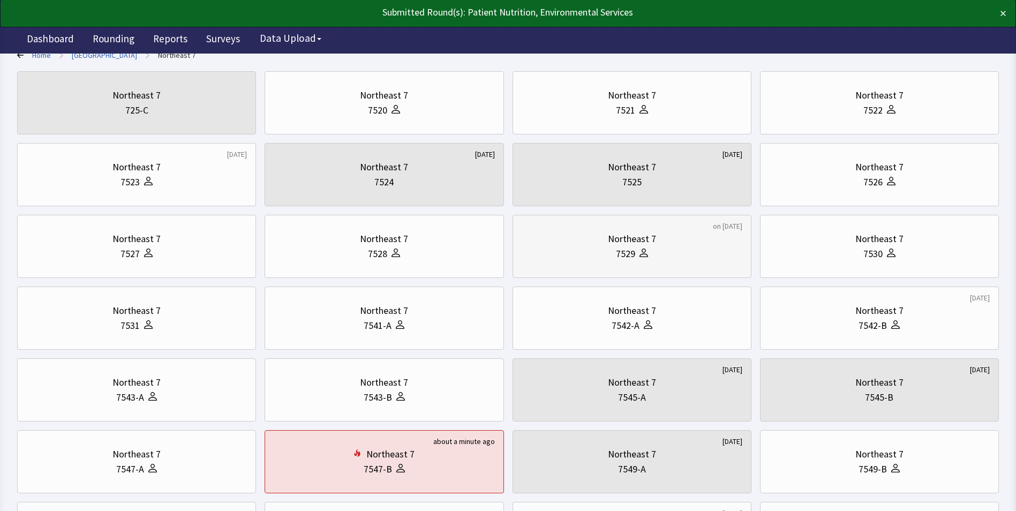
scroll to position [214, 0]
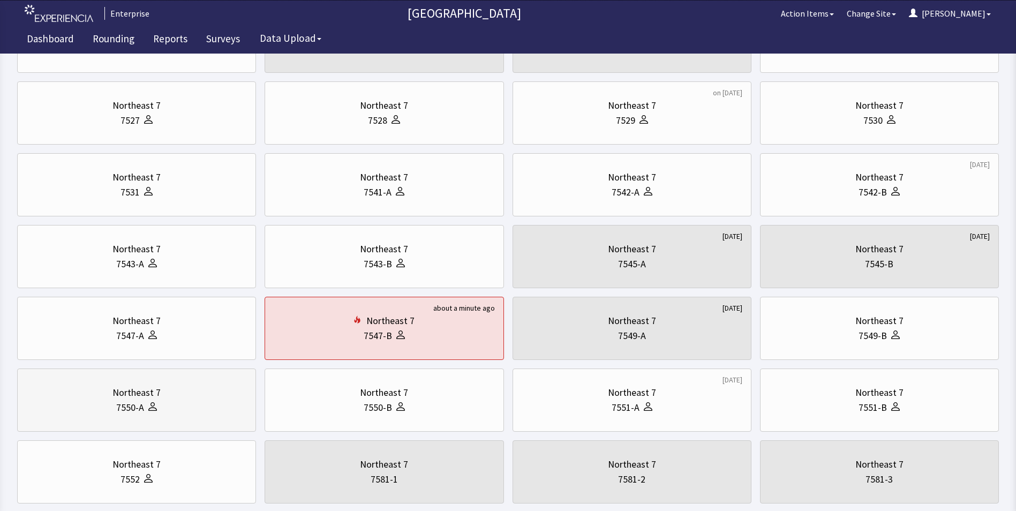
drag, startPoint x: 150, startPoint y: 403, endPoint x: 165, endPoint y: 408, distance: 15.8
click at [150, 404] on icon at bounding box center [152, 406] width 9 height 9
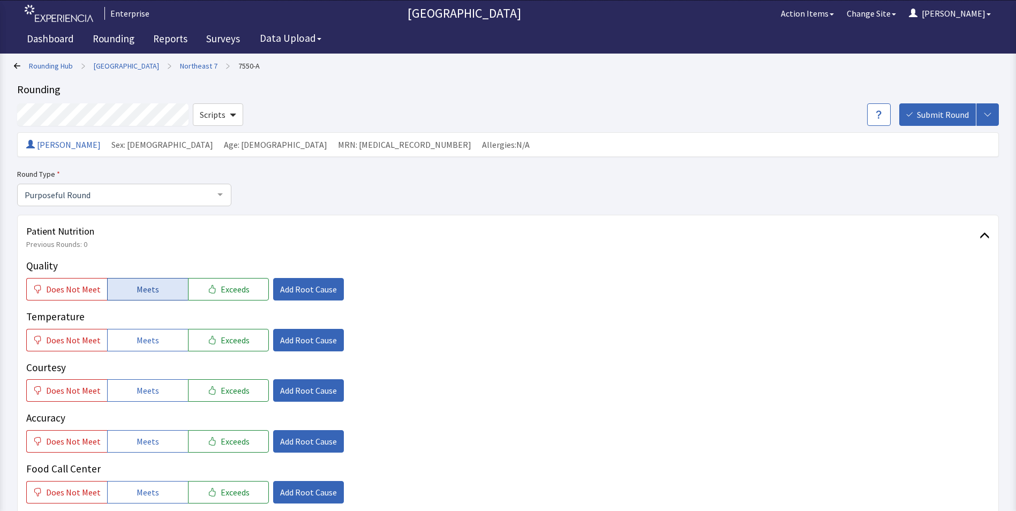
click at [137, 290] on span "Meets" at bounding box center [148, 289] width 22 height 13
click at [154, 343] on button "Meets" at bounding box center [147, 340] width 81 height 22
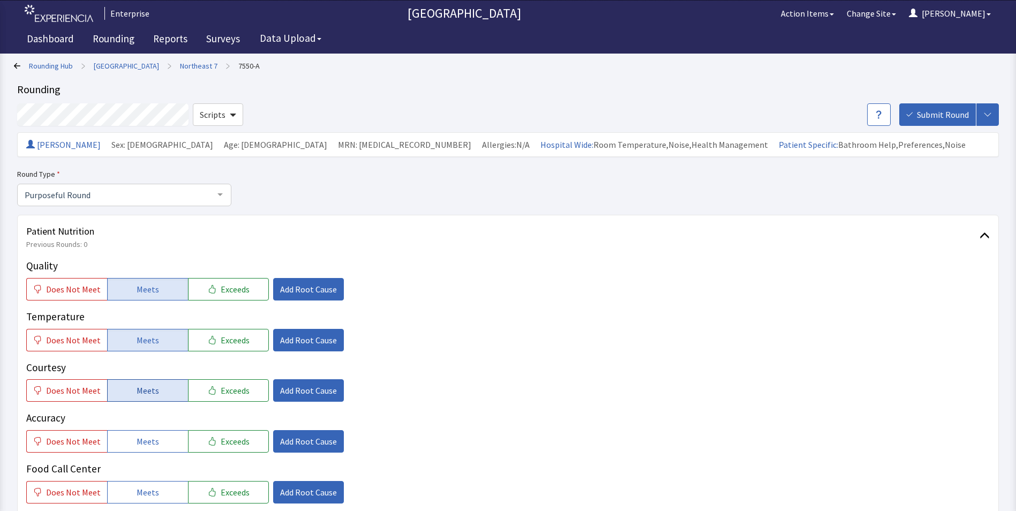
click at [148, 399] on button "Meets" at bounding box center [147, 390] width 81 height 22
drag, startPoint x: 142, startPoint y: 440, endPoint x: 152, endPoint y: 432, distance: 12.6
click at [142, 441] on span "Meets" at bounding box center [148, 441] width 22 height 13
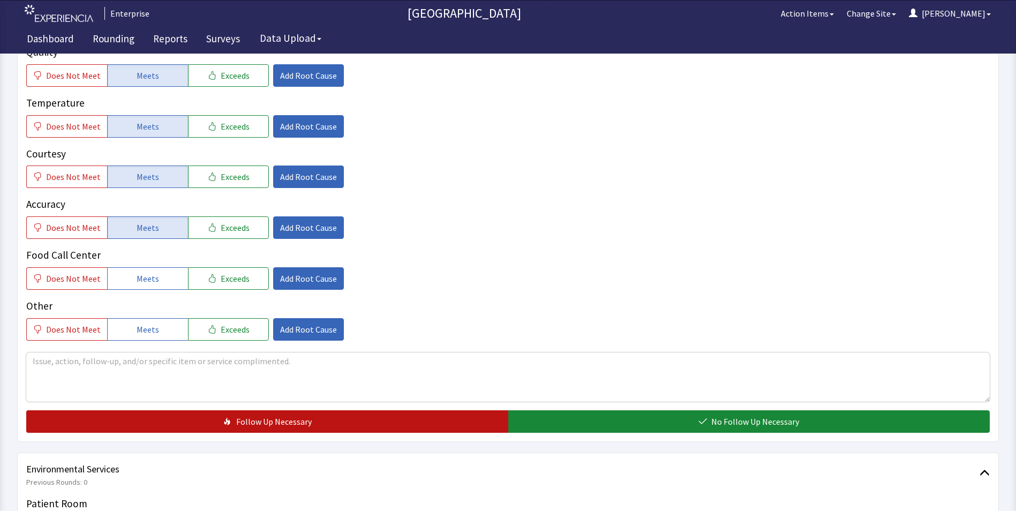
scroll to position [214, 0]
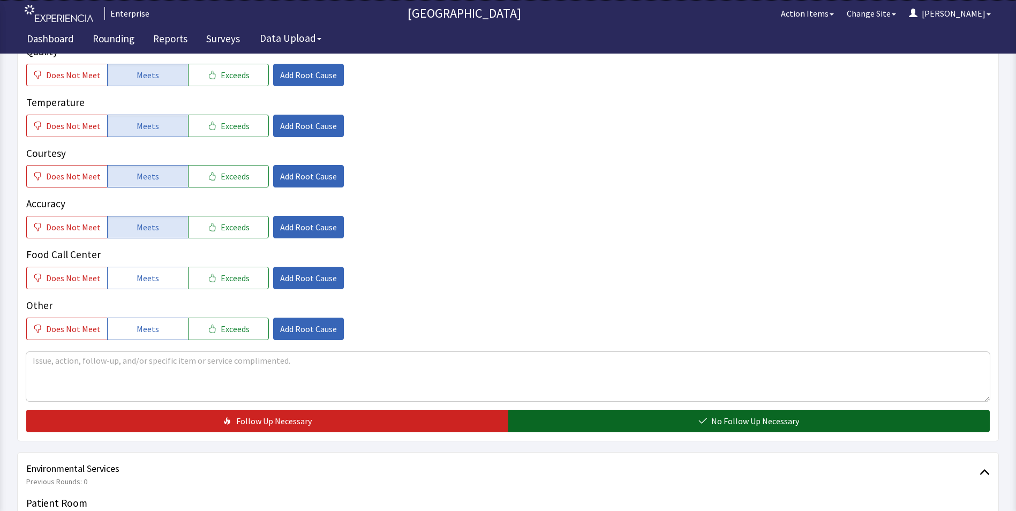
drag, startPoint x: 576, startPoint y: 418, endPoint x: 561, endPoint y: 422, distance: 15.3
click at [575, 419] on button "No Follow Up Necessary" at bounding box center [749, 421] width 482 height 22
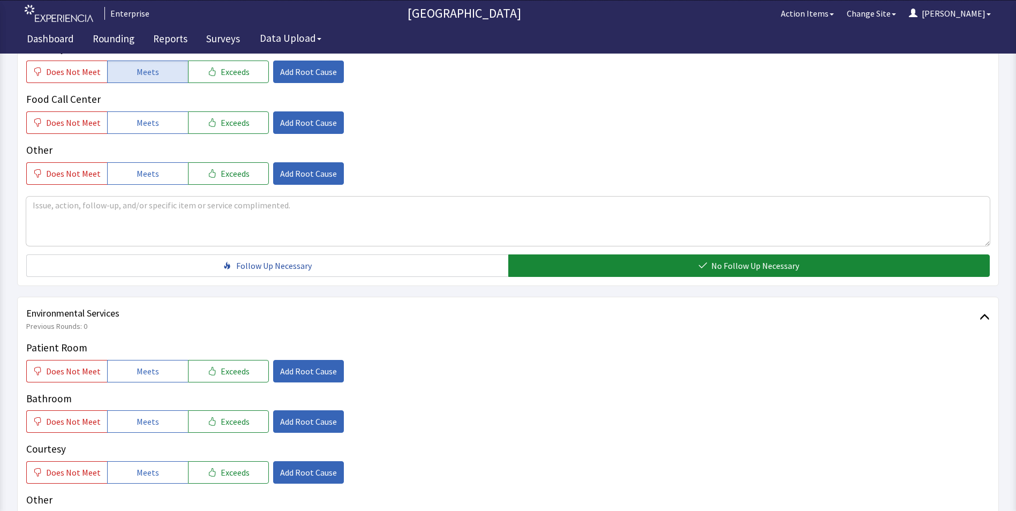
scroll to position [482, 0]
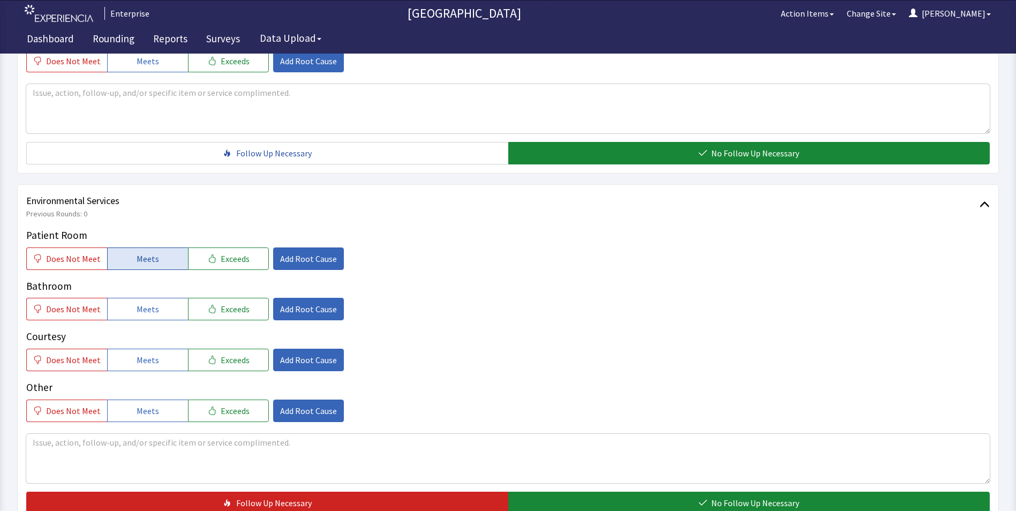
click at [137, 258] on span "Meets" at bounding box center [148, 258] width 22 height 13
click at [138, 307] on span "Meets" at bounding box center [148, 309] width 22 height 13
drag, startPoint x: 149, startPoint y: 357, endPoint x: 209, endPoint y: 375, distance: 62.9
click at [151, 357] on span "Meets" at bounding box center [148, 360] width 22 height 13
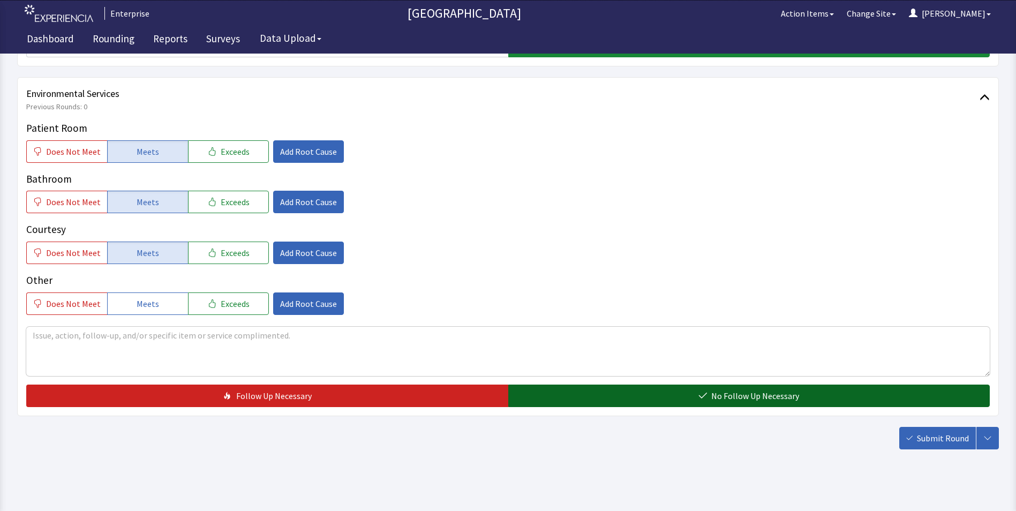
click at [573, 396] on button "No Follow Up Necessary" at bounding box center [749, 396] width 482 height 22
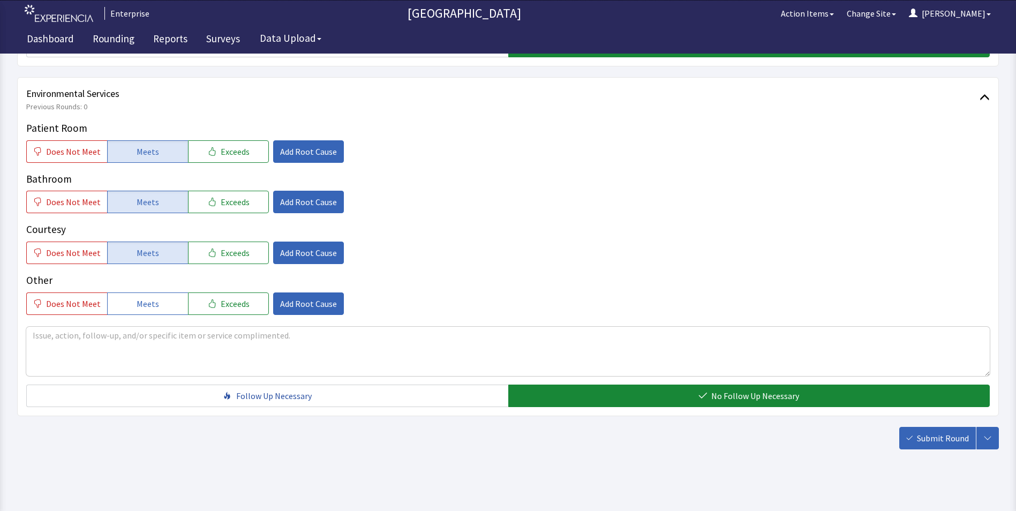
click at [942, 445] on button "Submit Round" at bounding box center [937, 438] width 77 height 22
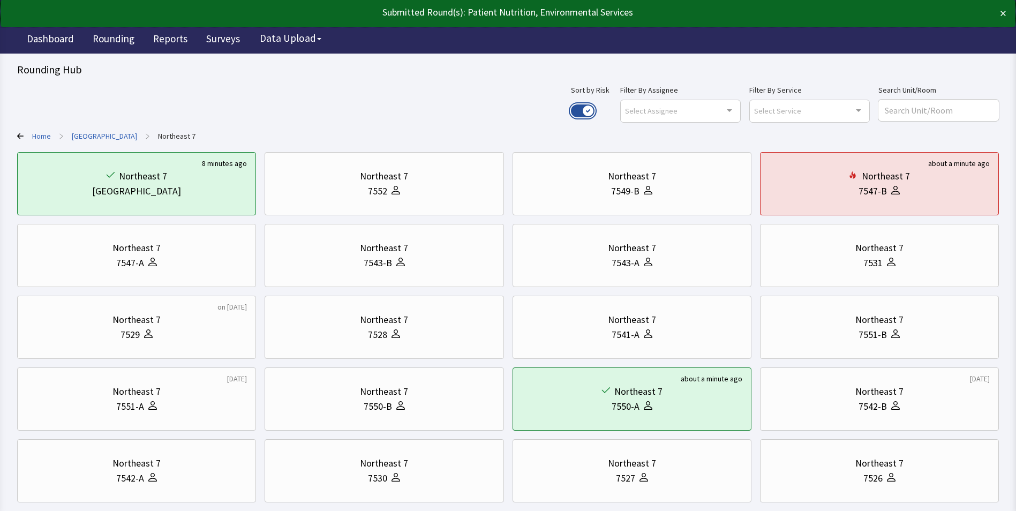
click at [595, 110] on button "Use setting" at bounding box center [583, 110] width 24 height 13
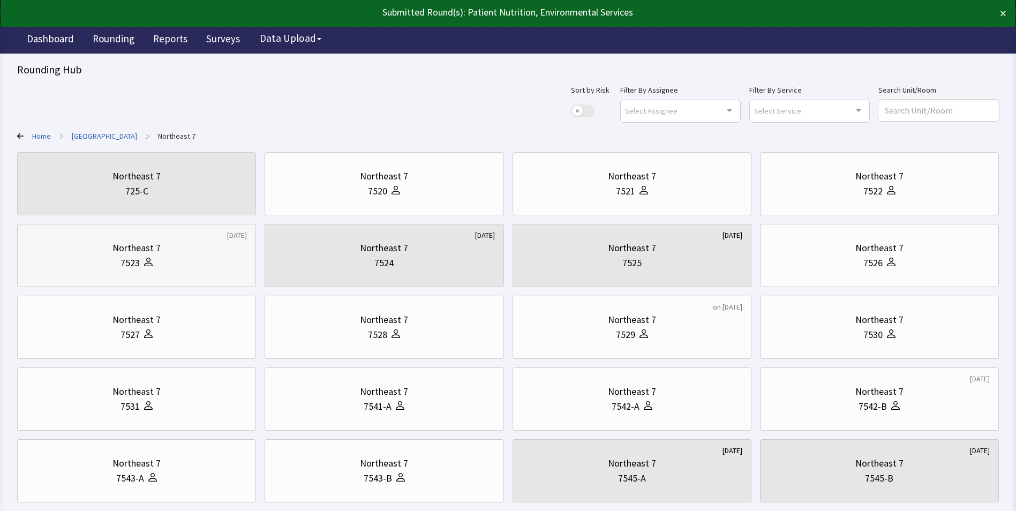
click at [144, 255] on div at bounding box center [146, 262] width 13 height 15
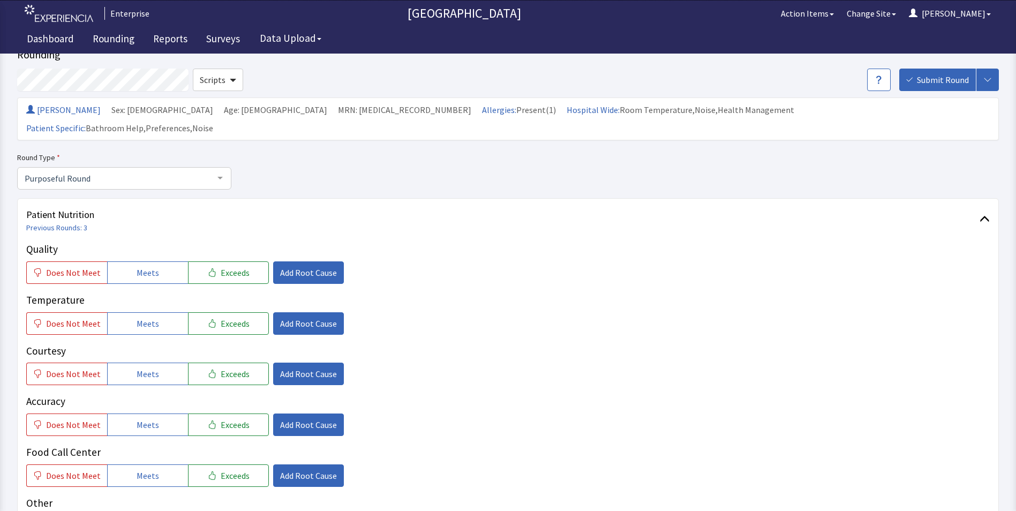
scroll to position [54, 0]
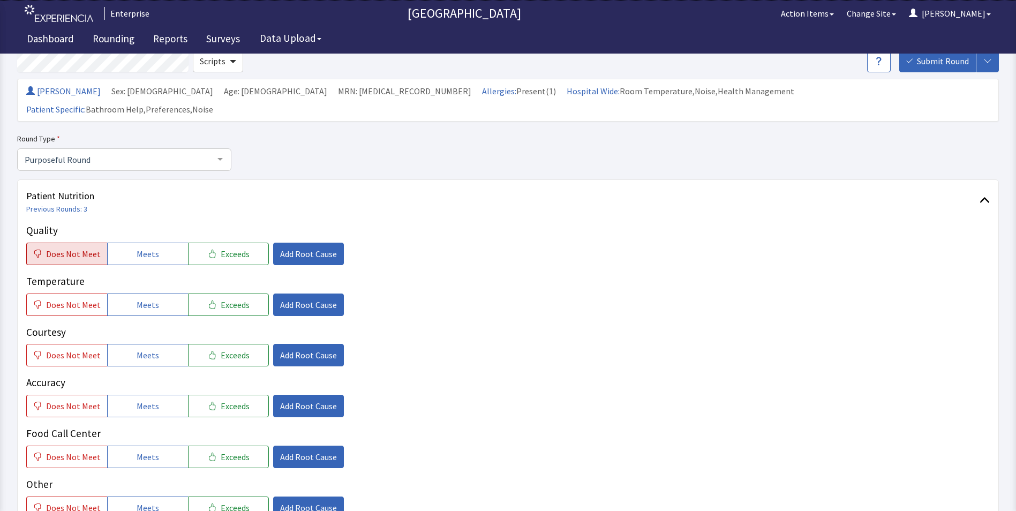
click at [79, 247] on span "Does Not Meet" at bounding box center [73, 253] width 55 height 13
click at [145, 298] on span "Meets" at bounding box center [148, 304] width 22 height 13
drag, startPoint x: 140, startPoint y: 337, endPoint x: 145, endPoint y: 350, distance: 13.6
click at [140, 349] on span "Meets" at bounding box center [148, 355] width 22 height 13
drag, startPoint x: 146, startPoint y: 385, endPoint x: 147, endPoint y: 411, distance: 26.3
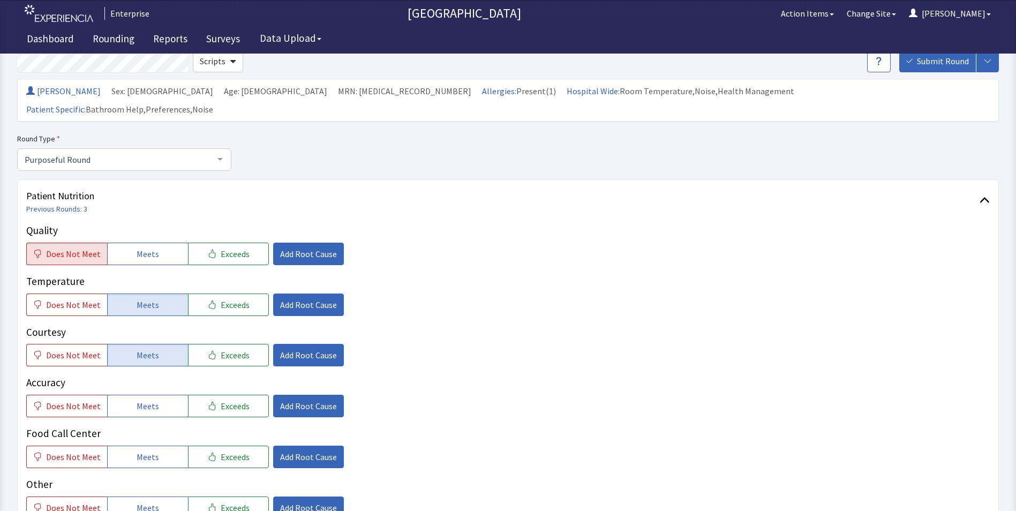
click at [146, 400] on span "Meets" at bounding box center [148, 406] width 22 height 13
click at [145, 450] on span "Meets" at bounding box center [148, 456] width 22 height 13
click at [295, 247] on span "Add Root Cause" at bounding box center [308, 253] width 57 height 13
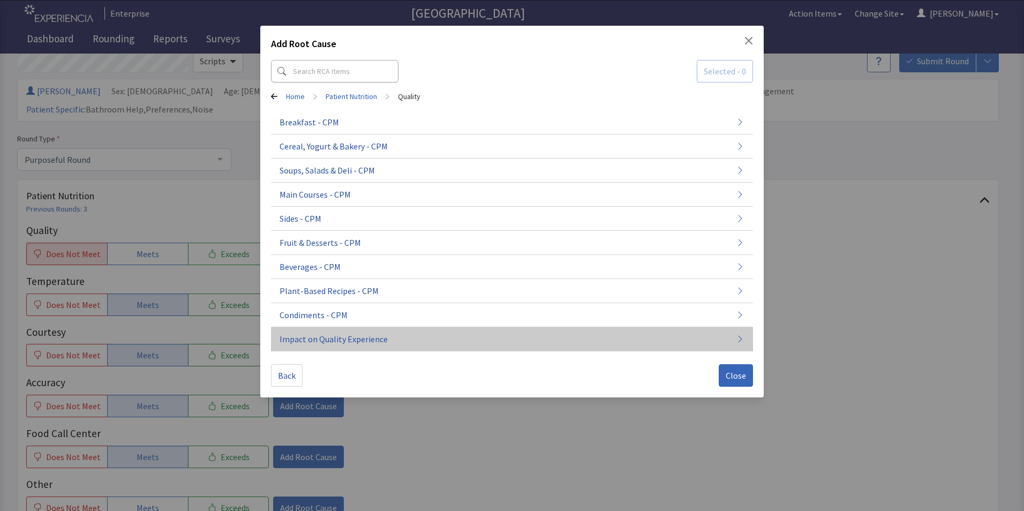
click at [305, 335] on span "Impact on Quality Experience" at bounding box center [334, 339] width 108 height 13
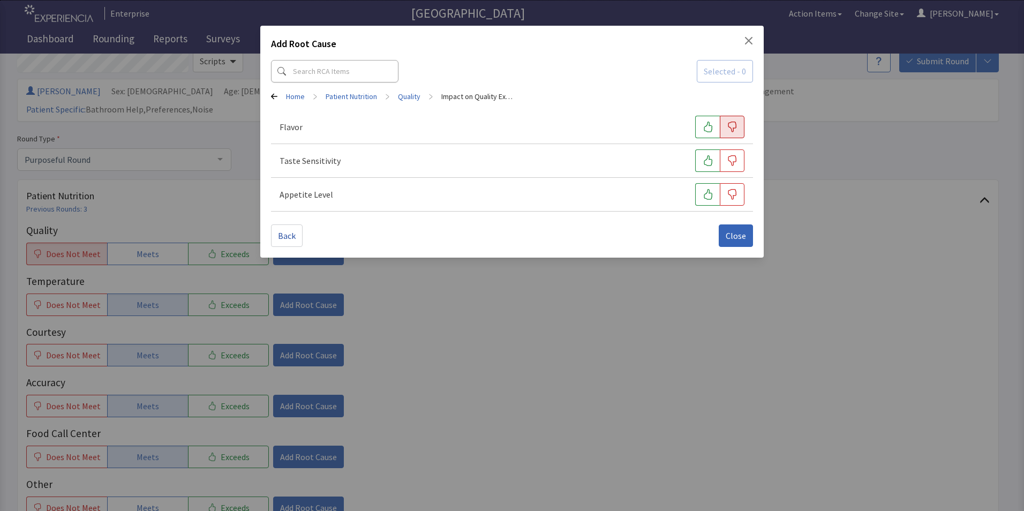
click at [729, 126] on icon "button" at bounding box center [732, 127] width 11 height 11
click at [728, 231] on span "Close" at bounding box center [736, 235] width 20 height 13
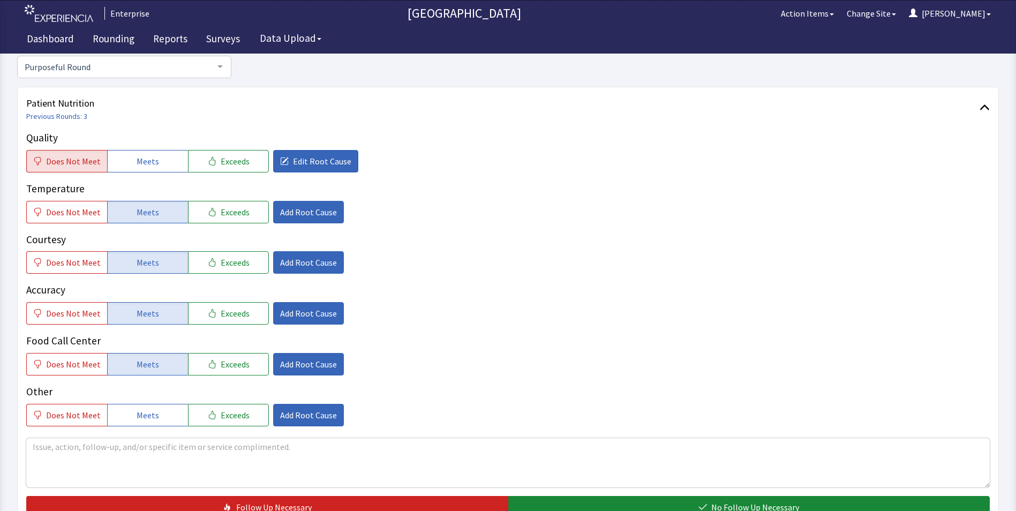
scroll to position [161, 0]
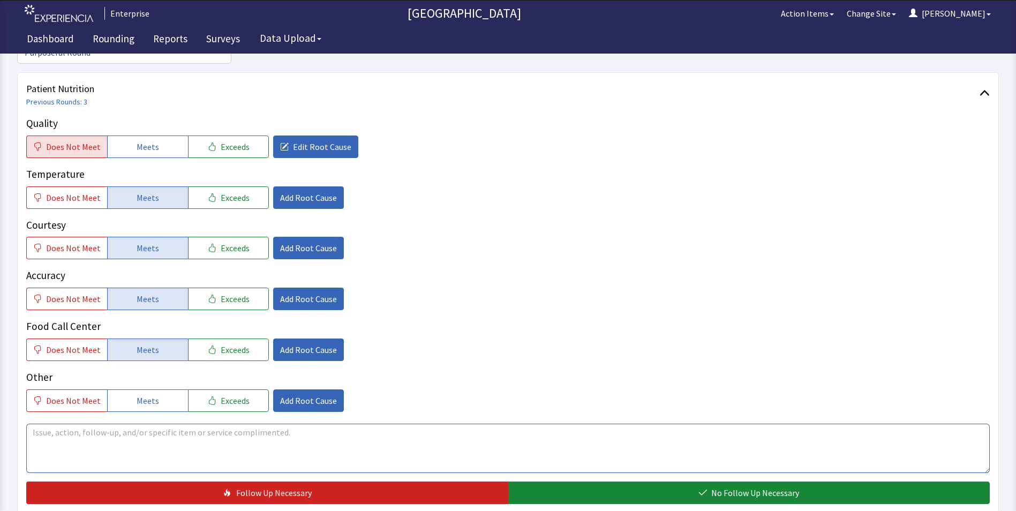
click at [34, 424] on textarea at bounding box center [508, 448] width 964 height 49
click at [31, 424] on textarea "food in general has no taste" at bounding box center [508, 448] width 964 height 49
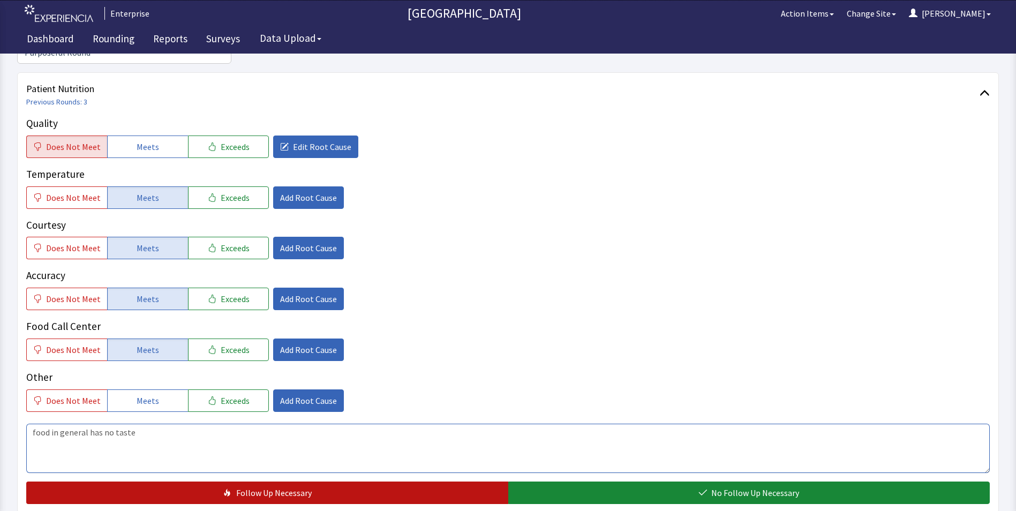
type textarea "food in general has no taste"
click at [274, 486] on span "Follow Up Necessary" at bounding box center [274, 492] width 76 height 13
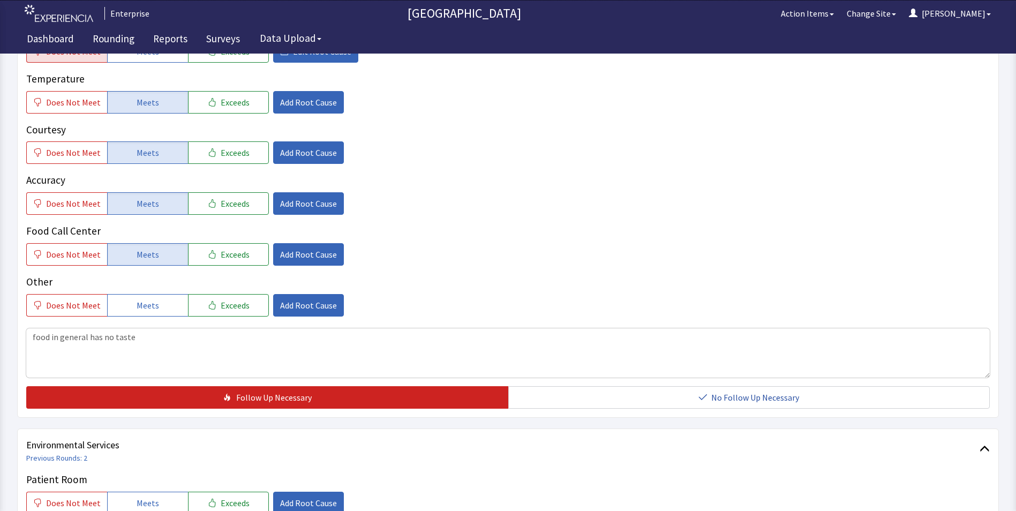
scroll to position [375, 0]
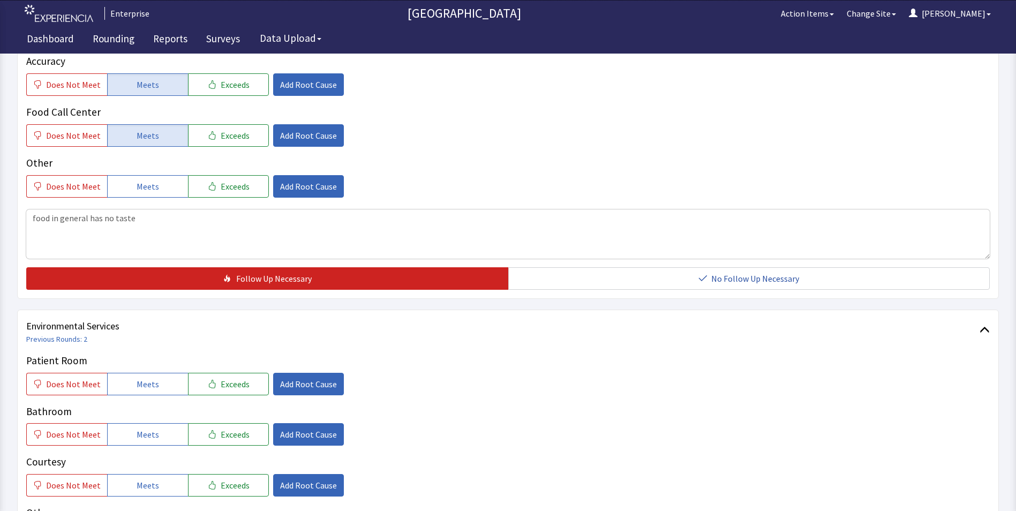
drag, startPoint x: 161, startPoint y: 371, endPoint x: 160, endPoint y: 387, distance: 15.5
click at [160, 373] on button "Meets" at bounding box center [147, 384] width 81 height 22
drag, startPoint x: 155, startPoint y: 426, endPoint x: 156, endPoint y: 438, distance: 11.8
click at [155, 427] on button "Meets" at bounding box center [147, 434] width 81 height 22
click at [156, 474] on button "Meets" at bounding box center [147, 485] width 81 height 22
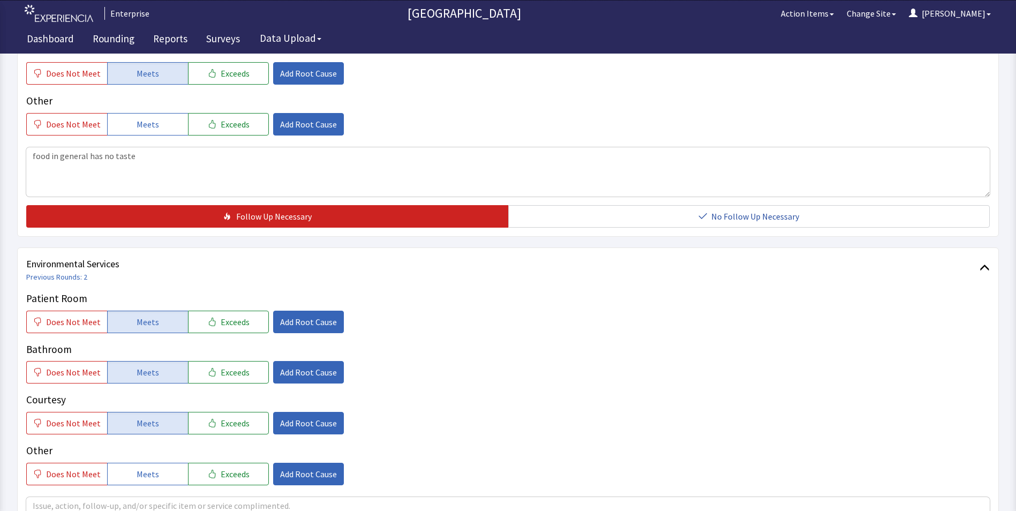
scroll to position [536, 0]
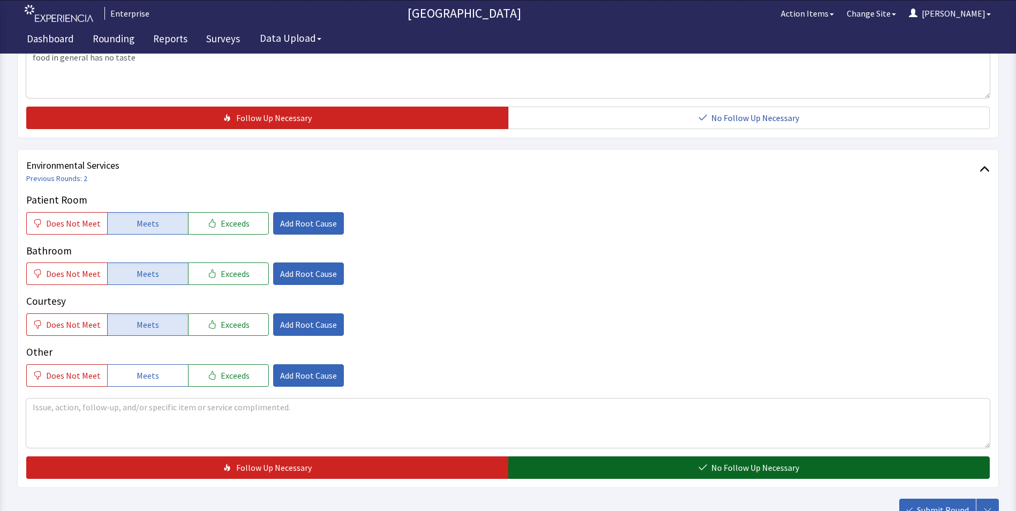
click at [551, 456] on button "No Follow Up Necessary" at bounding box center [749, 467] width 482 height 22
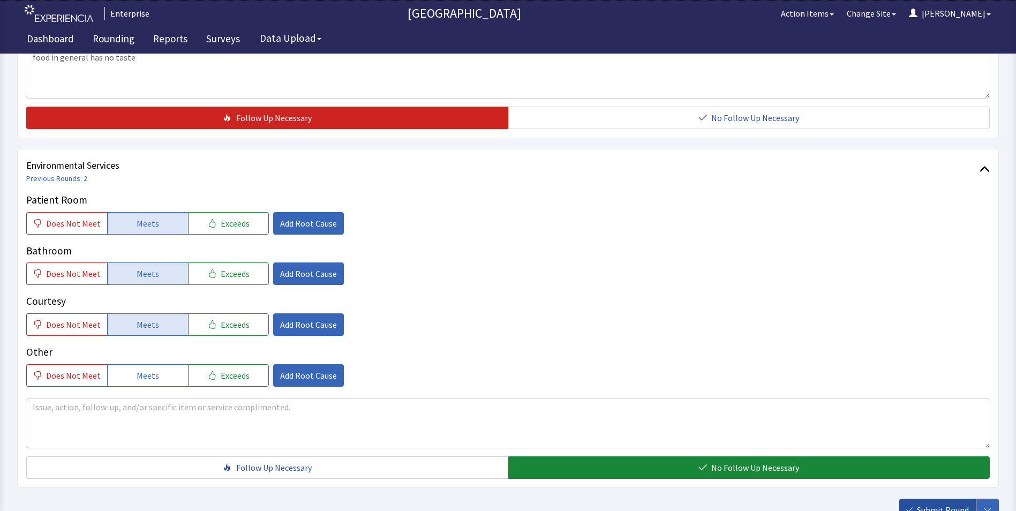
click at [941, 504] on span "Submit Round" at bounding box center [943, 510] width 52 height 13
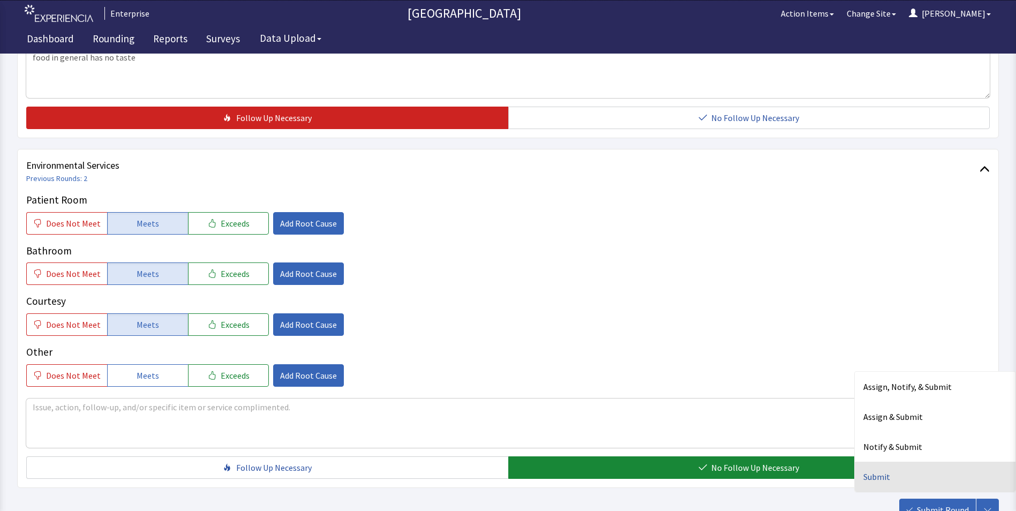
click at [878, 462] on div "Submit" at bounding box center [935, 477] width 161 height 30
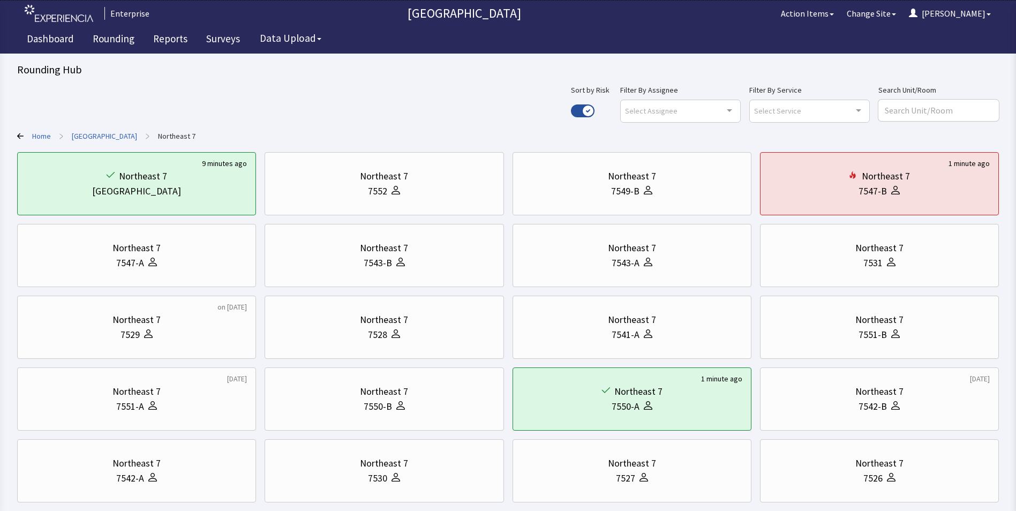
click at [92, 137] on link "[GEOGRAPHIC_DATA]" at bounding box center [104, 136] width 65 height 11
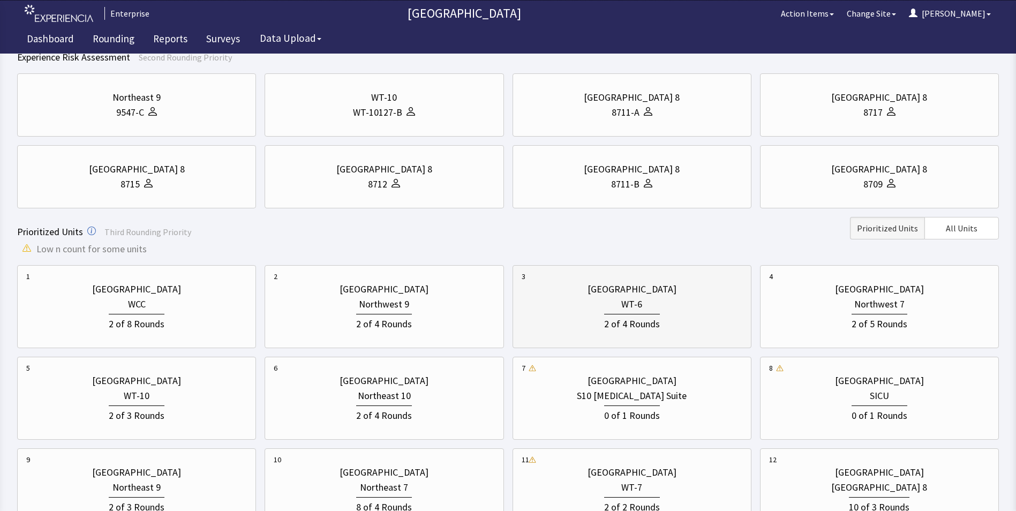
scroll to position [161, 0]
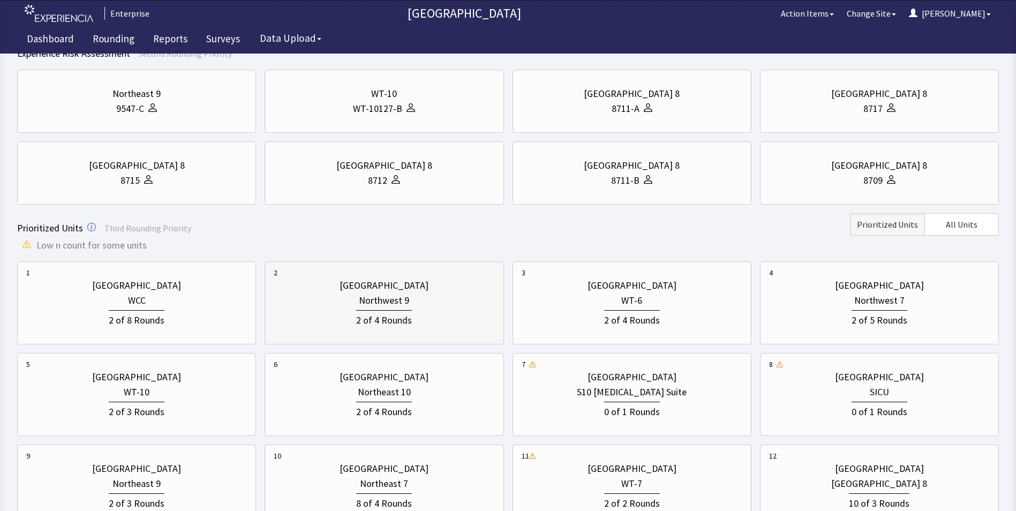
click at [423, 314] on div "2 of 4 Rounds" at bounding box center [384, 318] width 221 height 20
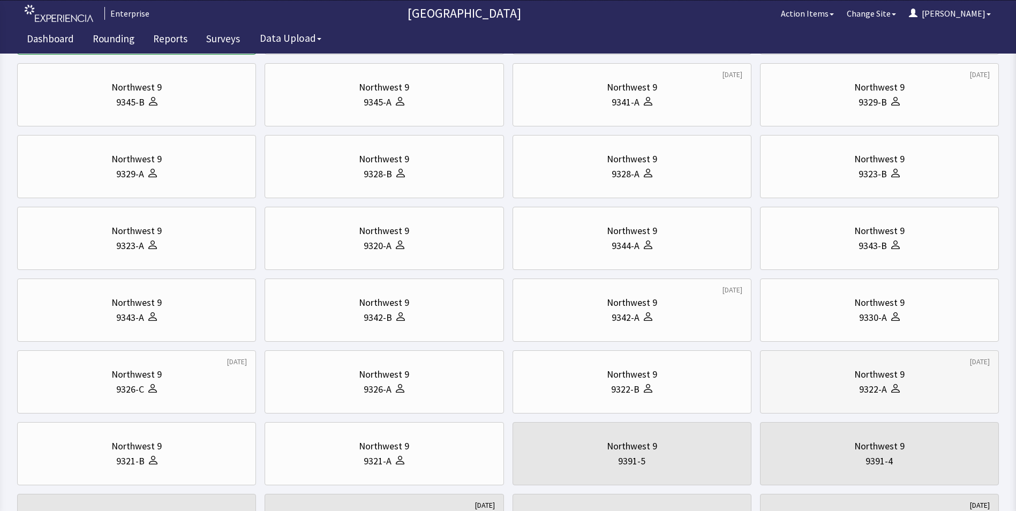
click at [889, 378] on div "Northwest 9" at bounding box center [879, 374] width 50 height 15
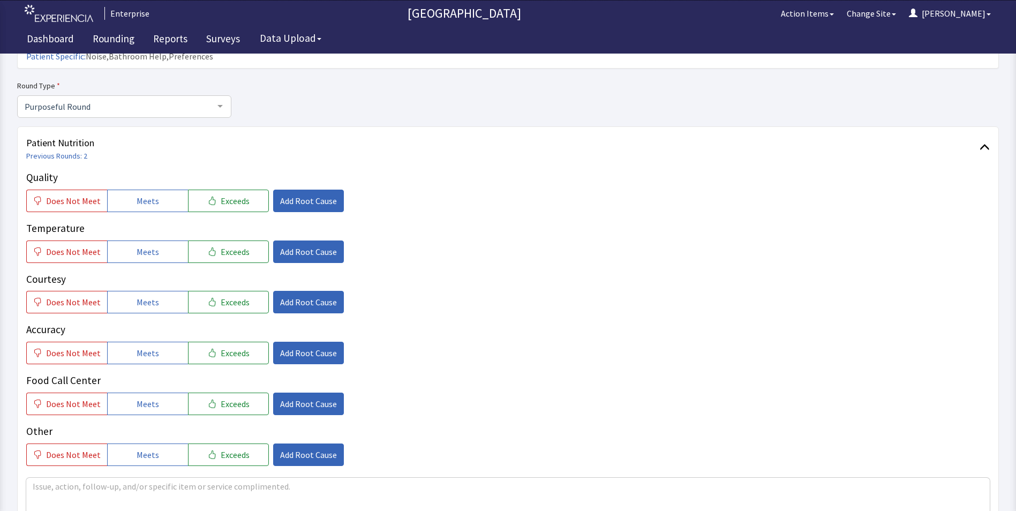
scroll to position [107, 0]
click at [144, 194] on span "Meets" at bounding box center [148, 200] width 22 height 13
click at [139, 245] on span "Meets" at bounding box center [148, 251] width 22 height 13
drag, startPoint x: 144, startPoint y: 283, endPoint x: 146, endPoint y: 307, distance: 24.2
click at [144, 295] on span "Meets" at bounding box center [148, 301] width 22 height 13
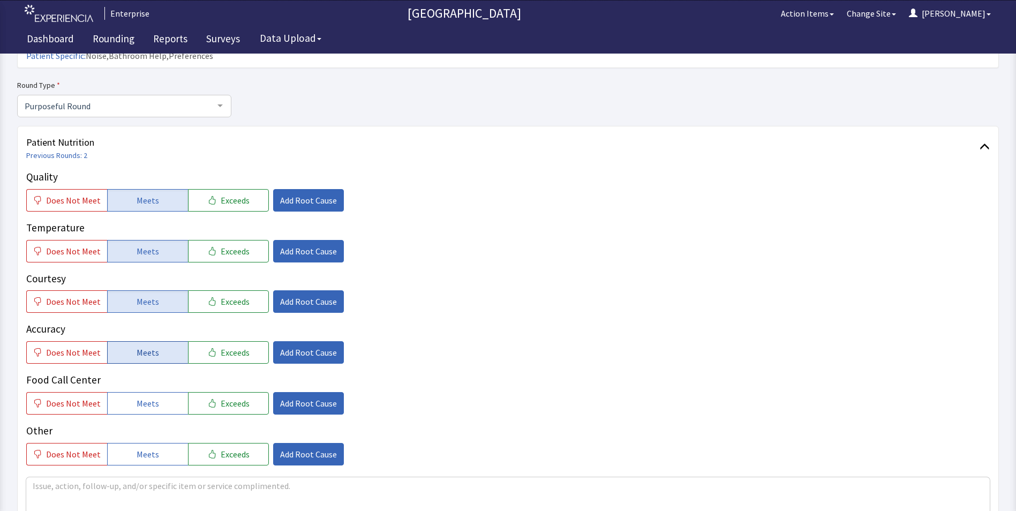
drag, startPoint x: 146, startPoint y: 329, endPoint x: 149, endPoint y: 345, distance: 15.9
click at [146, 346] on span "Meets" at bounding box center [148, 352] width 22 height 13
click at [147, 397] on span "Meets" at bounding box center [148, 403] width 22 height 13
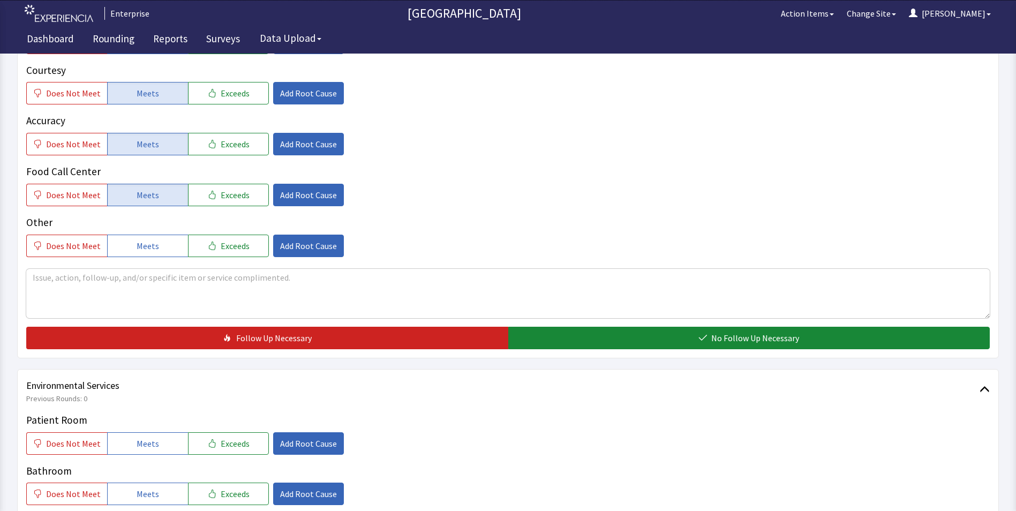
scroll to position [321, 0]
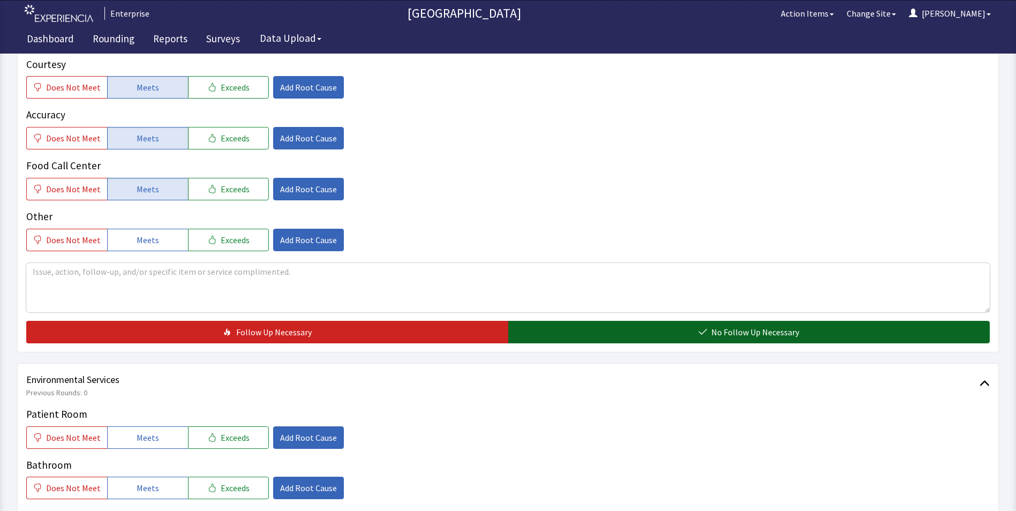
click at [563, 321] on button "No Follow Up Necessary" at bounding box center [749, 332] width 482 height 22
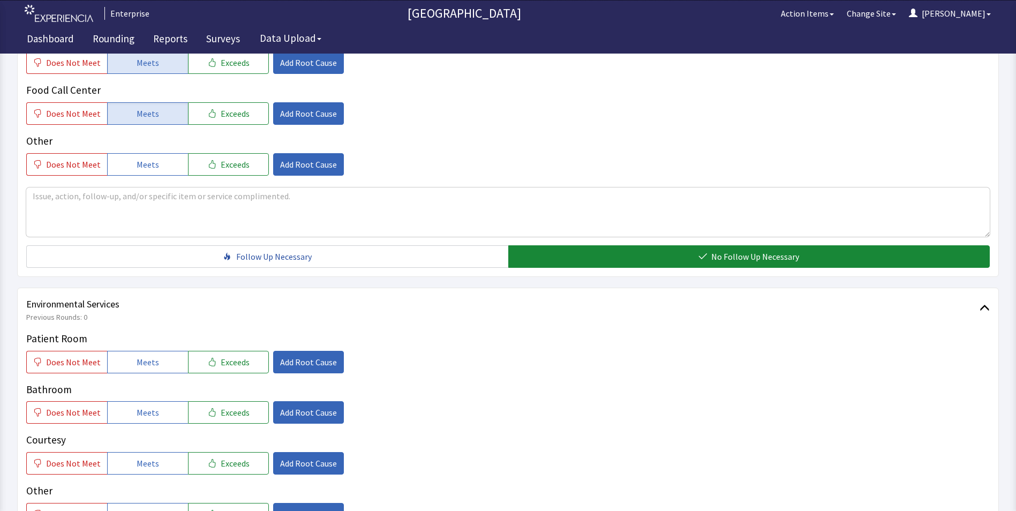
scroll to position [482, 0]
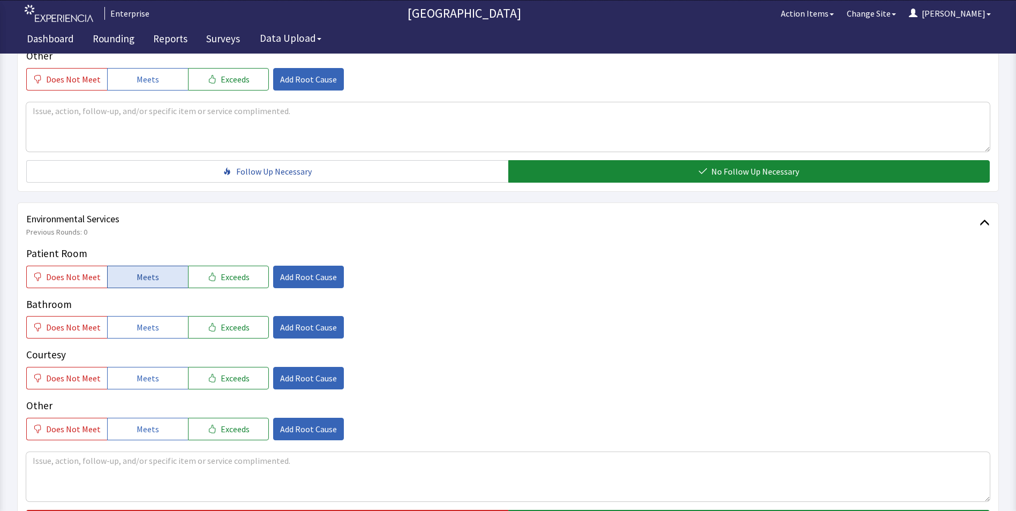
drag, startPoint x: 156, startPoint y: 260, endPoint x: 155, endPoint y: 267, distance: 7.0
click at [155, 266] on button "Meets" at bounding box center [147, 277] width 81 height 22
click at [141, 321] on span "Meets" at bounding box center [148, 327] width 22 height 13
drag, startPoint x: 145, startPoint y: 351, endPoint x: 185, endPoint y: 361, distance: 41.8
click at [145, 367] on button "Meets" at bounding box center [147, 378] width 81 height 22
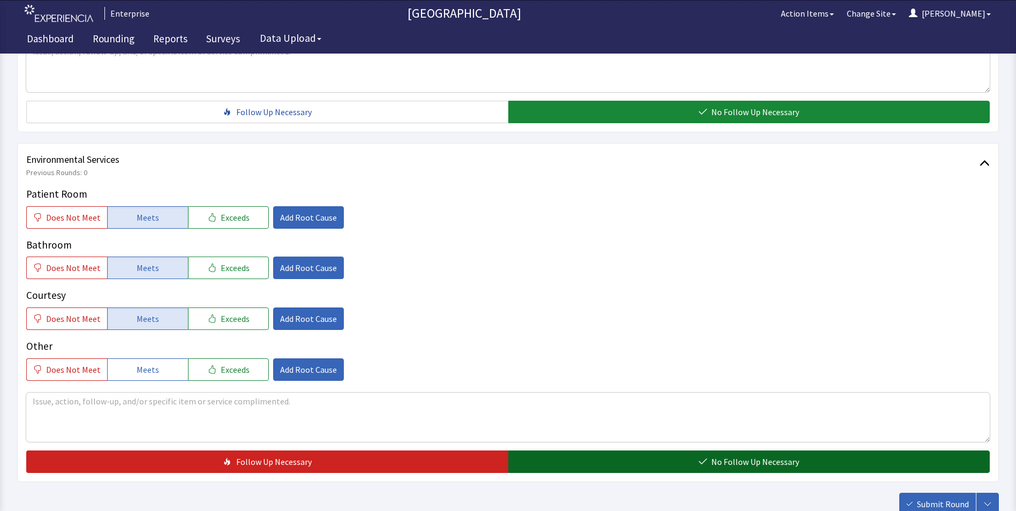
scroll to position [598, 0]
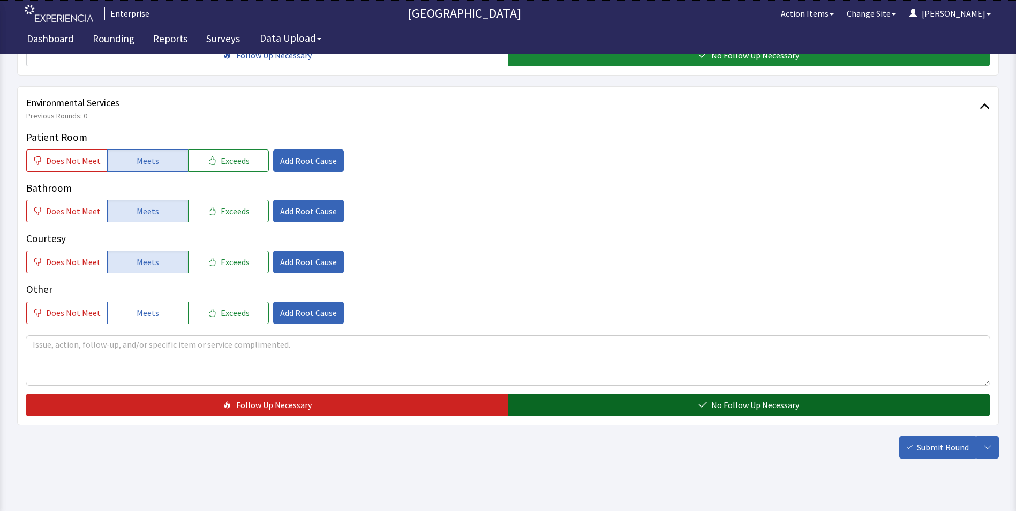
drag, startPoint x: 571, startPoint y: 390, endPoint x: 577, endPoint y: 395, distance: 7.7
click at [572, 394] on button "No Follow Up Necessary" at bounding box center [749, 405] width 482 height 22
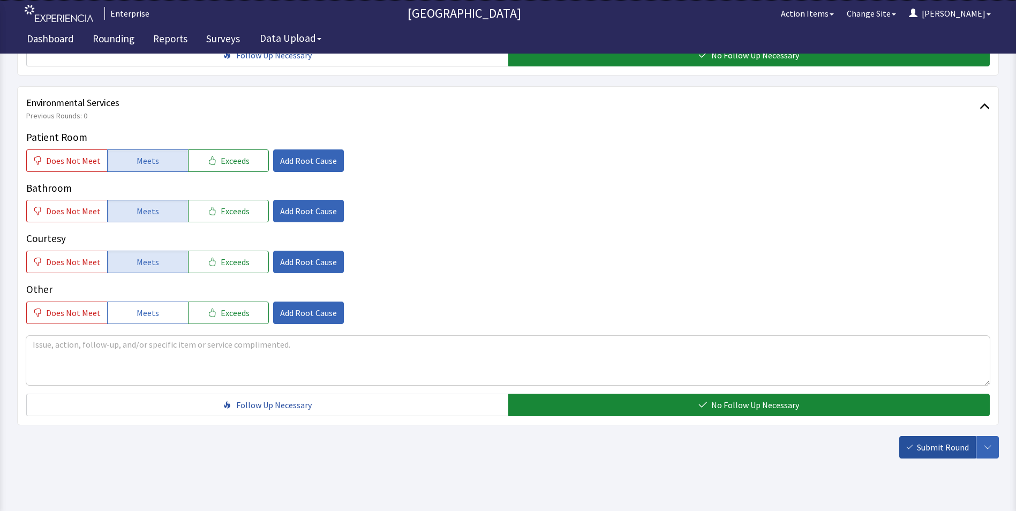
click at [948, 441] on span "Submit Round" at bounding box center [943, 447] width 52 height 13
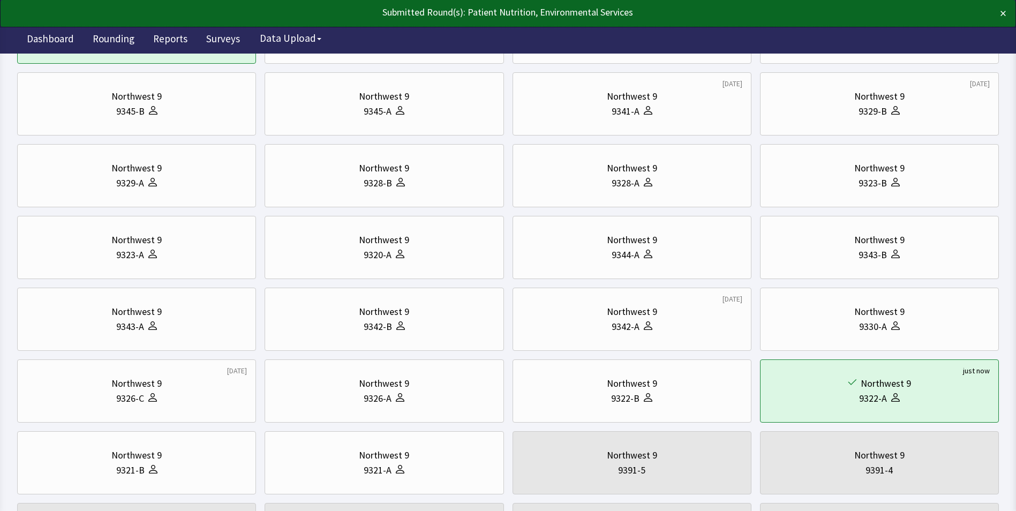
scroll to position [161, 0]
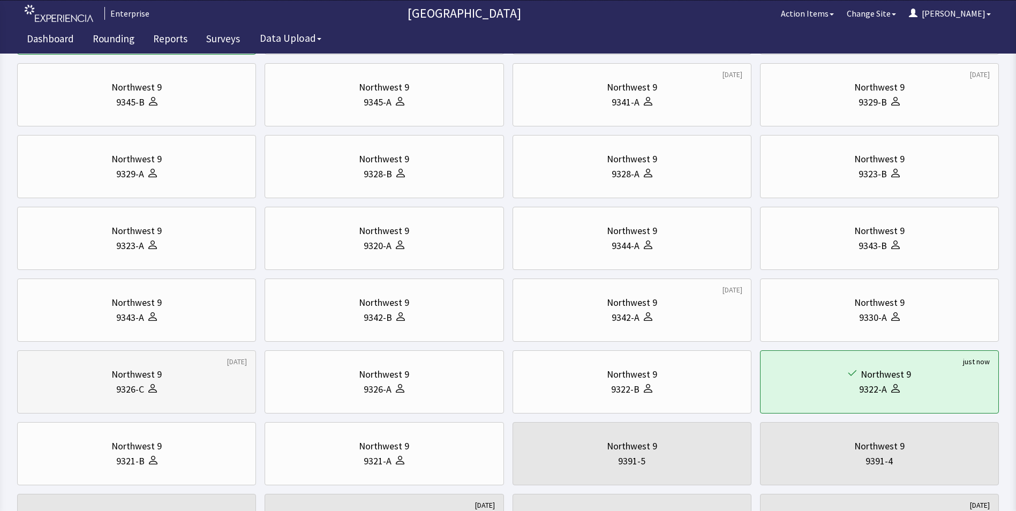
click at [132, 371] on div "Northwest 9" at bounding box center [136, 374] width 50 height 15
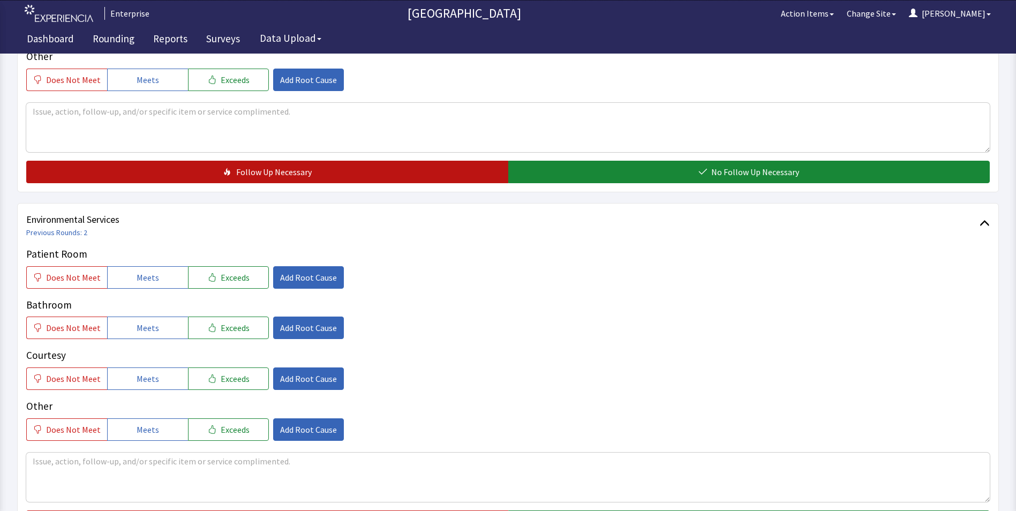
scroll to position [482, 0]
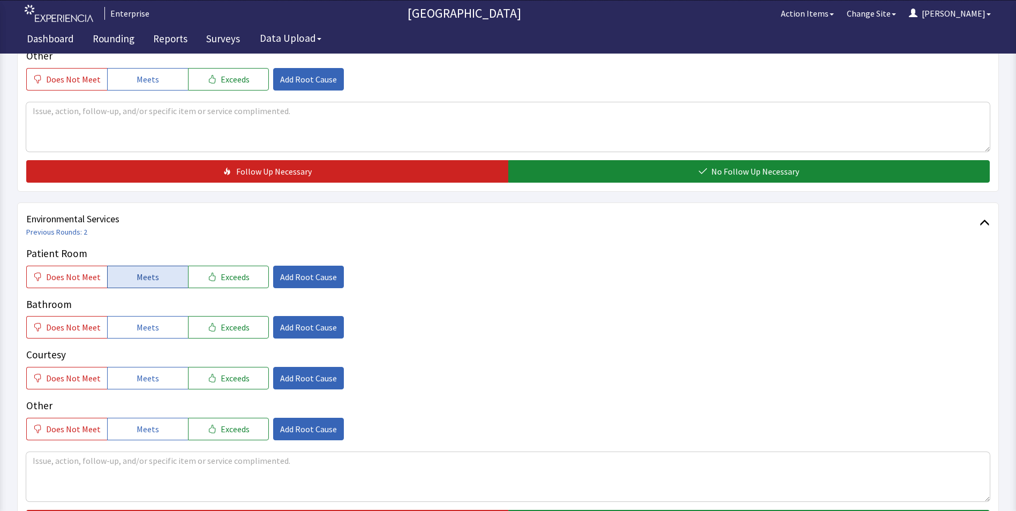
drag, startPoint x: 153, startPoint y: 265, endPoint x: 148, endPoint y: 293, distance: 28.3
click at [153, 266] on button "Meets" at bounding box center [147, 277] width 81 height 22
drag, startPoint x: 146, startPoint y: 306, endPoint x: 146, endPoint y: 334, distance: 28.4
click at [146, 321] on span "Meets" at bounding box center [148, 327] width 22 height 13
click at [142, 372] on span "Meets" at bounding box center [148, 378] width 22 height 13
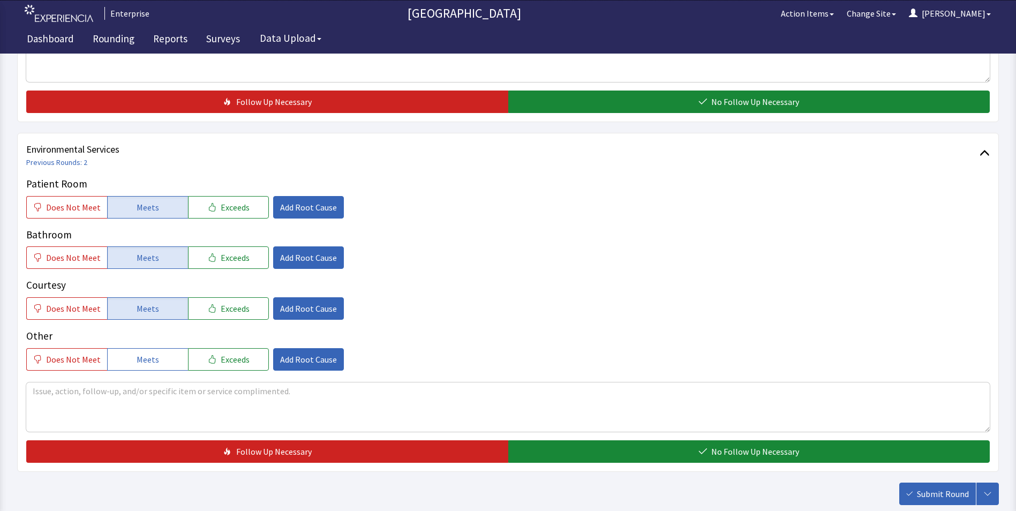
scroll to position [589, 0]
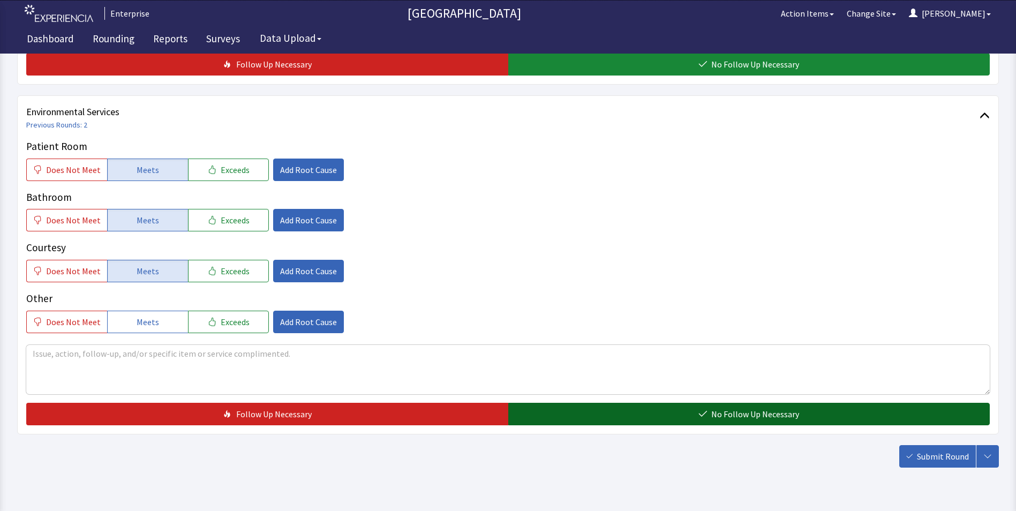
drag, startPoint x: 534, startPoint y: 390, endPoint x: 541, endPoint y: 395, distance: 8.8
click at [535, 403] on button "No Follow Up Necessary" at bounding box center [749, 414] width 482 height 22
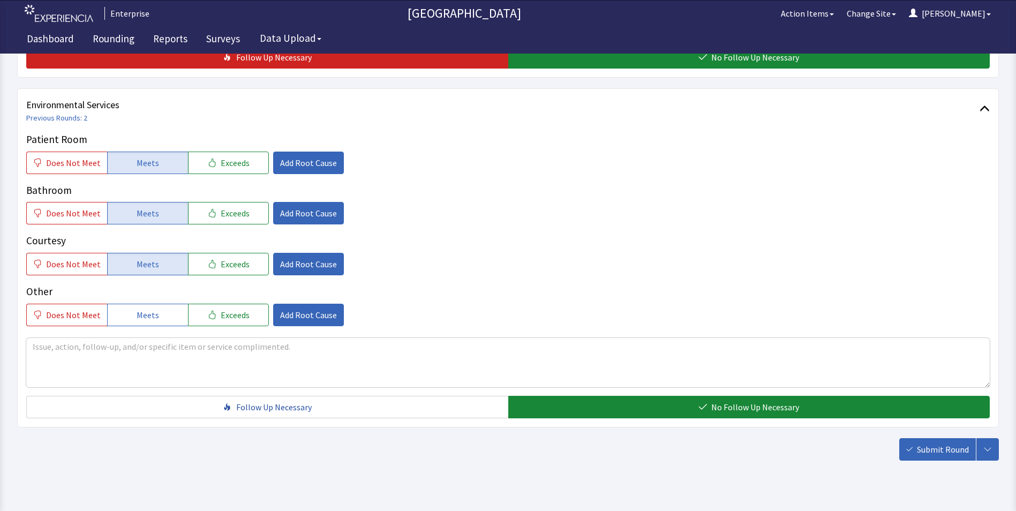
scroll to position [598, 0]
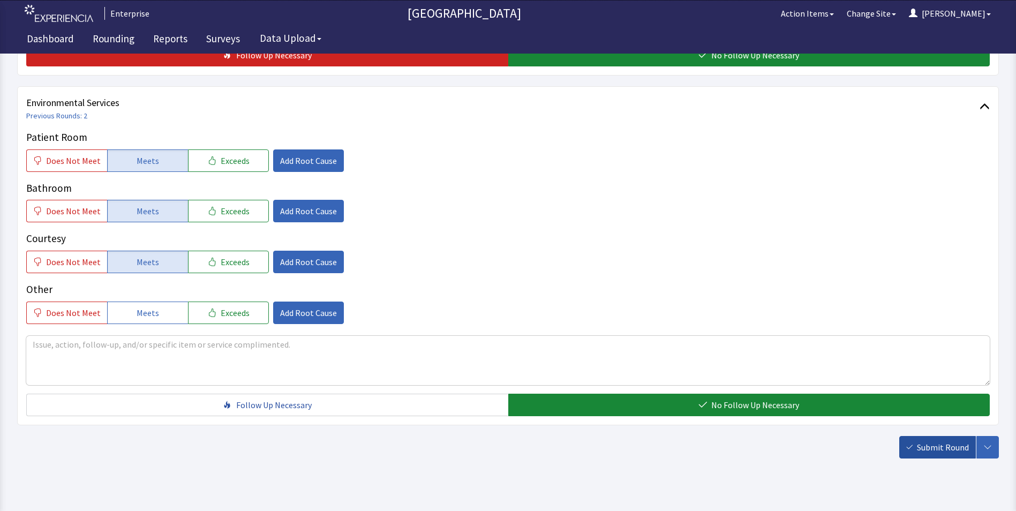
click at [938, 441] on span "Submit Round" at bounding box center [943, 447] width 52 height 13
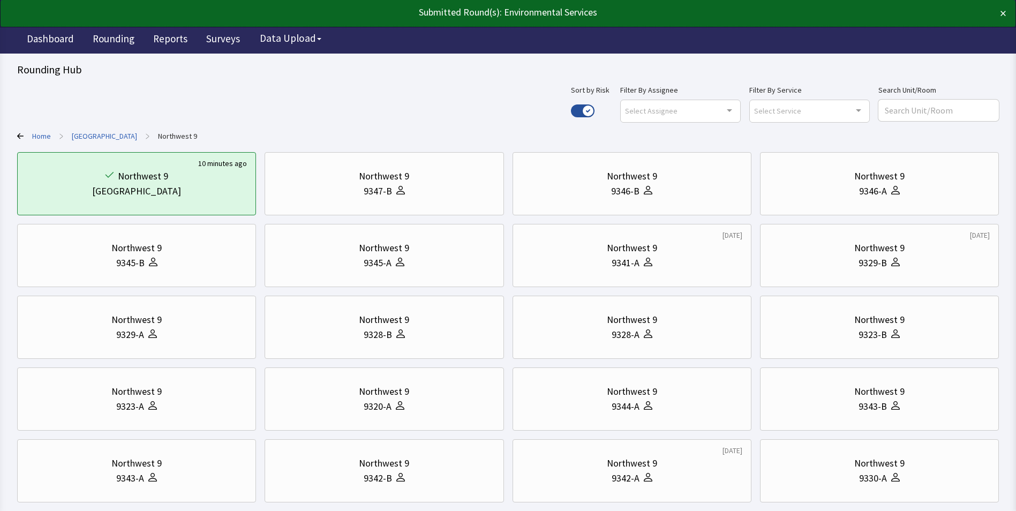
click at [92, 131] on link "[GEOGRAPHIC_DATA]" at bounding box center [104, 136] width 65 height 11
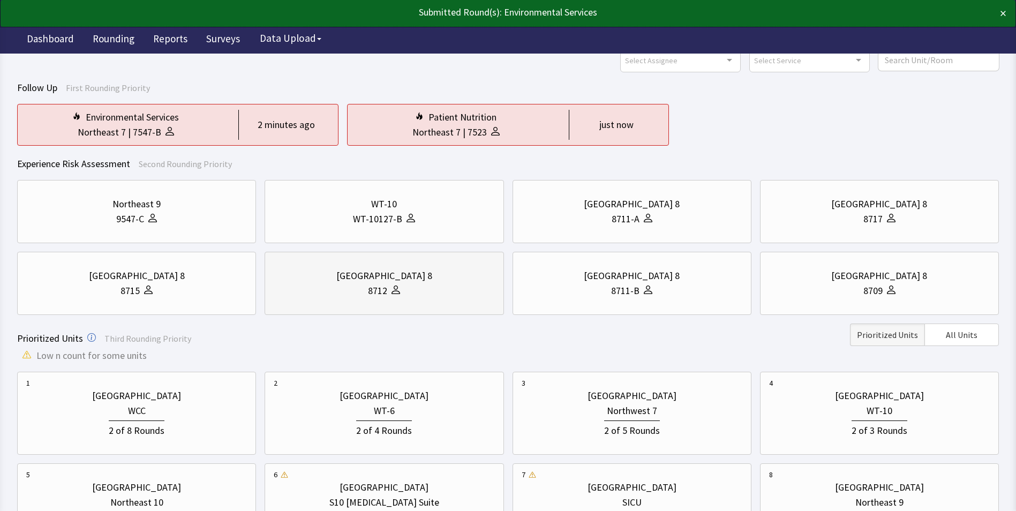
scroll to position [214, 0]
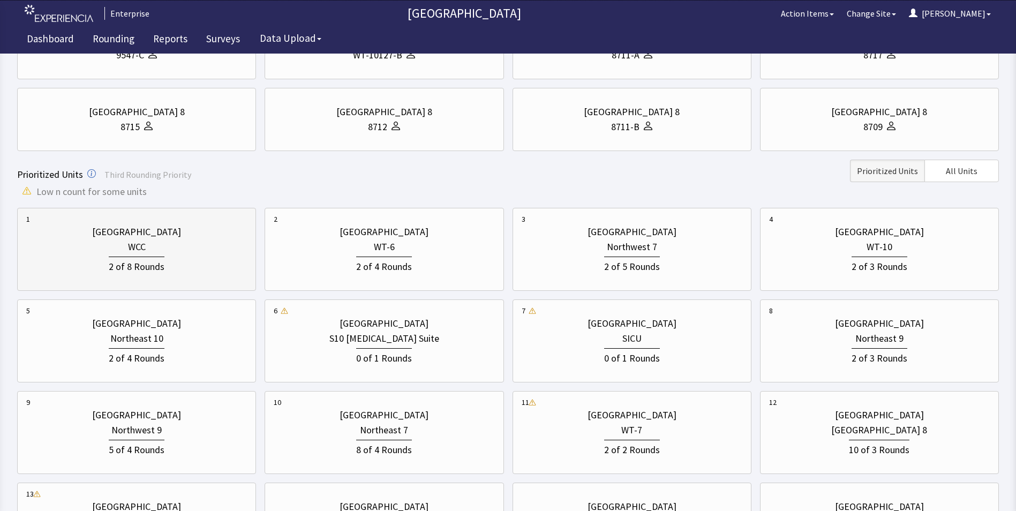
click at [202, 264] on div "2 of 8 Rounds" at bounding box center [136, 264] width 221 height 20
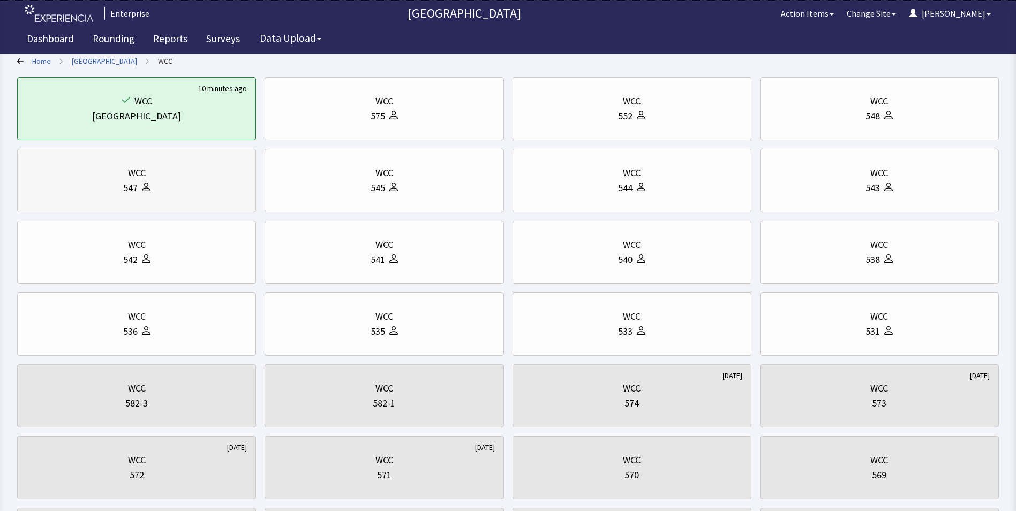
scroll to position [54, 0]
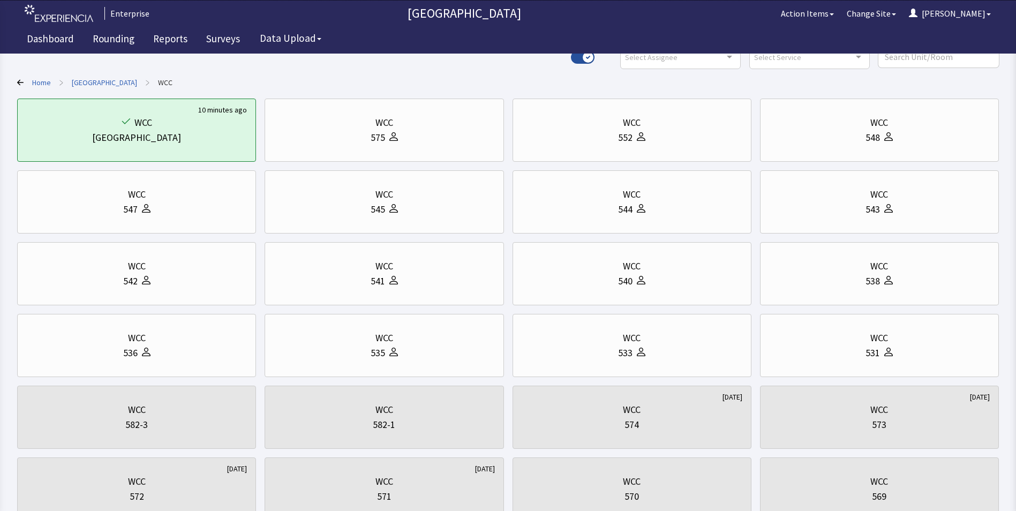
click at [100, 81] on link "[GEOGRAPHIC_DATA]" at bounding box center [104, 82] width 65 height 11
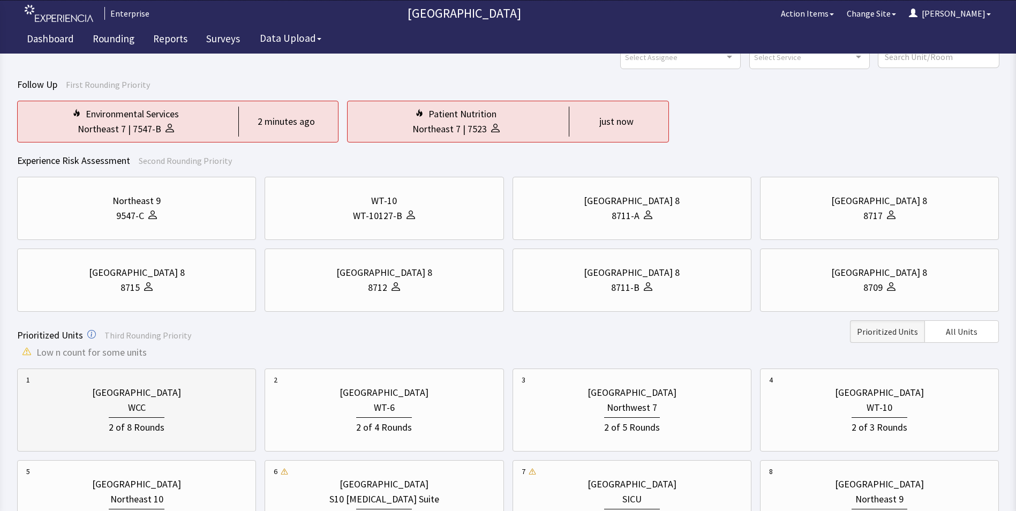
click at [155, 398] on div "[GEOGRAPHIC_DATA]" at bounding box center [136, 392] width 89 height 15
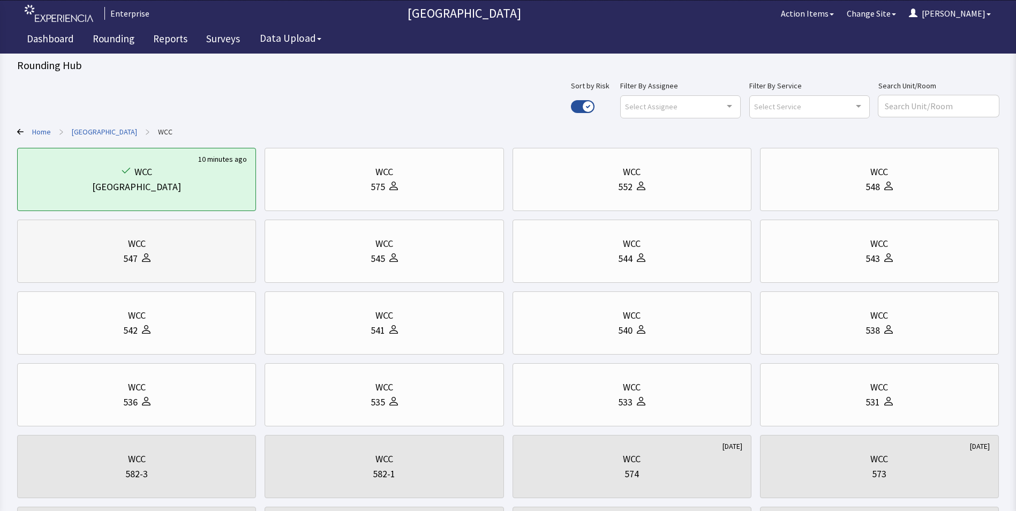
scroll to position [0, 0]
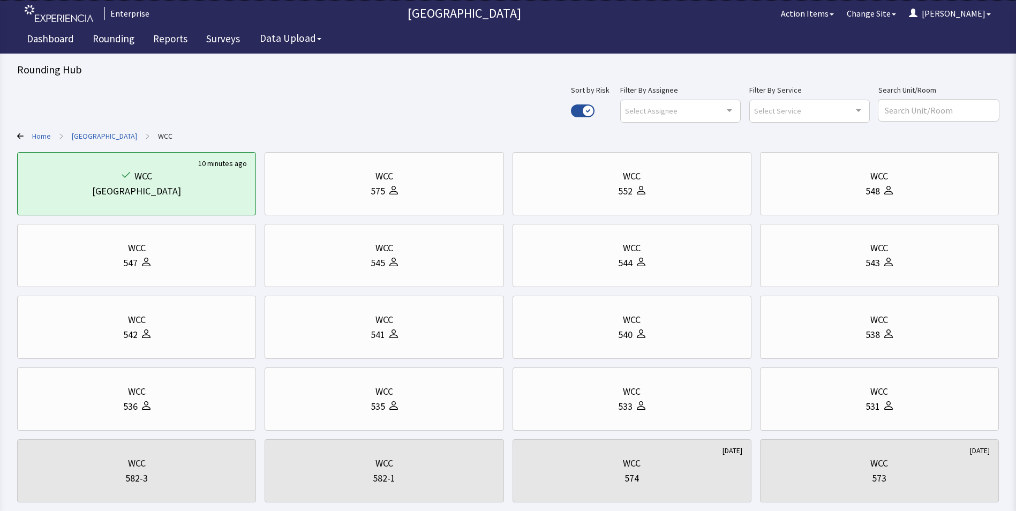
click at [92, 133] on link "[GEOGRAPHIC_DATA]" at bounding box center [104, 136] width 65 height 11
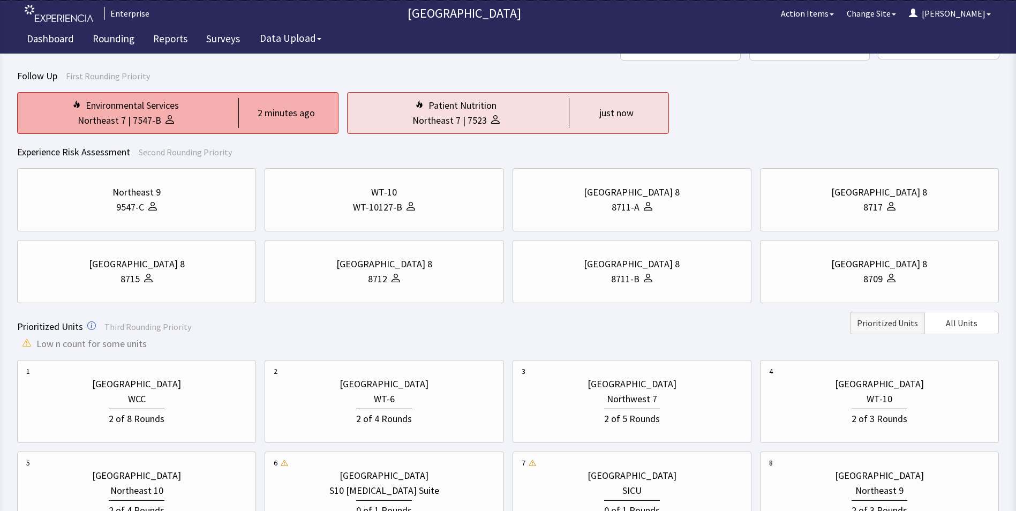
scroll to position [54, 0]
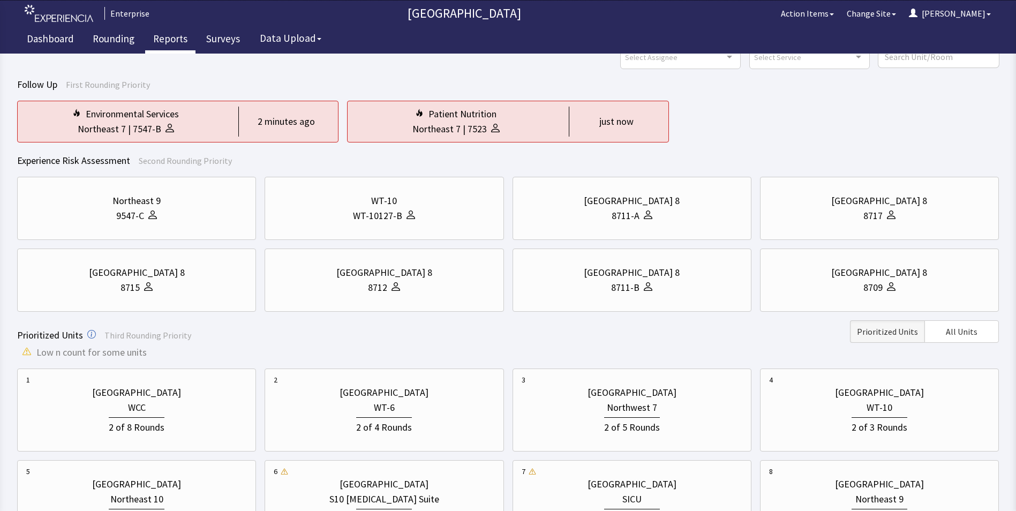
click at [164, 40] on link "Reports" at bounding box center [170, 40] width 50 height 27
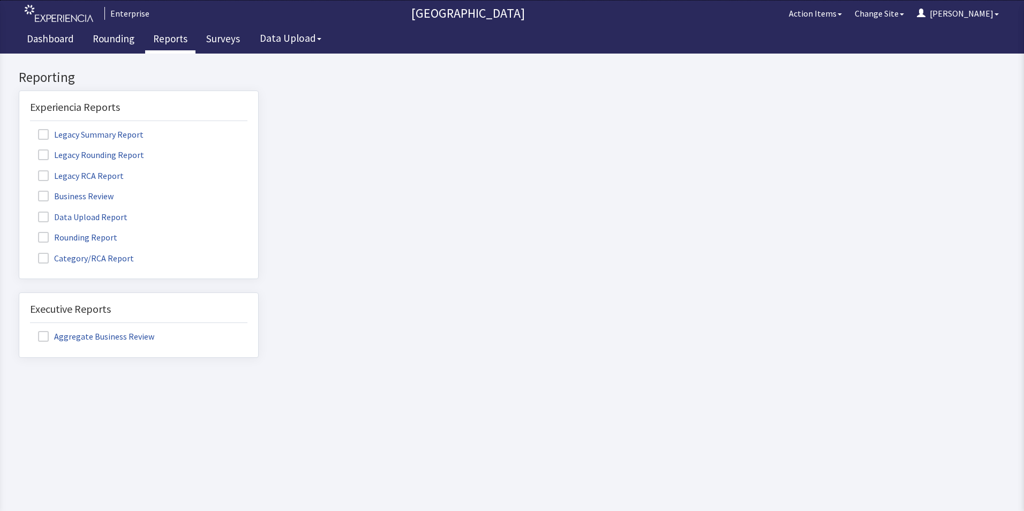
click at [106, 234] on label "Rounding Report" at bounding box center [79, 237] width 98 height 14
click at [19, 231] on input "Rounding Report" at bounding box center [19, 231] width 0 height 0
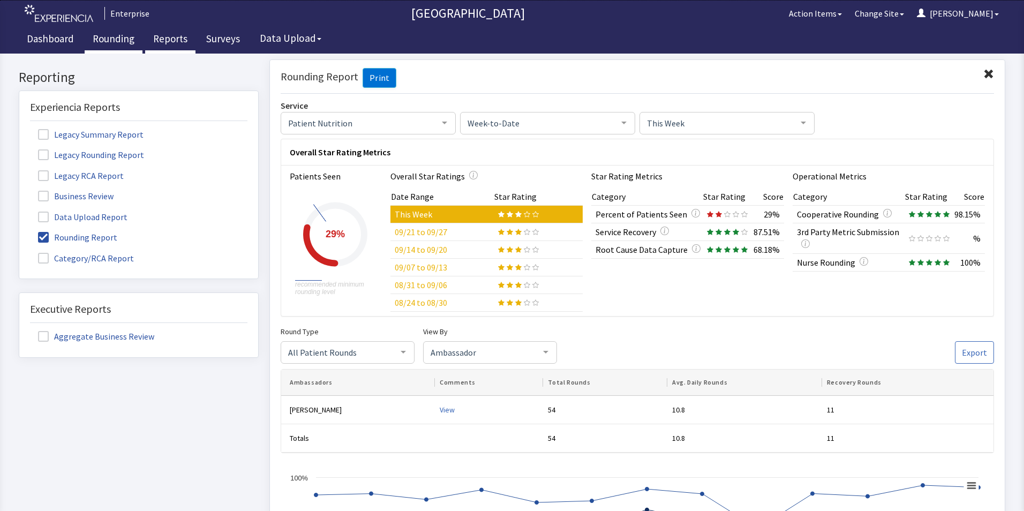
click at [107, 36] on link "Rounding" at bounding box center [114, 40] width 58 height 27
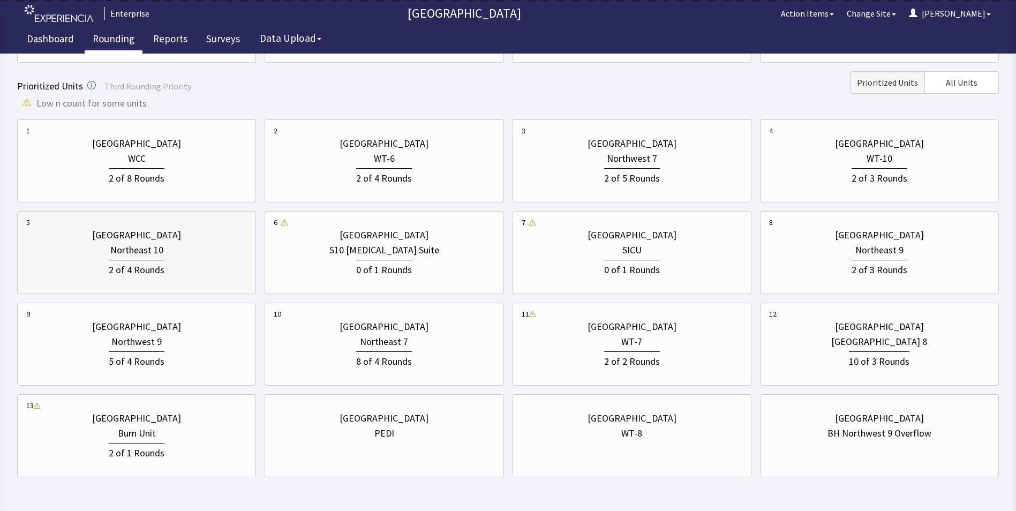
scroll to position [340, 0]
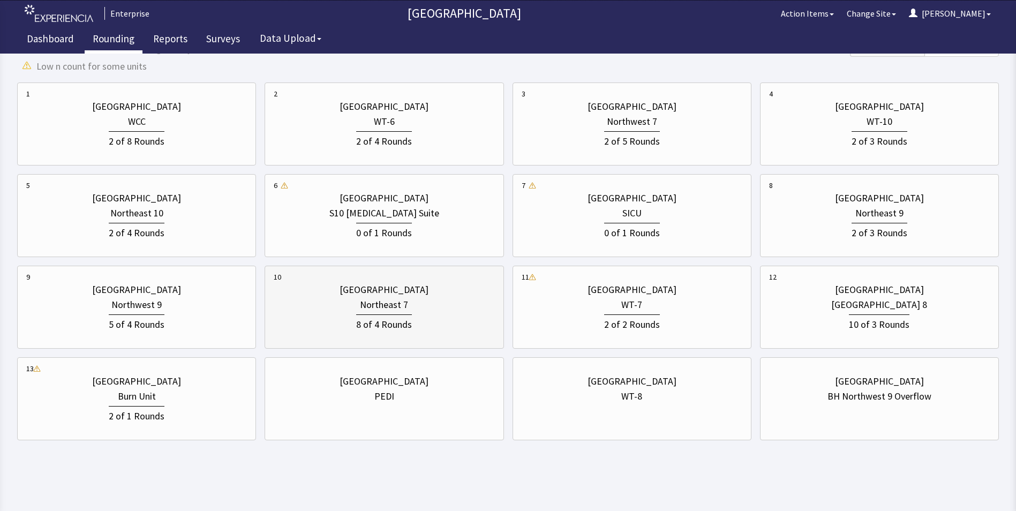
click at [363, 290] on div "[GEOGRAPHIC_DATA]" at bounding box center [384, 289] width 89 height 15
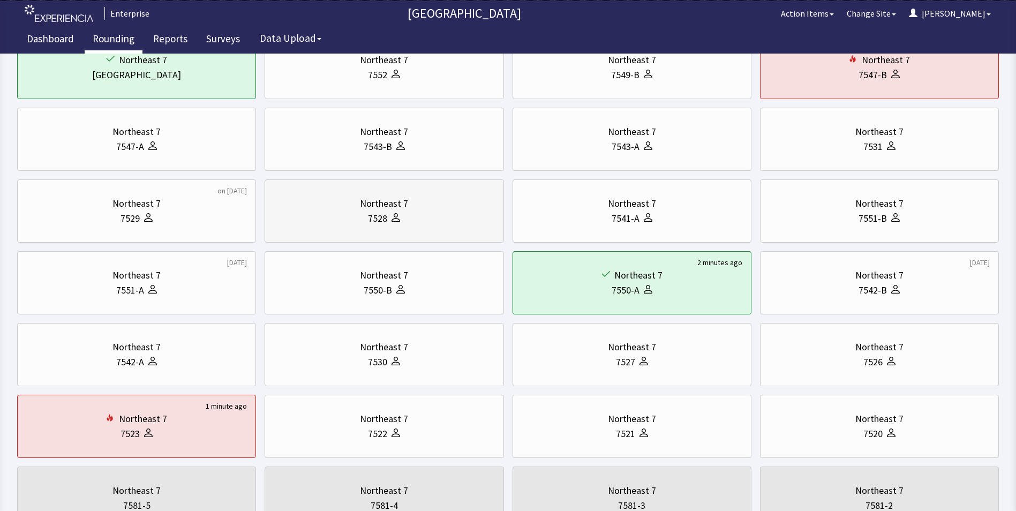
scroll to position [0, 0]
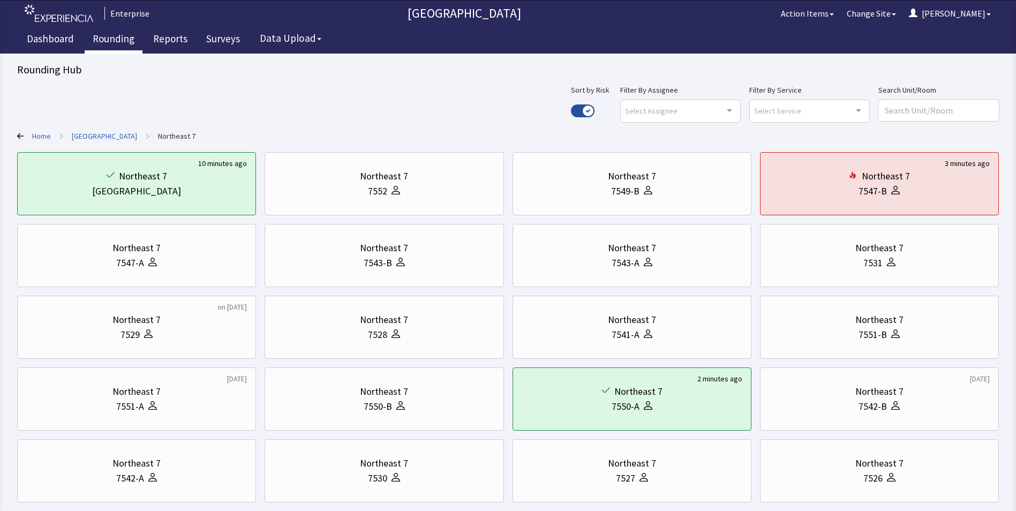
click at [113, 138] on link "[GEOGRAPHIC_DATA]" at bounding box center [104, 136] width 65 height 11
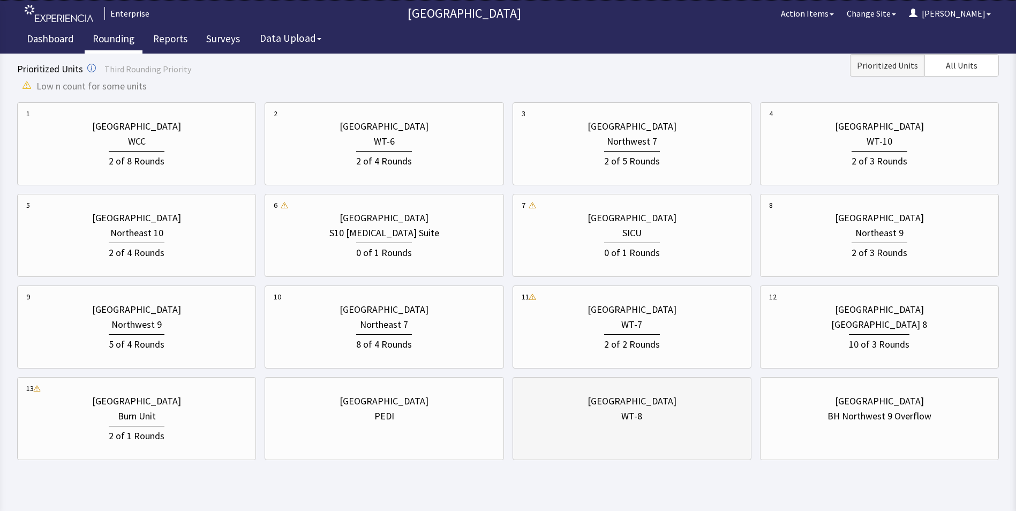
scroll to position [340, 0]
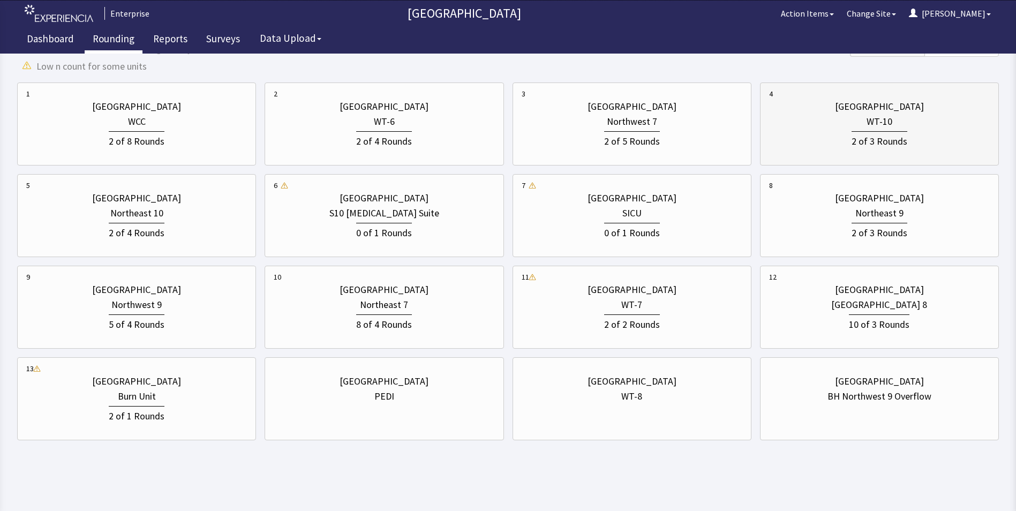
click at [816, 137] on div "2 of 3 Rounds" at bounding box center [879, 139] width 221 height 20
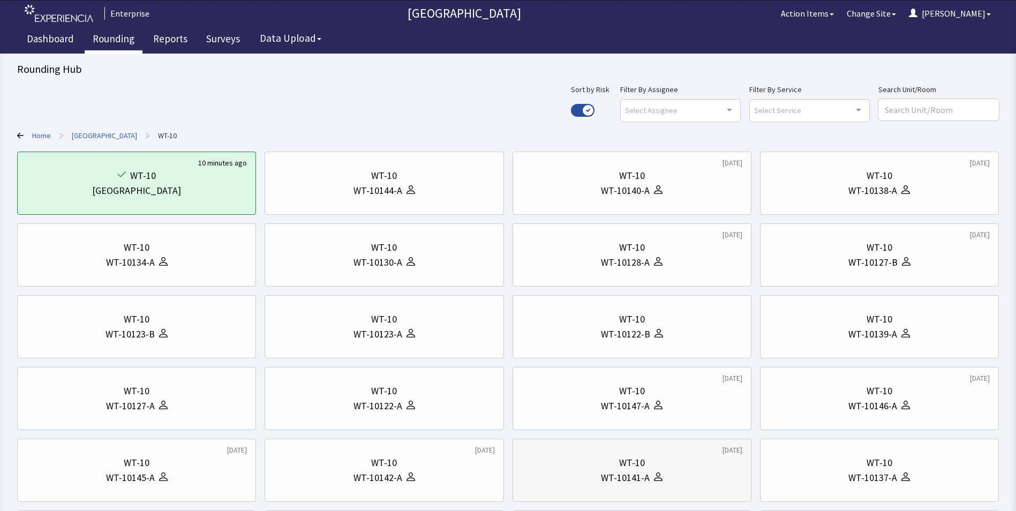
scroll to position [0, 0]
click at [364, 330] on div "WT-10123-A" at bounding box center [378, 334] width 49 height 15
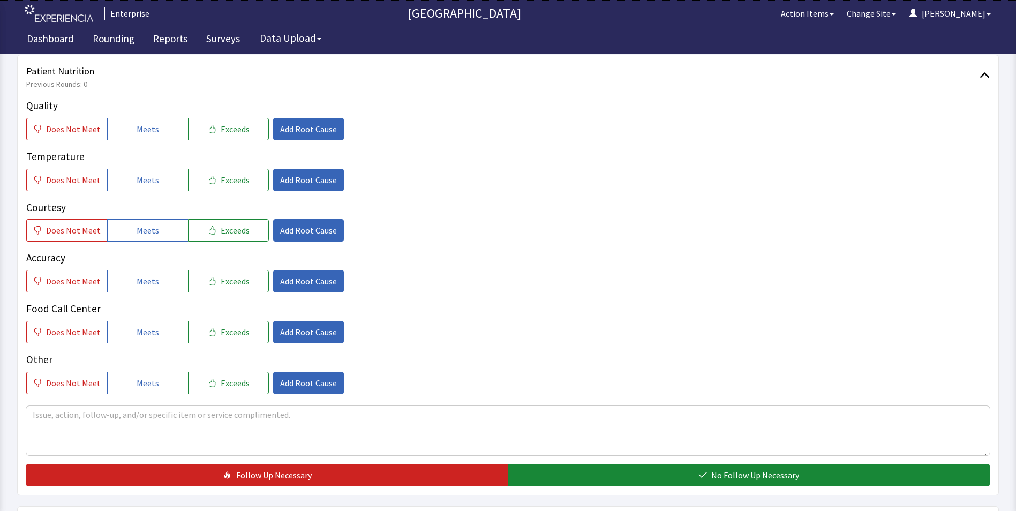
scroll to position [161, 0]
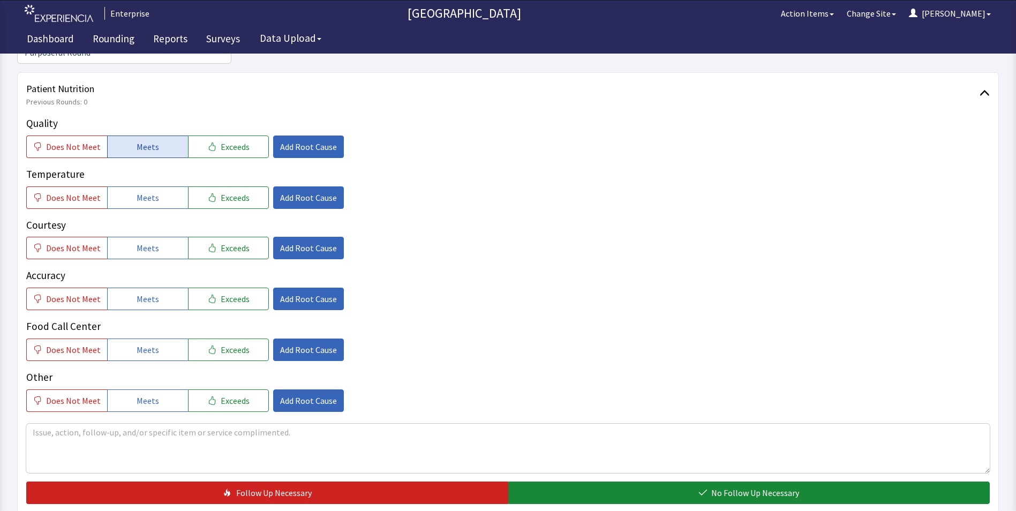
click at [125, 136] on button "Meets" at bounding box center [147, 147] width 81 height 22
drag, startPoint x: 136, startPoint y: 184, endPoint x: 145, endPoint y: 208, distance: 25.6
click at [138, 191] on div "Quality Does Not Meet Meets Exceeds Add Root Cause Temperature Does Not Meet Me…" at bounding box center [508, 264] width 964 height 296
drag, startPoint x: 145, startPoint y: 231, endPoint x: 150, endPoint y: 250, distance: 20.0
click at [146, 237] on button "Meets" at bounding box center [147, 248] width 81 height 22
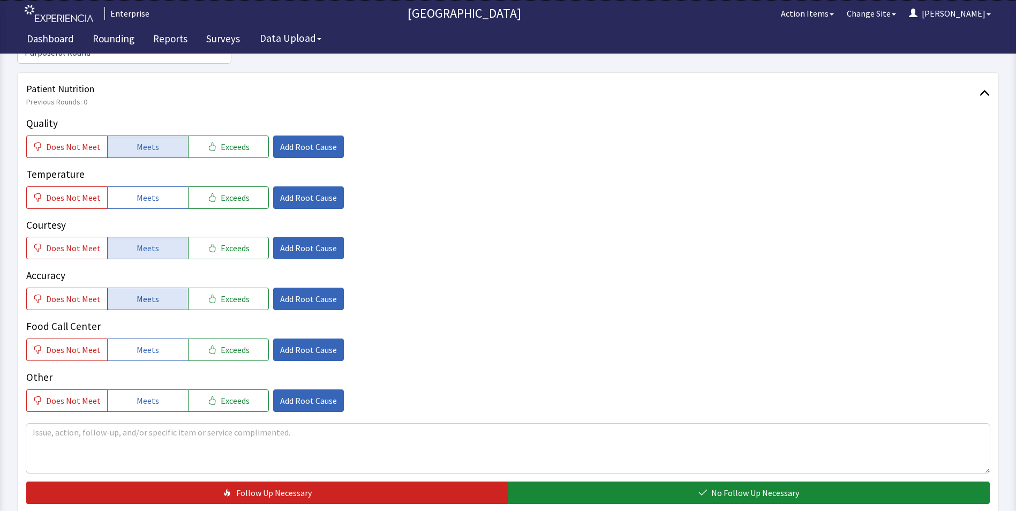
drag, startPoint x: 150, startPoint y: 273, endPoint x: 160, endPoint y: 217, distance: 56.5
click at [151, 288] on button "Meets" at bounding box center [147, 299] width 81 height 22
click at [160, 186] on button "Meets" at bounding box center [147, 197] width 81 height 22
click at [153, 343] on span "Meets" at bounding box center [148, 349] width 22 height 13
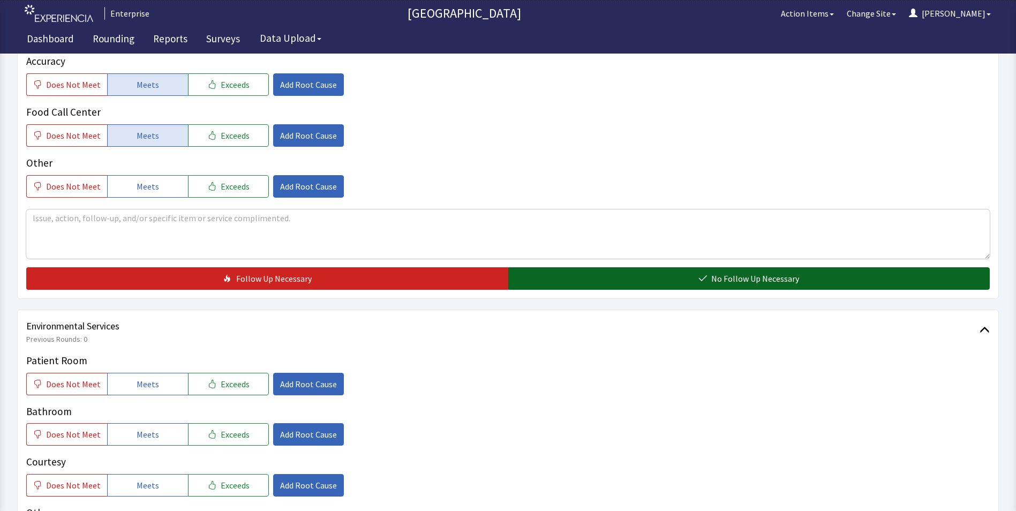
click at [576, 267] on button "No Follow Up Necessary" at bounding box center [749, 278] width 482 height 22
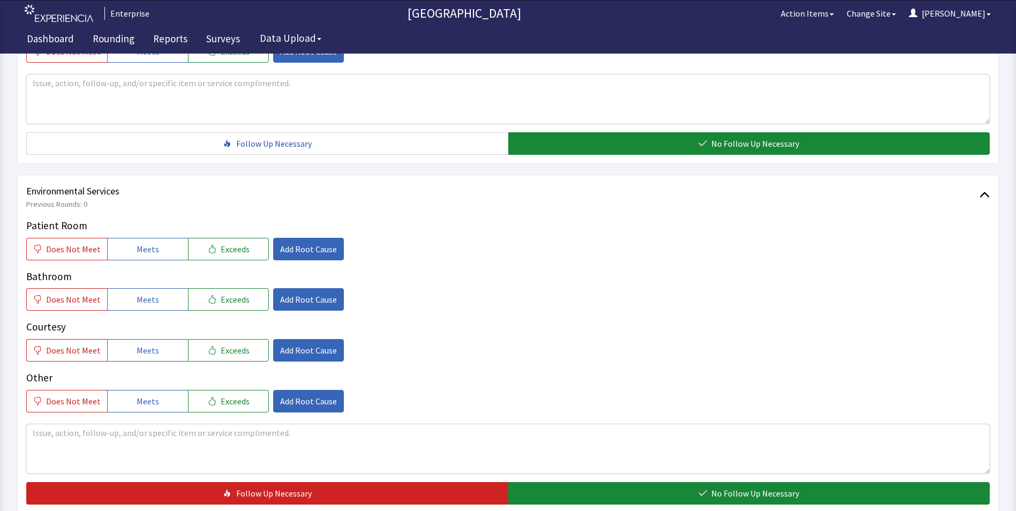
scroll to position [589, 0]
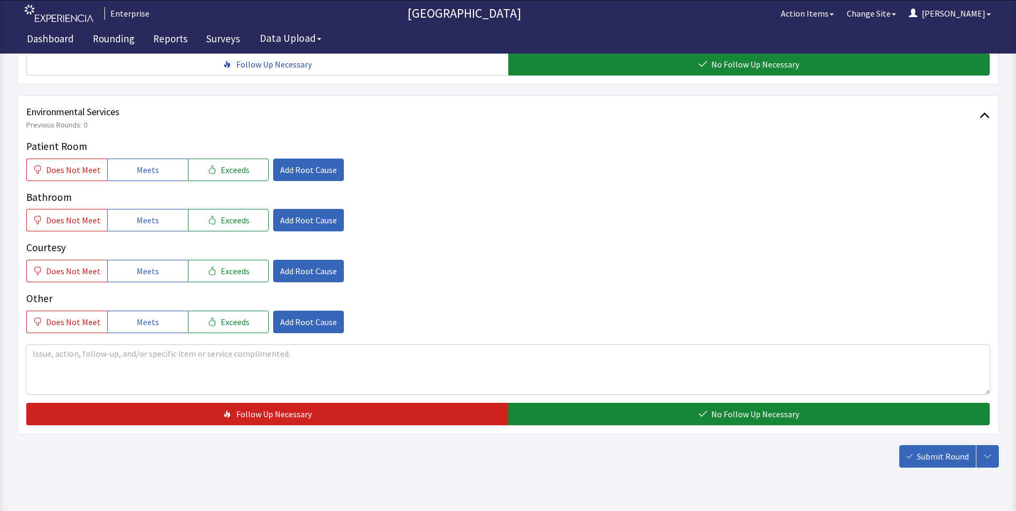
drag, startPoint x: 134, startPoint y: 147, endPoint x: 137, endPoint y: 181, distance: 34.3
click at [137, 163] on span "Meets" at bounding box center [148, 169] width 22 height 13
drag, startPoint x: 137, startPoint y: 194, endPoint x: 137, endPoint y: 222, distance: 28.4
click at [137, 209] on button "Meets" at bounding box center [147, 220] width 81 height 22
click at [137, 265] on span "Meets" at bounding box center [148, 271] width 22 height 13
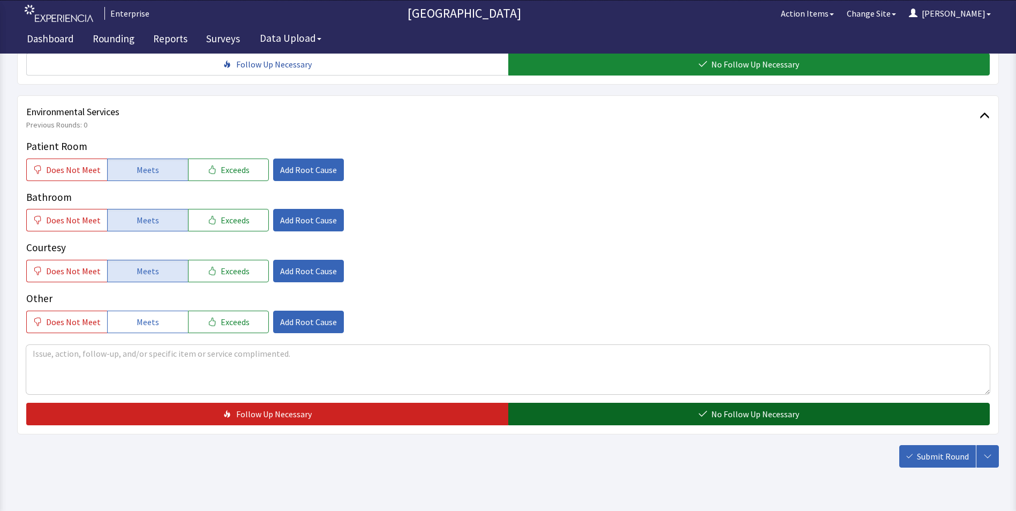
click at [570, 403] on button "No Follow Up Necessary" at bounding box center [749, 414] width 482 height 22
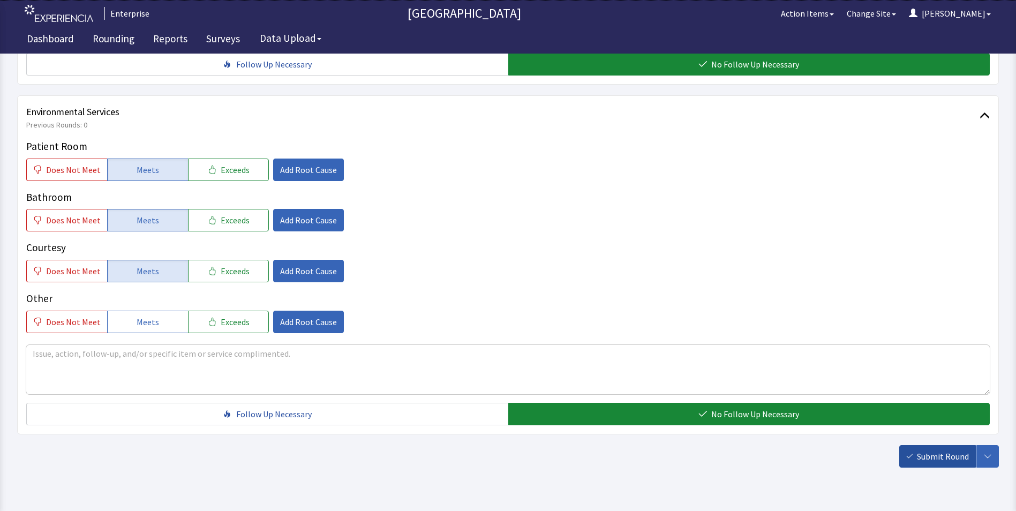
click at [932, 450] on span "Submit Round" at bounding box center [943, 456] width 52 height 13
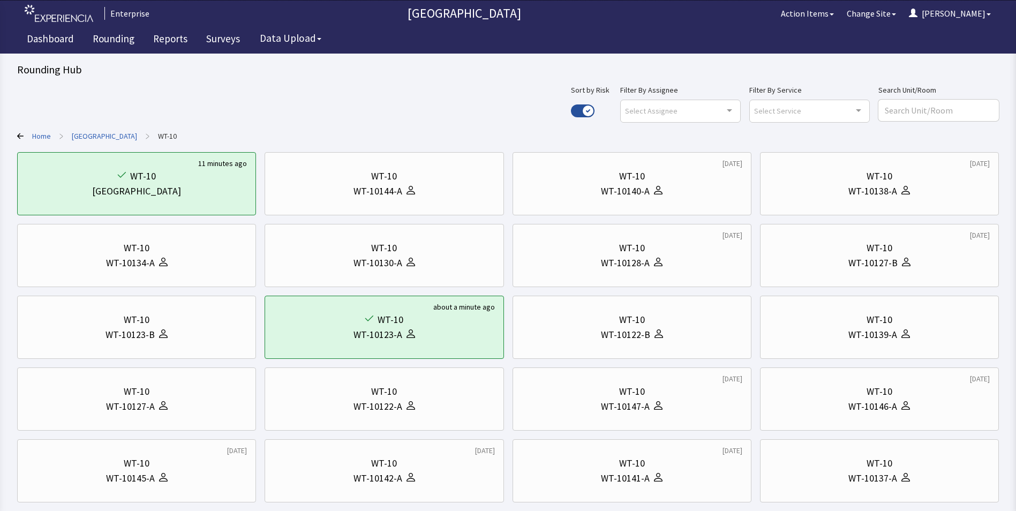
click at [84, 138] on link "[GEOGRAPHIC_DATA]" at bounding box center [104, 136] width 65 height 11
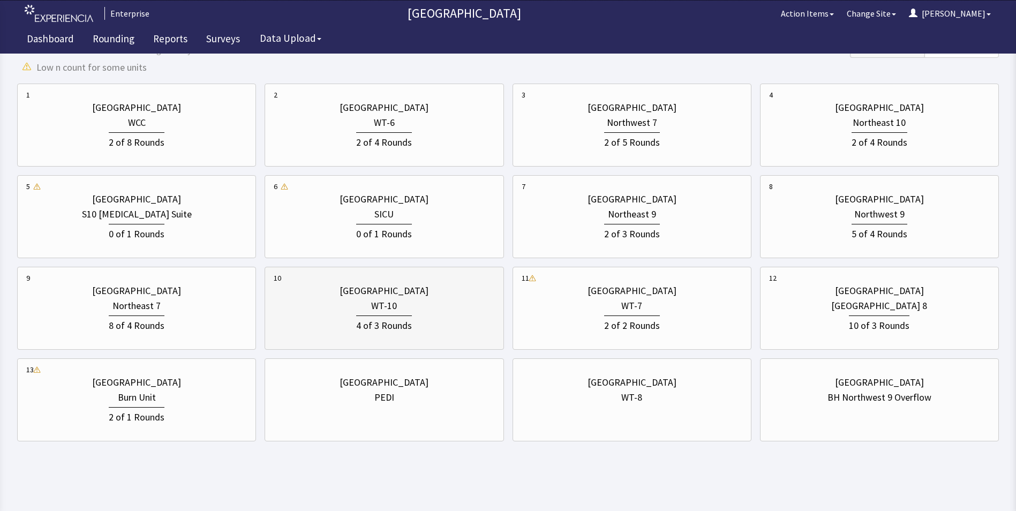
scroll to position [340, 0]
click at [126, 300] on div "Northeast 7" at bounding box center [136, 304] width 48 height 15
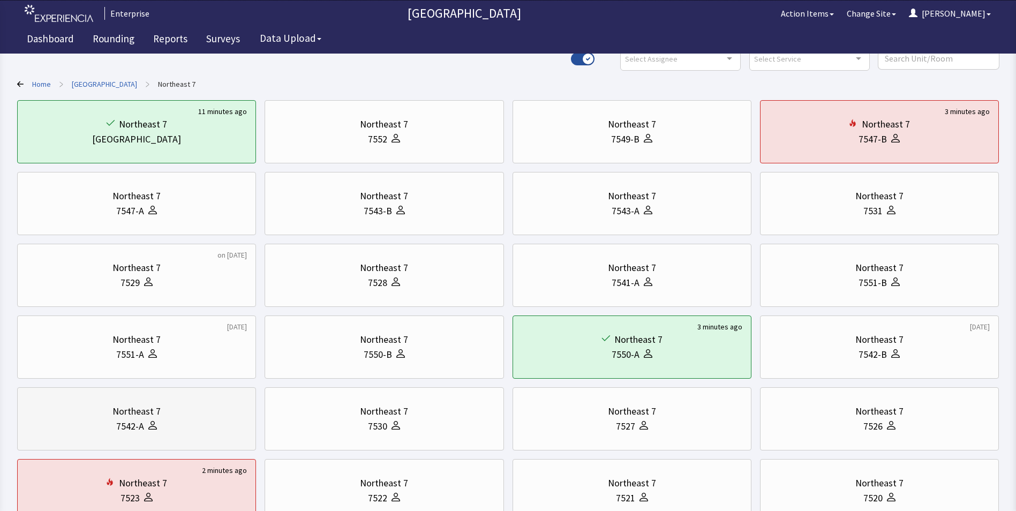
scroll to position [0, 0]
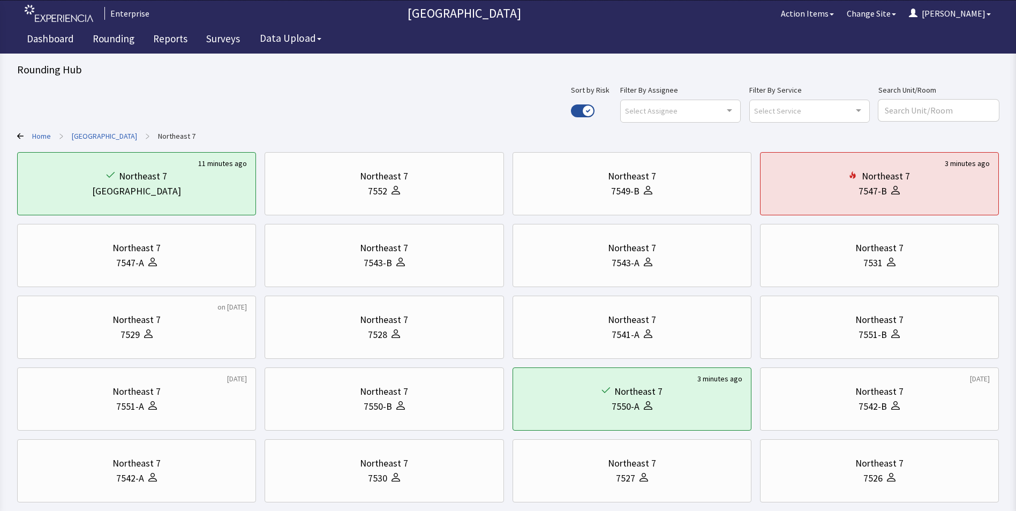
click at [105, 136] on link "[GEOGRAPHIC_DATA]" at bounding box center [104, 136] width 65 height 11
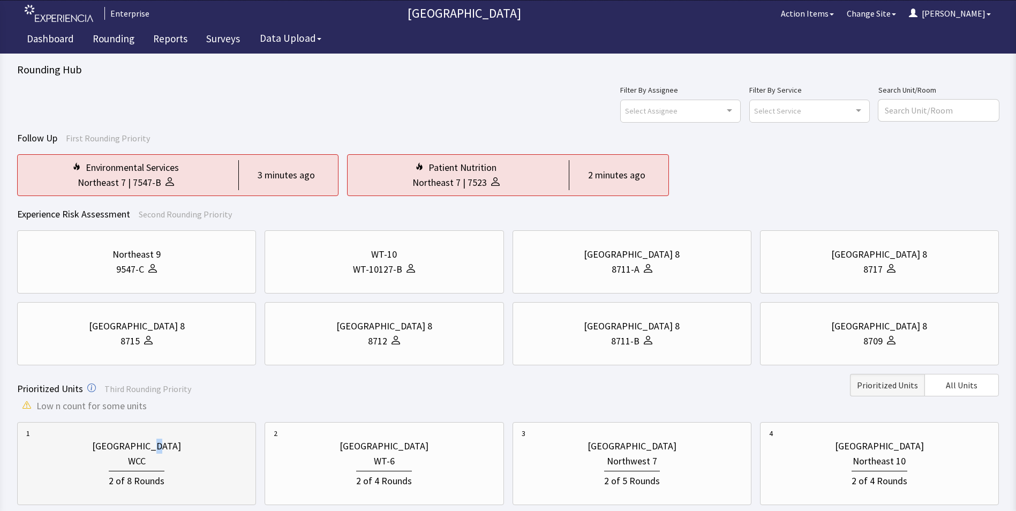
click at [152, 452] on div "[GEOGRAPHIC_DATA]" at bounding box center [136, 446] width 89 height 15
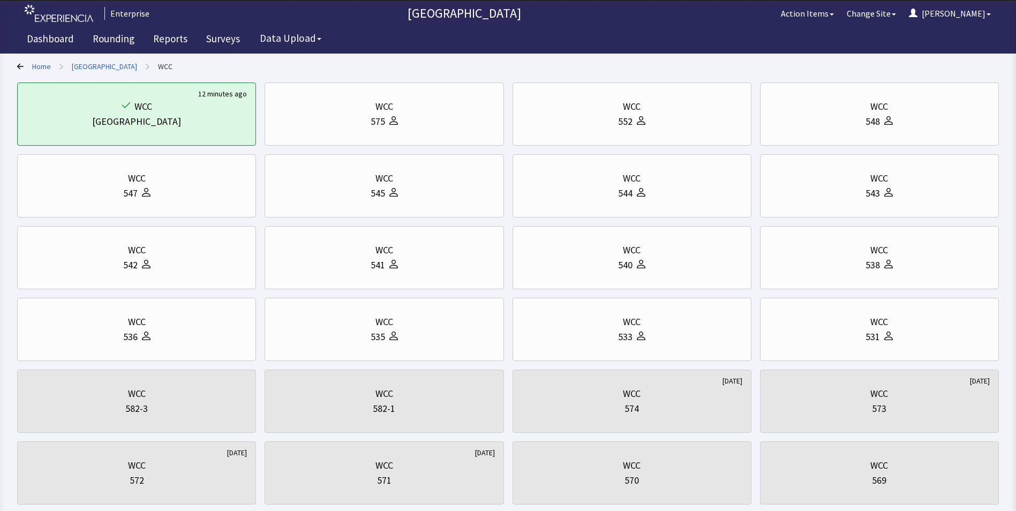
scroll to position [54, 0]
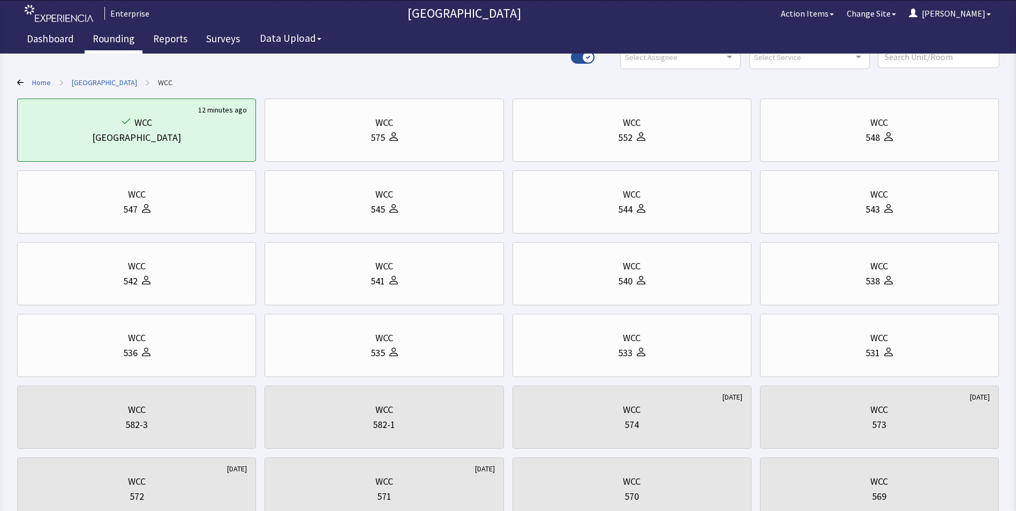
click at [113, 37] on link "Rounding" at bounding box center [114, 40] width 58 height 27
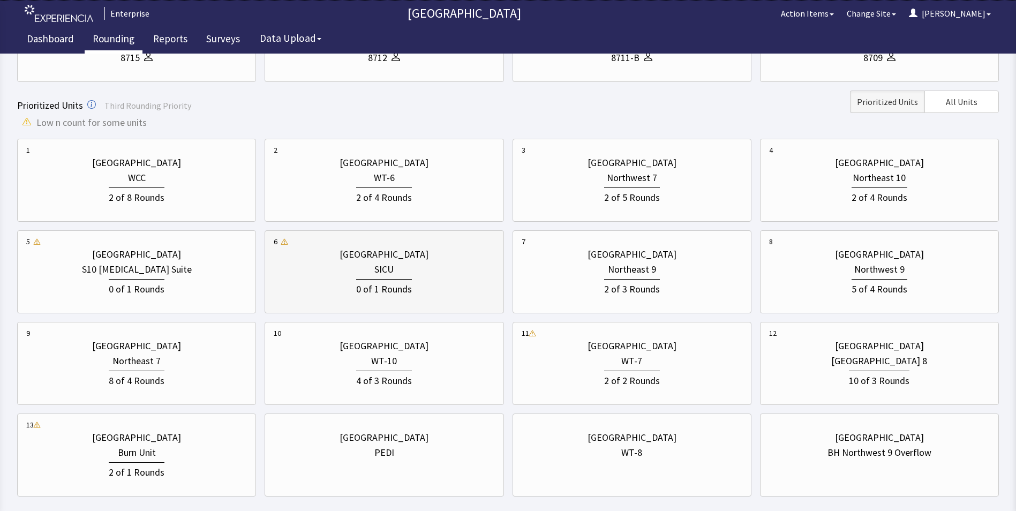
scroll to position [340, 0]
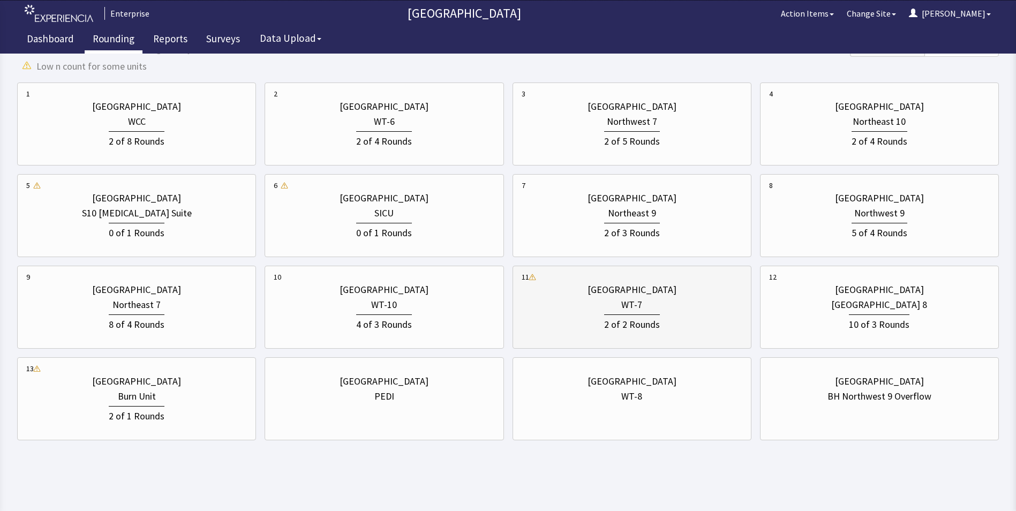
click at [698, 314] on div "2 of 2 Rounds" at bounding box center [632, 322] width 221 height 20
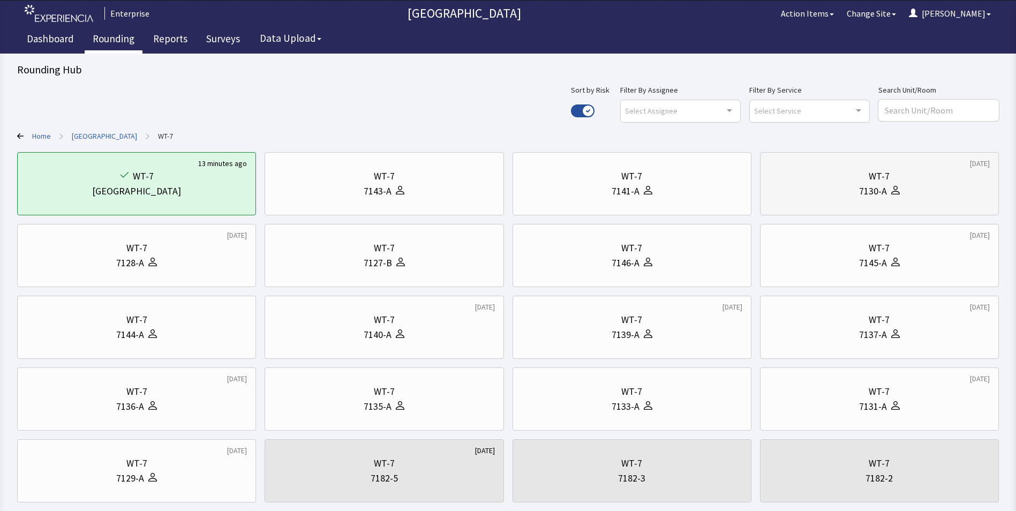
click at [851, 186] on div "7130-A" at bounding box center [879, 191] width 221 height 15
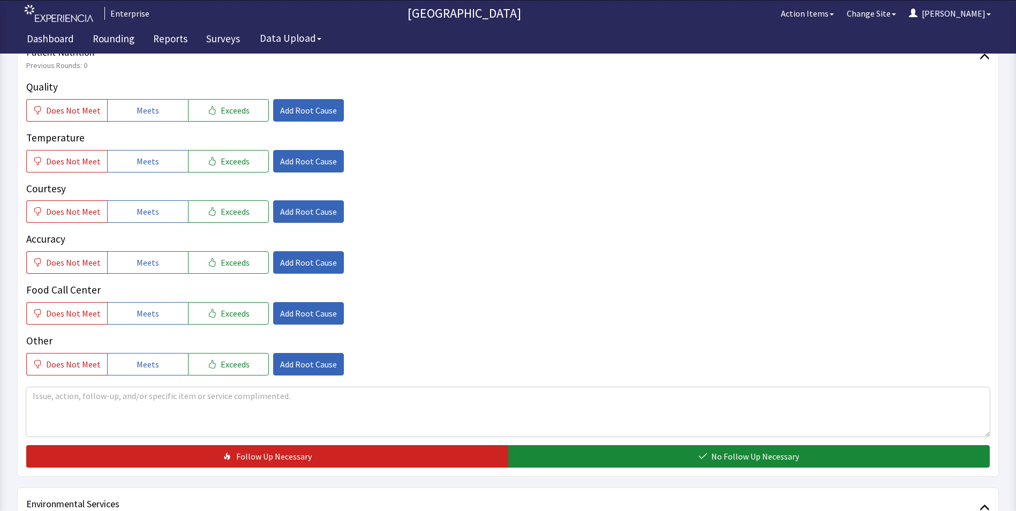
scroll to position [214, 0]
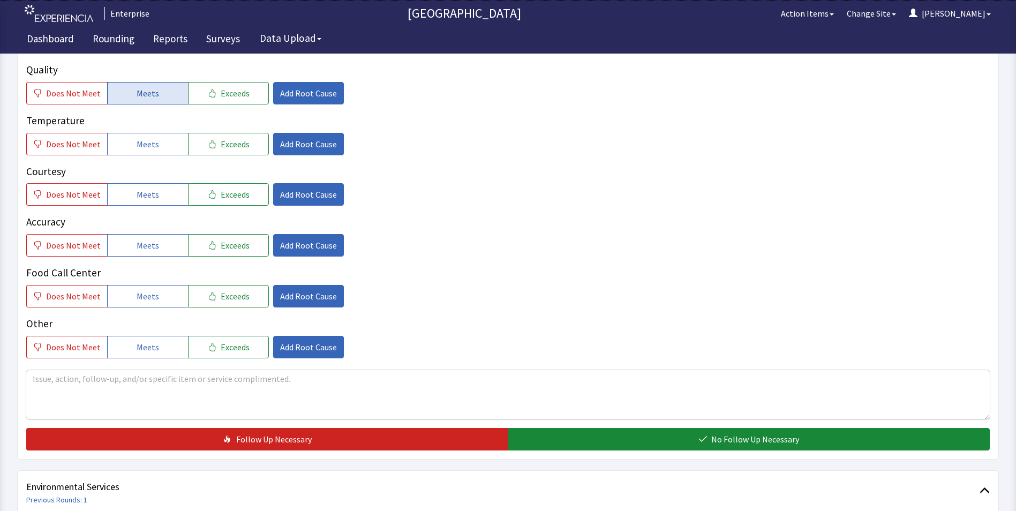
click at [157, 84] on button "Meets" at bounding box center [147, 93] width 81 height 22
click at [166, 135] on button "Meets" at bounding box center [147, 144] width 81 height 22
drag, startPoint x: 158, startPoint y: 176, endPoint x: 155, endPoint y: 208, distance: 32.2
click at [158, 187] on button "Meets" at bounding box center [147, 194] width 81 height 22
drag, startPoint x: 150, startPoint y: 232, endPoint x: 151, endPoint y: 254, distance: 22.5
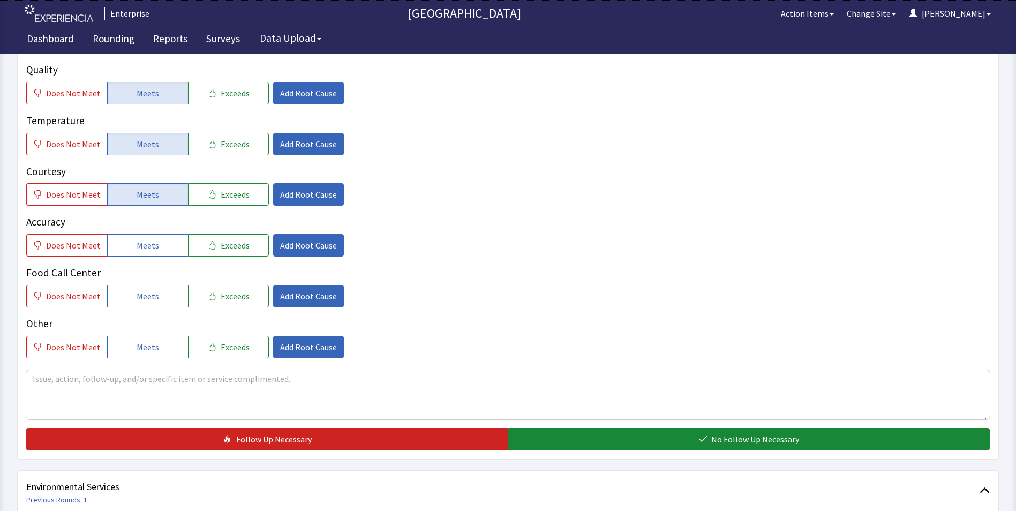
click at [150, 238] on button "Meets" at bounding box center [147, 245] width 81 height 22
click at [151, 290] on span "Meets" at bounding box center [148, 296] width 22 height 13
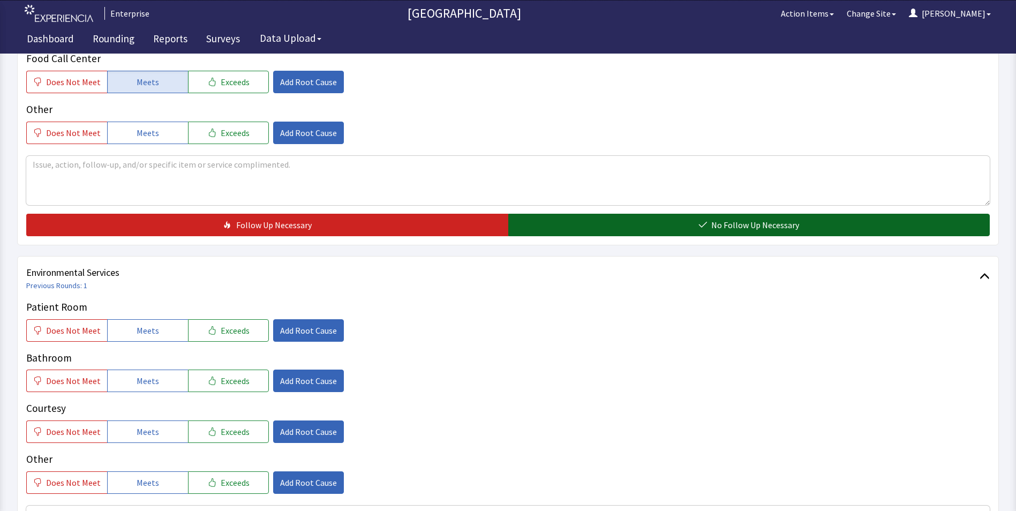
click at [553, 214] on button "No Follow Up Necessary" at bounding box center [749, 225] width 482 height 22
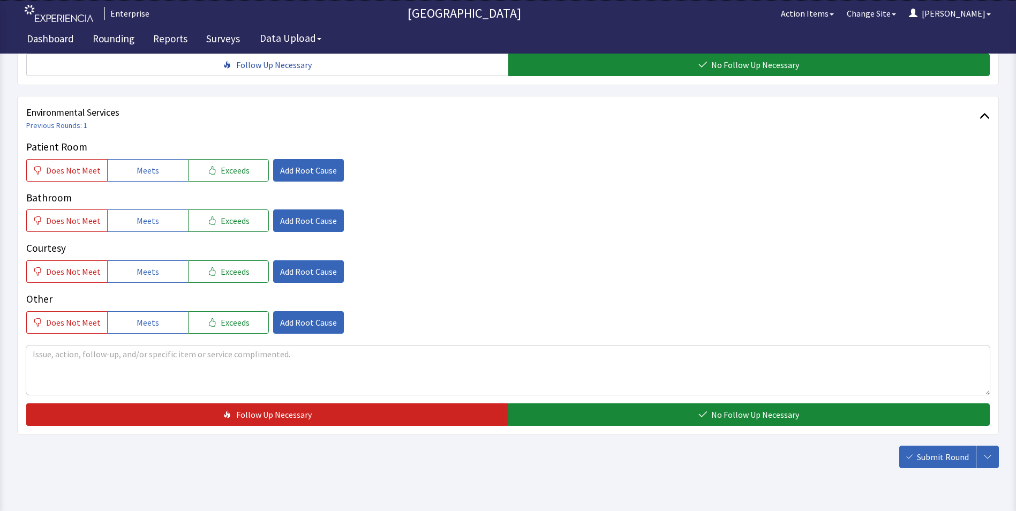
scroll to position [589, 0]
drag, startPoint x: 147, startPoint y: 148, endPoint x: 149, endPoint y: 163, distance: 15.7
click at [148, 163] on span "Meets" at bounding box center [148, 169] width 22 height 13
drag, startPoint x: 149, startPoint y: 198, endPoint x: 151, endPoint y: 228, distance: 30.0
click at [149, 214] on span "Meets" at bounding box center [148, 220] width 22 height 13
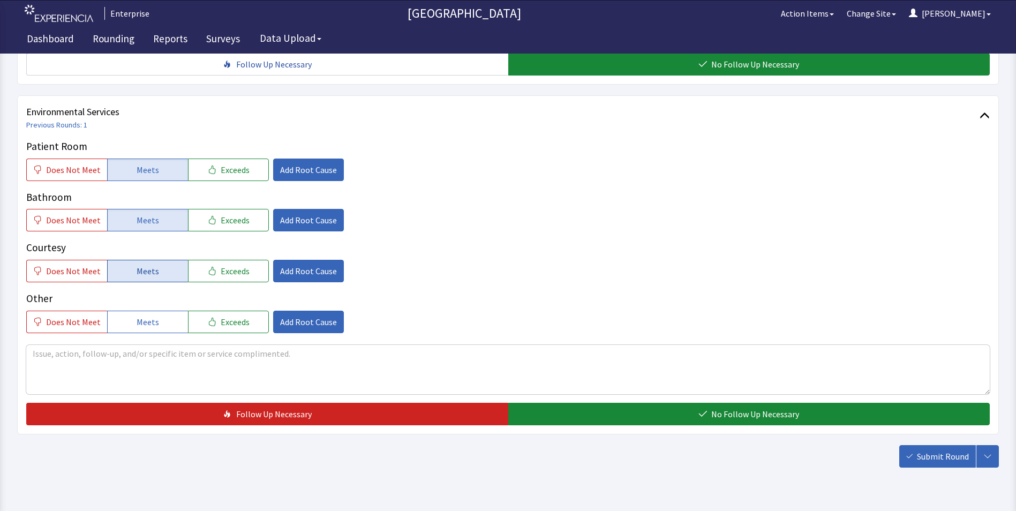
drag, startPoint x: 149, startPoint y: 252, endPoint x: 207, endPoint y: 264, distance: 59.0
click at [151, 265] on span "Meets" at bounding box center [148, 271] width 22 height 13
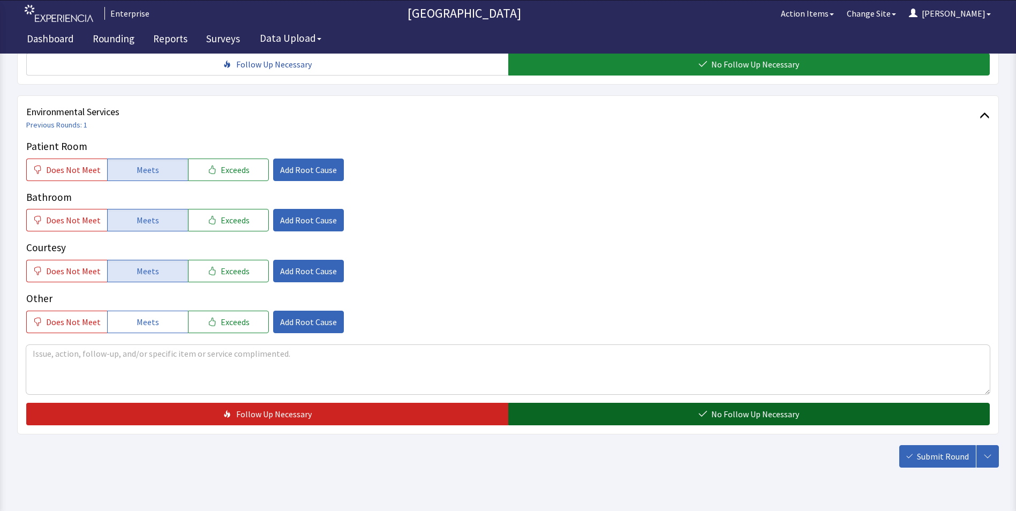
click at [561, 404] on button "No Follow Up Necessary" at bounding box center [749, 414] width 482 height 22
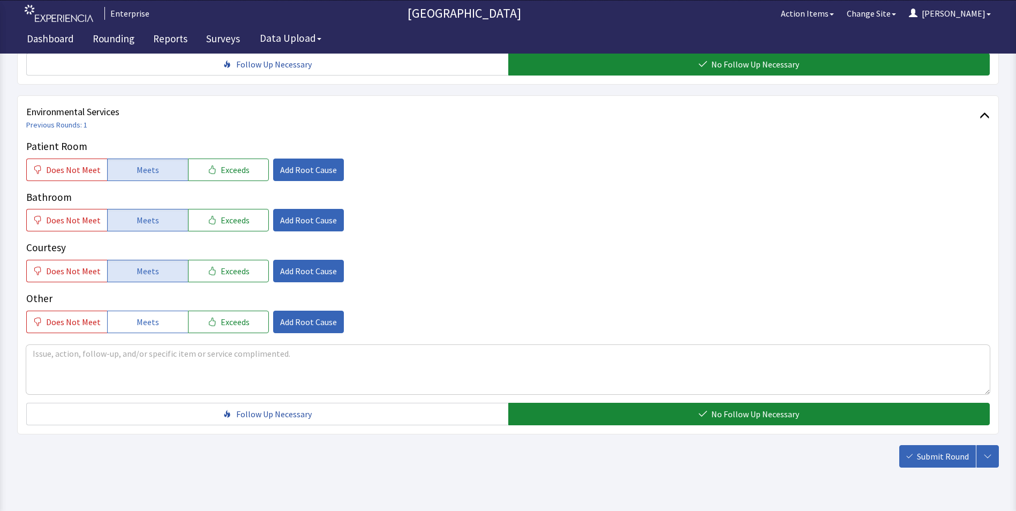
click at [958, 450] on span "Submit Round" at bounding box center [943, 456] width 52 height 13
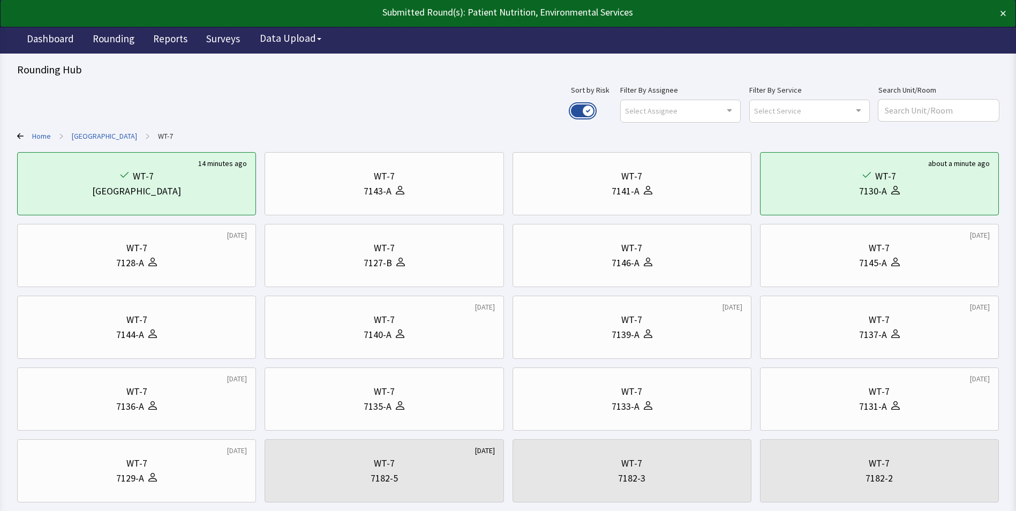
click at [595, 111] on button "Use setting" at bounding box center [583, 110] width 24 height 13
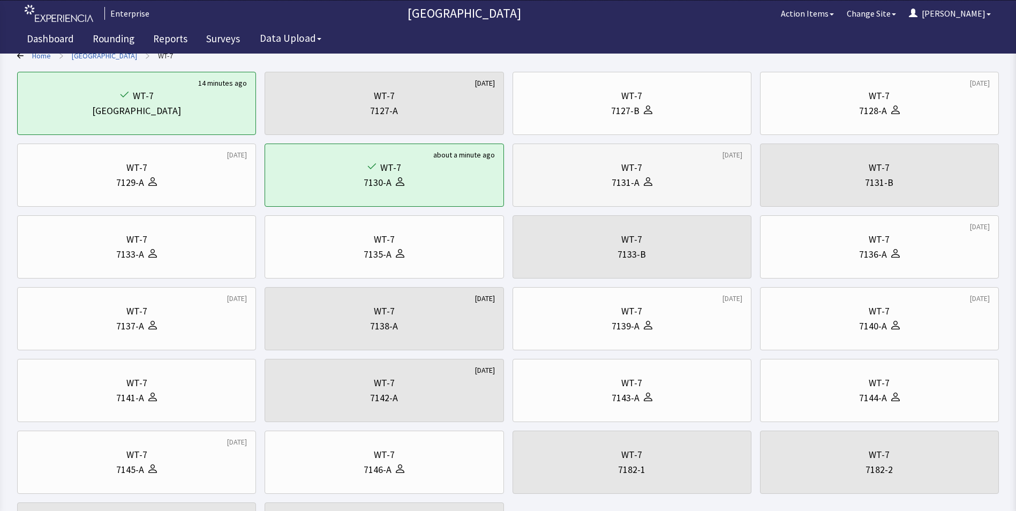
scroll to position [45, 0]
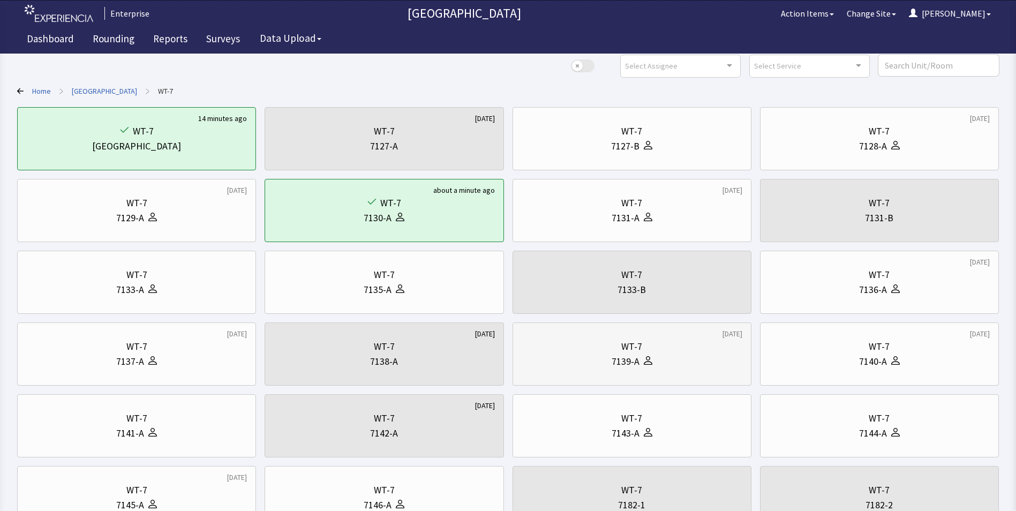
click at [644, 360] on icon at bounding box center [648, 360] width 9 height 9
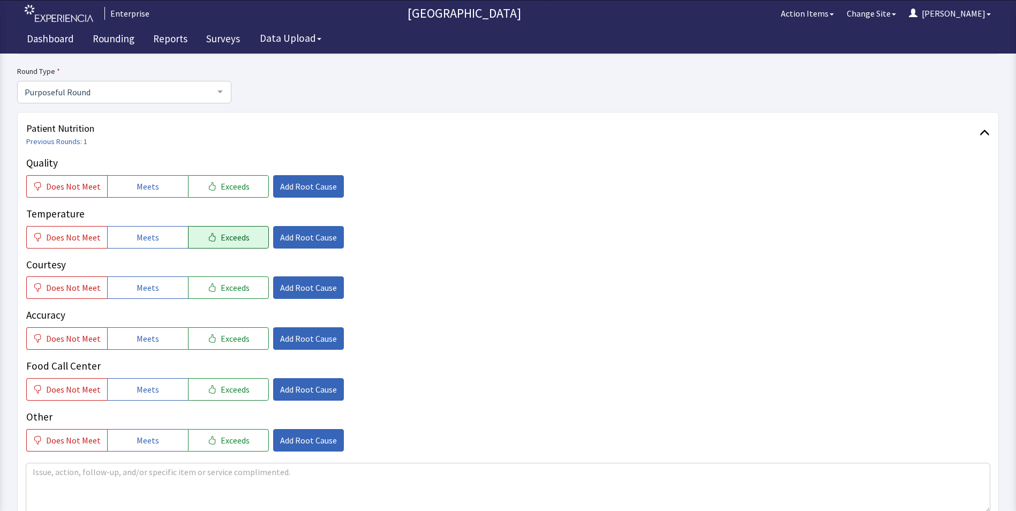
scroll to position [107, 0]
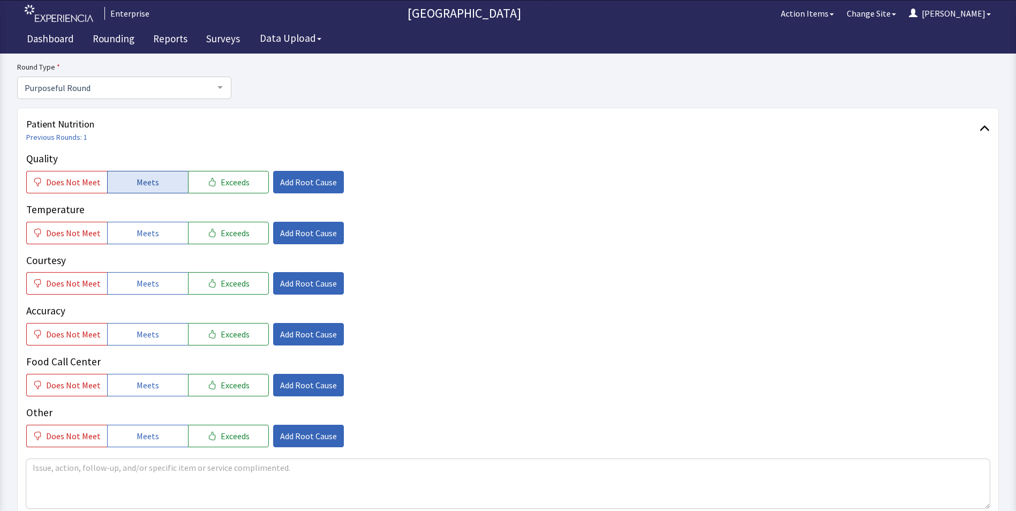
click at [144, 178] on span "Meets" at bounding box center [148, 182] width 22 height 13
drag, startPoint x: 139, startPoint y: 235, endPoint x: 137, endPoint y: 262, distance: 27.4
click at [139, 237] on span "Meets" at bounding box center [148, 233] width 22 height 13
drag, startPoint x: 131, startPoint y: 286, endPoint x: 138, endPoint y: 313, distance: 28.3
click at [133, 296] on div "Quality Does Not Meet Meets Exceeds Add Root Cause Temperature Does Not Meet Me…" at bounding box center [508, 299] width 964 height 296
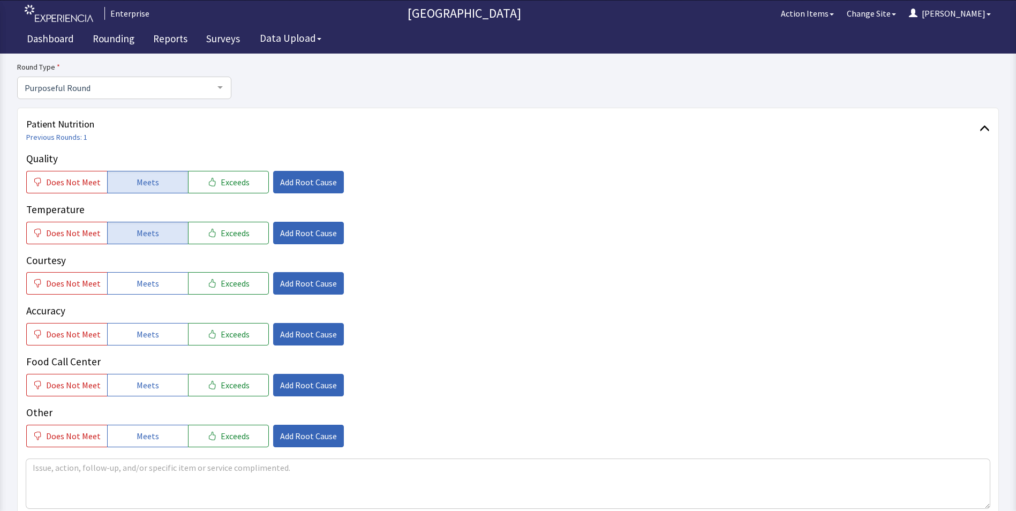
drag, startPoint x: 139, startPoint y: 337, endPoint x: 142, endPoint y: 356, distance: 19.5
click at [140, 345] on button "Meets" at bounding box center [147, 334] width 81 height 22
drag, startPoint x: 137, startPoint y: 384, endPoint x: 136, endPoint y: 315, distance: 69.1
click at [137, 383] on span "Meets" at bounding box center [148, 385] width 22 height 13
click at [137, 284] on span "Meets" at bounding box center [148, 283] width 22 height 13
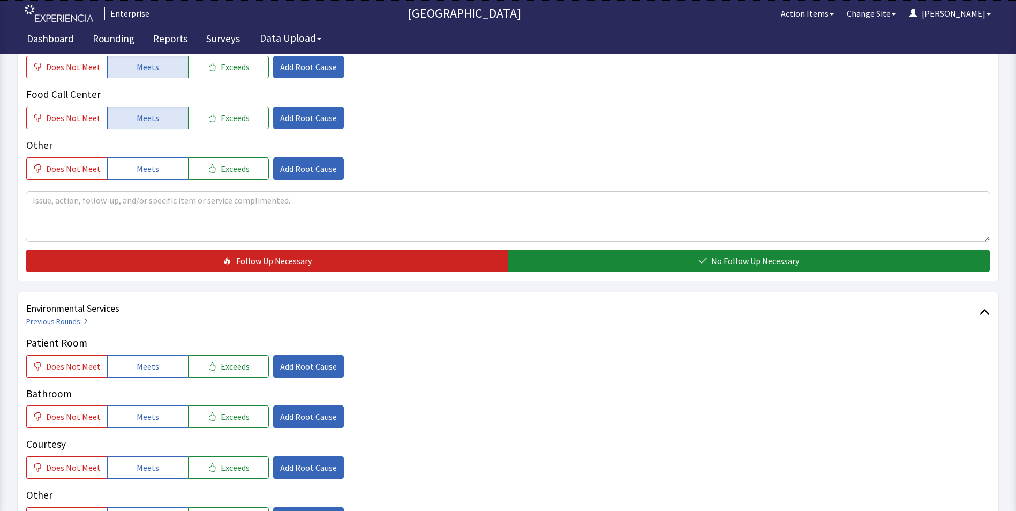
scroll to position [375, 0]
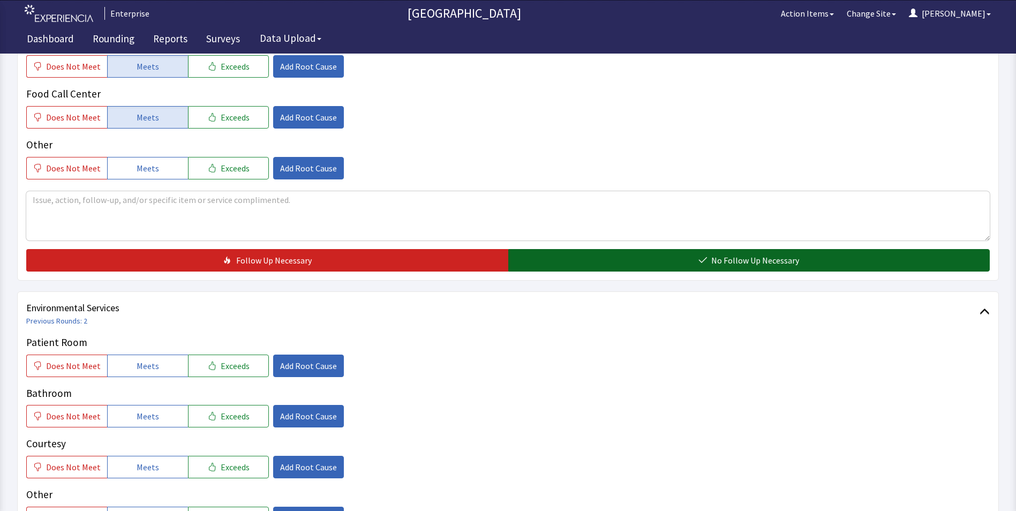
click at [563, 260] on button "No Follow Up Necessary" at bounding box center [749, 260] width 482 height 22
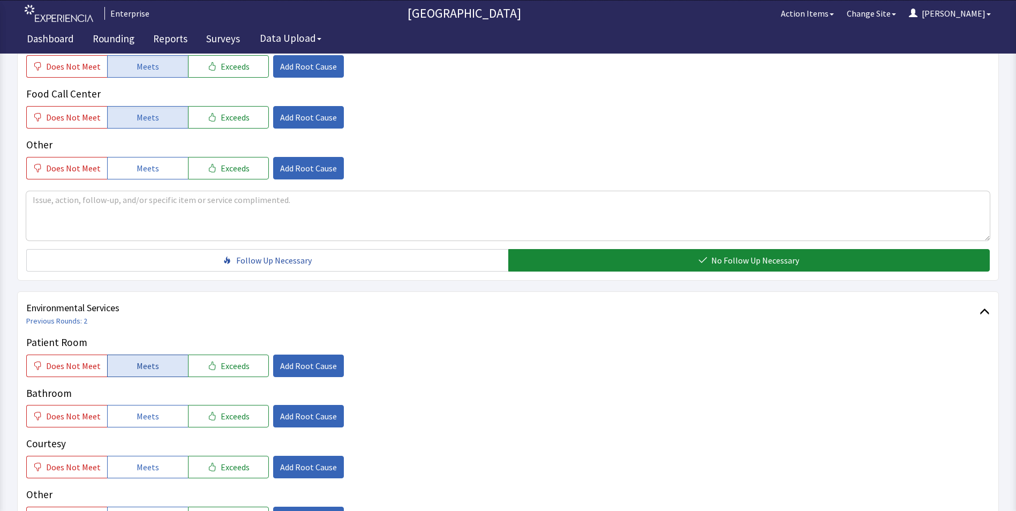
drag, startPoint x: 168, startPoint y: 366, endPoint x: 166, endPoint y: 378, distance: 11.9
click at [168, 370] on button "Meets" at bounding box center [147, 366] width 81 height 22
drag, startPoint x: 156, startPoint y: 414, endPoint x: 157, endPoint y: 432, distance: 18.8
click at [157, 418] on button "Meets" at bounding box center [147, 416] width 81 height 22
drag, startPoint x: 147, startPoint y: 464, endPoint x: 173, endPoint y: 439, distance: 36.4
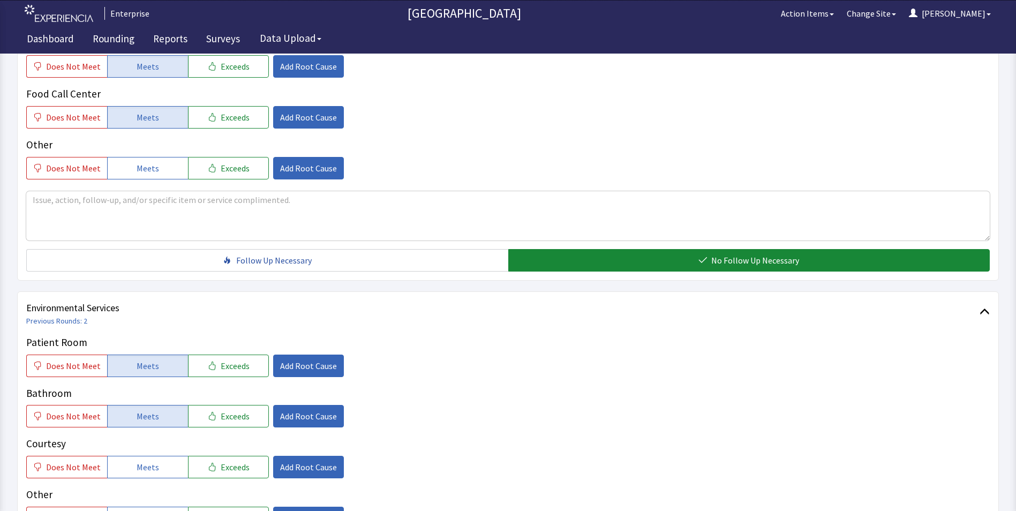
click at [147, 465] on span "Meets" at bounding box center [148, 467] width 22 height 13
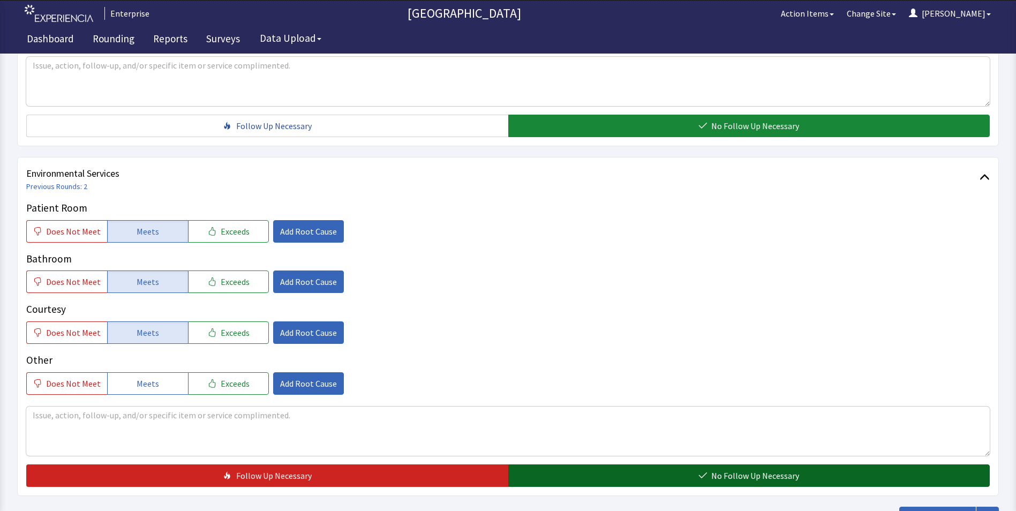
scroll to position [589, 0]
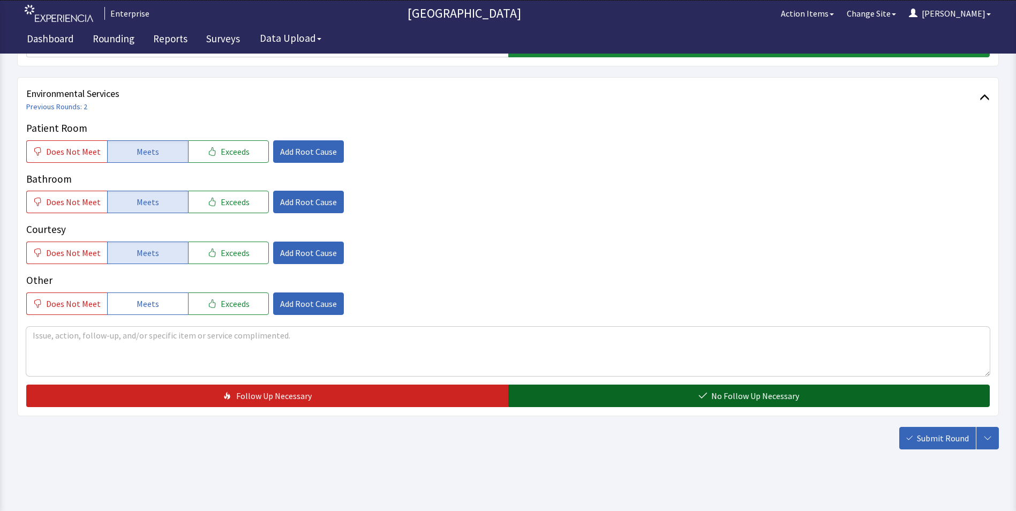
click at [532, 398] on button "No Follow Up Necessary" at bounding box center [749, 396] width 482 height 22
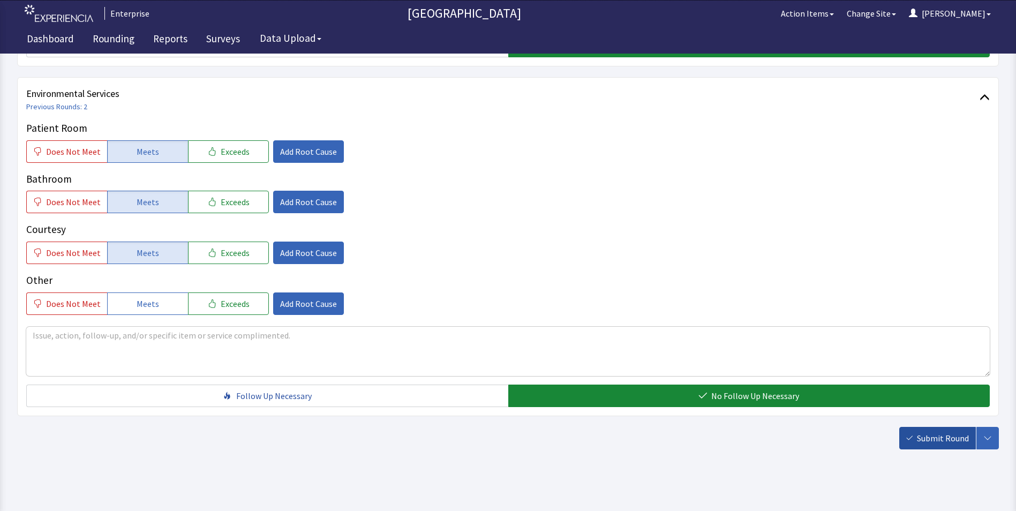
click at [941, 440] on span "Submit Round" at bounding box center [943, 438] width 52 height 13
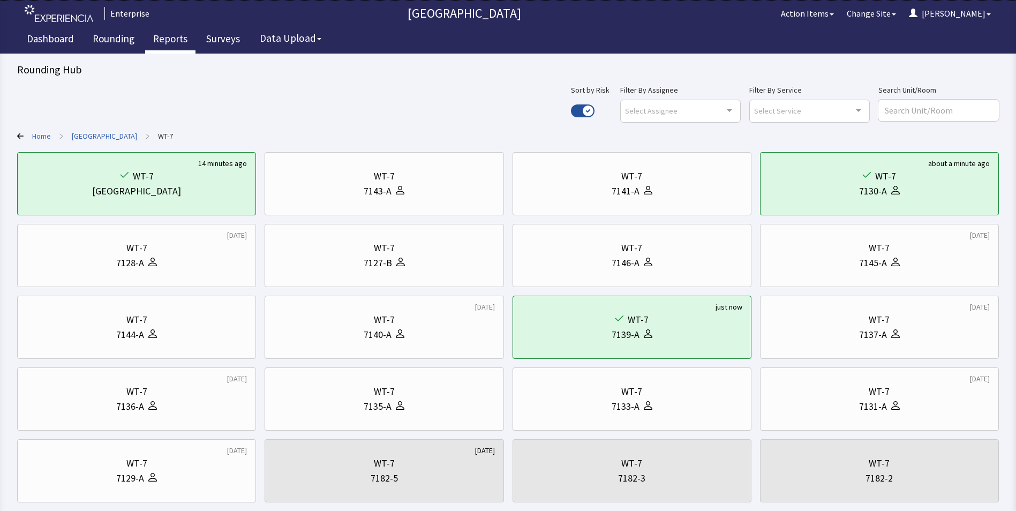
click at [167, 40] on link "Reports" at bounding box center [170, 40] width 50 height 27
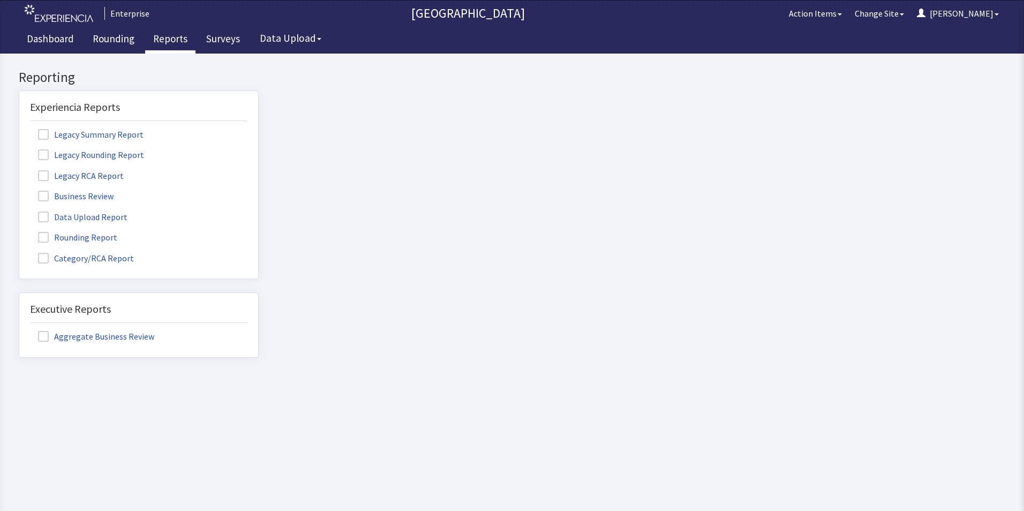
click at [88, 239] on label "Rounding Report" at bounding box center [79, 237] width 98 height 14
click at [19, 231] on input "Rounding Report" at bounding box center [19, 231] width 0 height 0
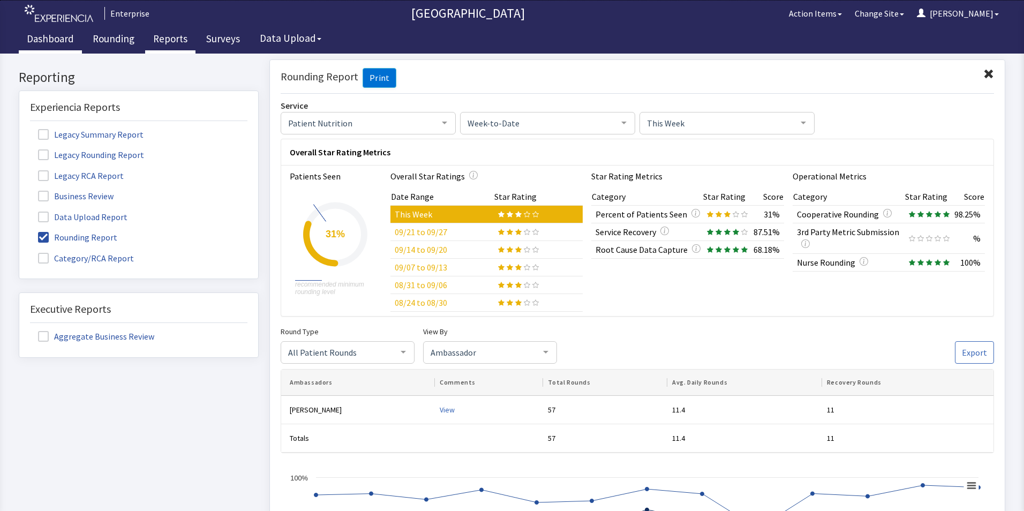
click at [40, 35] on link "Dashboard" at bounding box center [50, 40] width 63 height 27
